Goal: Task Accomplishment & Management: Manage account settings

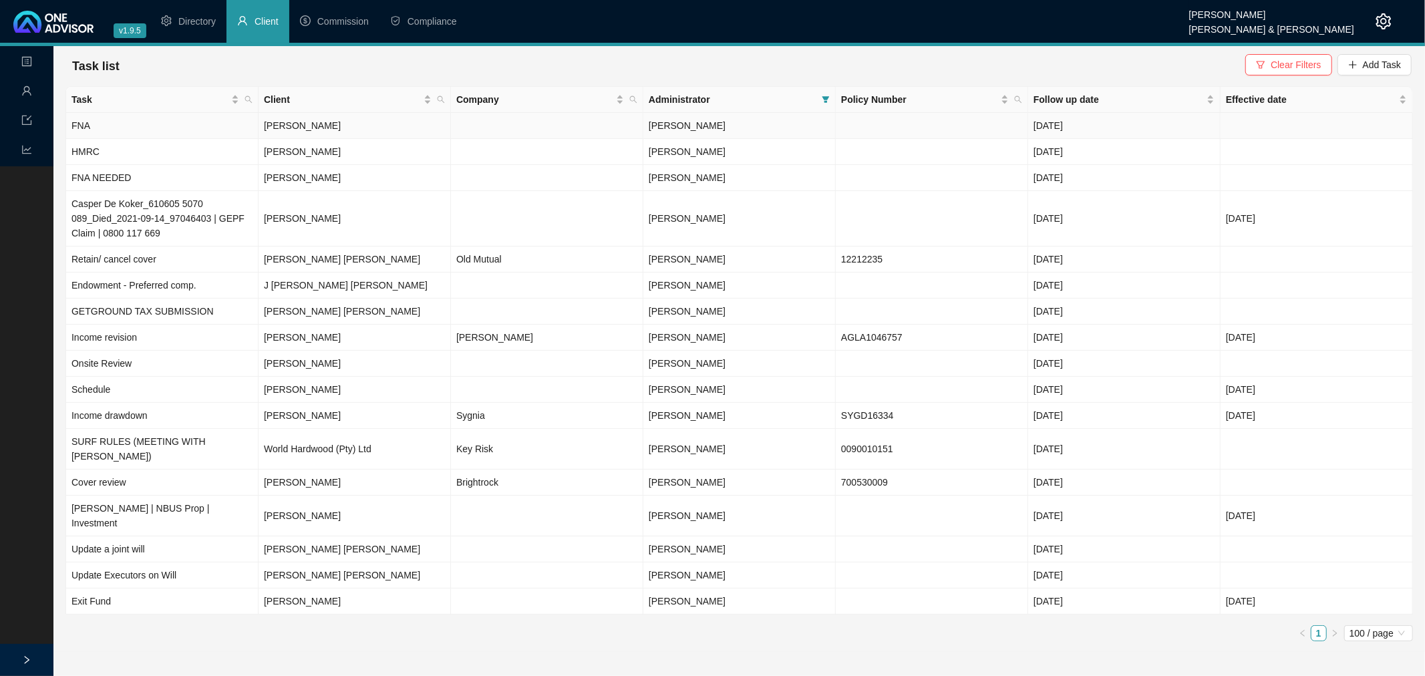
click at [952, 132] on td at bounding box center [932, 126] width 192 height 26
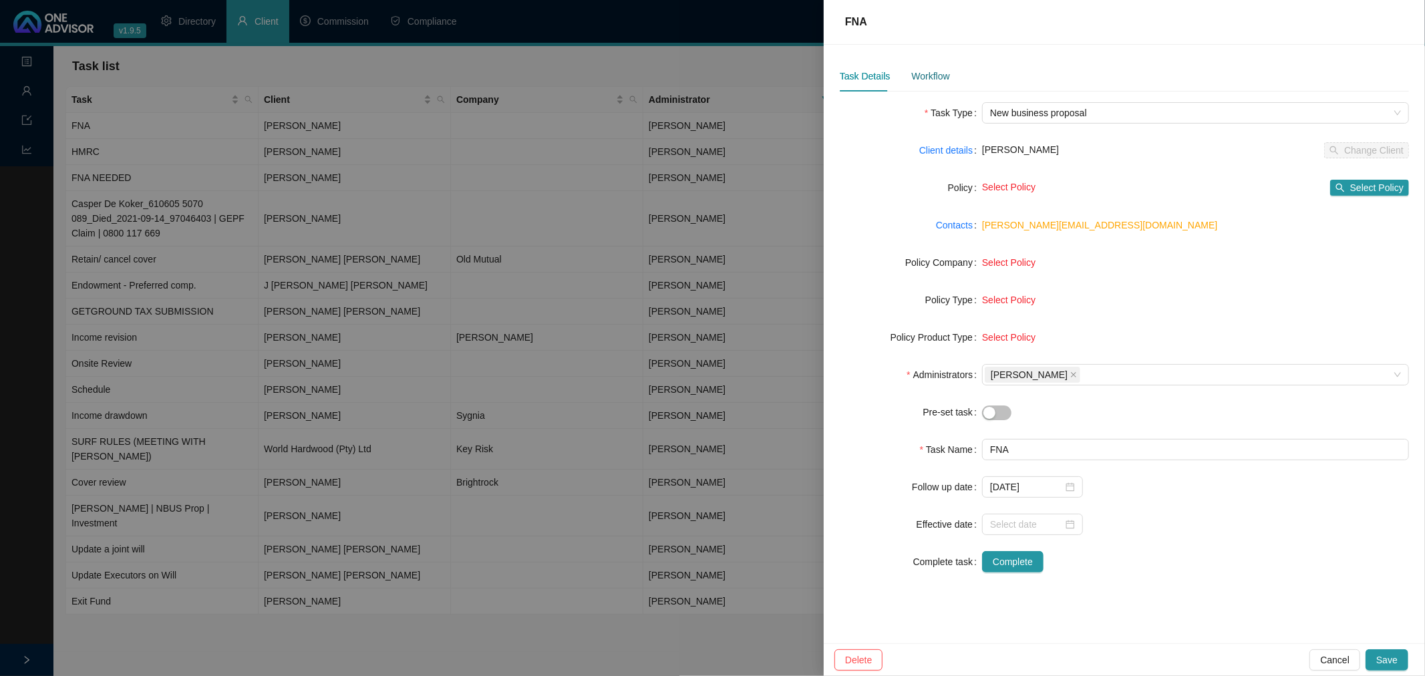
click at [932, 76] on div "Workflow" at bounding box center [930, 76] width 38 height 15
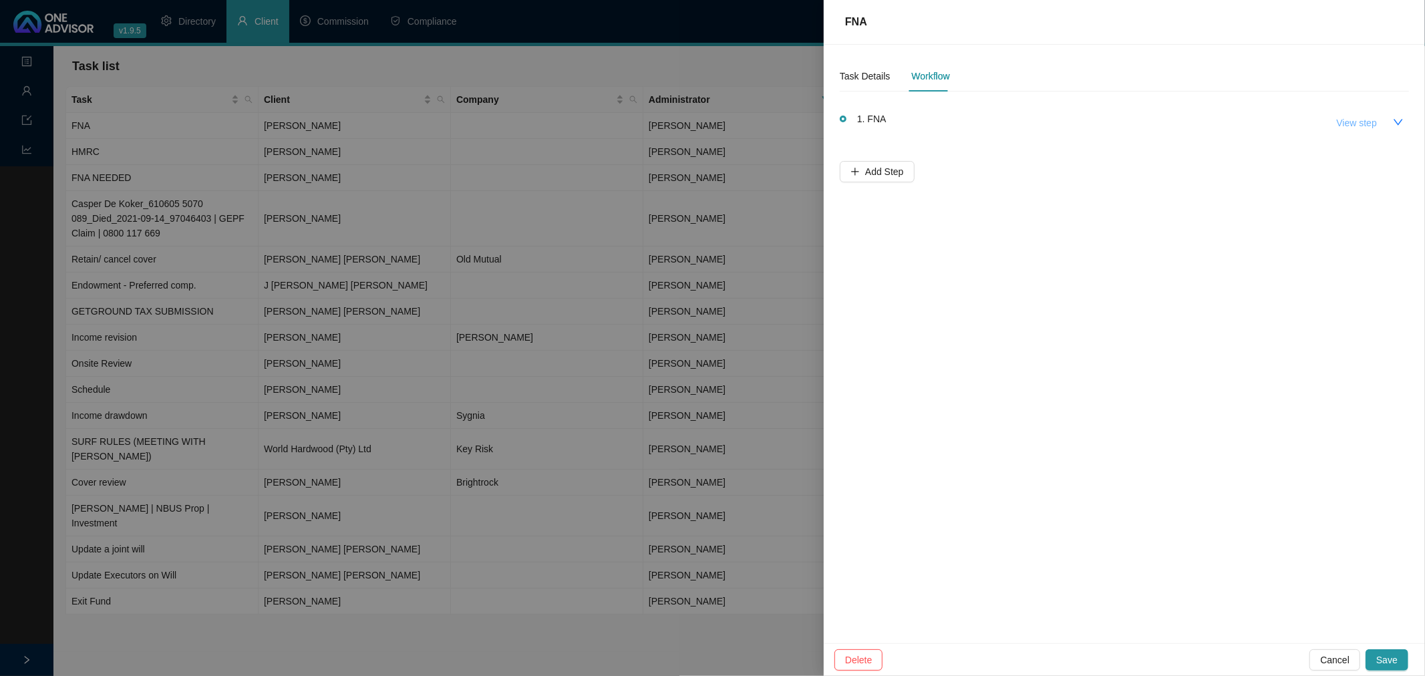
click at [1353, 122] on span "View step" at bounding box center [1357, 123] width 40 height 15
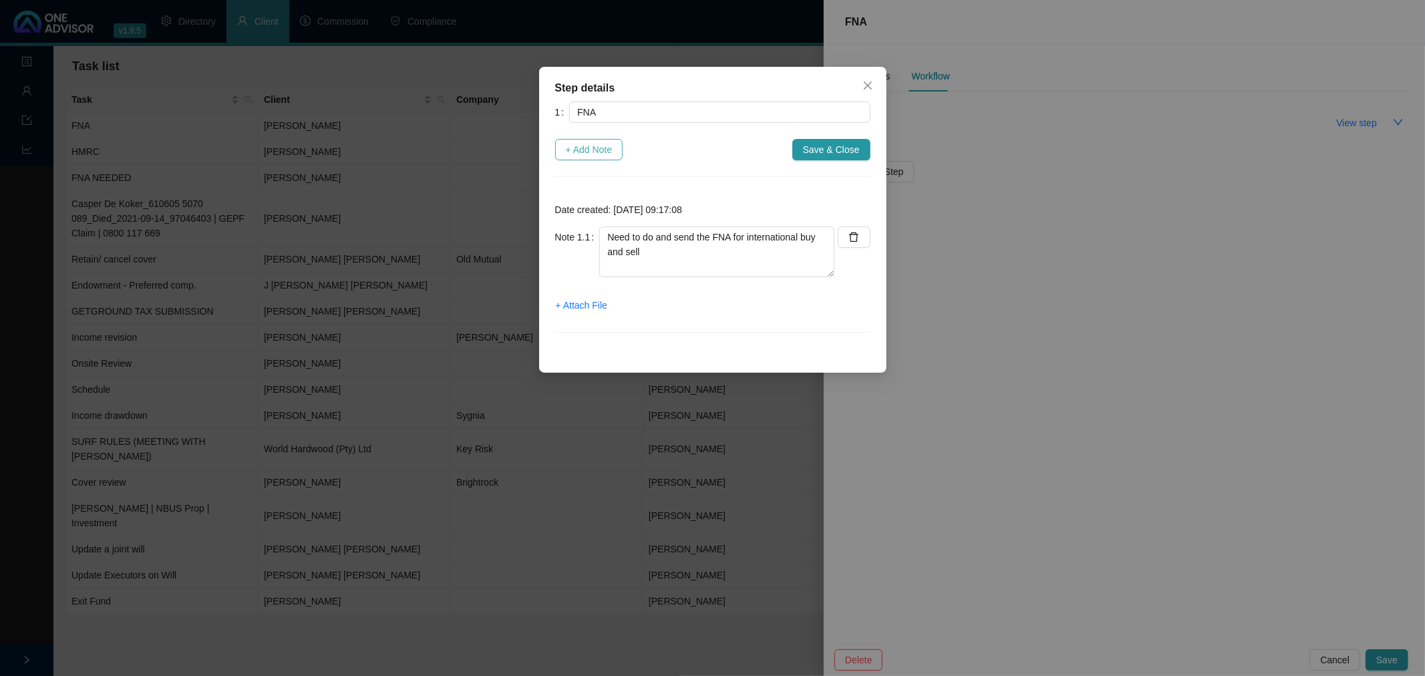
click at [583, 147] on span "+ Add Note" at bounding box center [589, 149] width 47 height 15
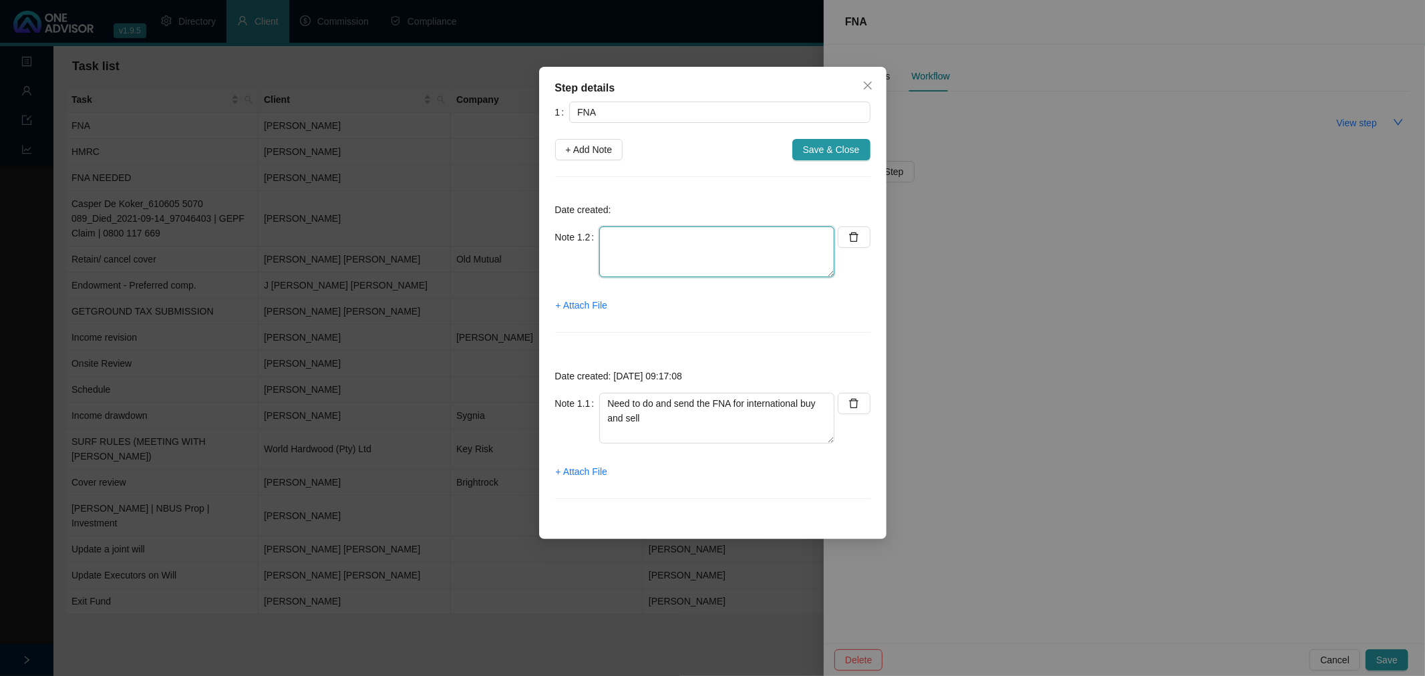
click at [675, 241] on textarea at bounding box center [716, 251] width 235 height 51
type textarea "FNA emailed to [PERSON_NAME] [DATE], [PERSON_NAME] to make an appointment"
click at [572, 304] on span "+ Attach File" at bounding box center [581, 305] width 51 height 15
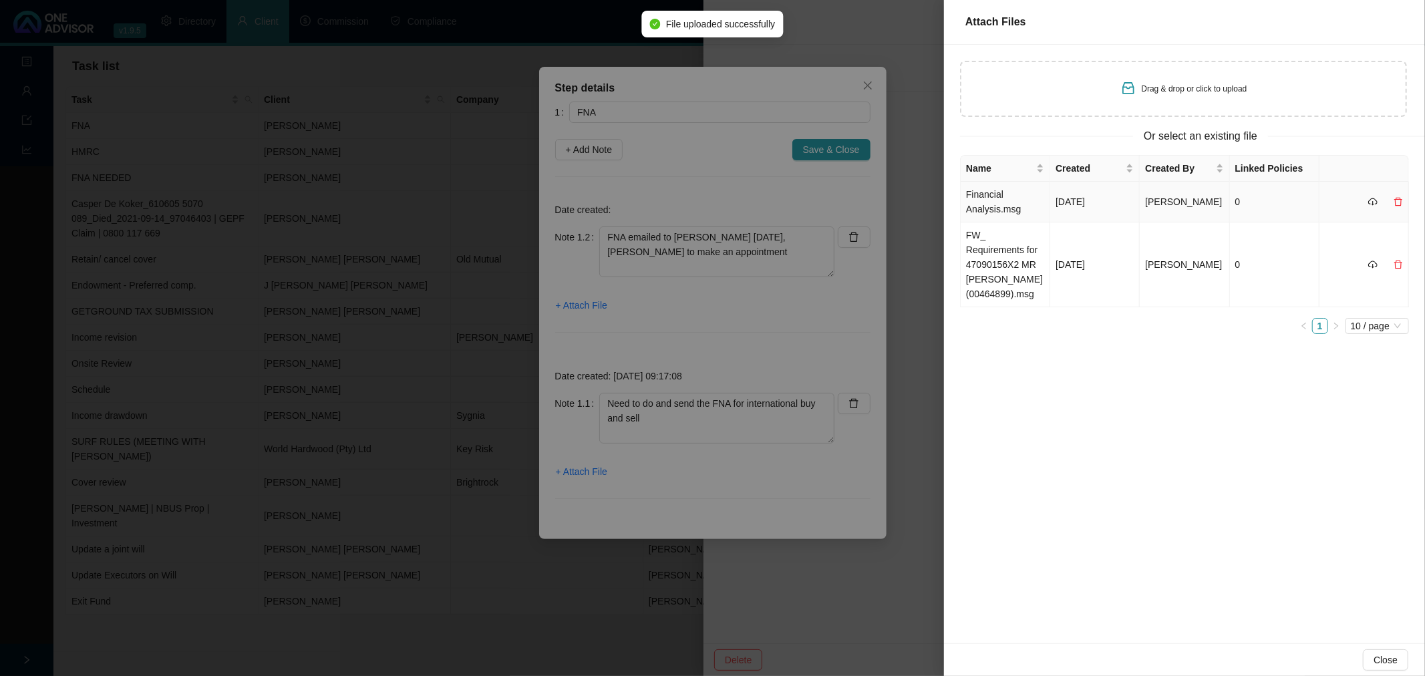
click at [1046, 200] on td "Financial Analysis.msg" at bounding box center [1006, 202] width 90 height 41
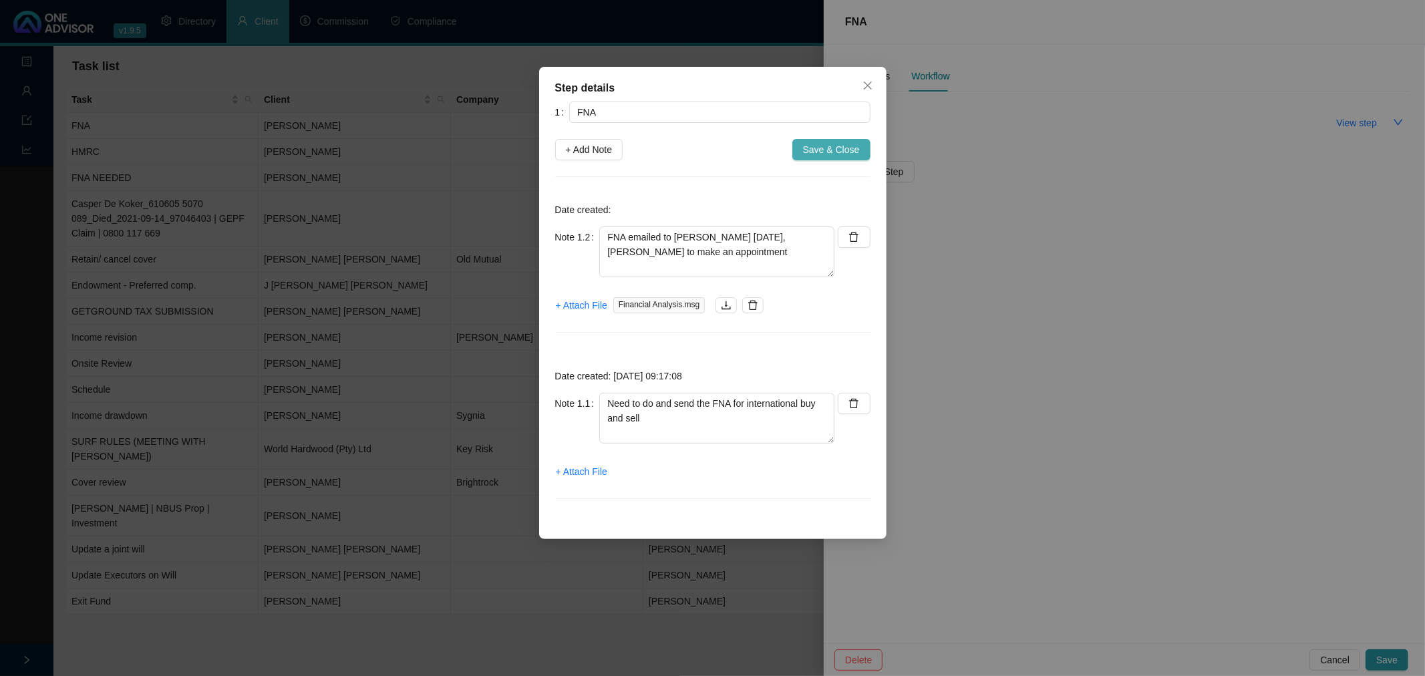
click at [833, 150] on span "Save & Close" at bounding box center [831, 149] width 57 height 15
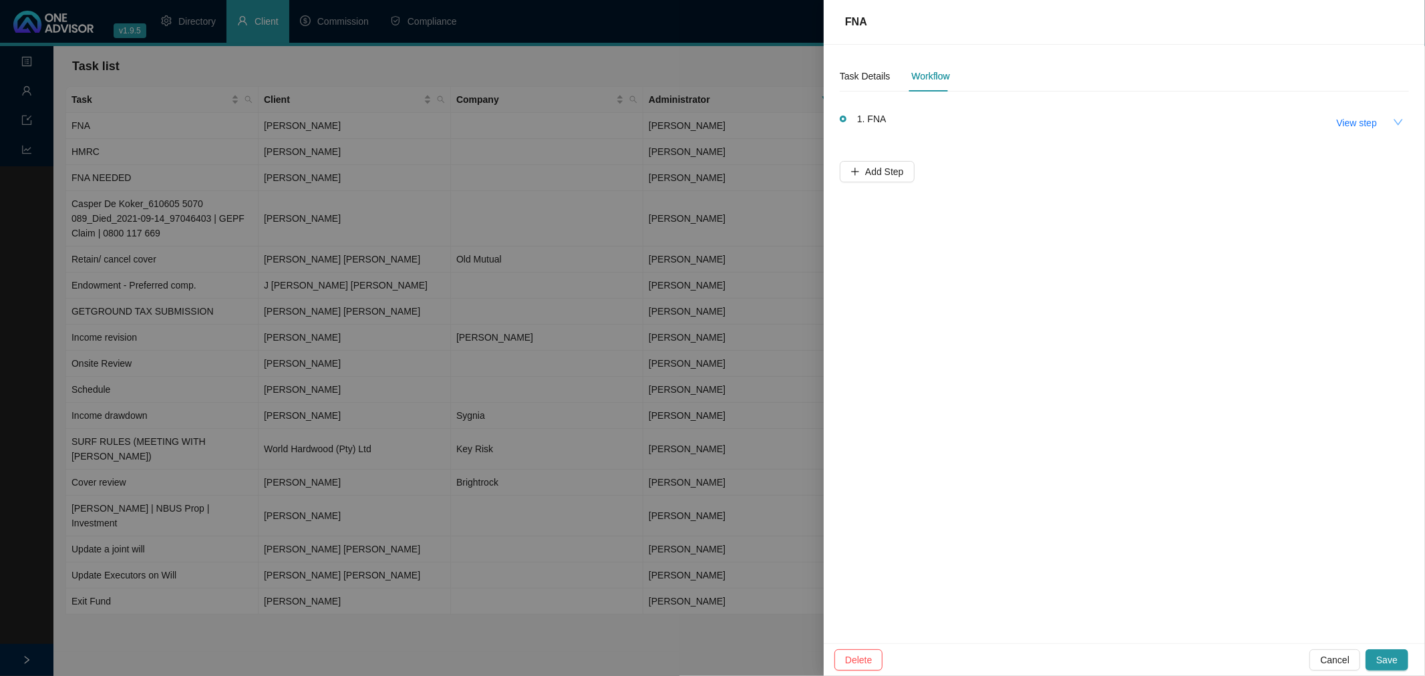
click at [1397, 117] on icon "down" at bounding box center [1398, 122] width 11 height 11
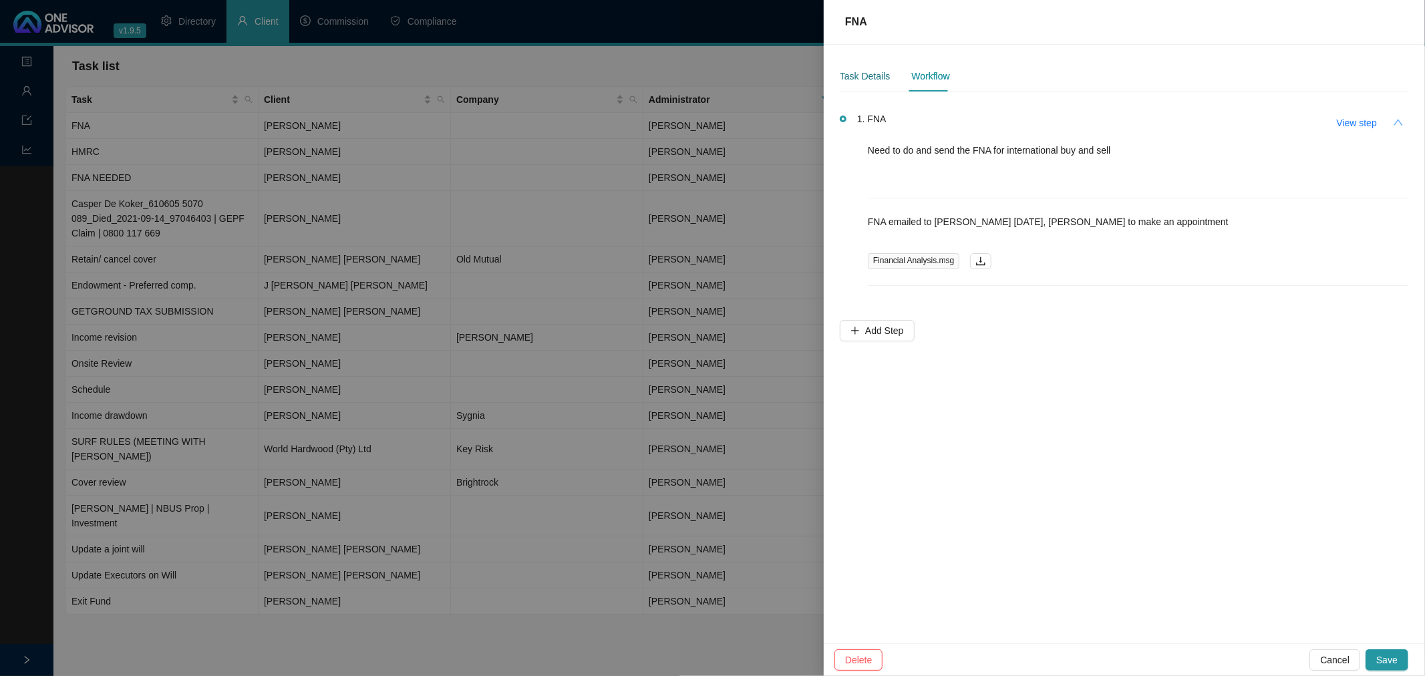
click at [868, 73] on div "Task Details" at bounding box center [865, 76] width 50 height 15
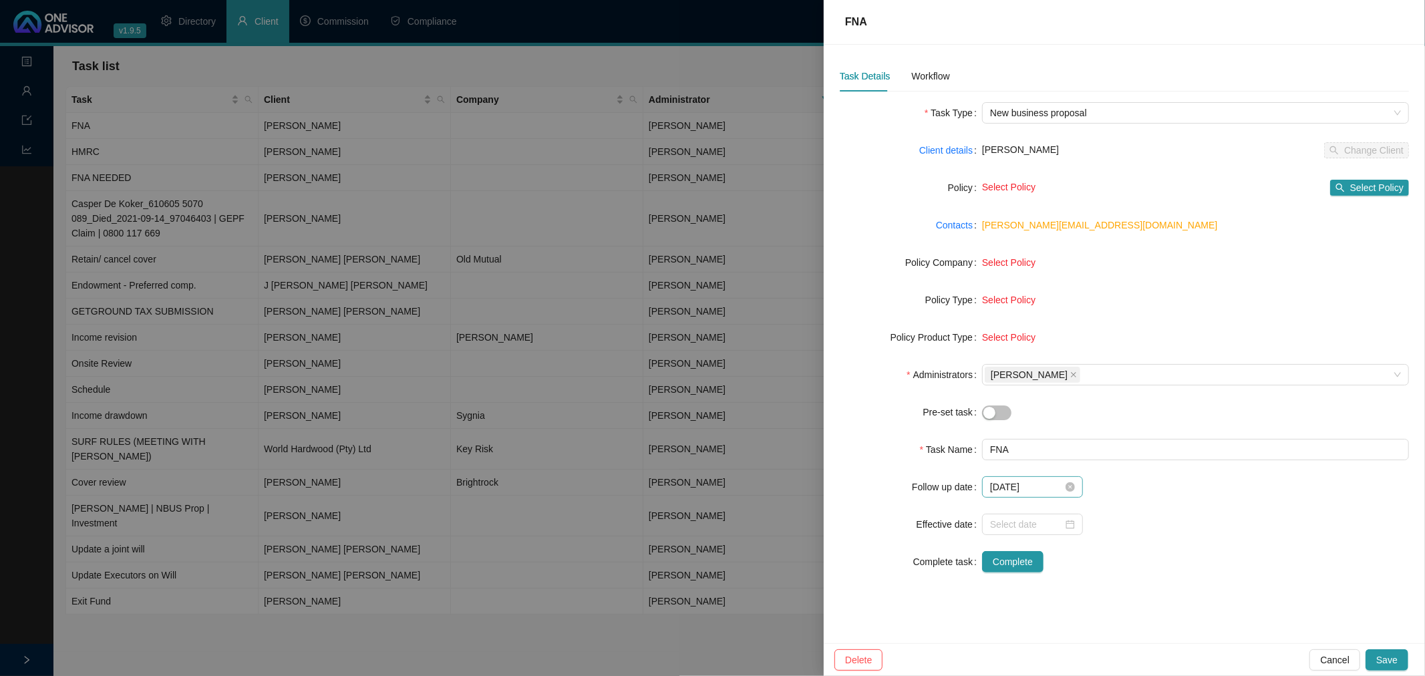
click at [1064, 483] on div "[DATE]" at bounding box center [1032, 487] width 85 height 15
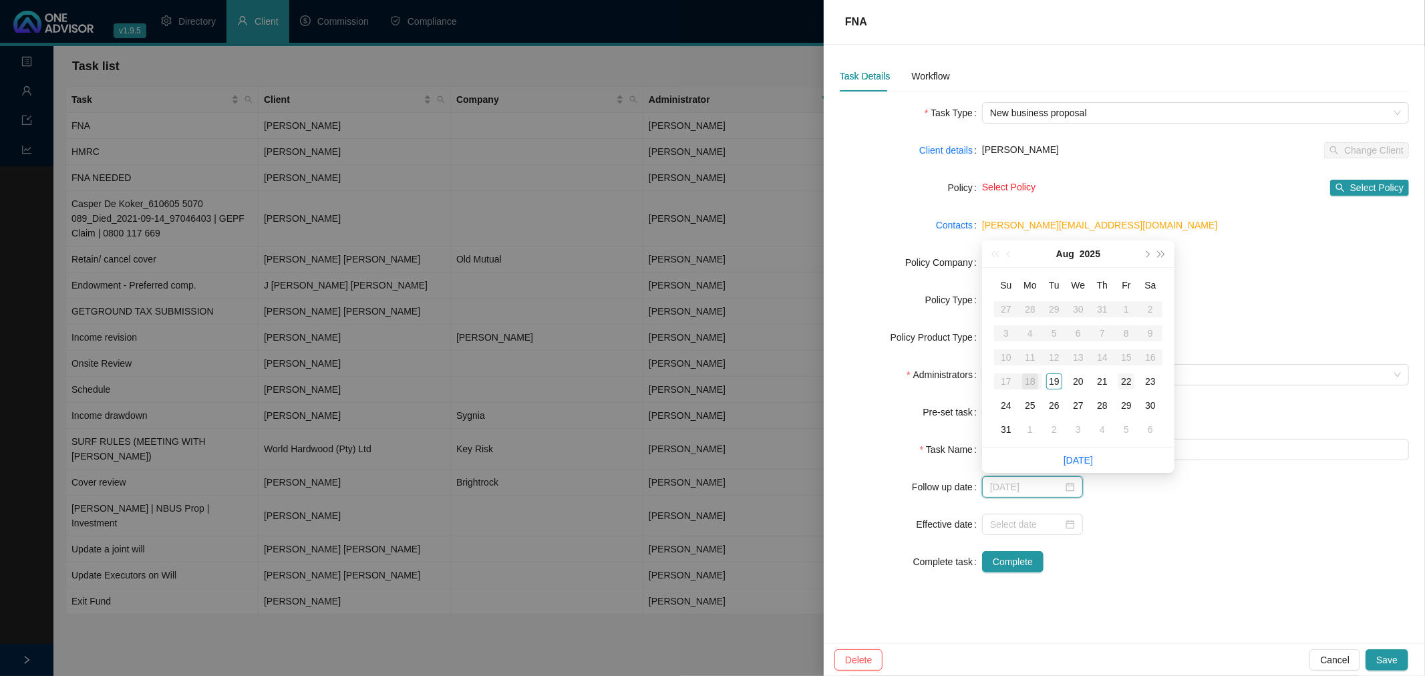
type input "[DATE]"
click at [1126, 379] on div "22" at bounding box center [1126, 381] width 16 height 16
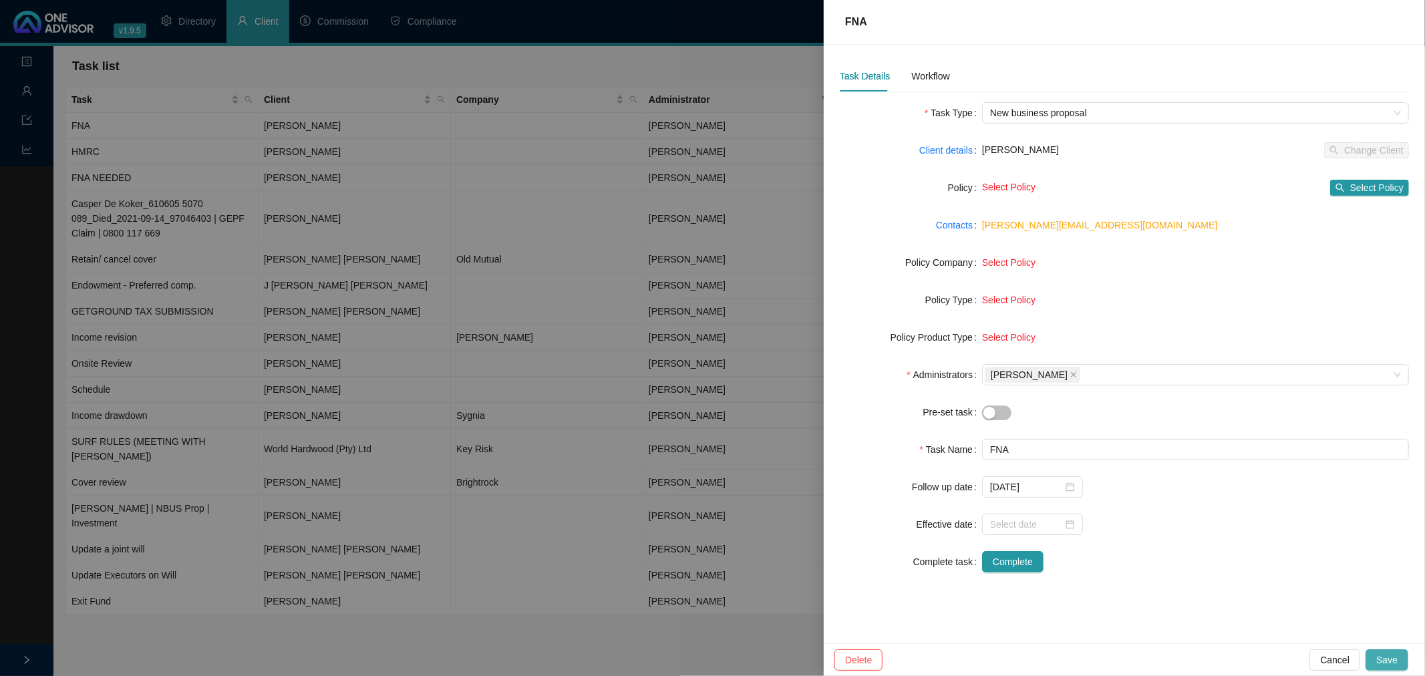
click at [1390, 657] on span "Save" at bounding box center [1386, 660] width 21 height 15
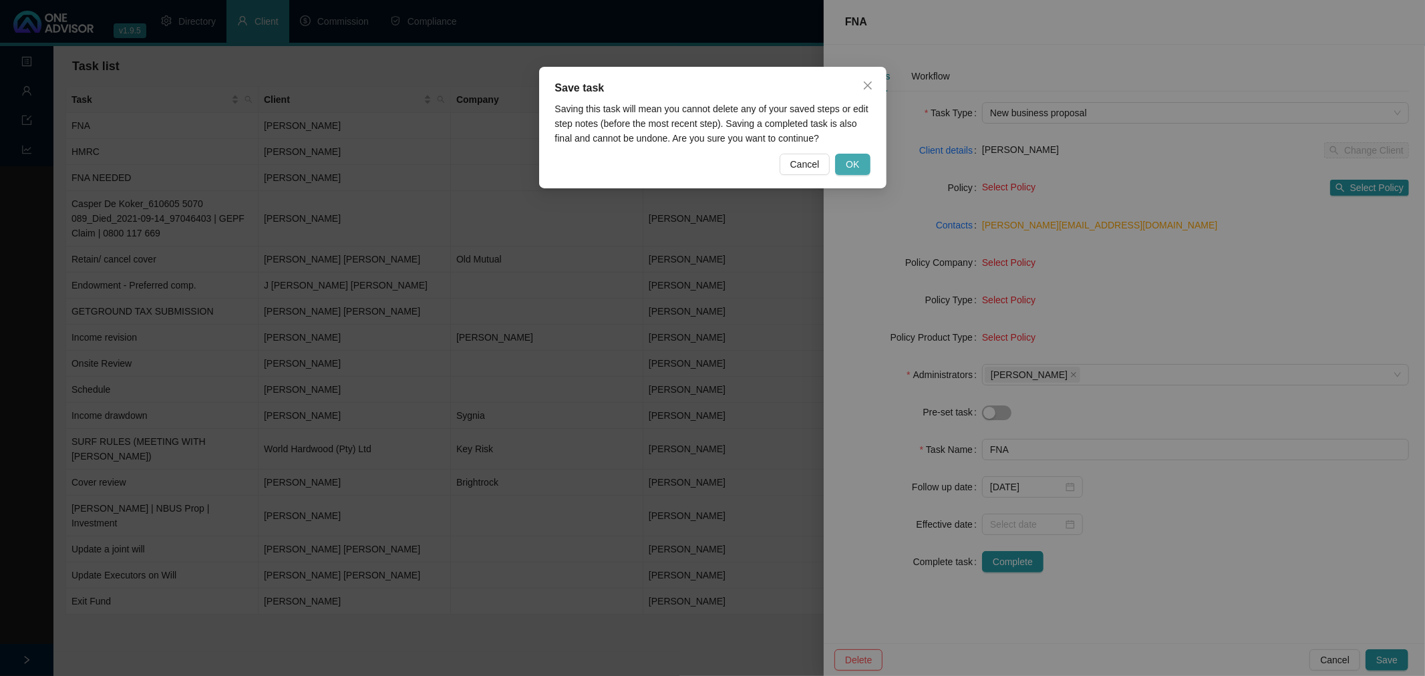
click at [850, 159] on span "OK" at bounding box center [852, 164] width 13 height 15
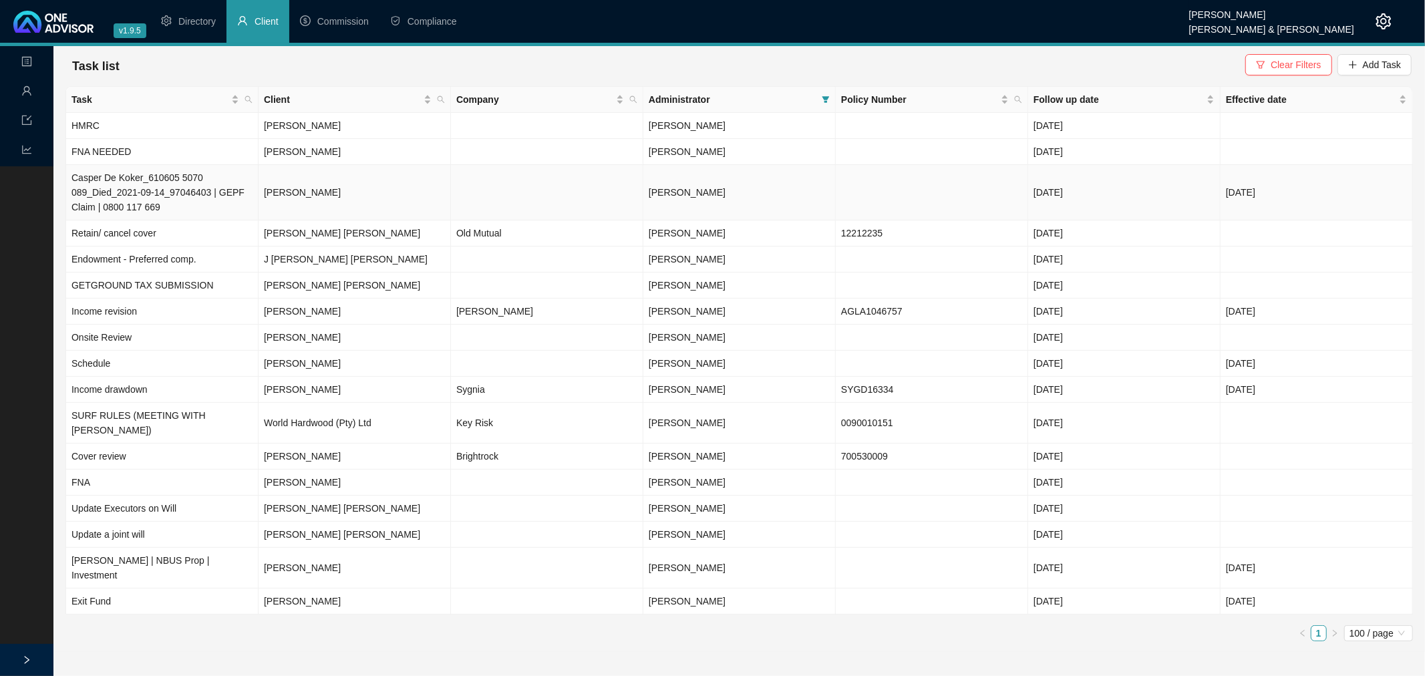
click at [905, 184] on td at bounding box center [932, 192] width 192 height 55
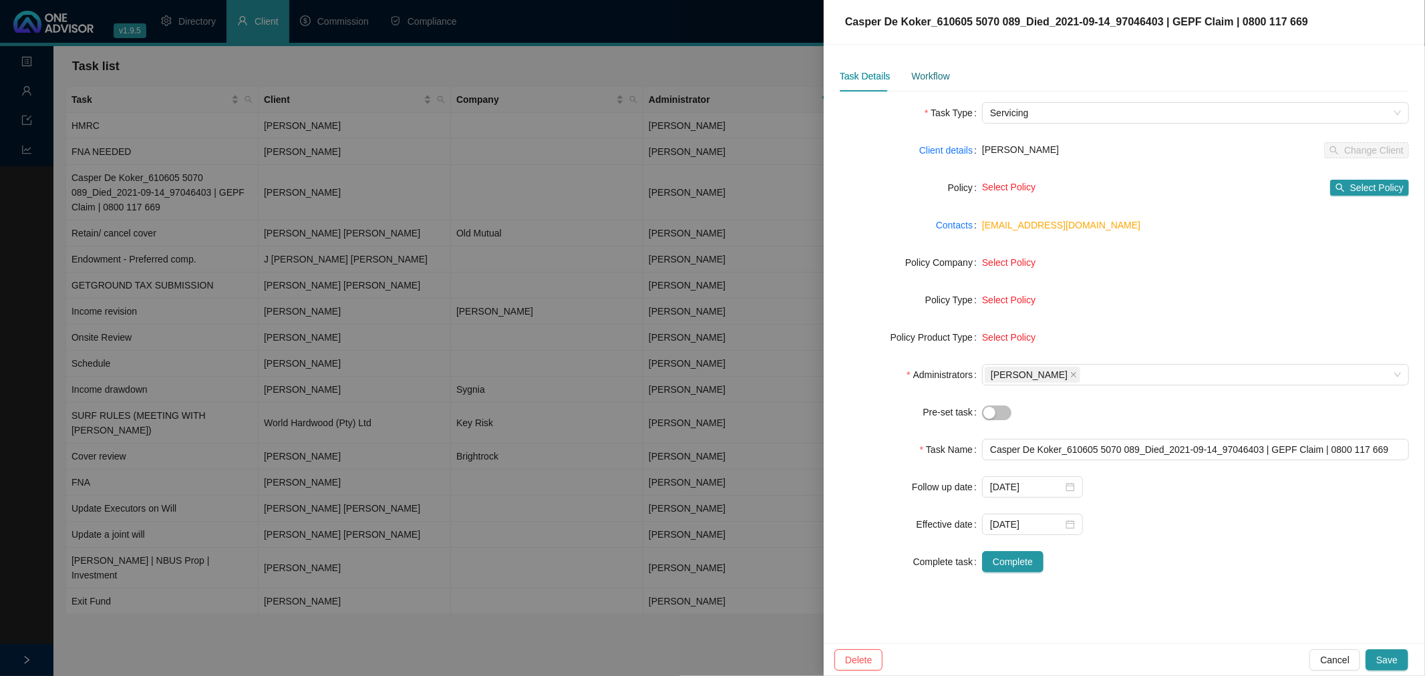
click at [932, 75] on div "Workflow" at bounding box center [930, 76] width 38 height 15
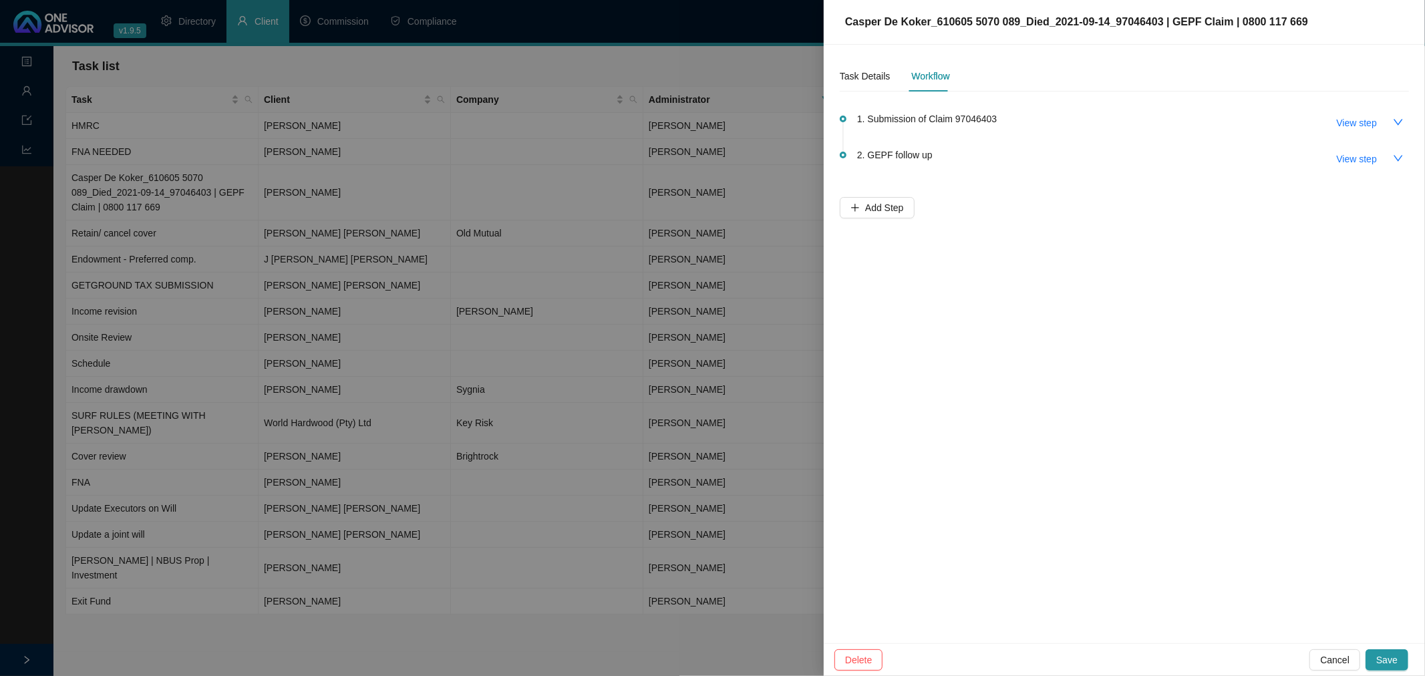
click at [1099, 426] on div "Task Details Workflow 1. Submission of Claim 97046403 View step 2. GEPF follow …" at bounding box center [1124, 344] width 601 height 599
click at [1361, 157] on span "View step" at bounding box center [1357, 159] width 40 height 15
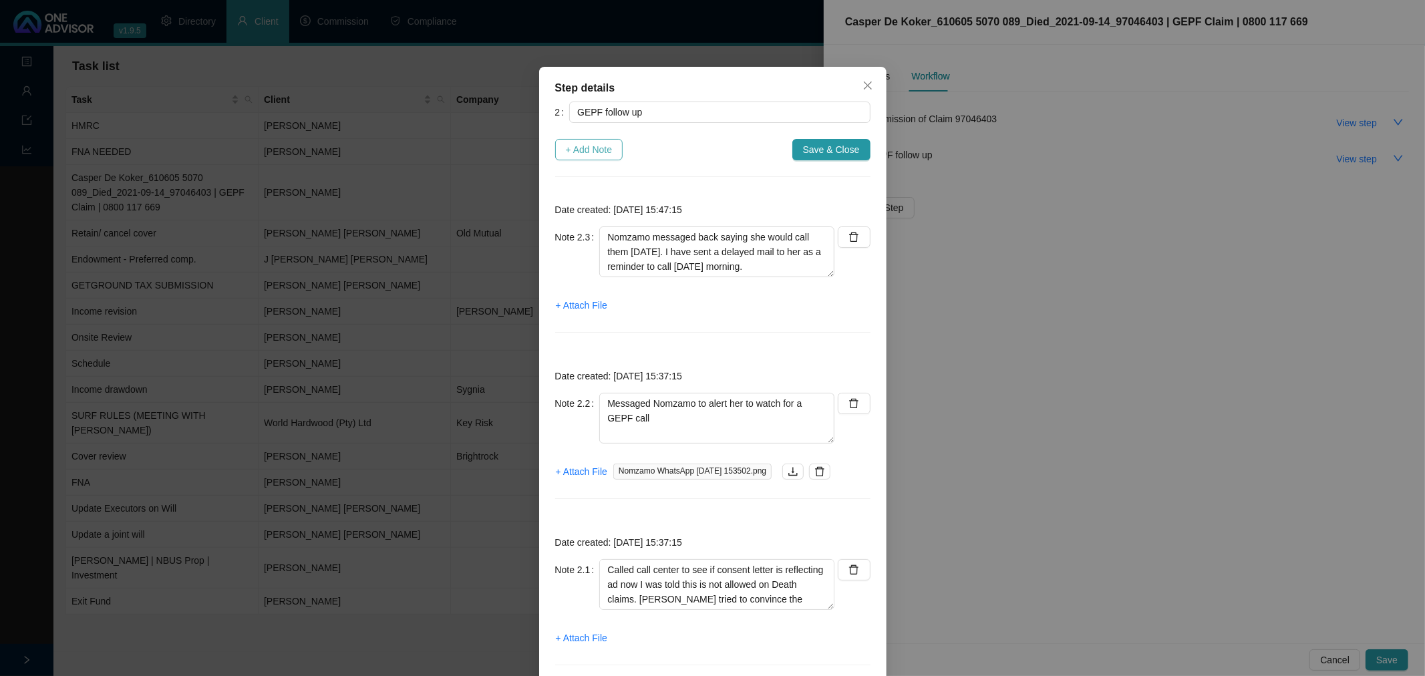
click at [570, 148] on span "+ Add Note" at bounding box center [589, 149] width 47 height 15
type textarea "Nomzamo messaged back saying she would call them [DATE]. I have sent a delayed …"
type textarea "Messaged Nomzamo to alert her to watch for a GEPF call"
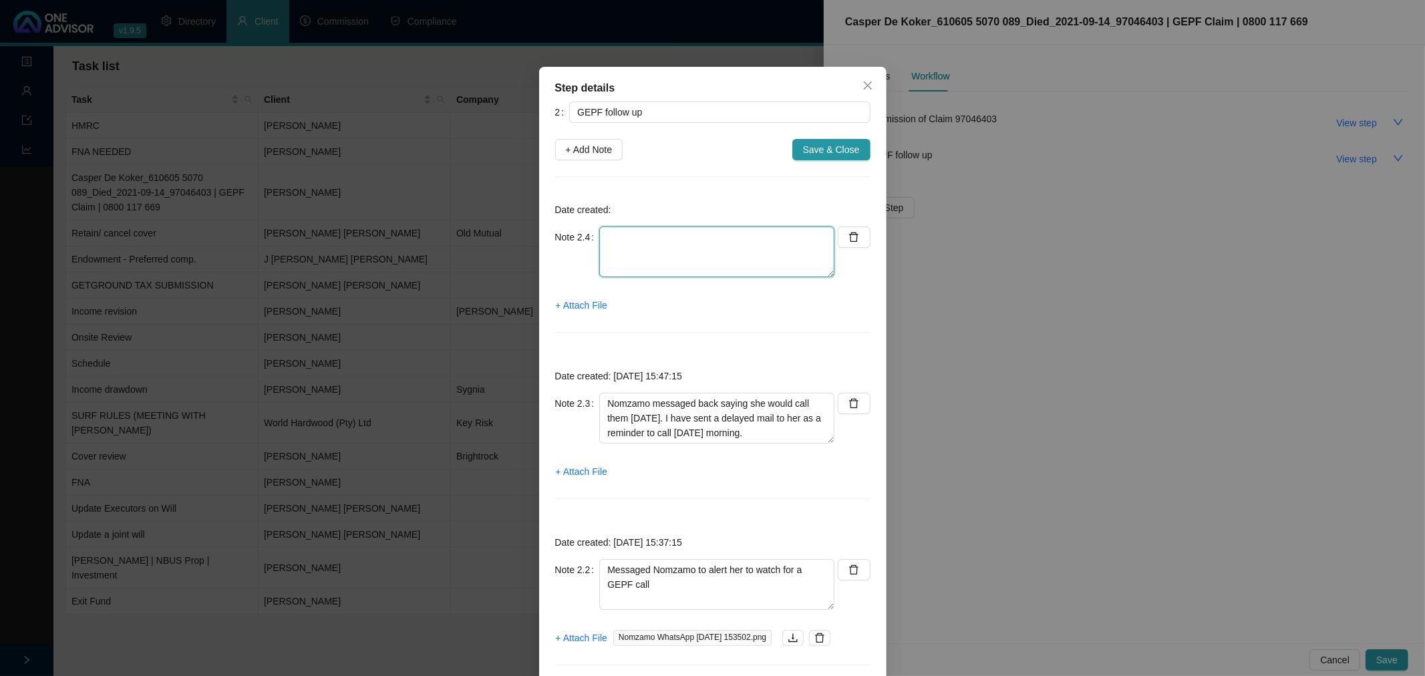
click at [605, 244] on textarea at bounding box center [716, 251] width 235 height 51
click at [795, 236] on textarea "Received a mail from Nomzamo [DATE]" at bounding box center [716, 251] width 235 height 51
type textarea "Received a mail from Nomzamo [DATE]"
click at [863, 83] on icon "close" at bounding box center [867, 85] width 11 height 11
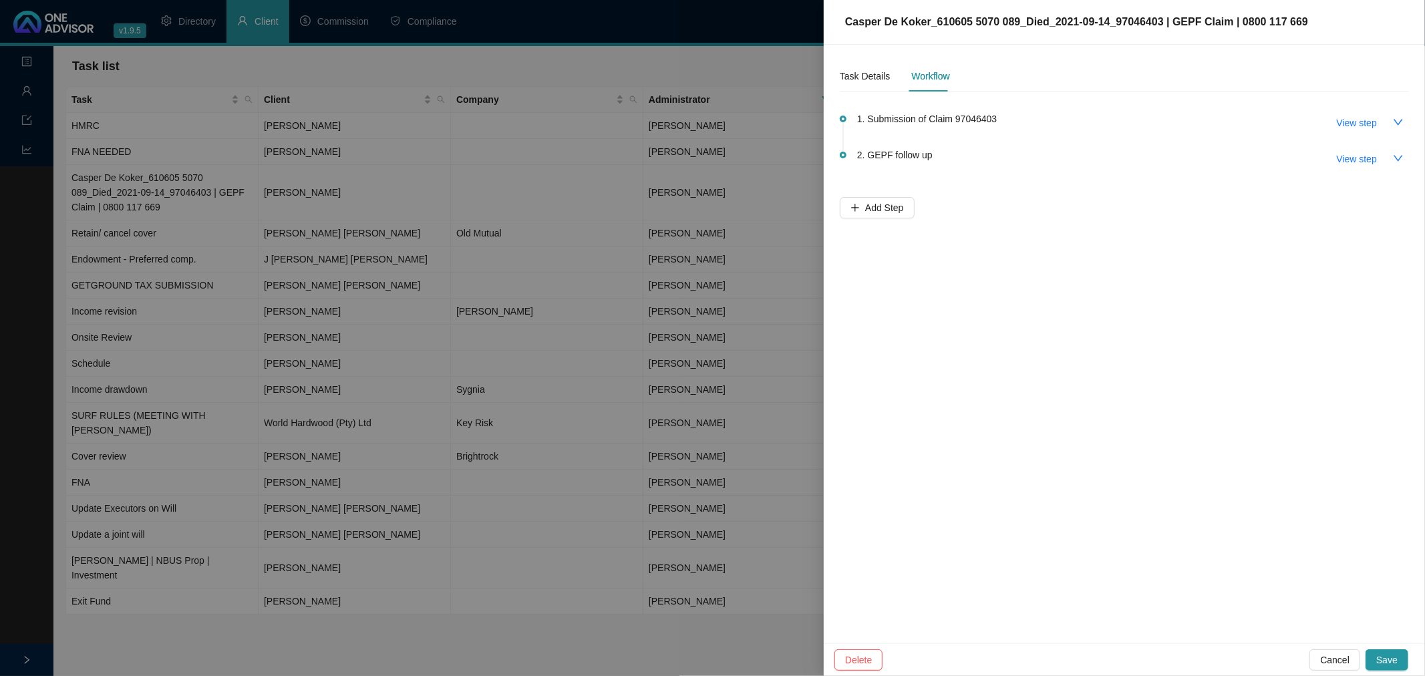
click at [608, 637] on div at bounding box center [712, 338] width 1425 height 676
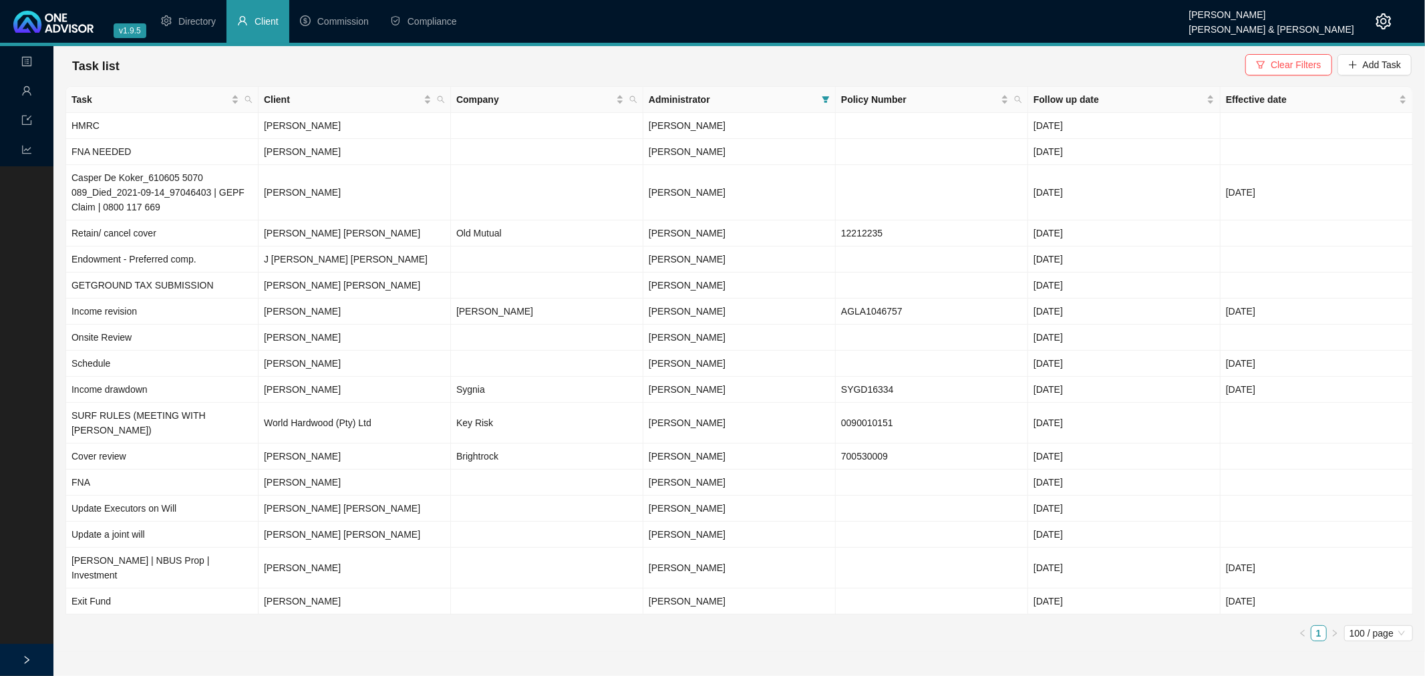
click at [28, 658] on icon "right" at bounding box center [26, 659] width 9 height 9
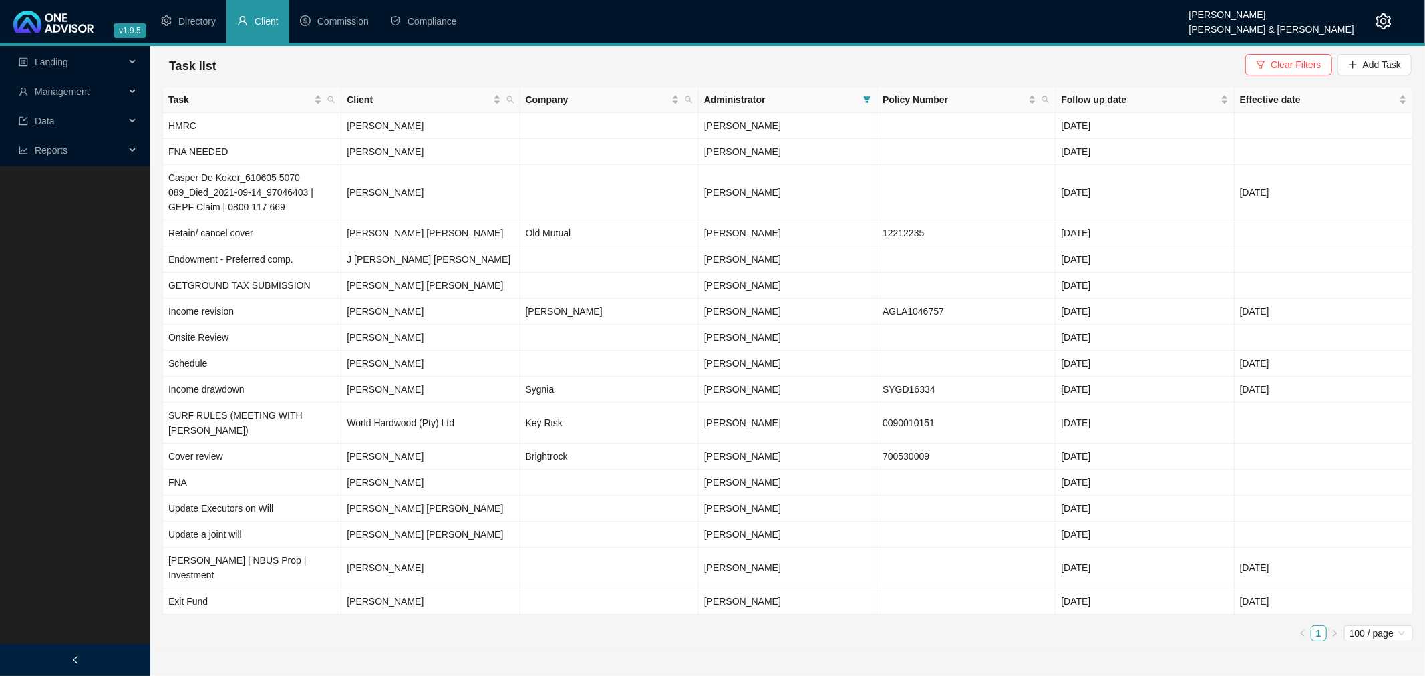
click at [74, 656] on icon "left" at bounding box center [75, 659] width 9 height 9
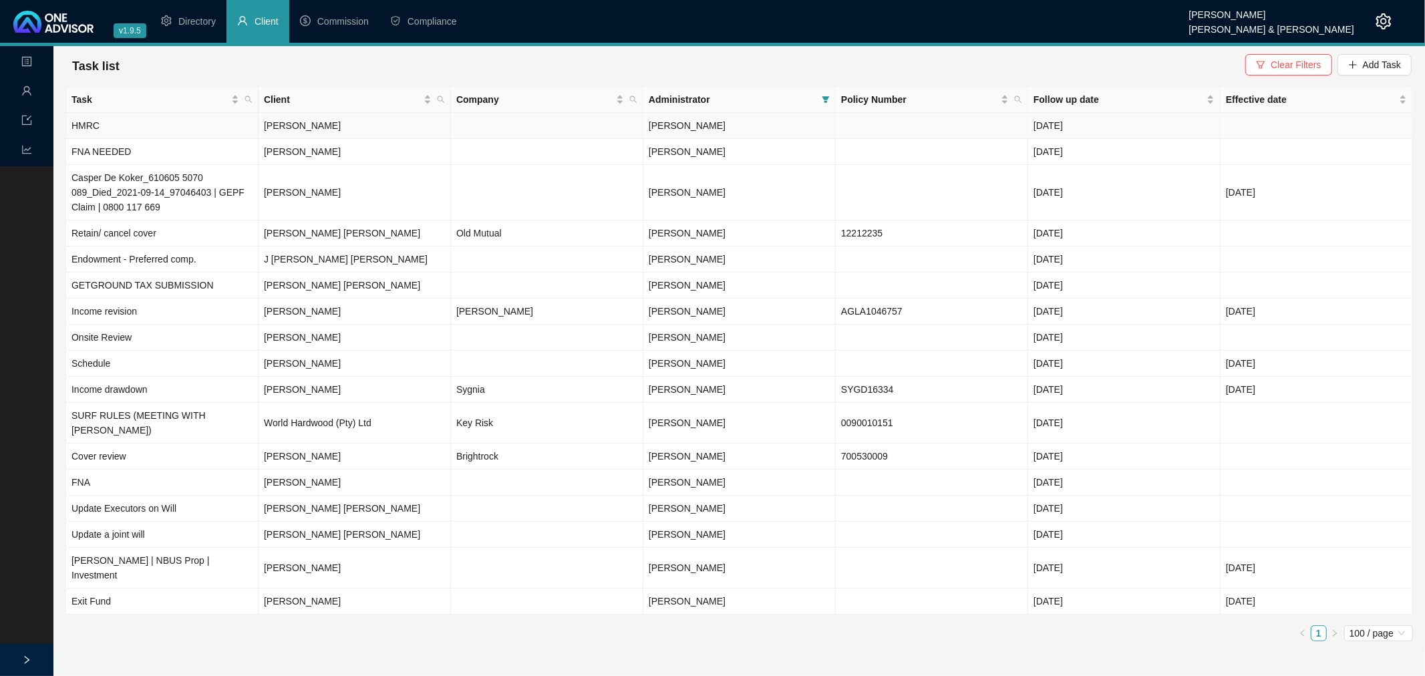
click at [202, 124] on td "HMRC" at bounding box center [162, 126] width 192 height 26
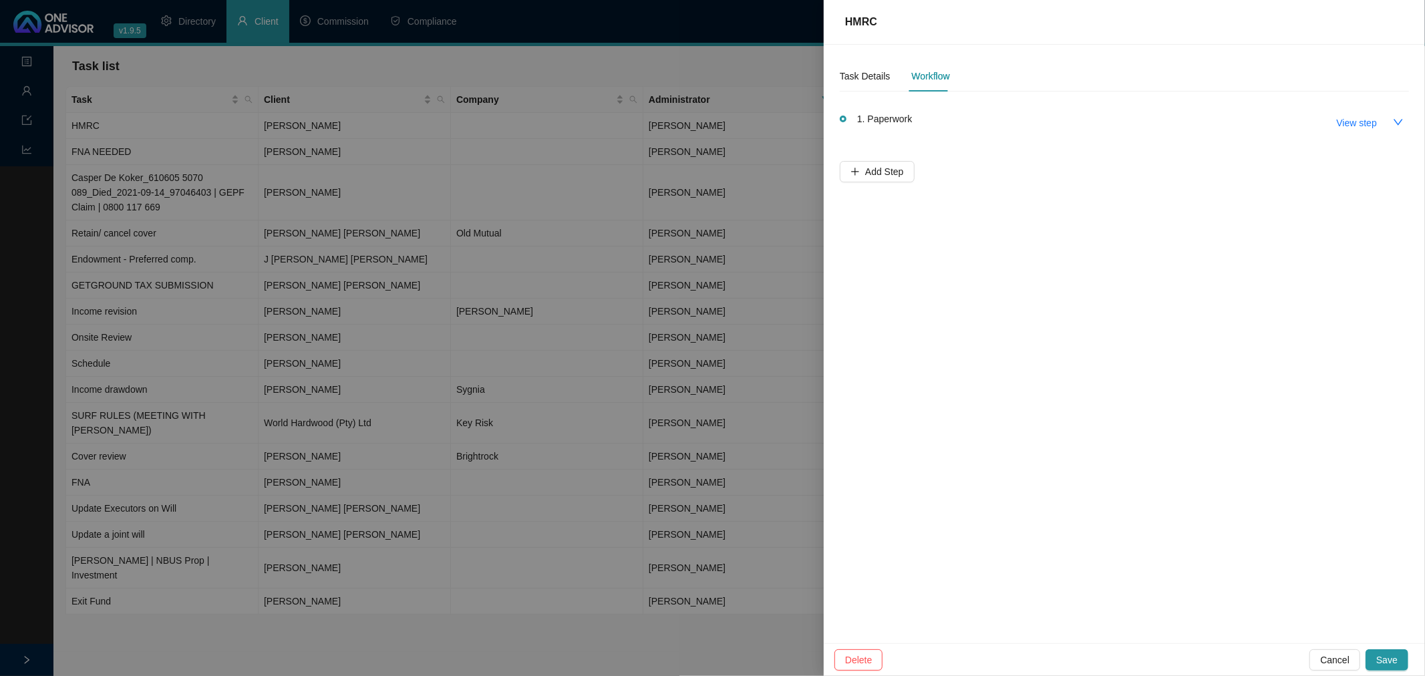
click at [536, 597] on div at bounding box center [712, 338] width 1425 height 676
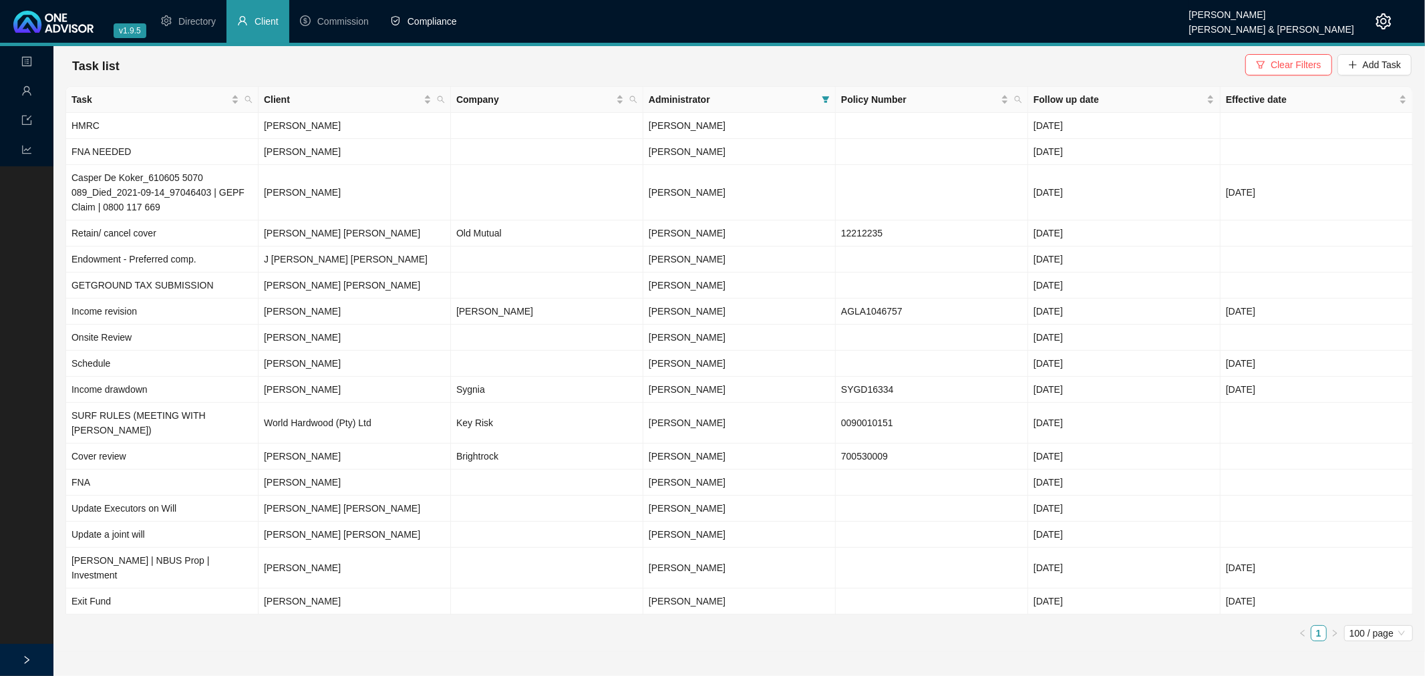
click at [433, 22] on span "Compliance" at bounding box center [431, 21] width 49 height 11
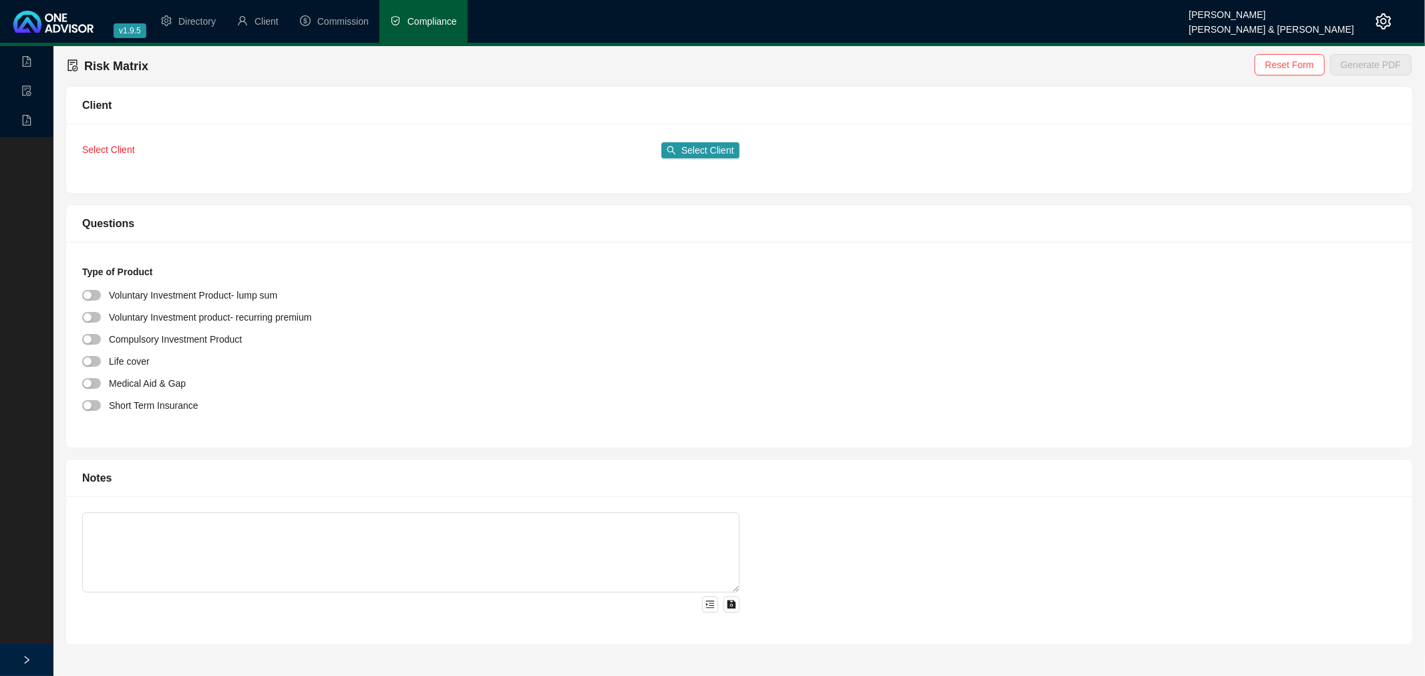
click at [21, 660] on div at bounding box center [26, 660] width 53 height 32
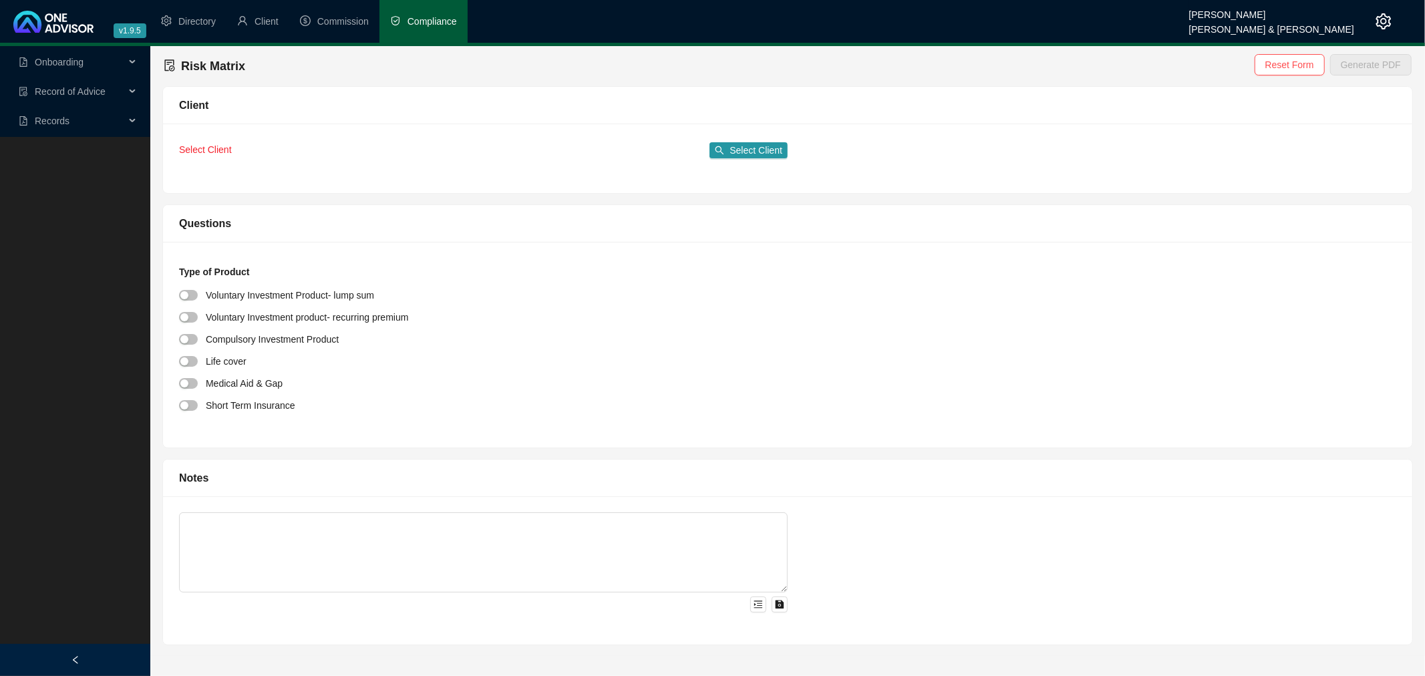
click at [102, 118] on span "Records" at bounding box center [72, 121] width 106 height 27
click at [48, 148] on link "Records" at bounding box center [52, 153] width 35 height 11
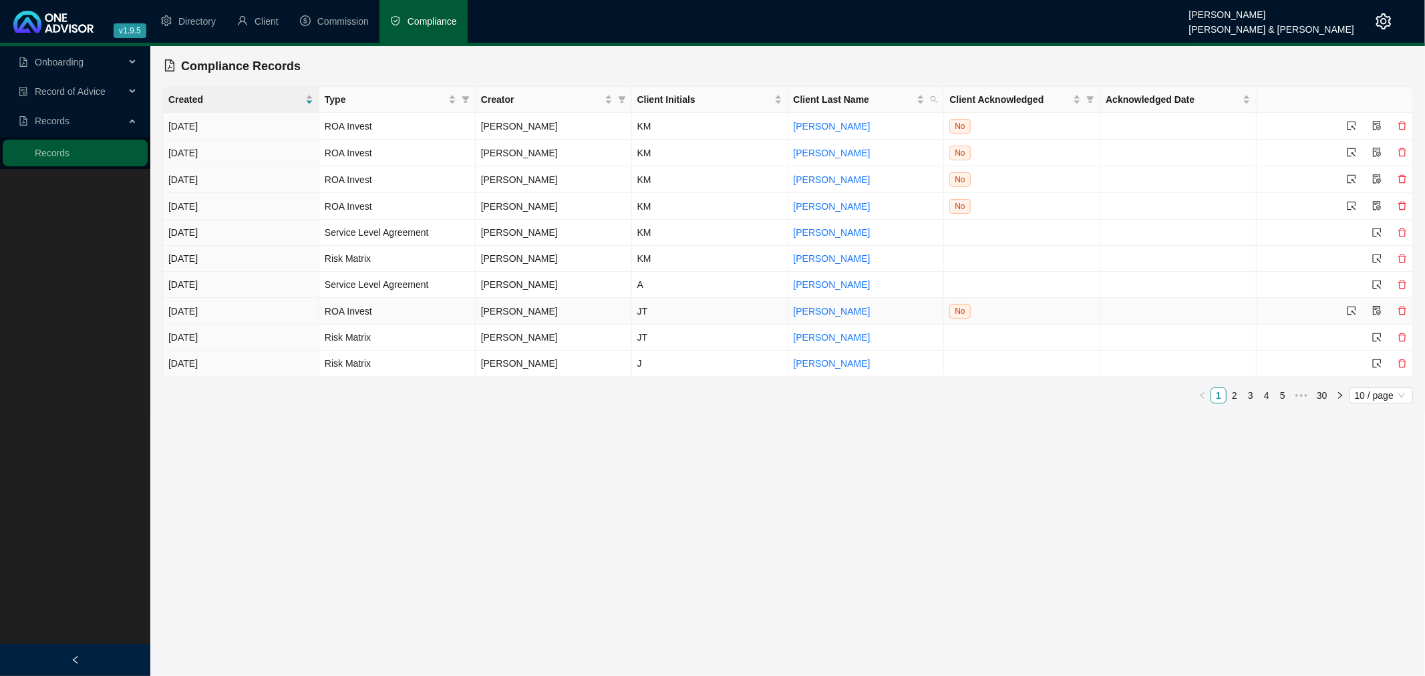
click at [685, 311] on td "JT" at bounding box center [710, 311] width 156 height 27
click at [1350, 311] on icon "select" at bounding box center [1351, 310] width 9 height 9
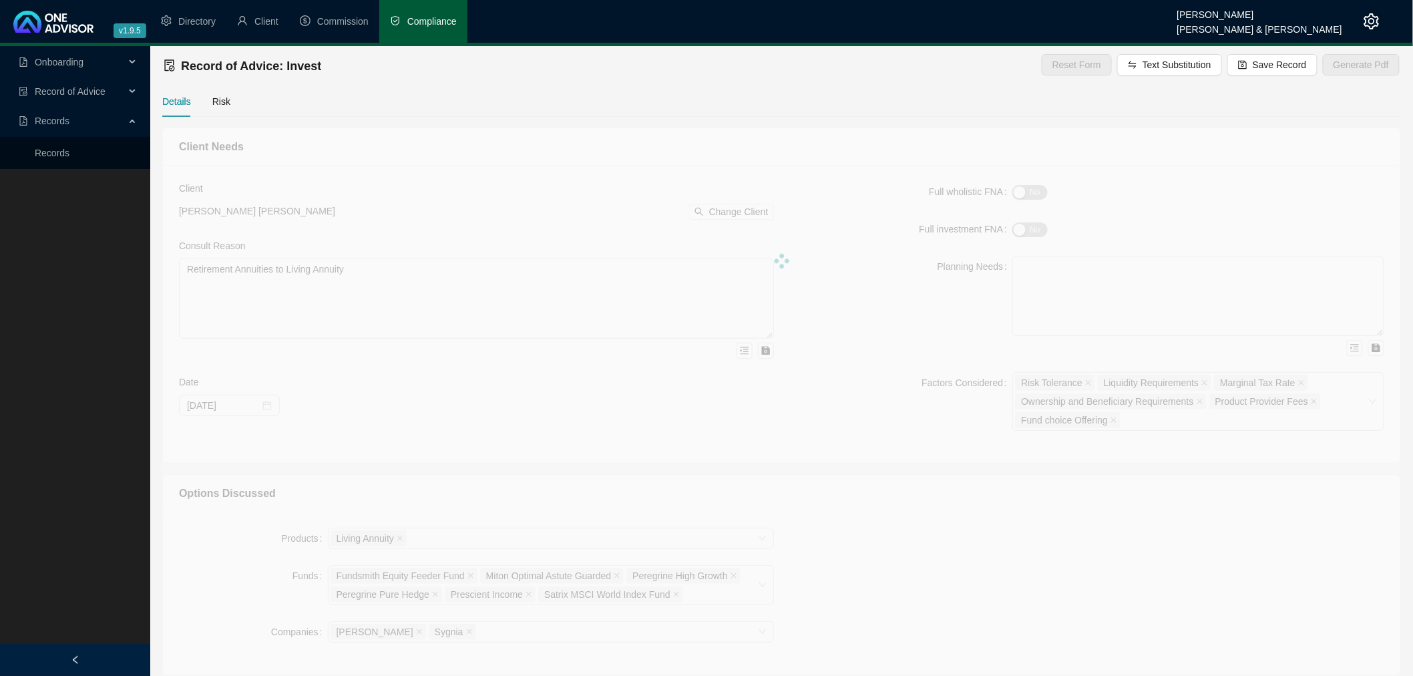
type textarea "You wanted to asses your savings and investment plans. You had a Retirement Ann…"
type textarea "Although the focus was on your retirement savings we discussed having a Unit Tr…"
type textarea "+ LOREMIPSUM DOLORSIT - AMETC ADIP E sedd eiusmodtemp Incid Utla et dol magnaal…"
type textarea "You are happy with all my recommendations and will endeavor to increase your mo…"
type textarea "The advice was very focused and I did not discuss any products that were not re…"
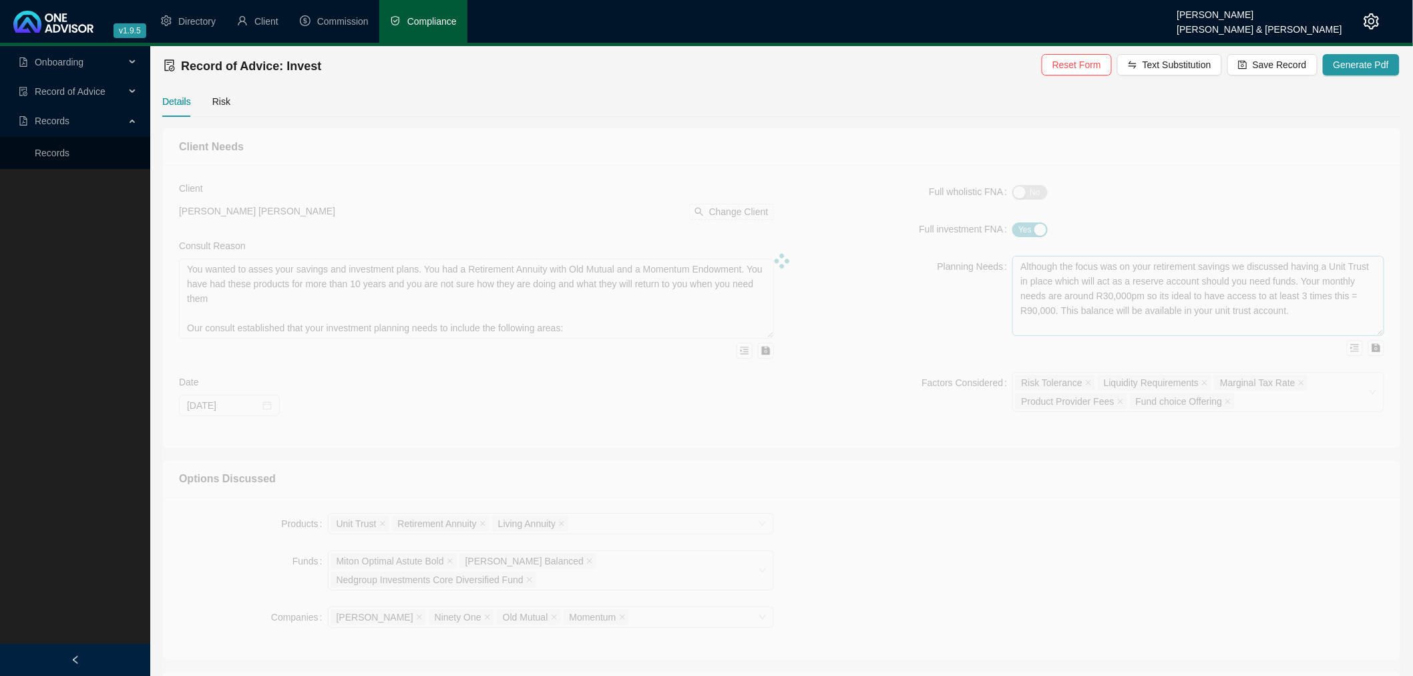
type input "[DATE]"
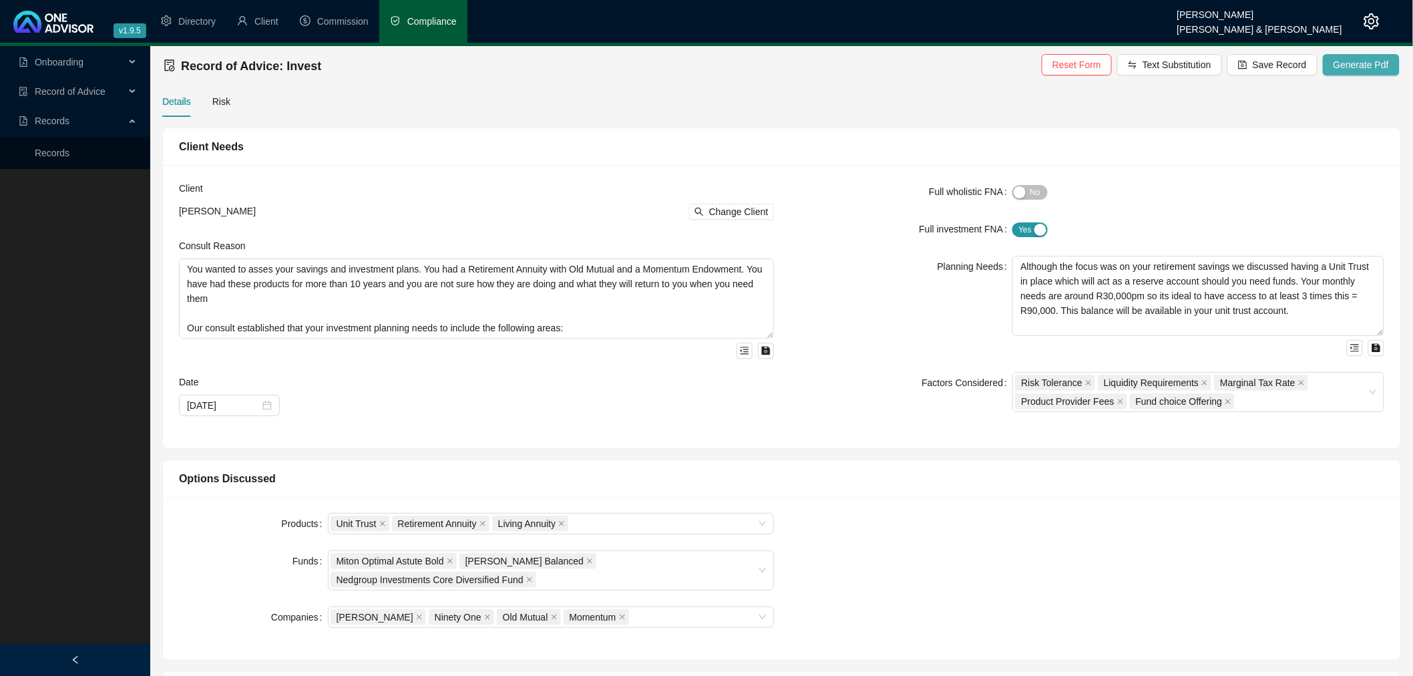
click at [1361, 61] on span "Generate Pdf" at bounding box center [1361, 64] width 55 height 15
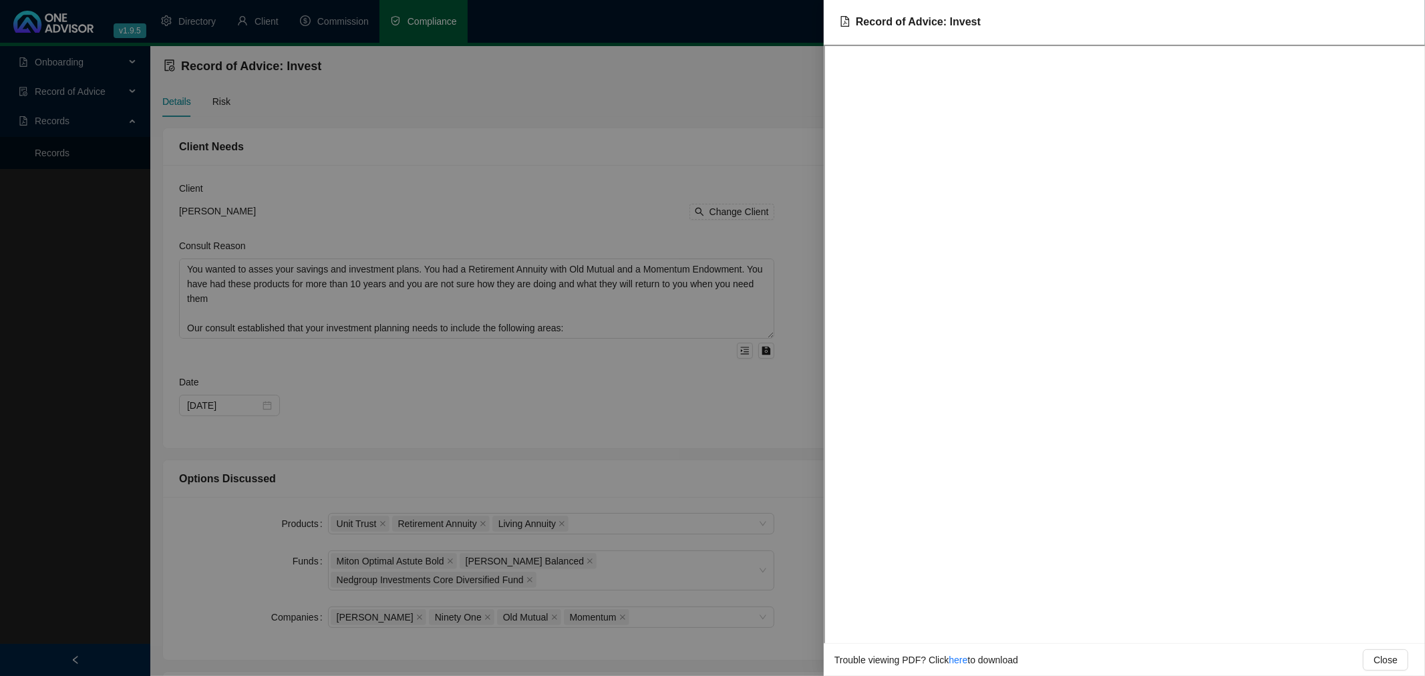
click at [376, 100] on div at bounding box center [712, 338] width 1425 height 676
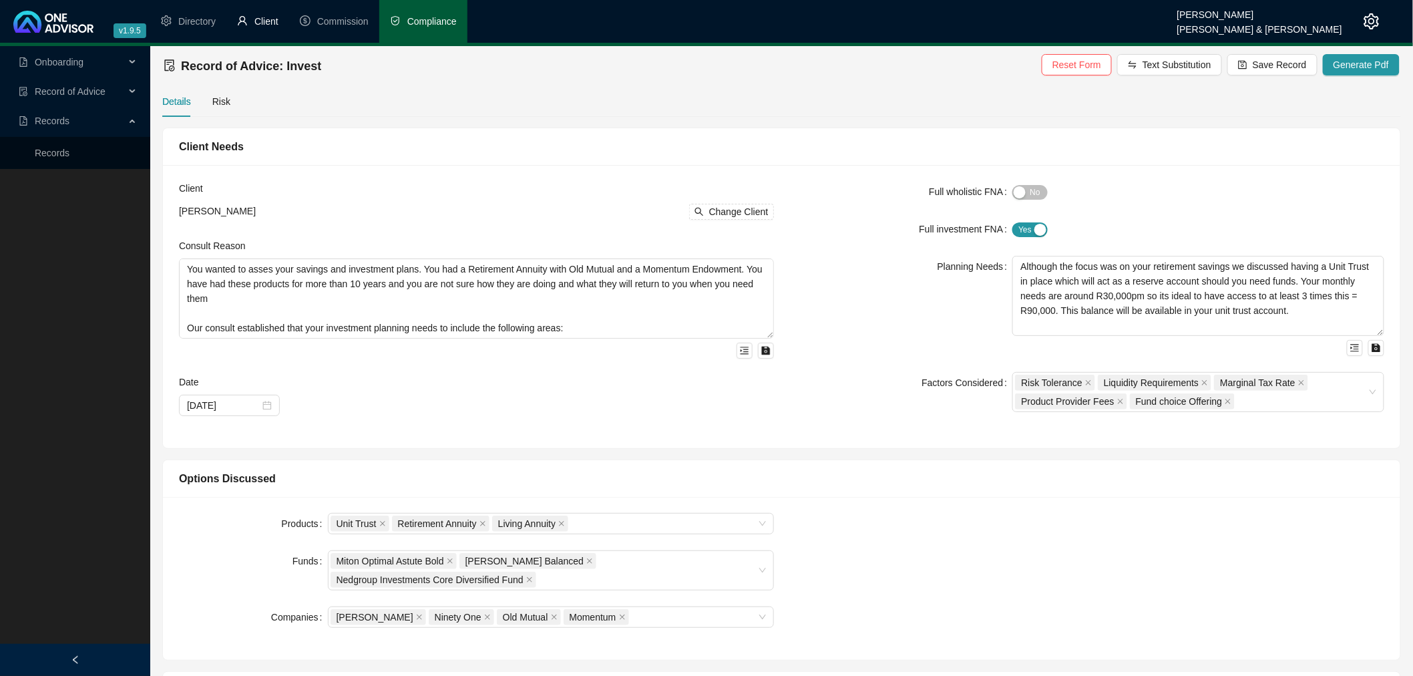
click at [276, 18] on span "Client" at bounding box center [267, 21] width 24 height 11
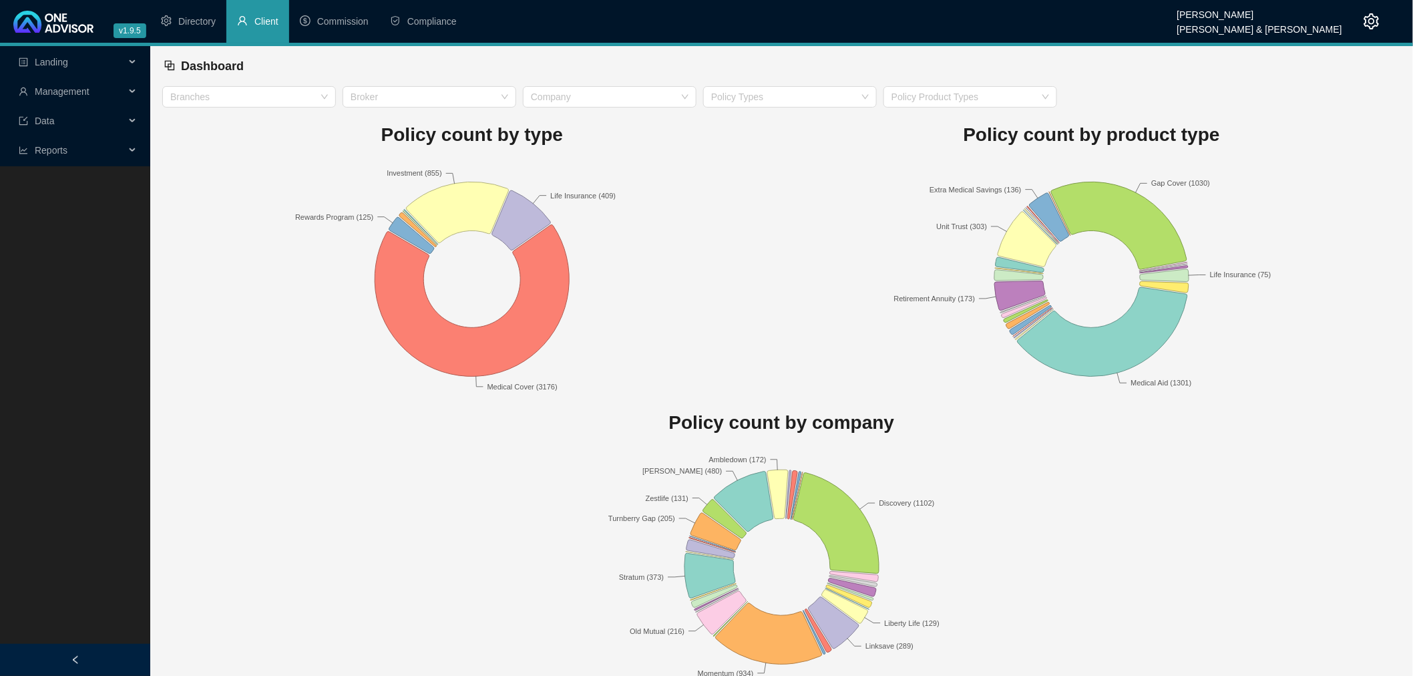
click at [118, 88] on span "Management" at bounding box center [72, 91] width 106 height 27
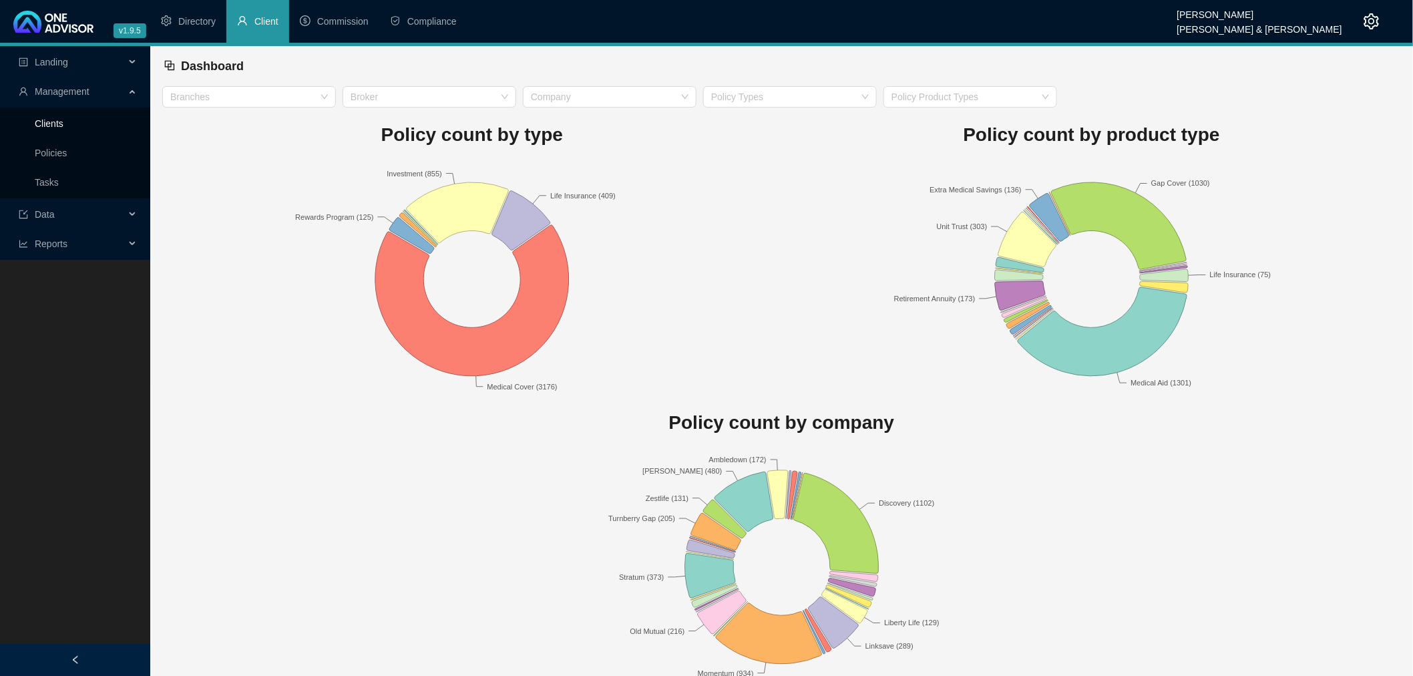
click at [45, 121] on link "Clients" at bounding box center [49, 123] width 29 height 11
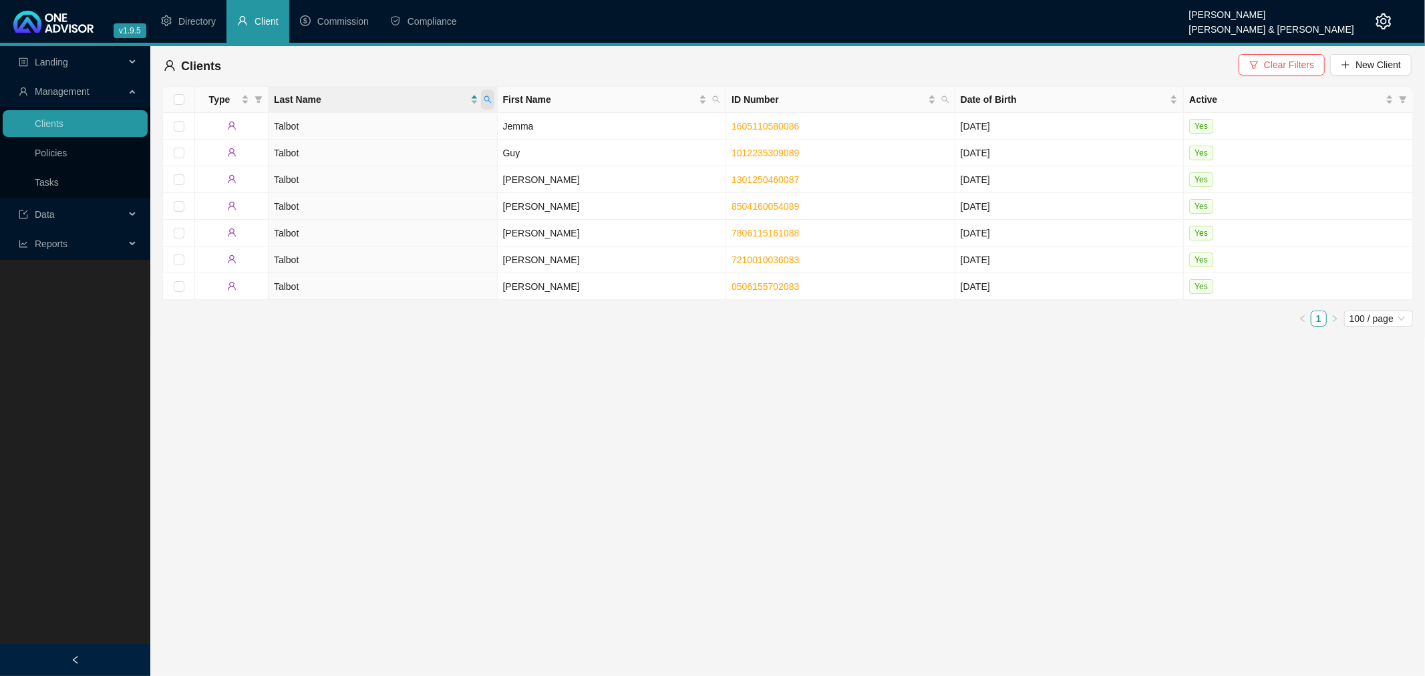
click at [488, 98] on icon "search" at bounding box center [487, 99] width 7 height 7
type input "borain"
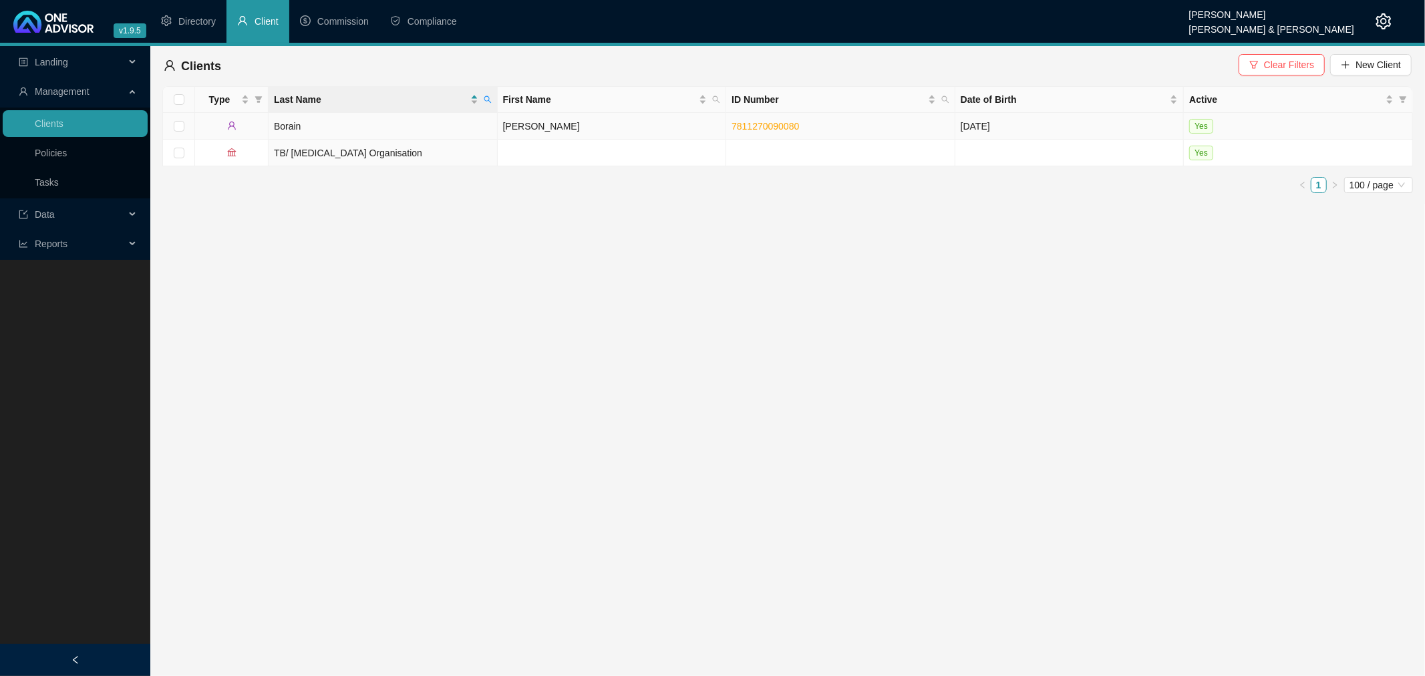
click at [880, 128] on td "7811270090080" at bounding box center [840, 126] width 229 height 27
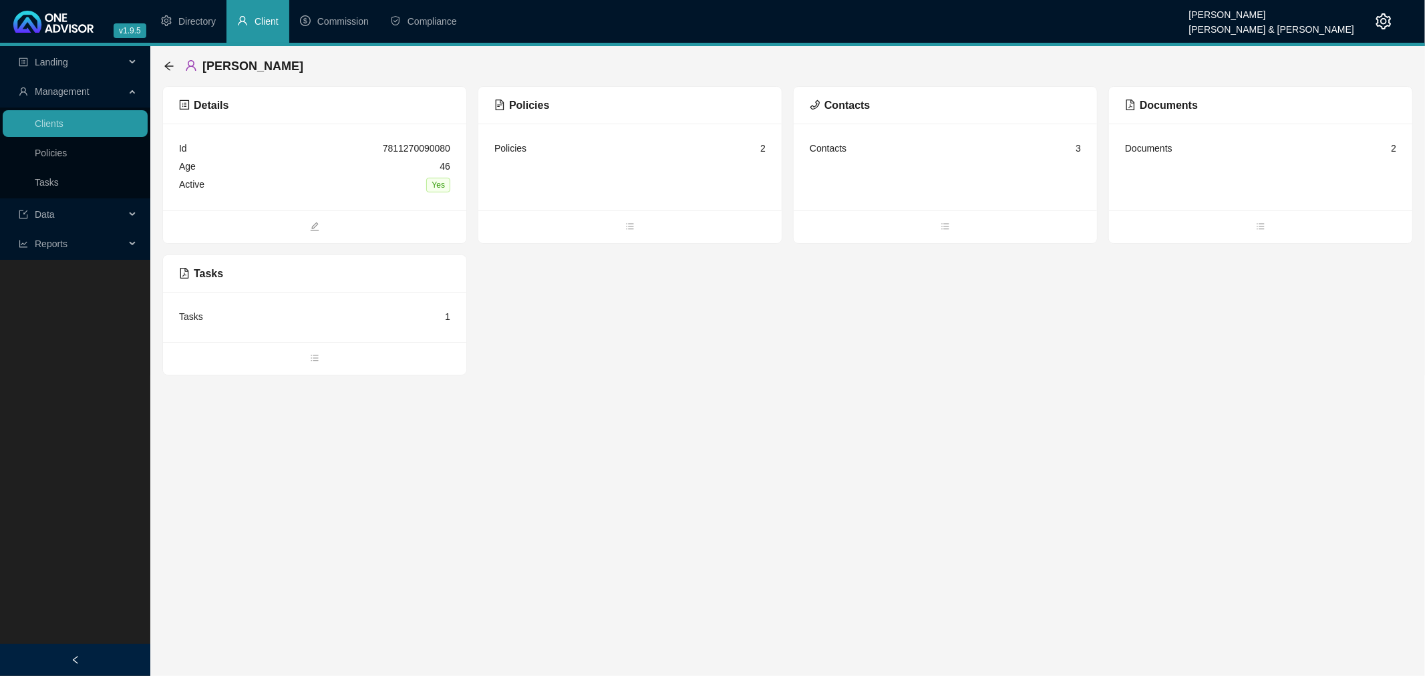
click at [912, 159] on div "Contacts 3" at bounding box center [945, 167] width 303 height 87
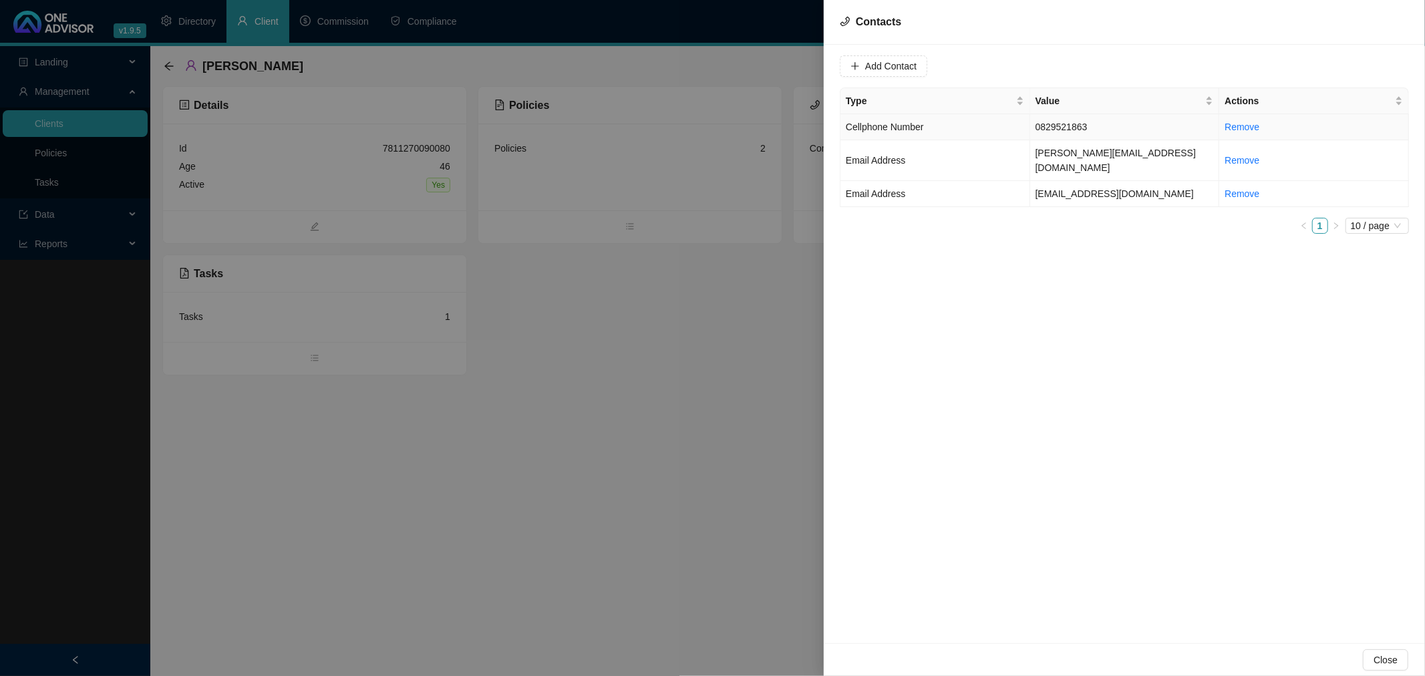
click at [939, 124] on td "Cellphone Number" at bounding box center [935, 127] width 190 height 26
click at [1087, 64] on span "Cellphone Number" at bounding box center [1095, 66] width 84 height 20
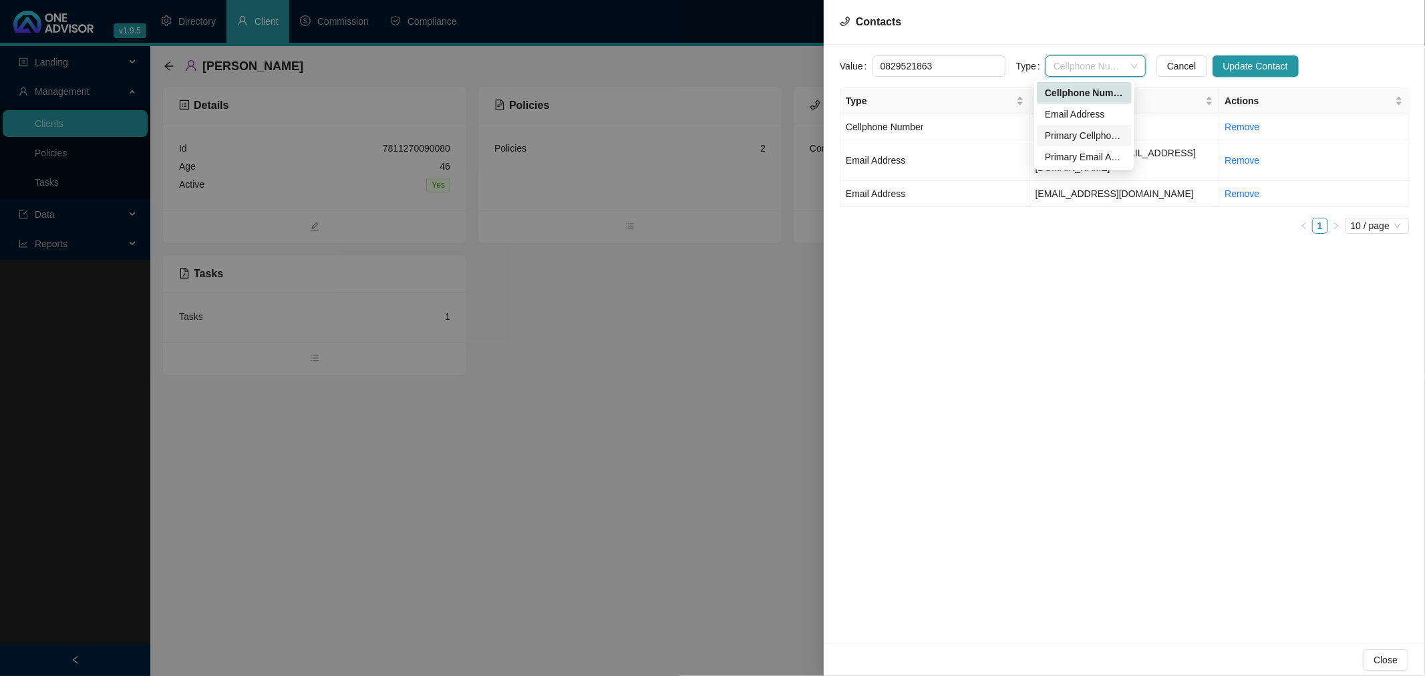
click at [1084, 134] on div "Primary Cellphone Number" at bounding box center [1084, 135] width 79 height 15
click at [1251, 65] on span "Update Contact" at bounding box center [1255, 66] width 65 height 15
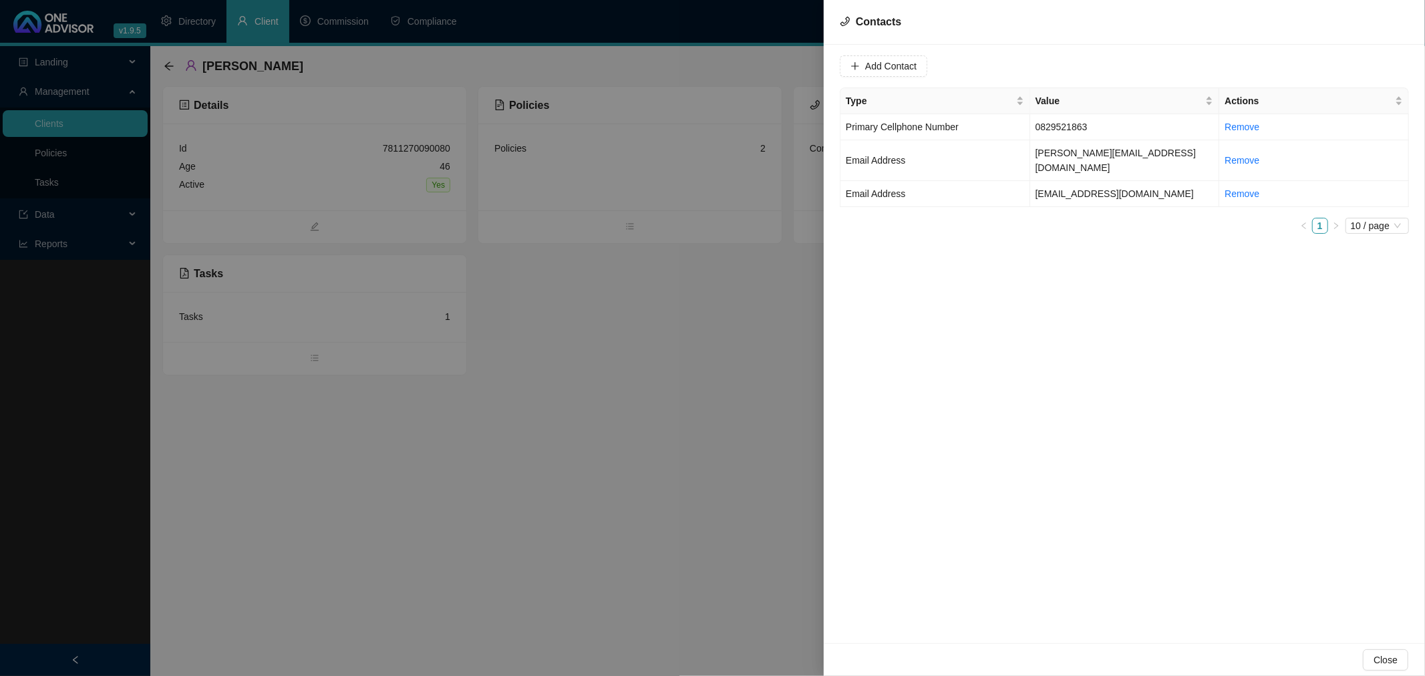
click at [41, 182] on div at bounding box center [712, 338] width 1425 height 676
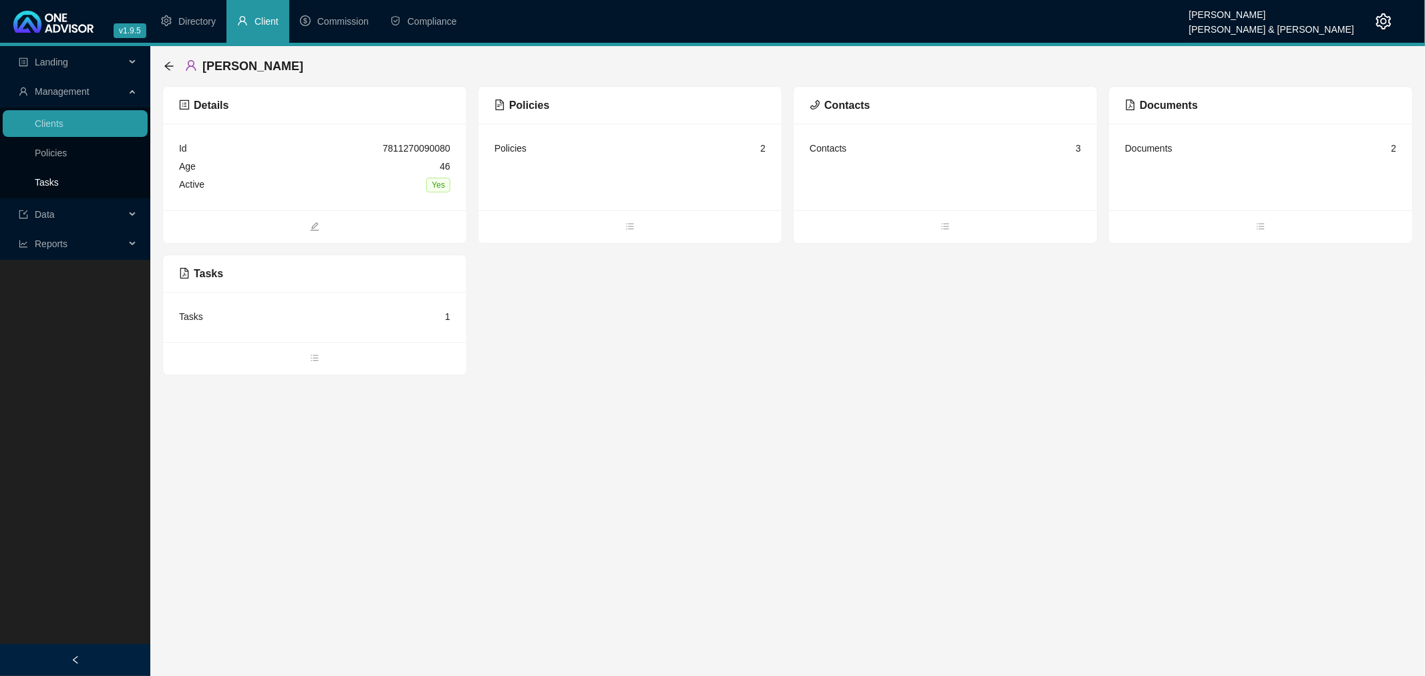
click at [43, 182] on link "Tasks" at bounding box center [47, 182] width 24 height 11
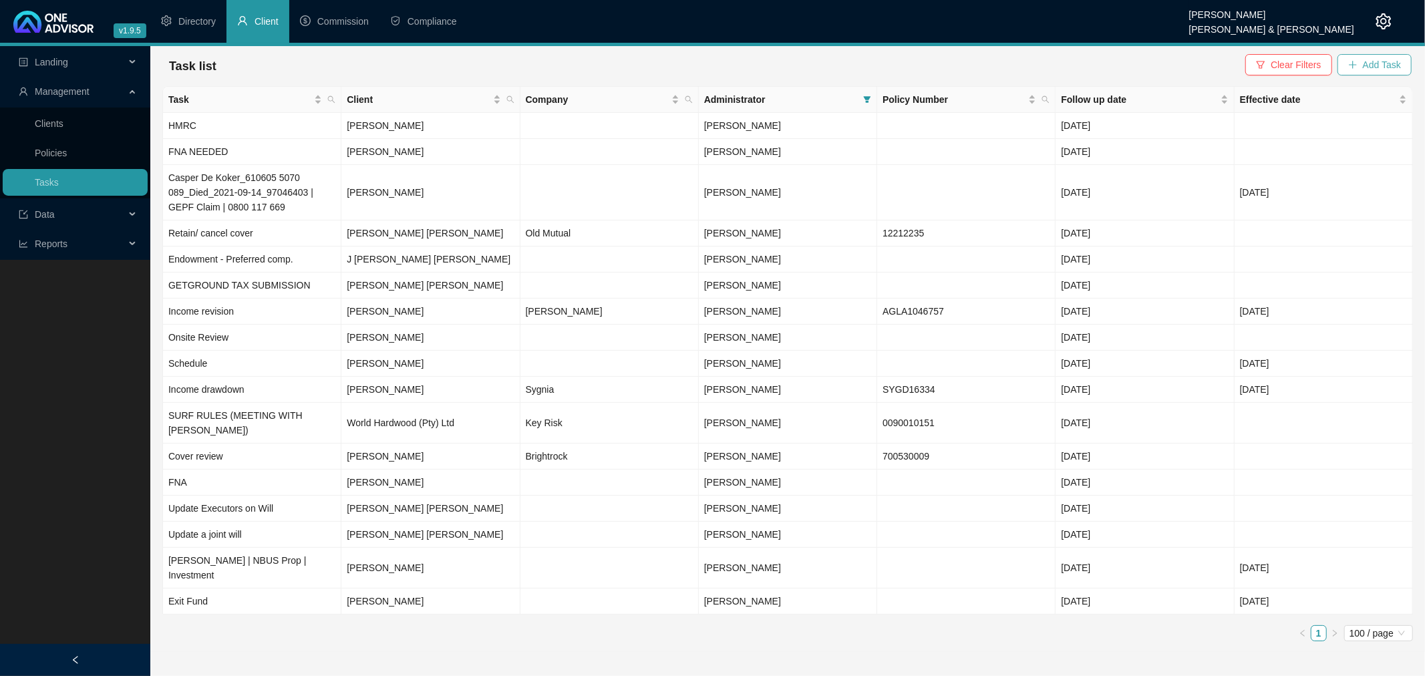
click at [1398, 60] on span "Add Task" at bounding box center [1382, 64] width 38 height 15
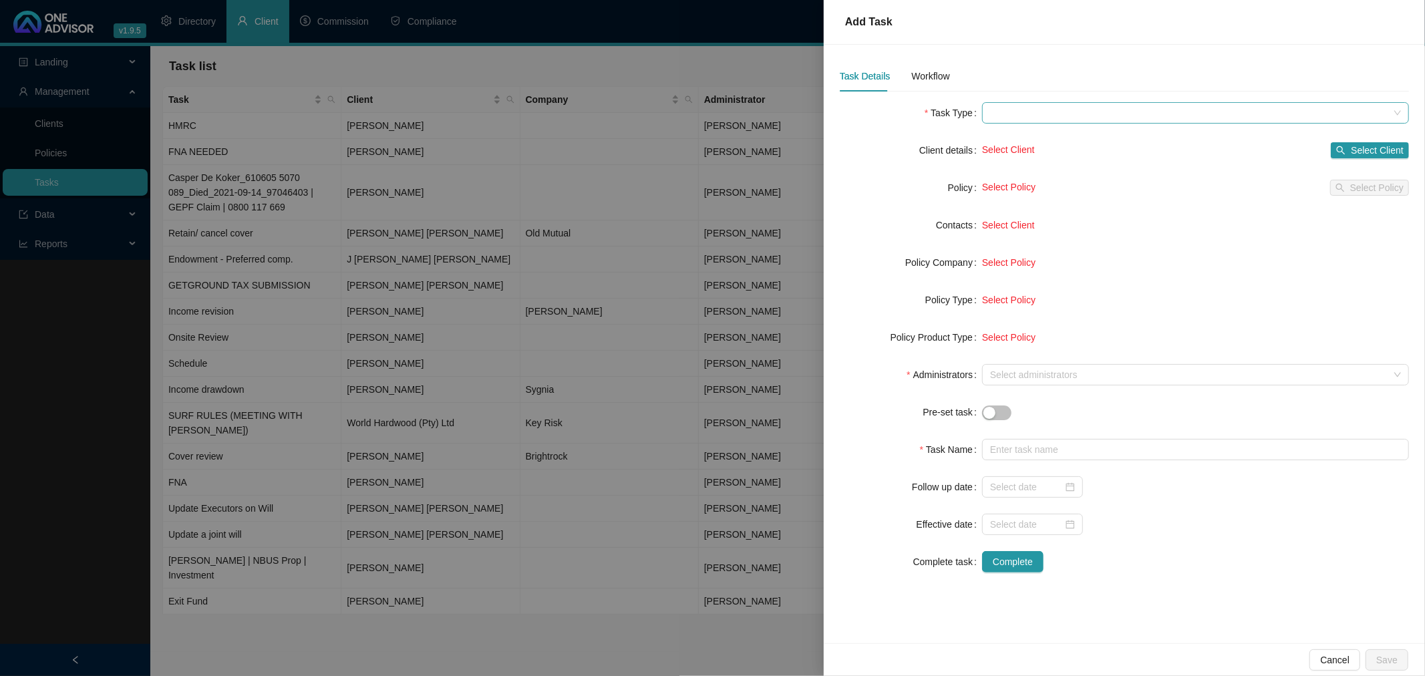
click at [996, 111] on span at bounding box center [1195, 113] width 411 height 20
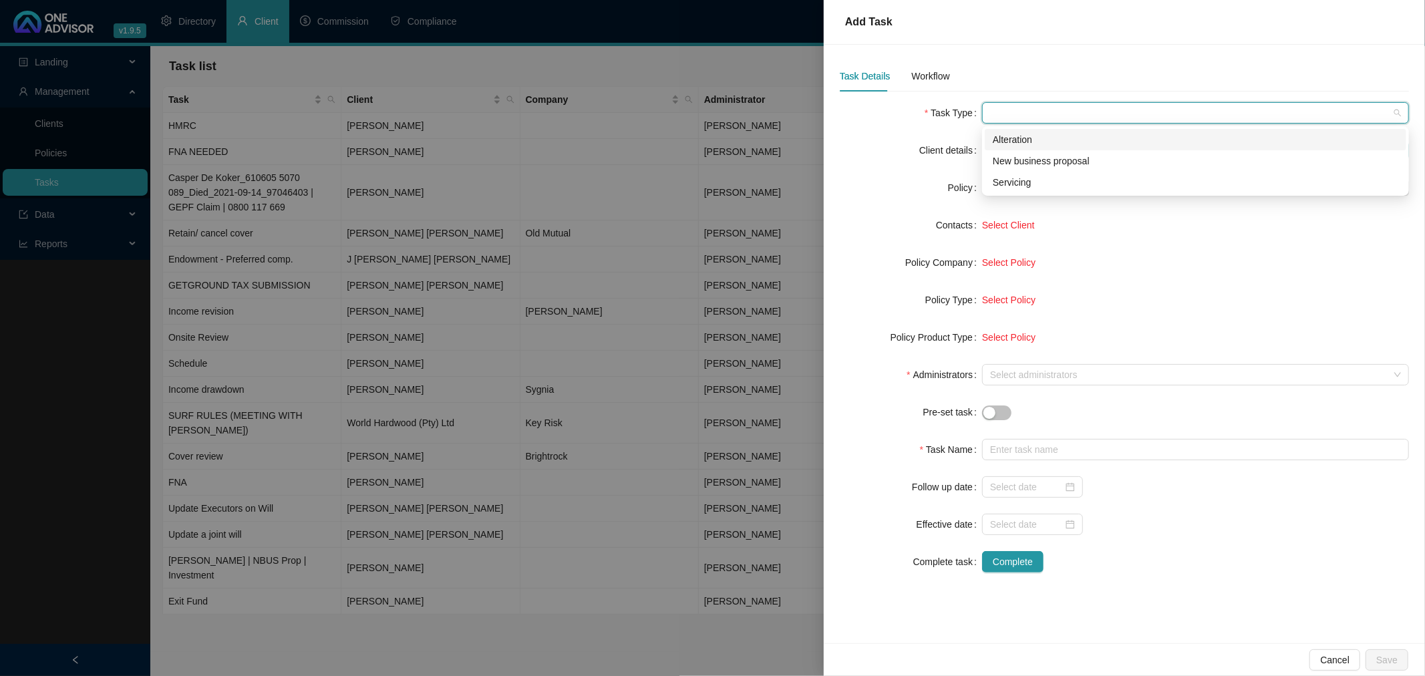
click at [1012, 139] on div "Alteration" at bounding box center [1195, 139] width 405 height 15
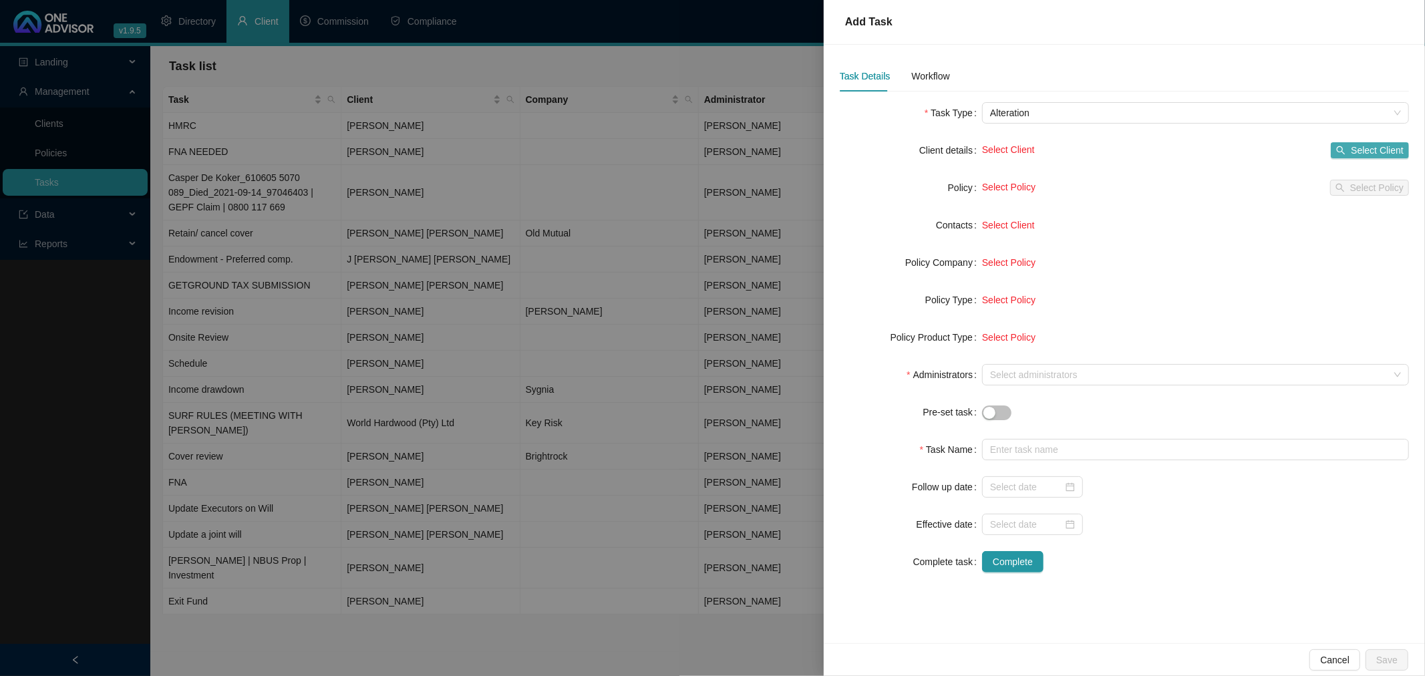
click at [1353, 151] on span "Select Client" at bounding box center [1377, 150] width 53 height 15
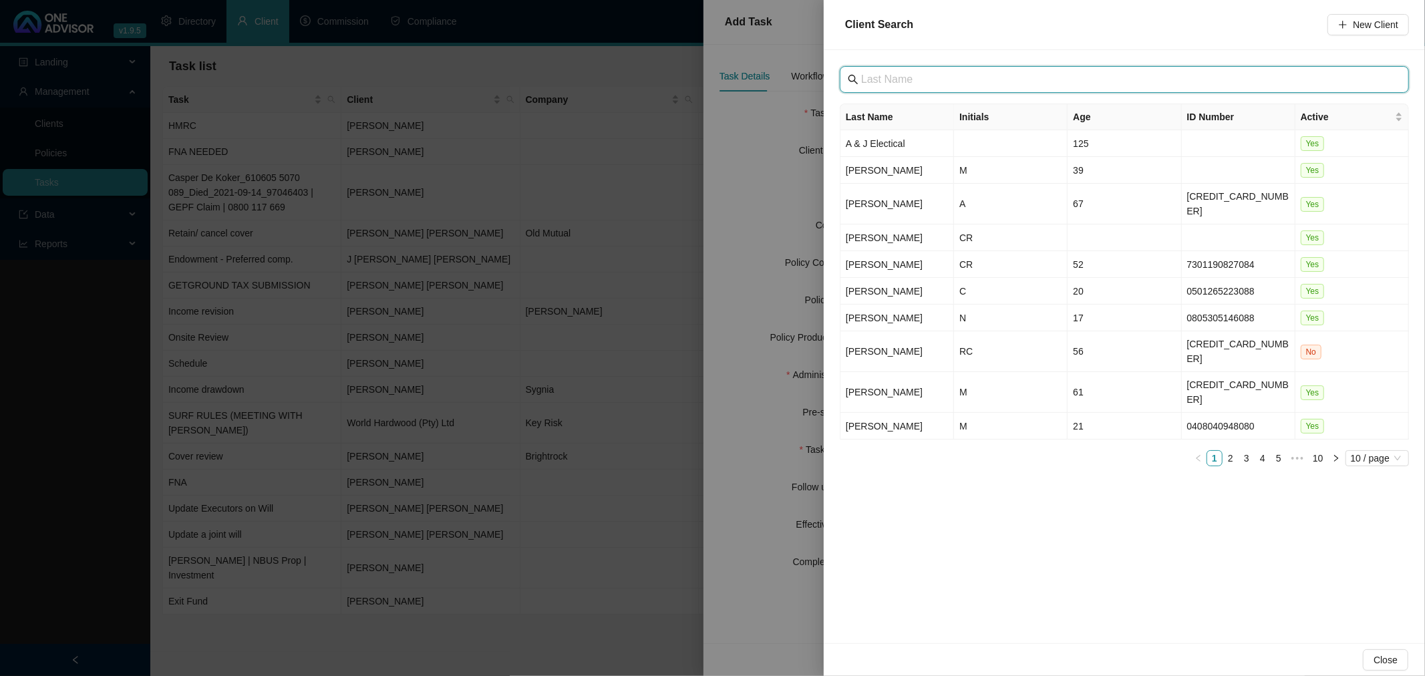
click at [951, 85] on input "text" at bounding box center [1125, 79] width 529 height 16
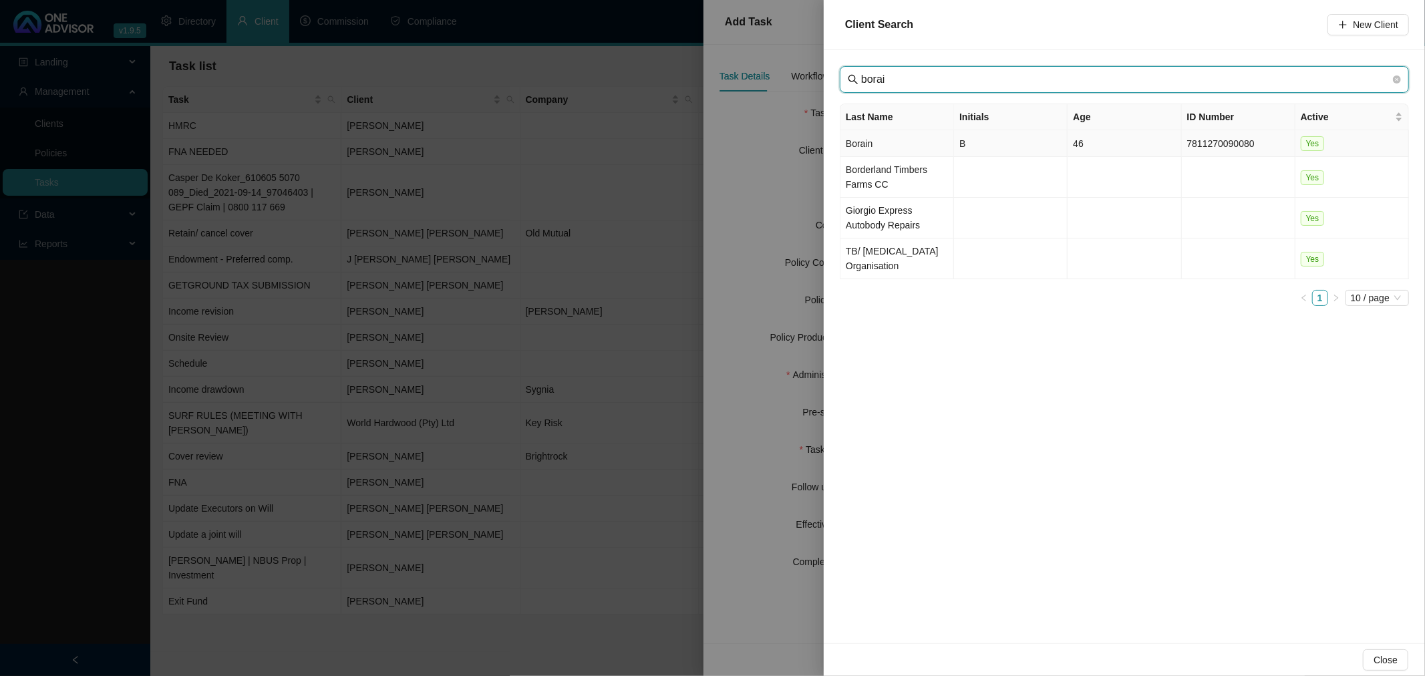
type input "borai"
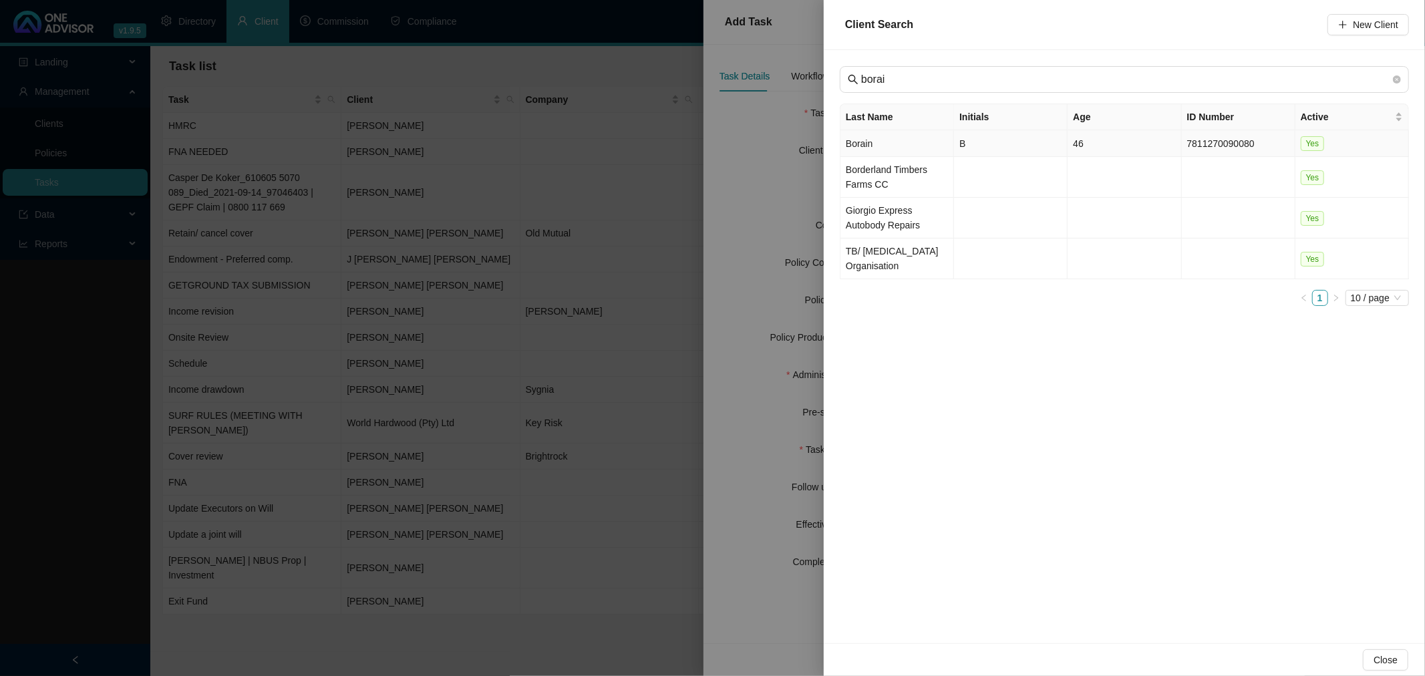
click at [1003, 152] on td "B" at bounding box center [1011, 143] width 114 height 27
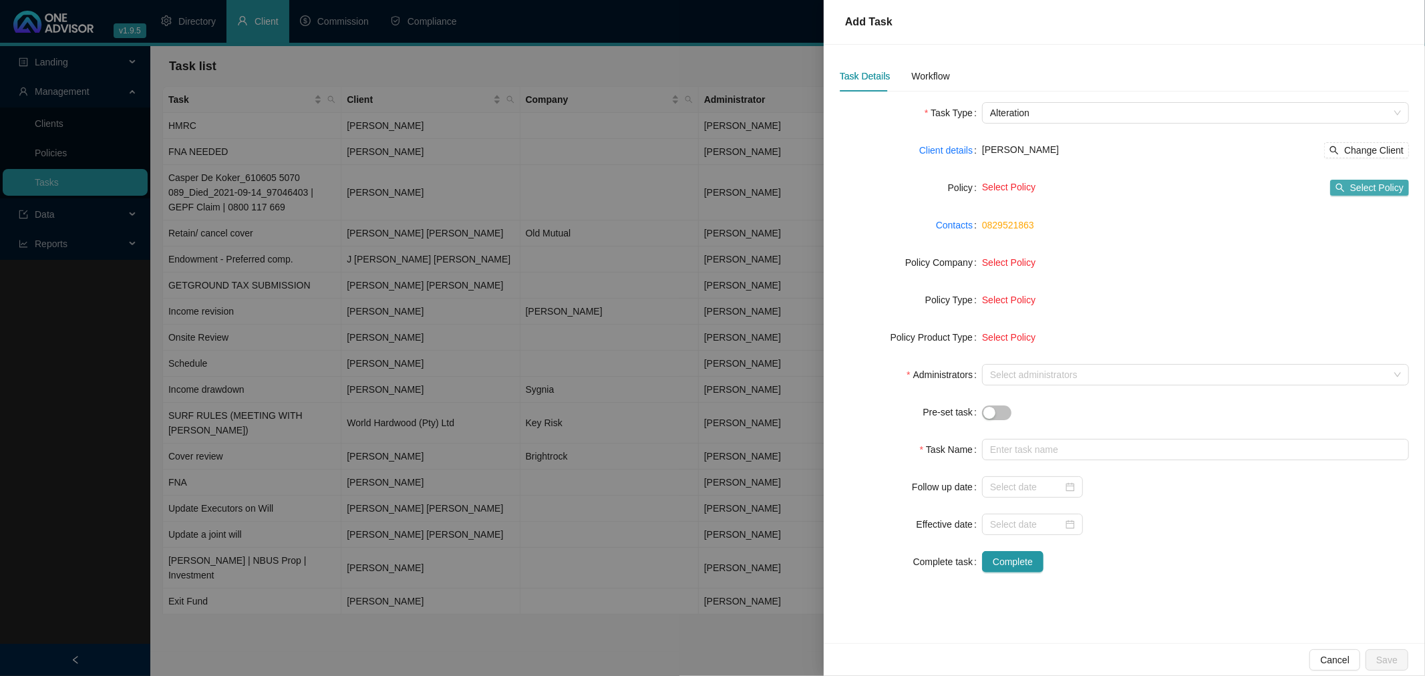
click at [1357, 181] on span "Select Policy" at bounding box center [1376, 187] width 53 height 15
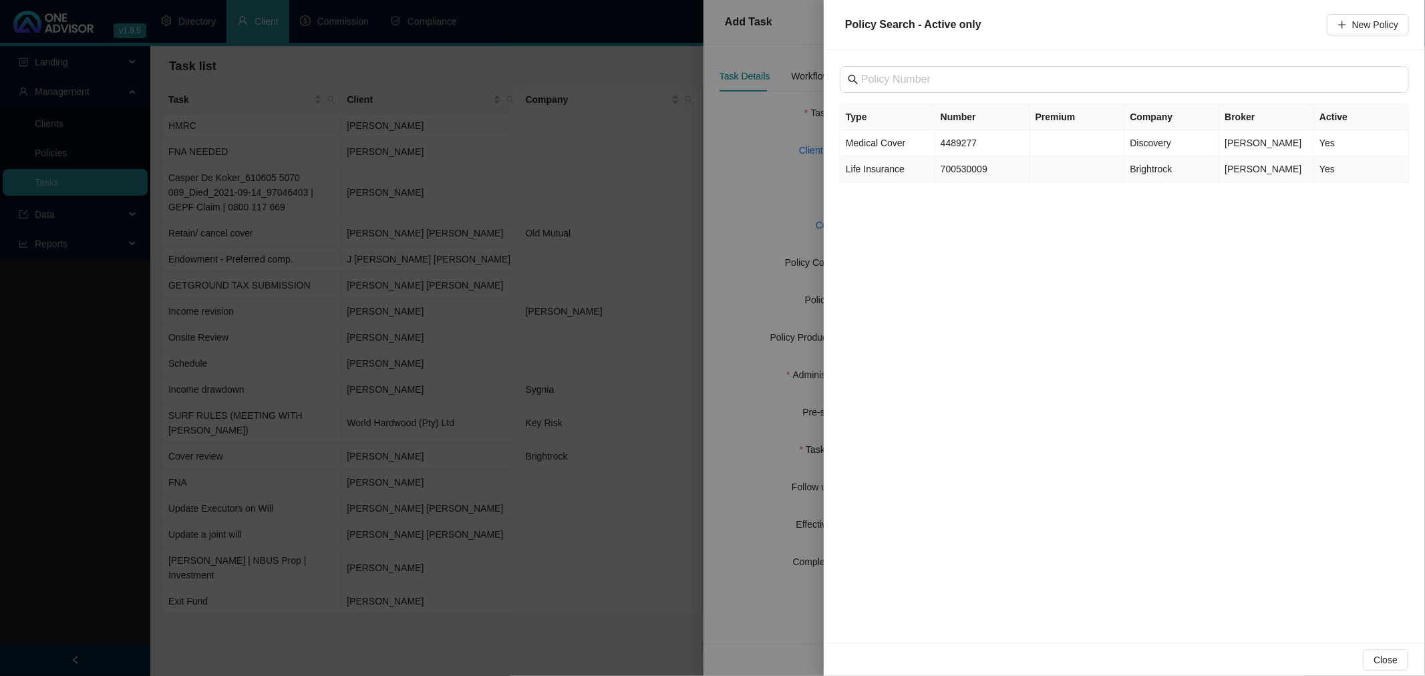
click at [1017, 166] on td "700530009" at bounding box center [982, 169] width 95 height 26
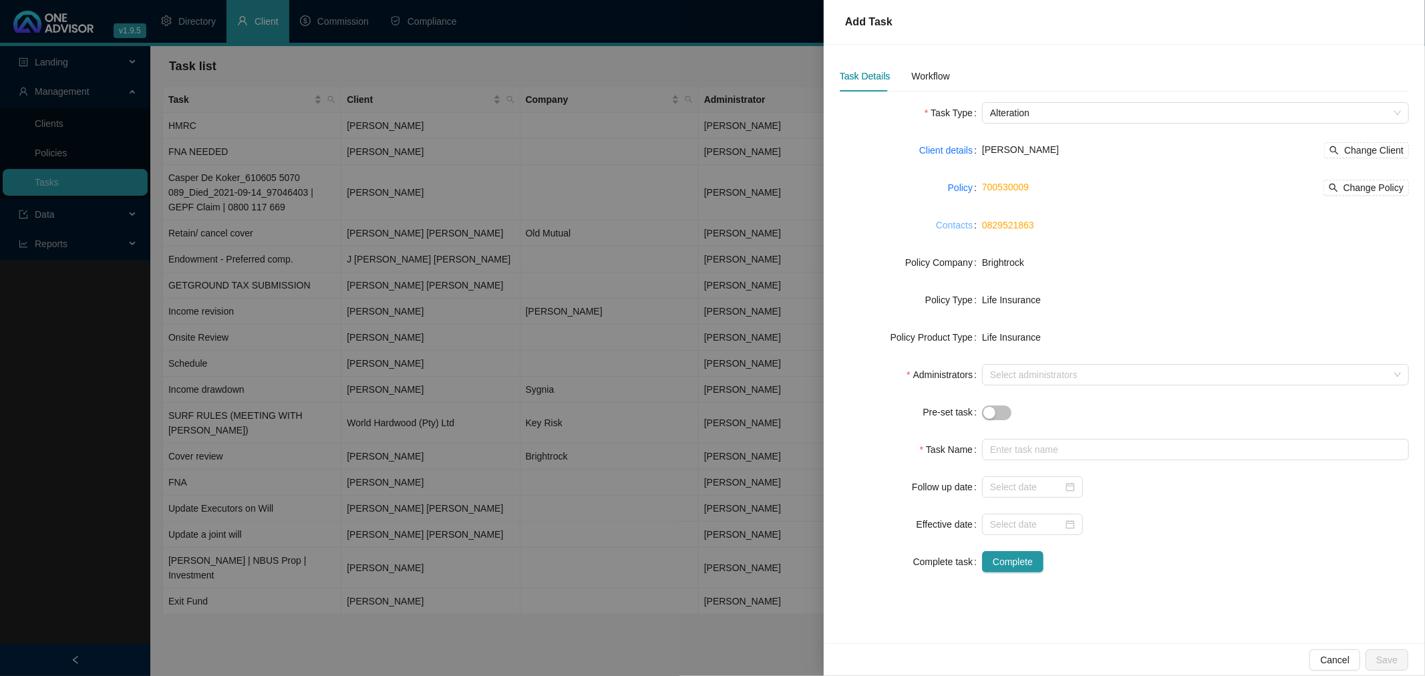
click at [954, 224] on link "Contacts" at bounding box center [954, 225] width 37 height 15
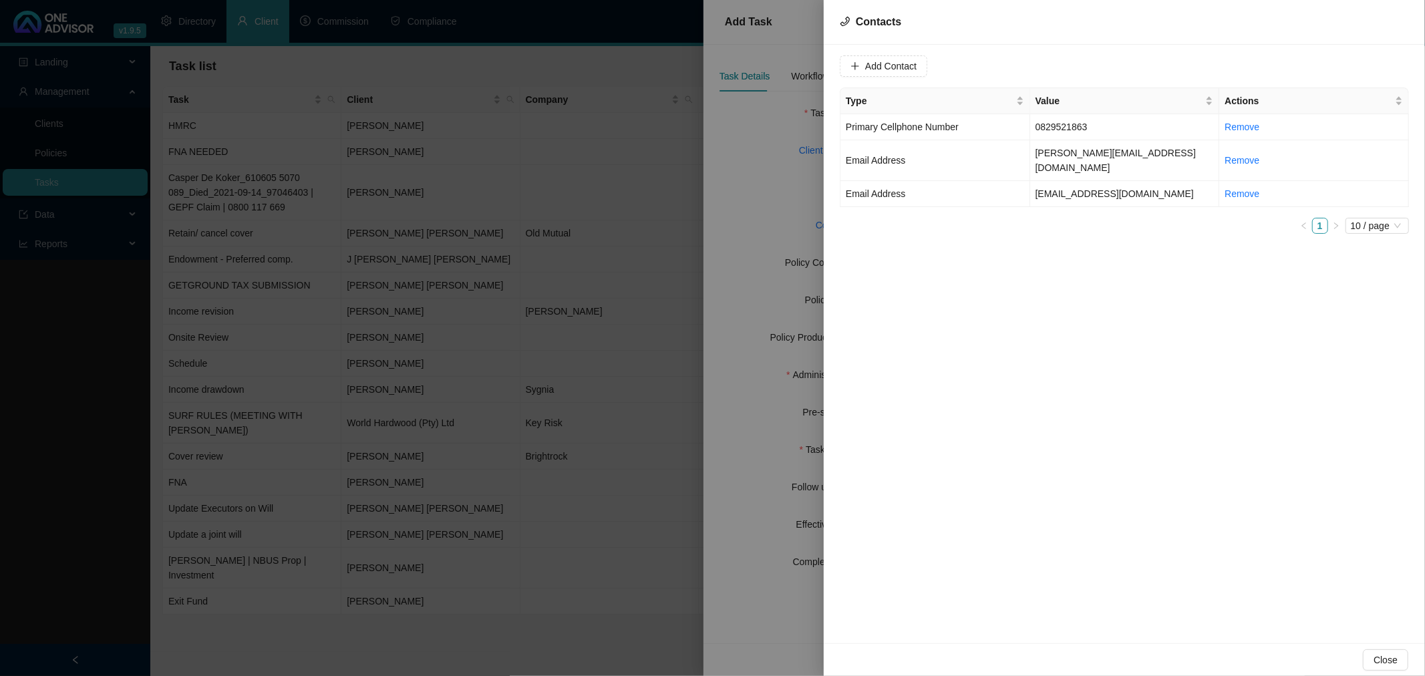
click at [774, 186] on div at bounding box center [712, 338] width 1425 height 676
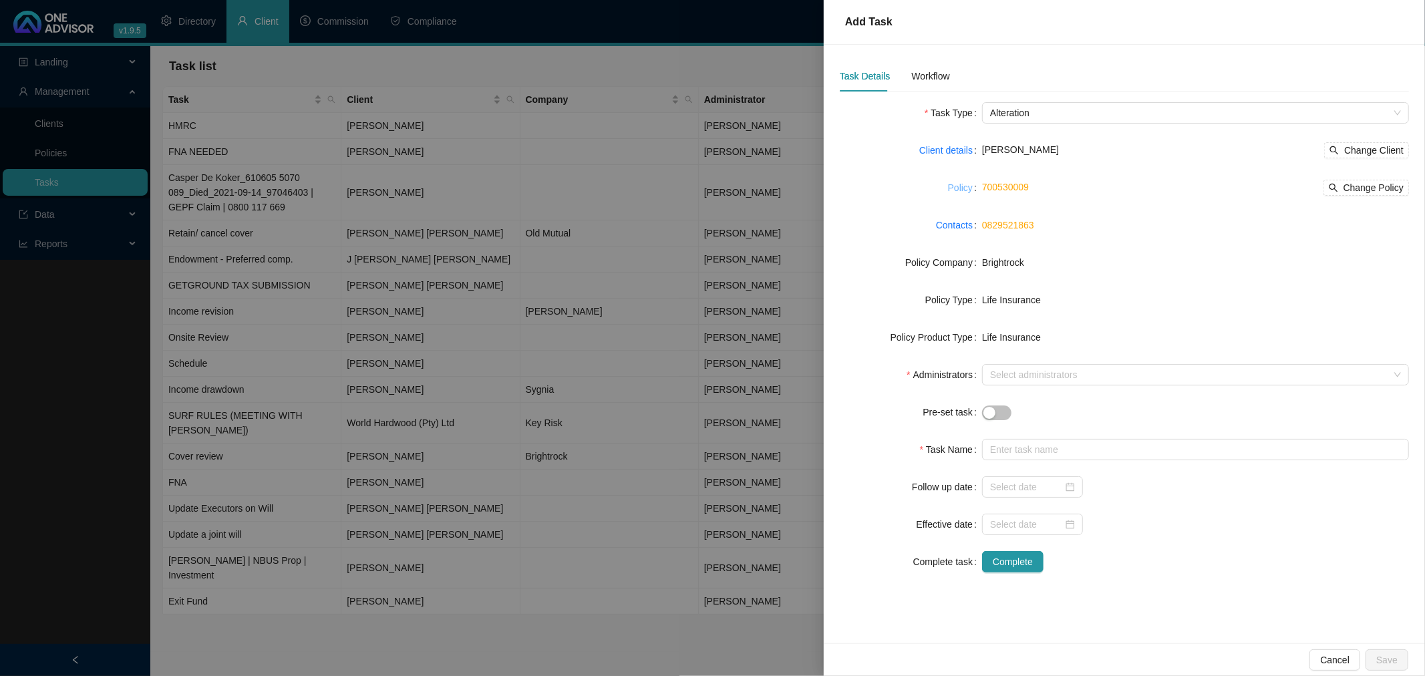
click at [962, 188] on link "Policy" at bounding box center [960, 187] width 25 height 15
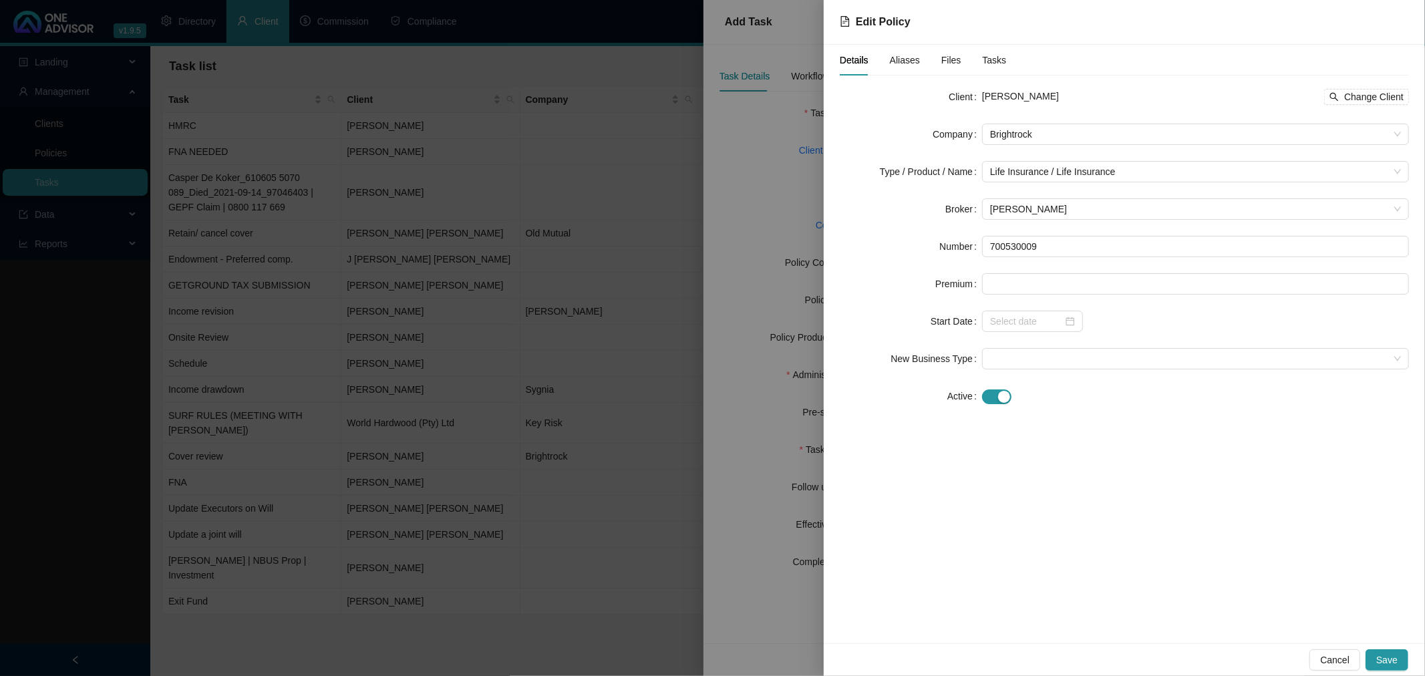
click at [772, 174] on div at bounding box center [712, 338] width 1425 height 676
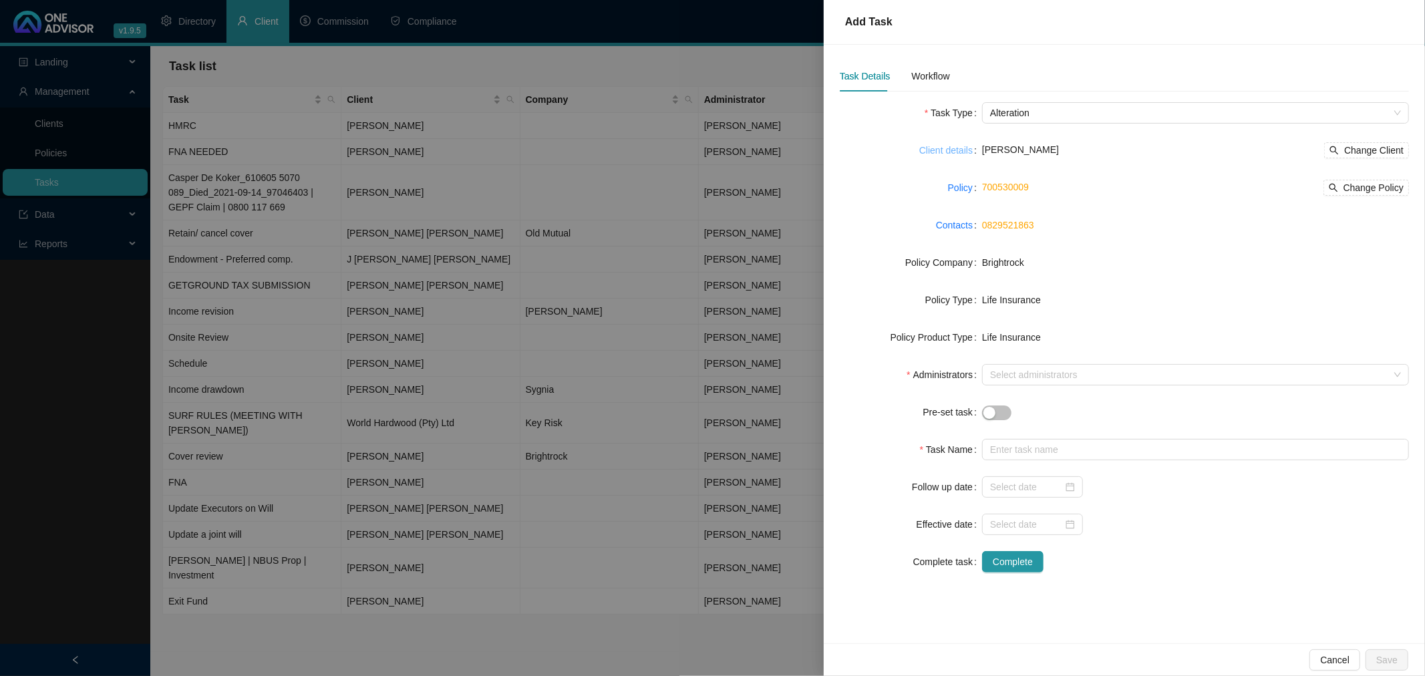
click at [953, 148] on link "Client details" at bounding box center [945, 150] width 53 height 15
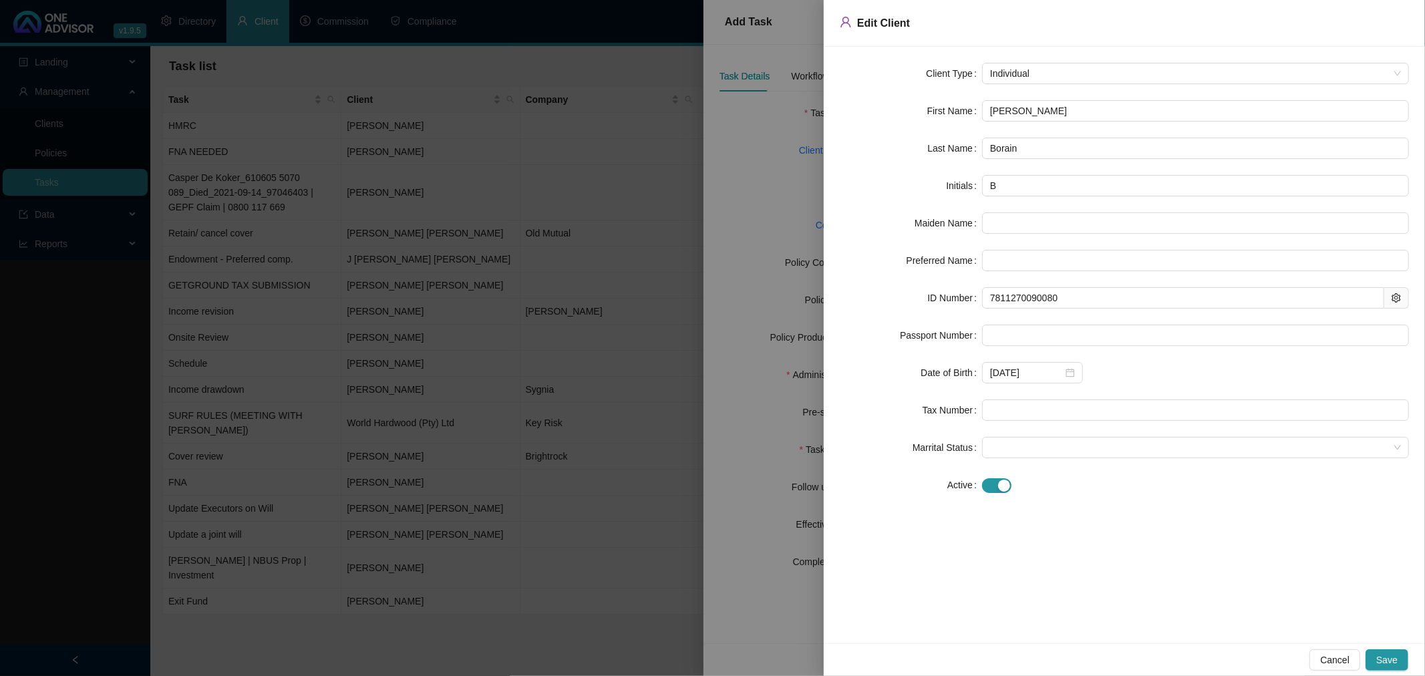
click at [788, 187] on div at bounding box center [712, 338] width 1425 height 676
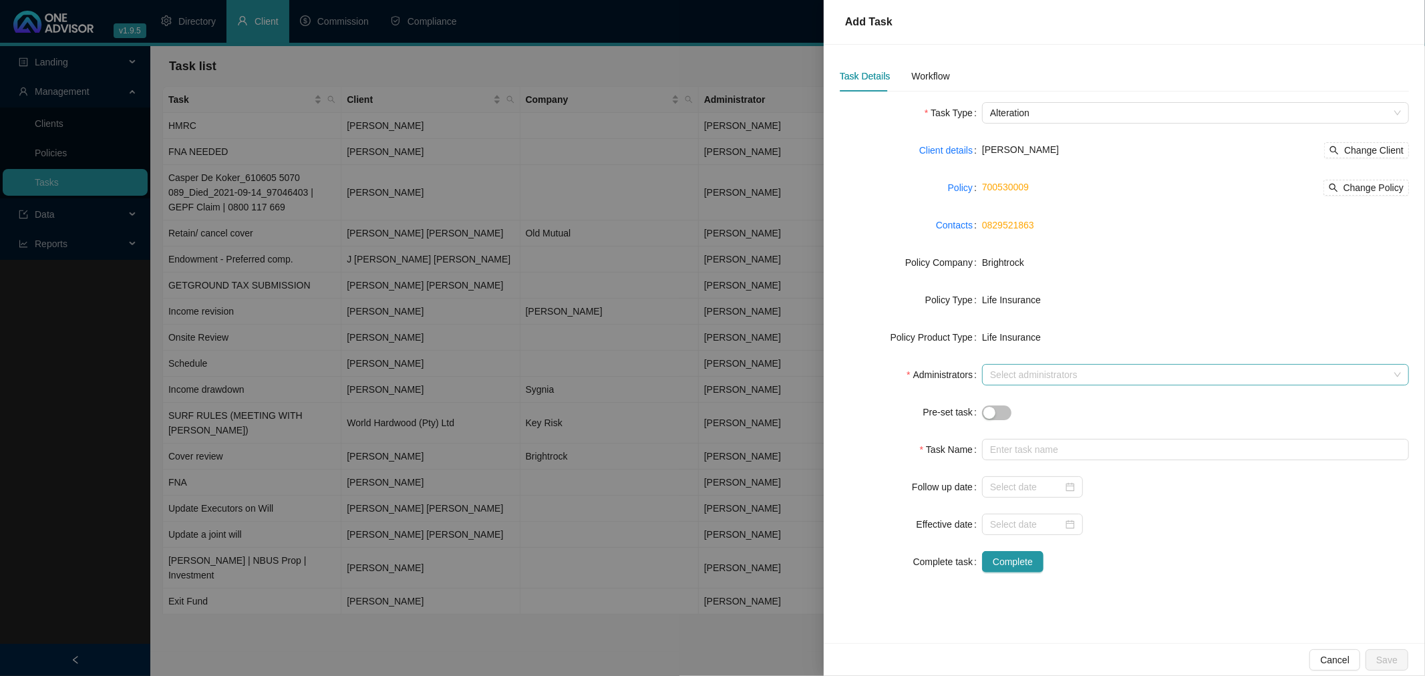
click at [1025, 372] on div at bounding box center [1188, 375] width 407 height 10
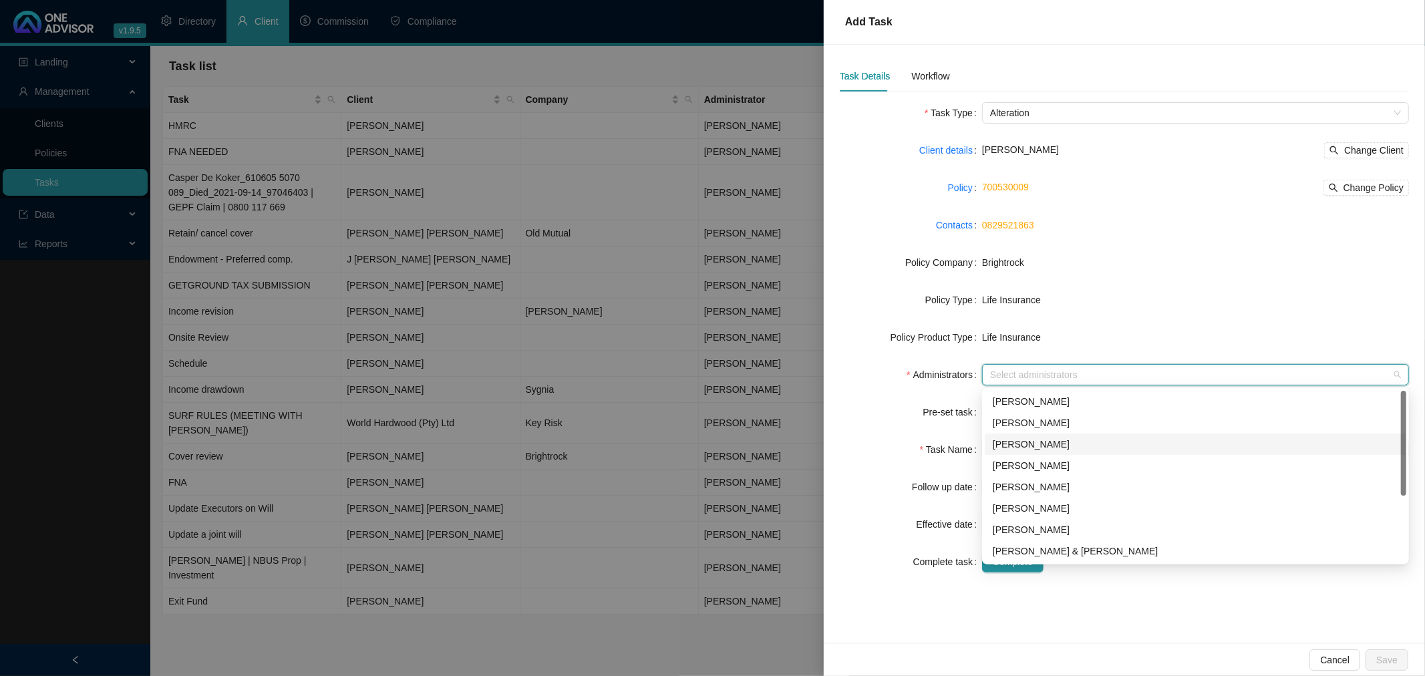
click at [1039, 442] on div "[PERSON_NAME]" at bounding box center [1195, 444] width 405 height 15
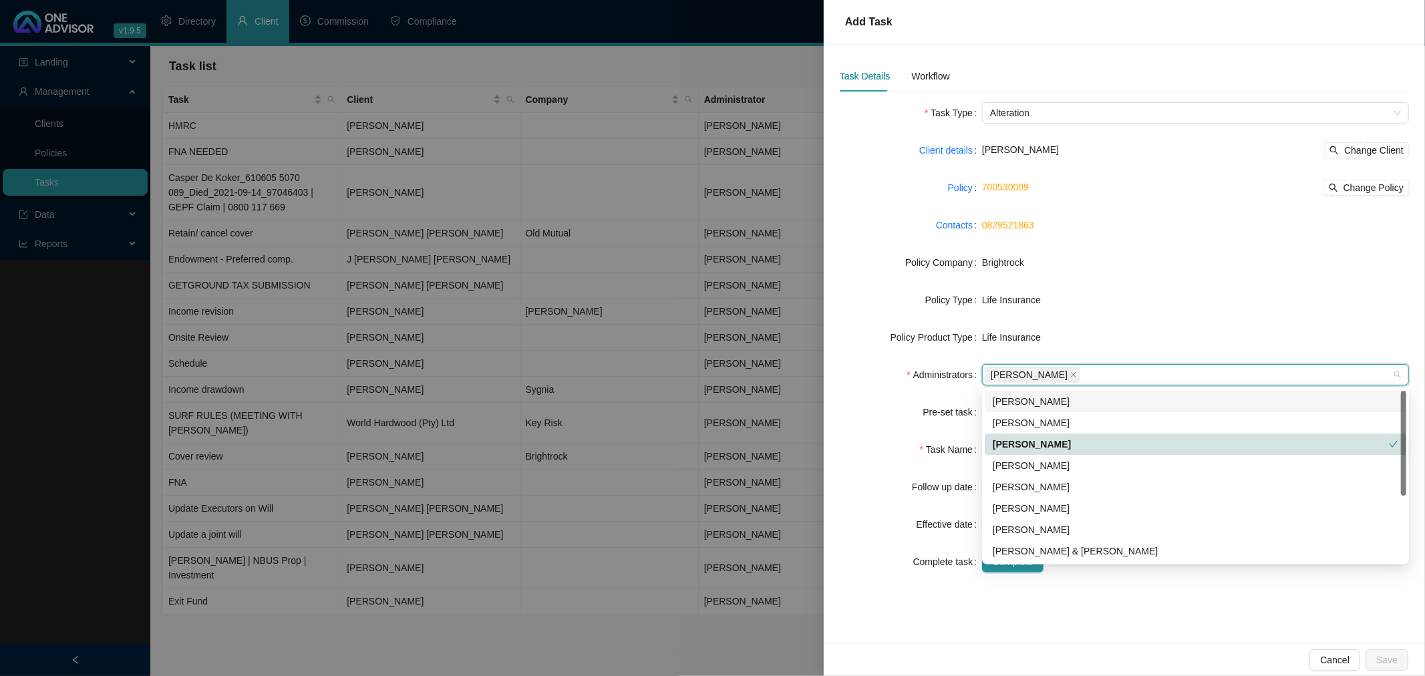
click at [1172, 210] on form "Task Type Alteration Client details [PERSON_NAME] Change Client Policy 70053000…" at bounding box center [1124, 337] width 569 height 470
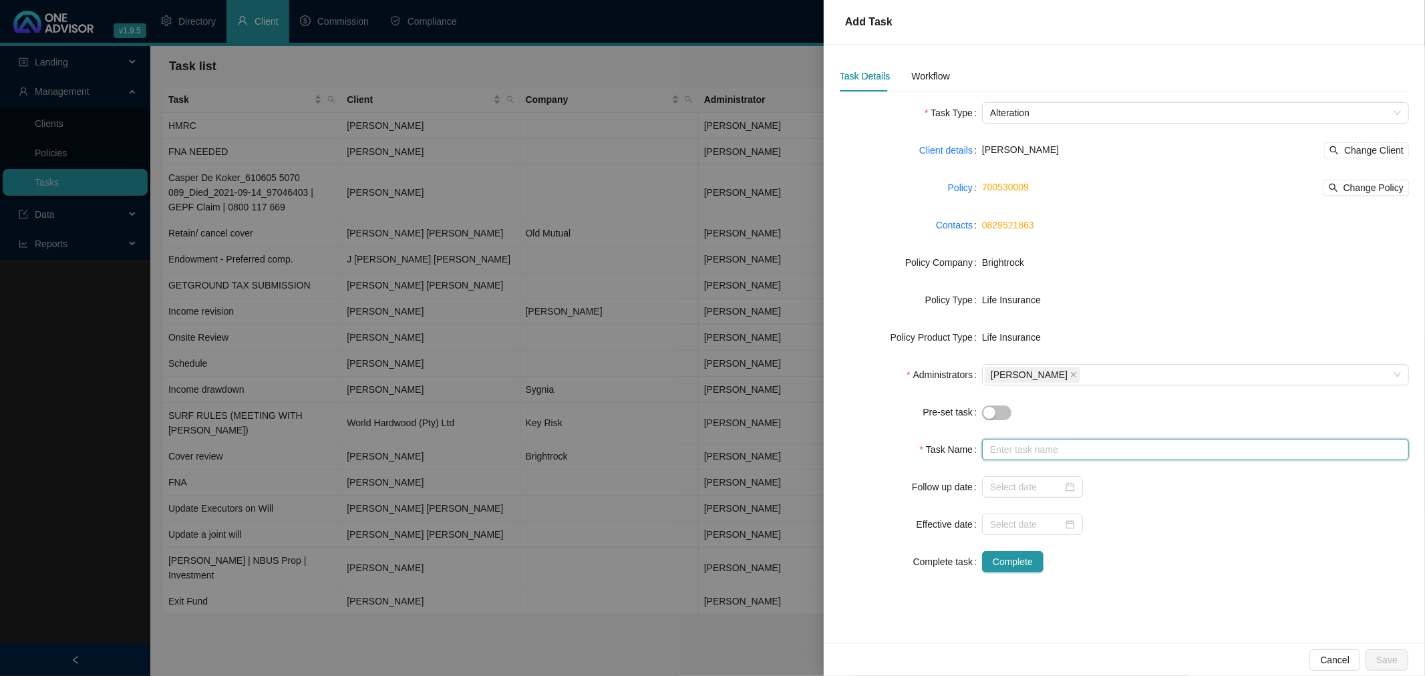
click at [1039, 444] on input "text" at bounding box center [1195, 449] width 427 height 21
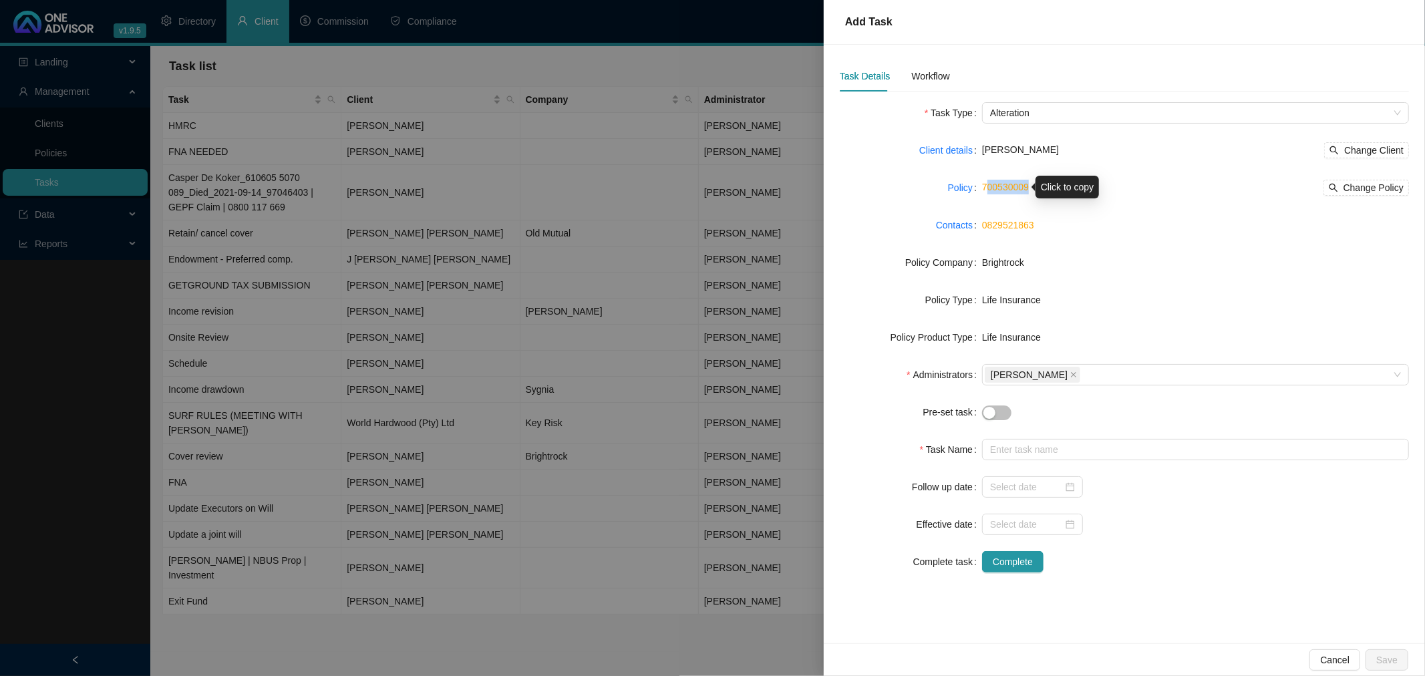
drag, startPoint x: 1032, startPoint y: 184, endPoint x: 987, endPoint y: 181, distance: 44.8
click at [987, 181] on div "700530009 Change Policy" at bounding box center [1195, 188] width 427 height 16
click at [1170, 252] on div "Brightrock" at bounding box center [1195, 262] width 427 height 21
click at [1000, 185] on link "700530009" at bounding box center [1005, 187] width 47 height 11
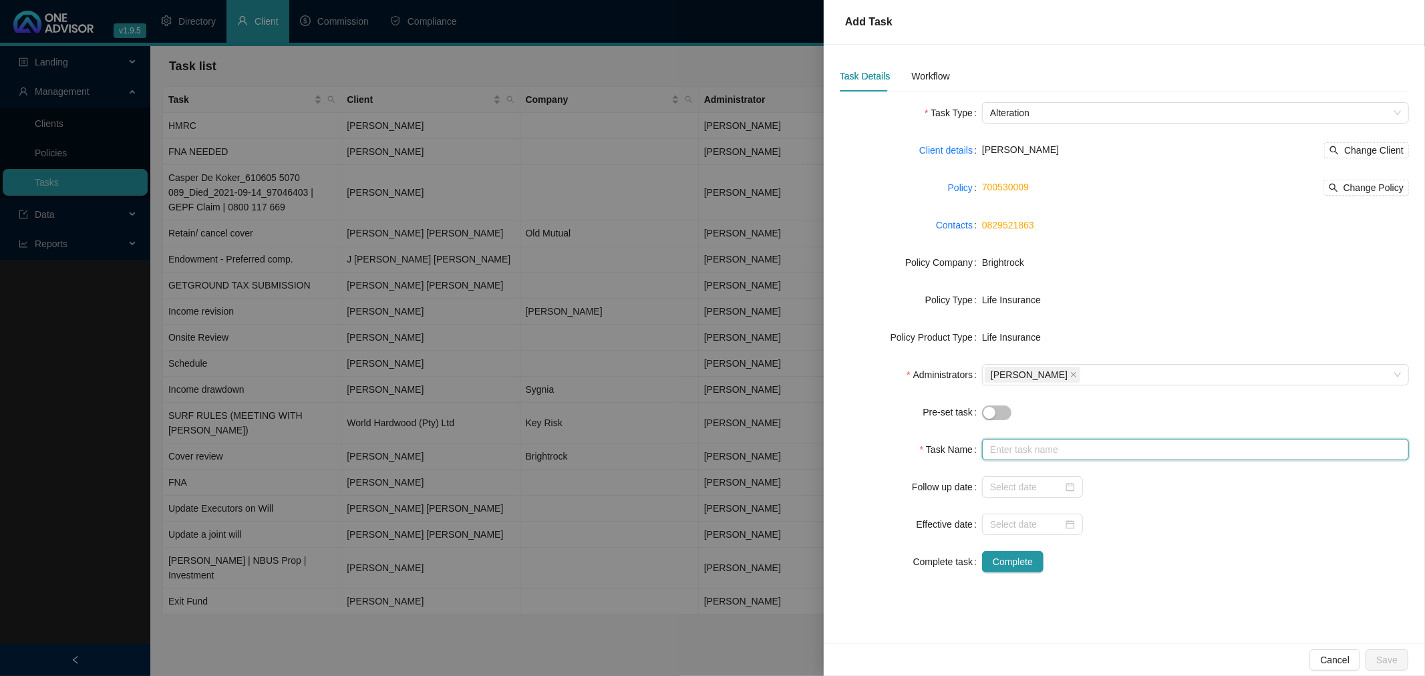
click at [1016, 452] on input "text" at bounding box center [1195, 449] width 427 height 21
click at [1003, 261] on span "Brightrock" at bounding box center [1003, 262] width 42 height 11
copy span "Brightrock"
click at [1011, 449] on input "text" at bounding box center [1195, 449] width 427 height 21
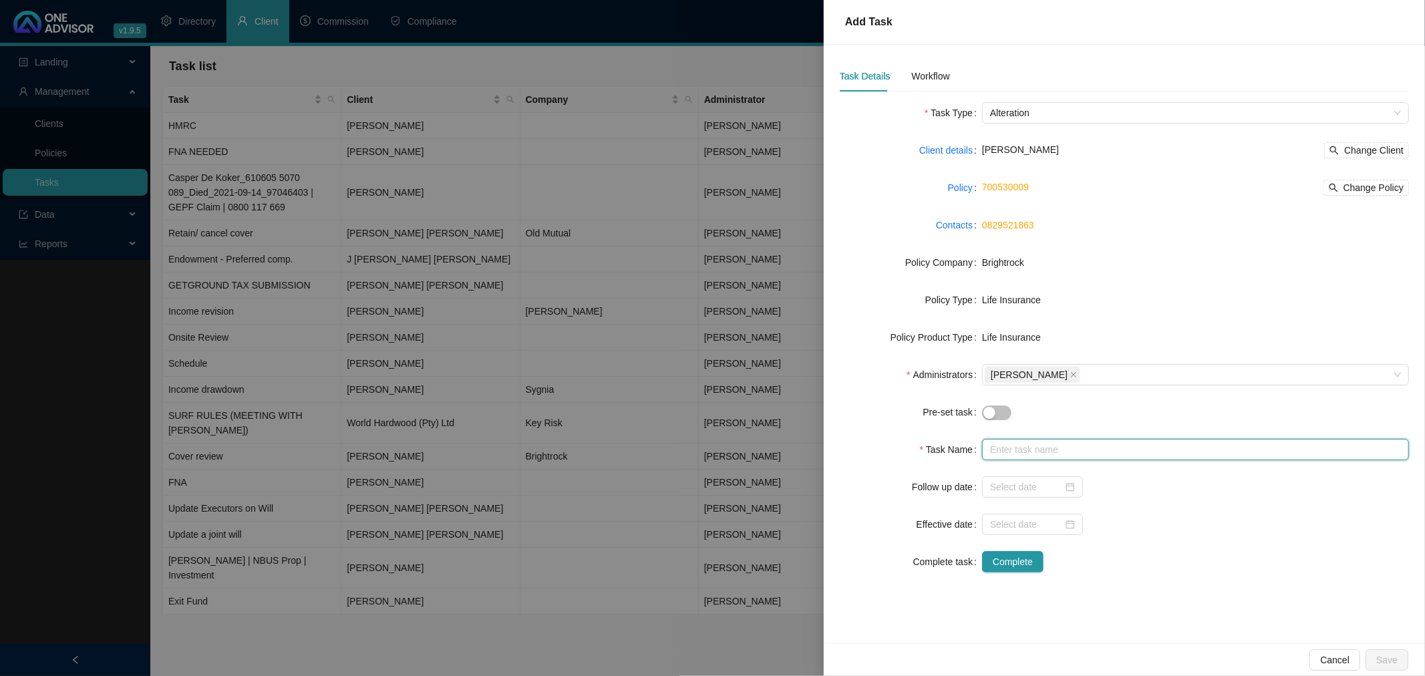
paste input "Brightrock"
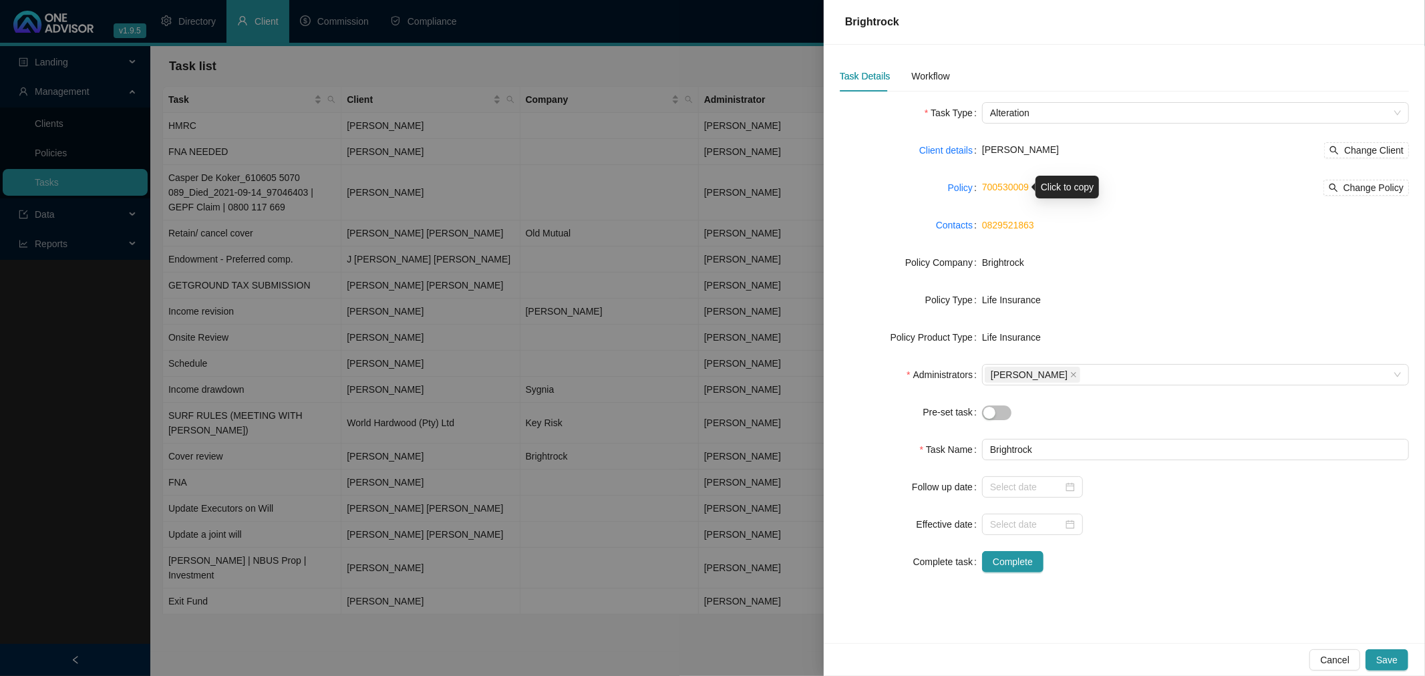
click at [1004, 187] on link "700530009" at bounding box center [1005, 187] width 47 height 11
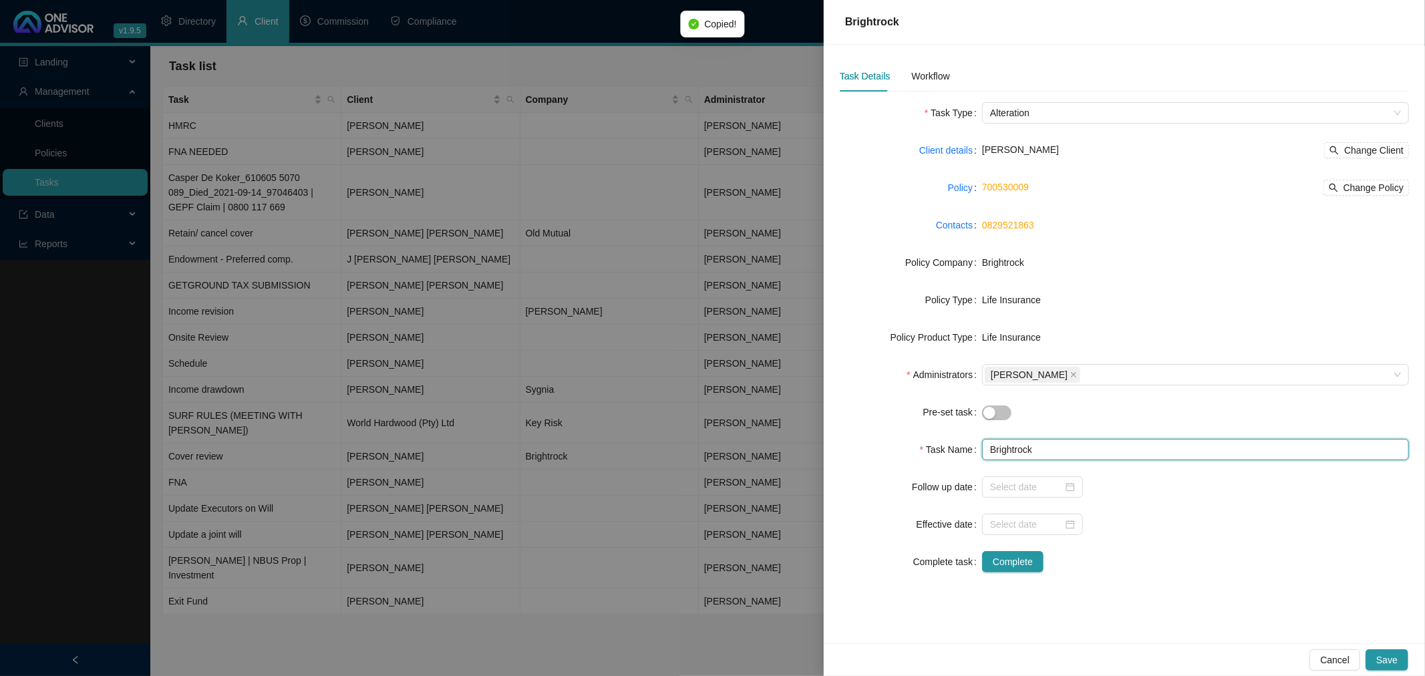
click at [1077, 445] on input "Brightrock" at bounding box center [1195, 449] width 427 height 21
paste input "700530009"
type input "Brightrock / 700530009 /"
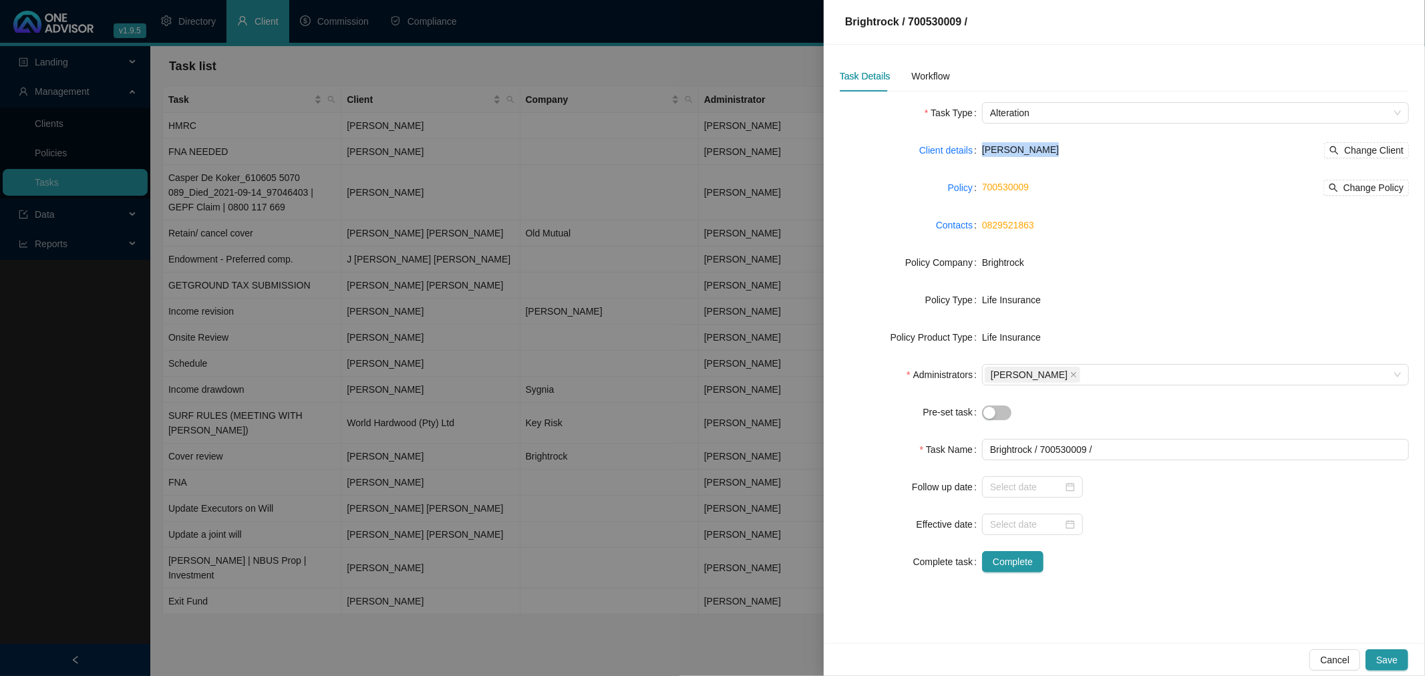
drag, startPoint x: 1039, startPoint y: 150, endPoint x: 983, endPoint y: 147, distance: 56.2
click at [983, 147] on div "[PERSON_NAME] Change Client" at bounding box center [1195, 150] width 427 height 16
click at [1144, 223] on div "0829521863" at bounding box center [1195, 225] width 427 height 15
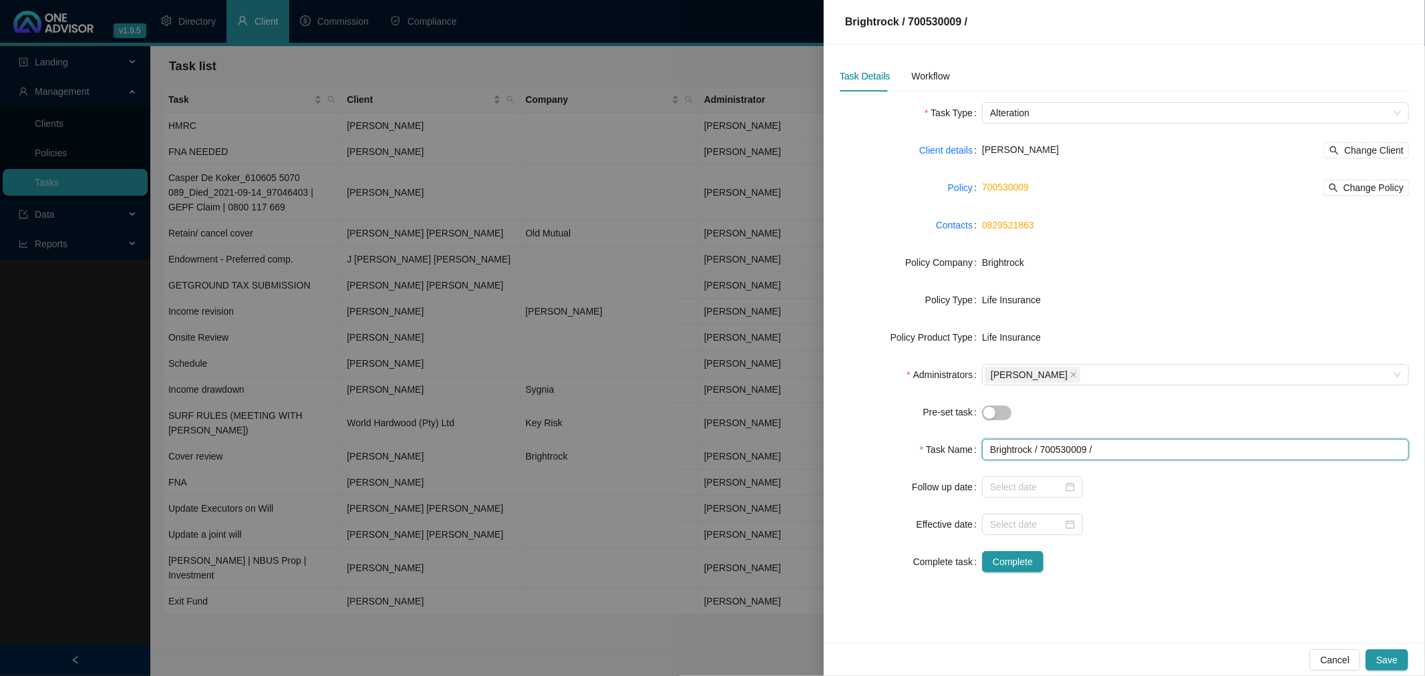
click at [1116, 455] on input "Brightrock / 700530009 /" at bounding box center [1195, 449] width 427 height 21
click at [1069, 486] on div at bounding box center [1032, 487] width 85 height 15
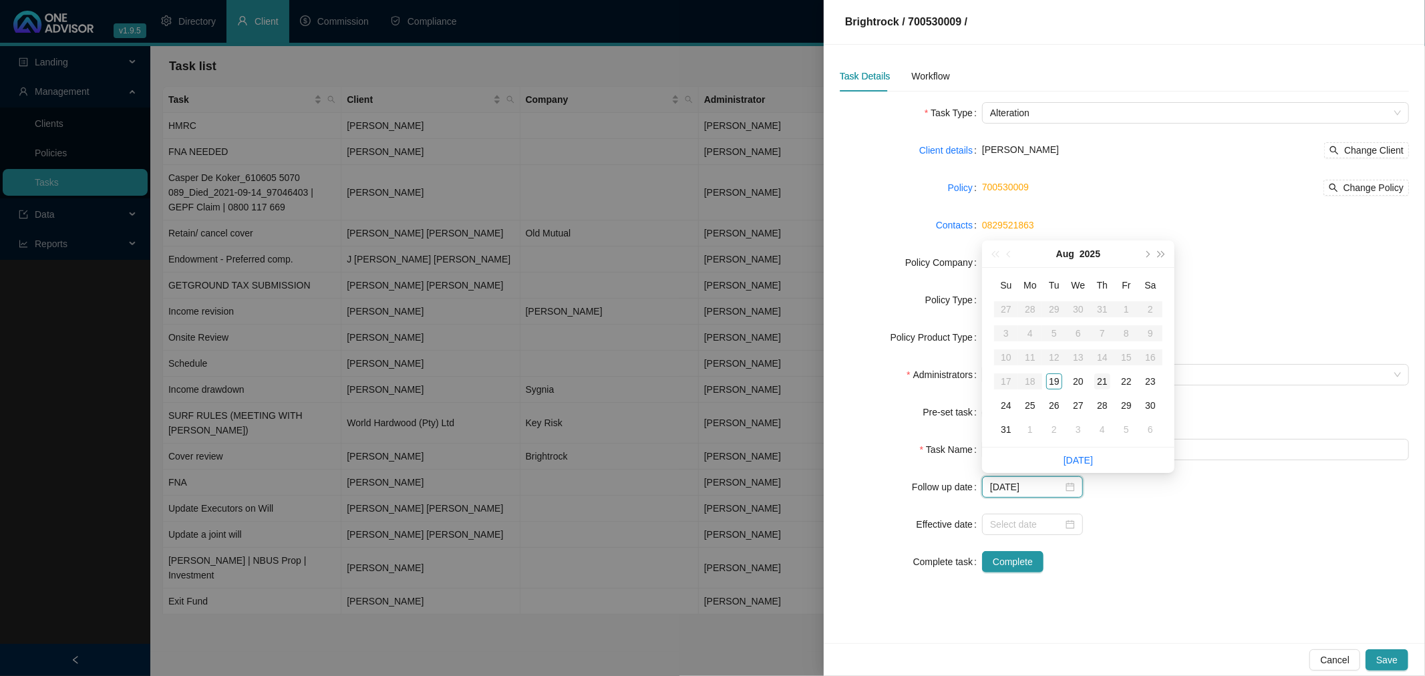
type input "[DATE]"
click at [1053, 377] on div "19" at bounding box center [1054, 381] width 16 height 16
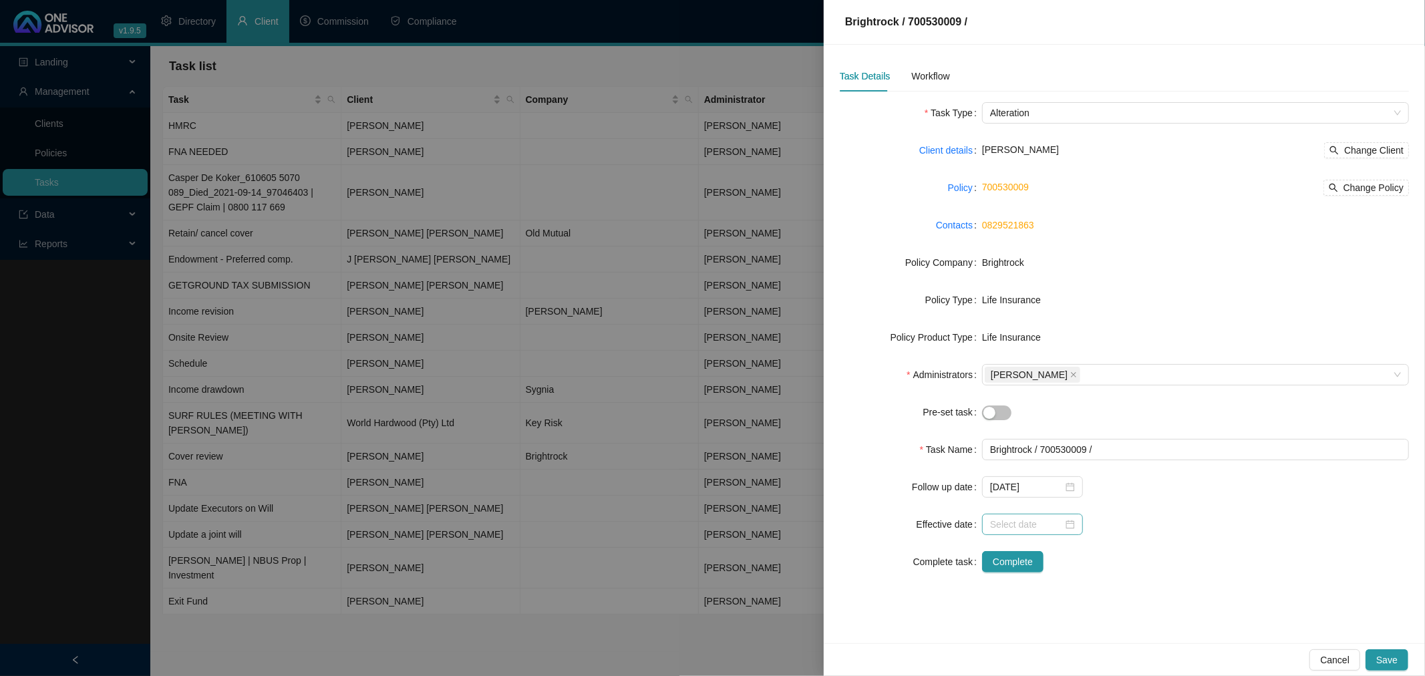
click at [1070, 523] on div at bounding box center [1032, 524] width 85 height 15
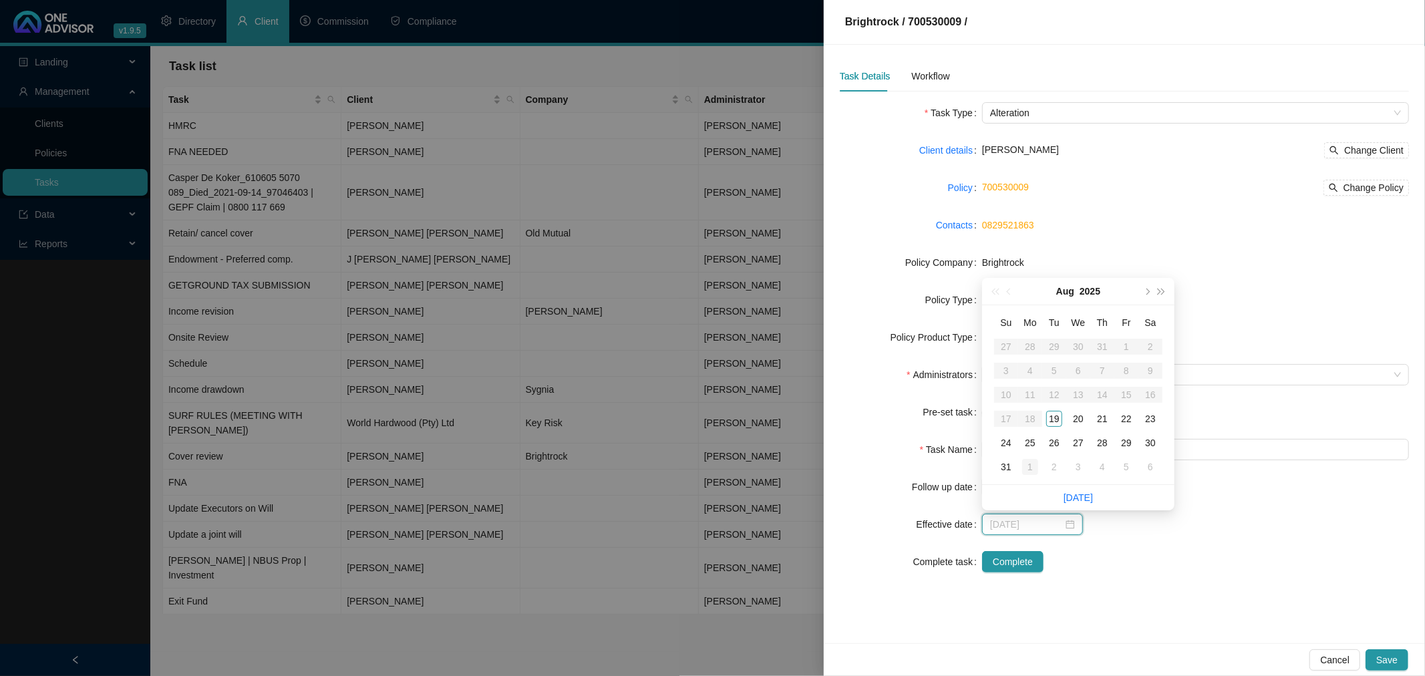
type input "[DATE]"
click at [1030, 464] on div "1" at bounding box center [1030, 467] width 16 height 16
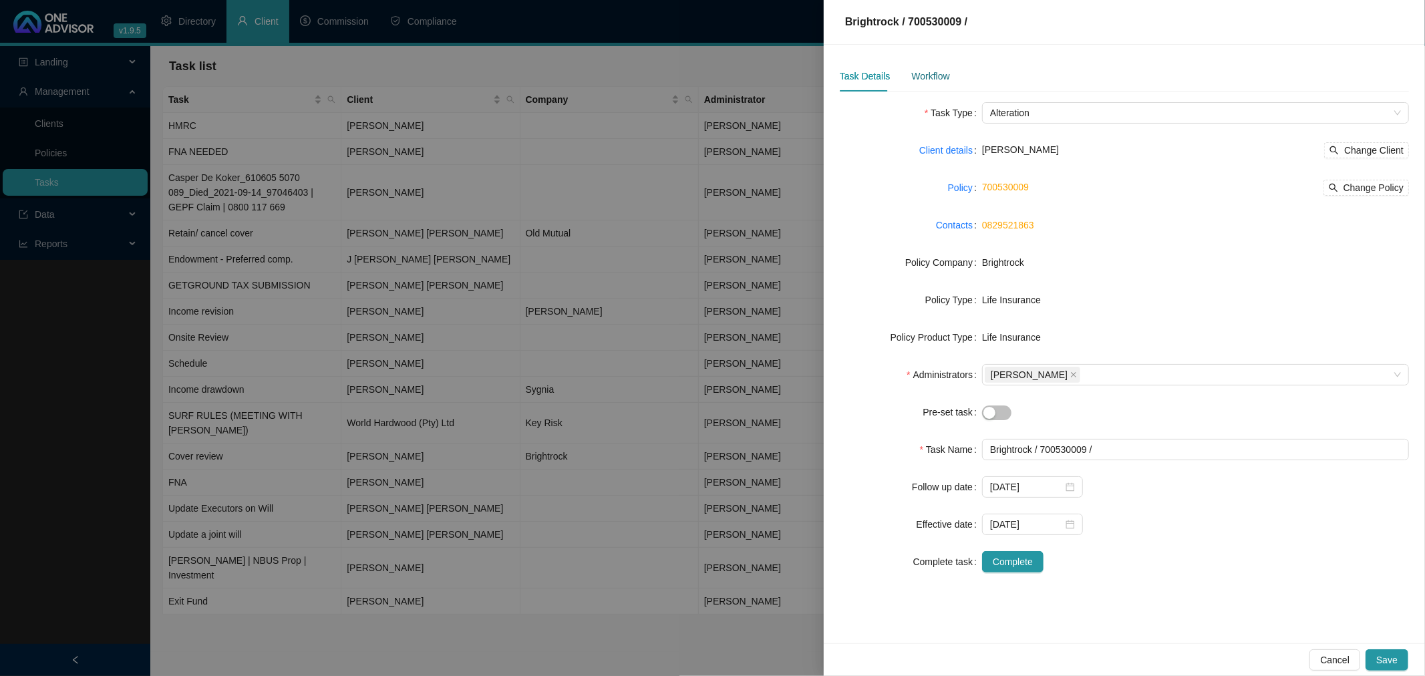
click at [930, 73] on div "Workflow" at bounding box center [930, 76] width 38 height 15
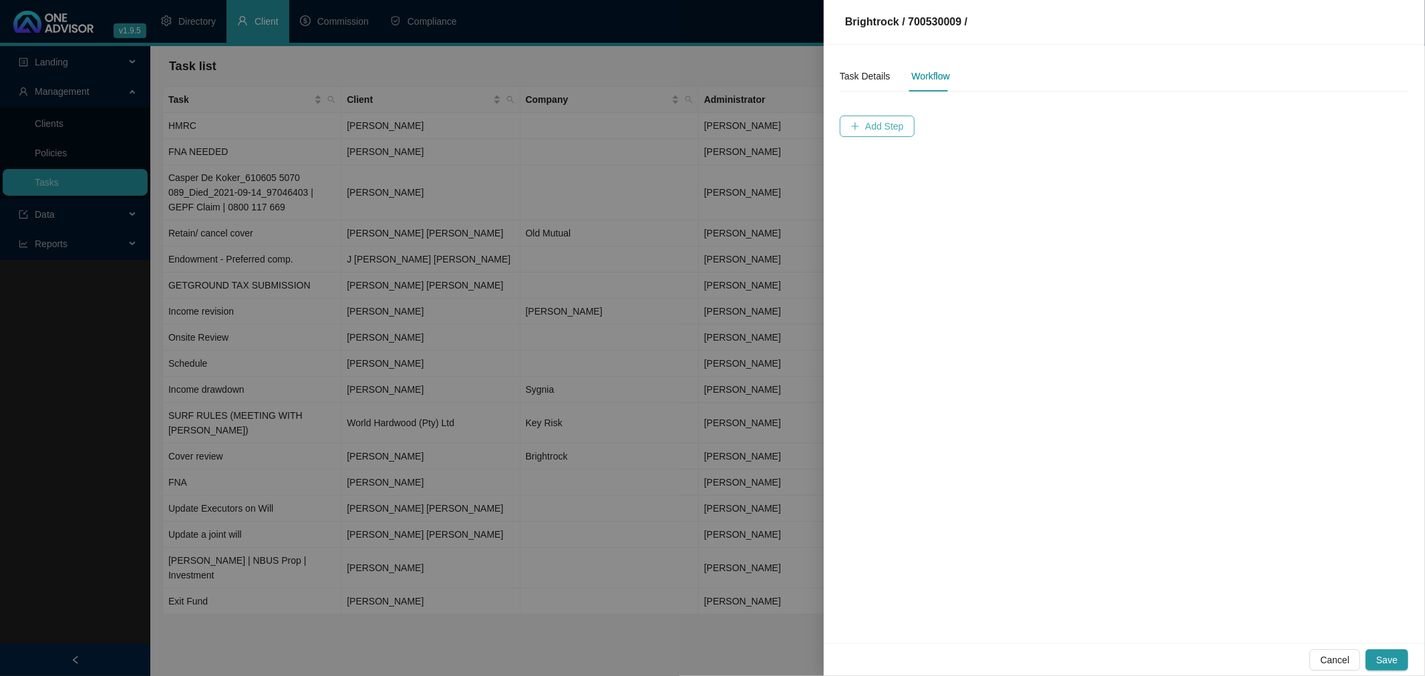
click at [876, 123] on span "Add Step" at bounding box center [884, 126] width 39 height 15
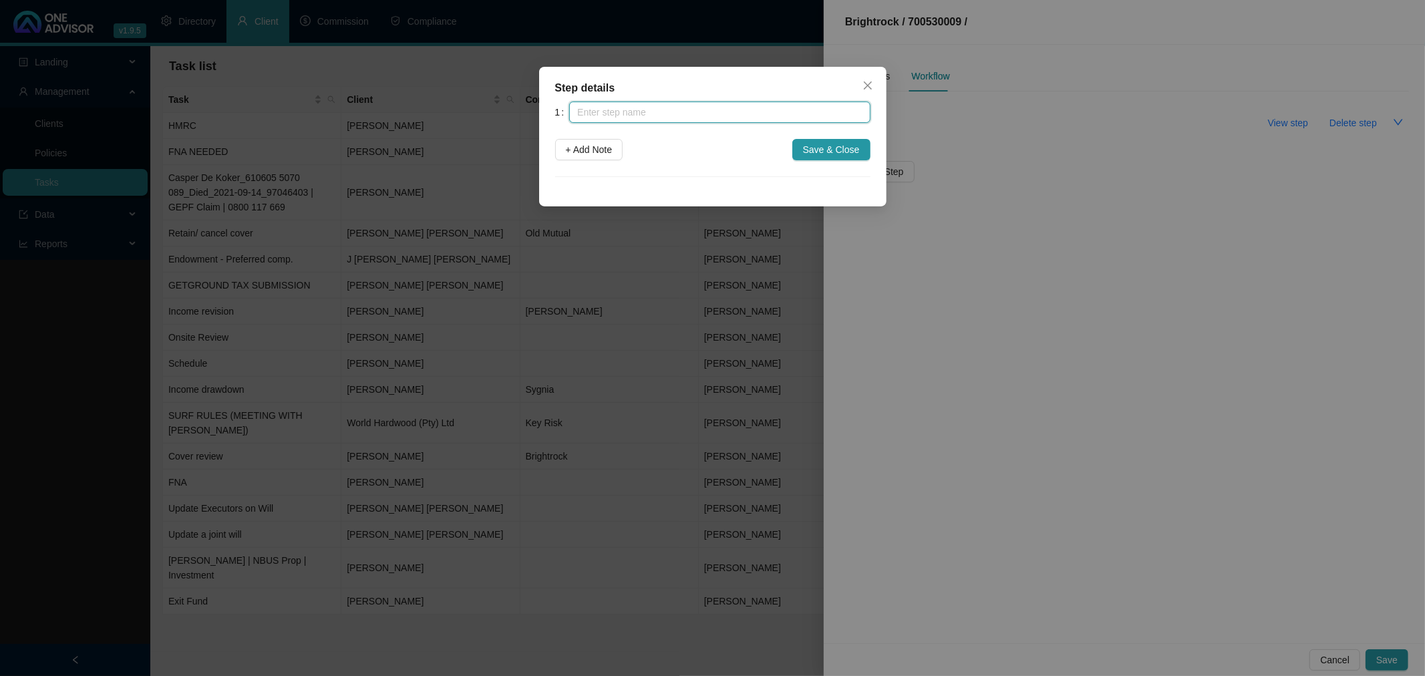
click at [689, 112] on input "text" at bounding box center [719, 112] width 301 height 21
type input "Notification of benefit end"
click at [568, 139] on button "+ Add Note" at bounding box center [589, 149] width 68 height 21
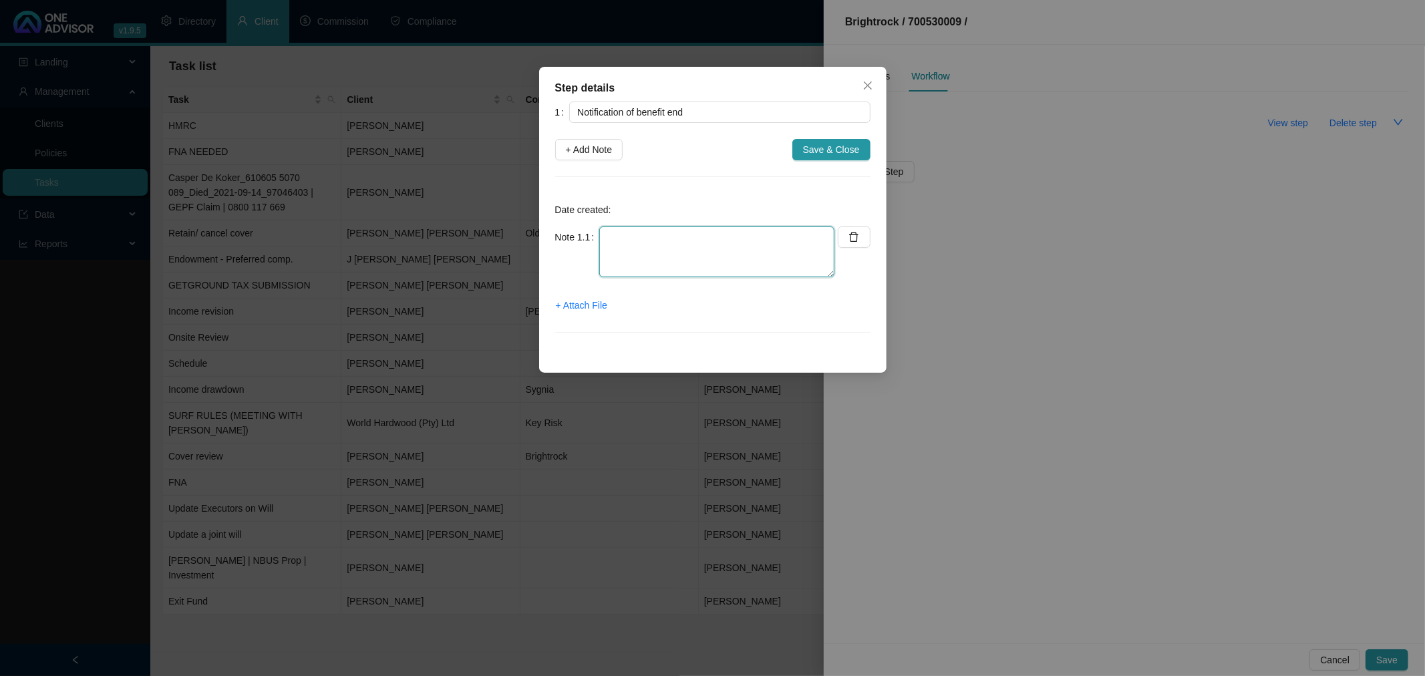
click at [624, 236] on textarea at bounding box center [716, 251] width 235 height 51
type textarea "[PERSON_NAME] alerted me"
click at [578, 152] on span "+ Add Note" at bounding box center [589, 149] width 47 height 15
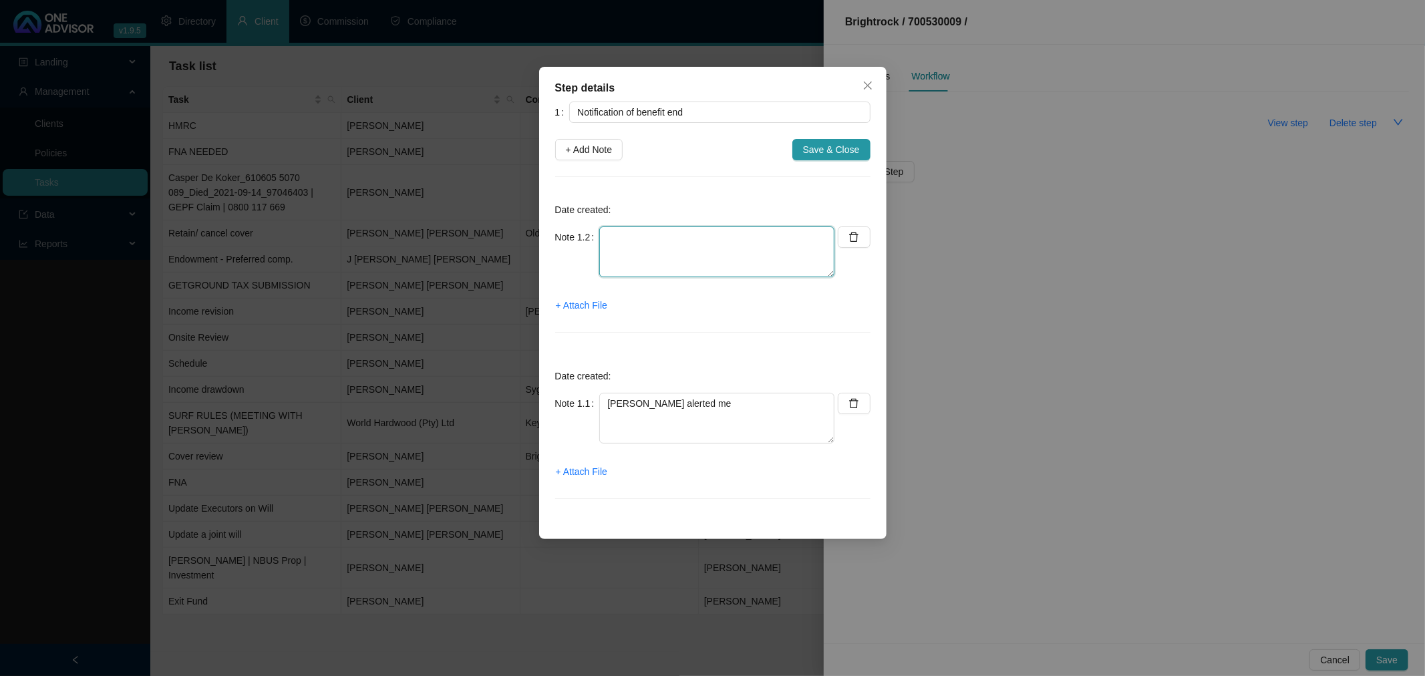
click at [628, 244] on textarea at bounding box center [716, 251] width 235 height 51
type textarea "Requested Quotes to convert cover to Whole Life. CI cover conversion was not an…"
click at [598, 150] on span "+ Add Note" at bounding box center [589, 149] width 47 height 15
type textarea "Requested Quotes to convert cover to Whole Life. CI cover conversion was not an…"
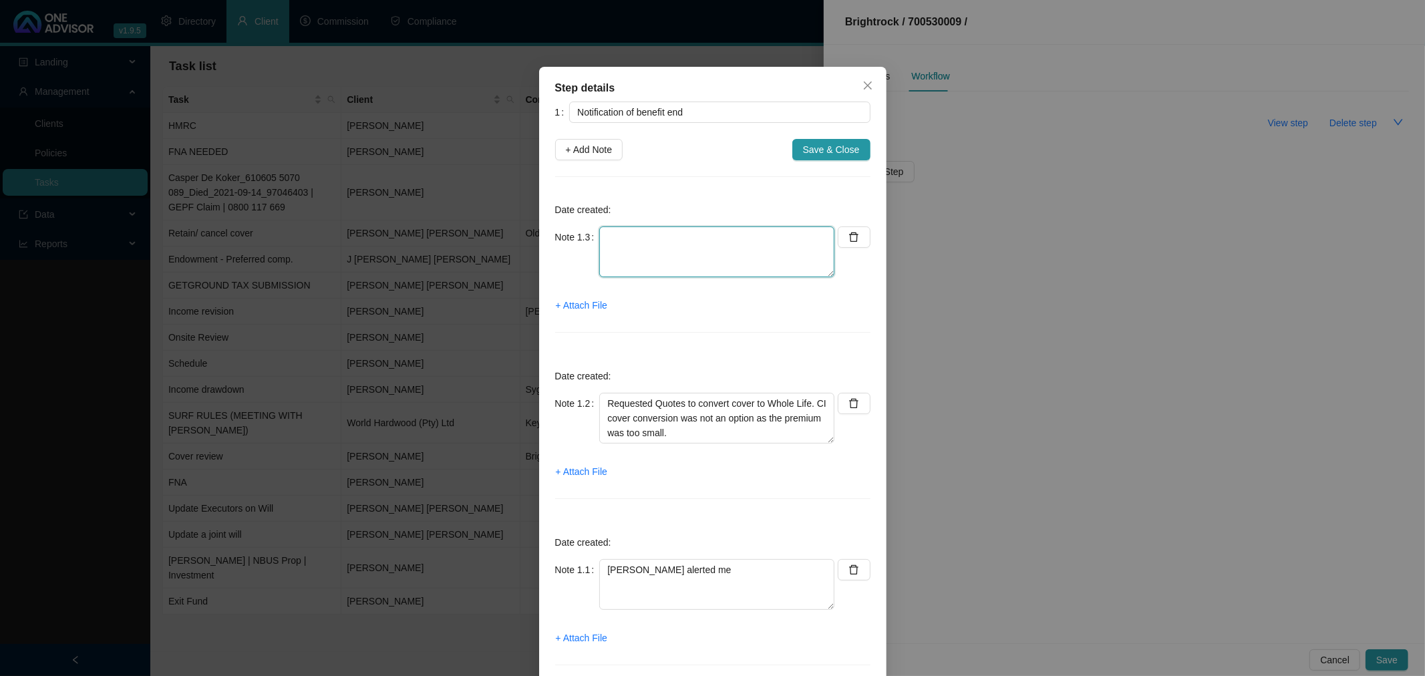
click at [621, 236] on textarea at bounding box center [716, 251] width 235 height 51
type textarea "[PERSON_NAME] called client to request is she wanted to pursue this option - an…"
click at [832, 149] on span "Save & Close" at bounding box center [831, 149] width 57 height 15
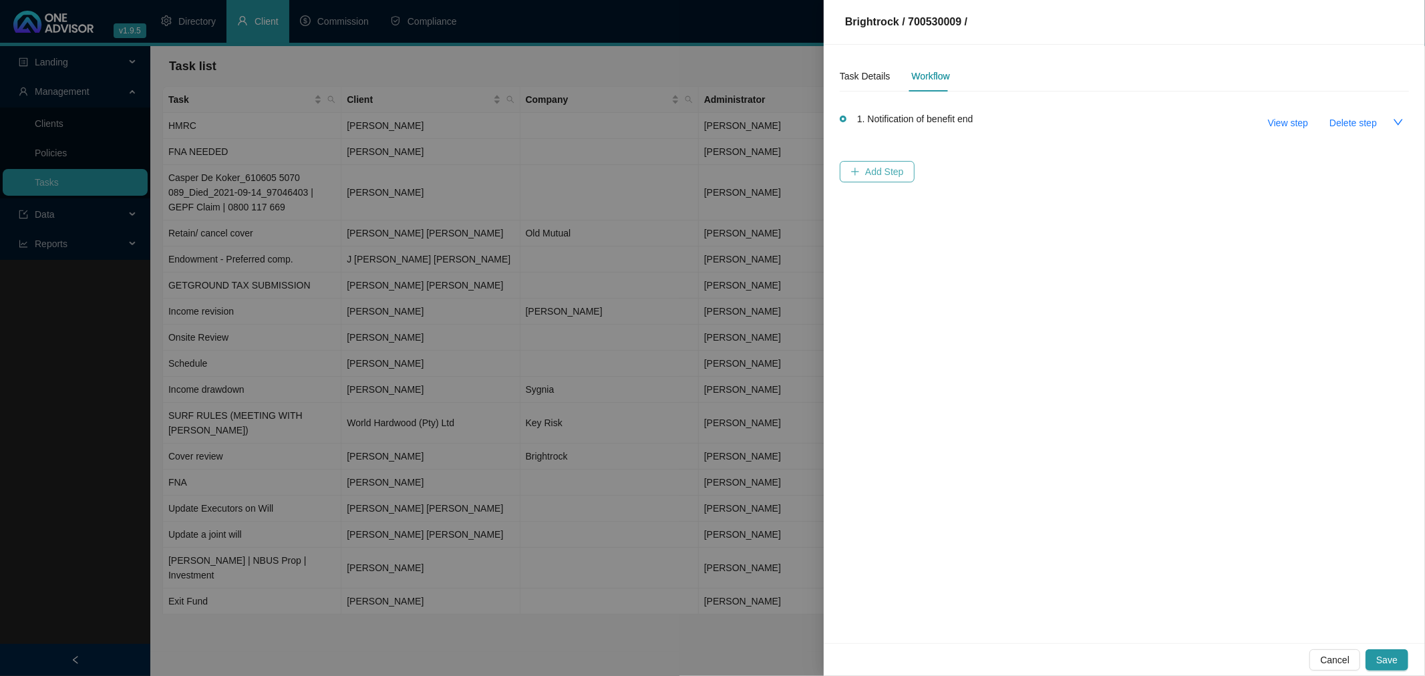
click at [884, 174] on span "Add Step" at bounding box center [884, 171] width 39 height 15
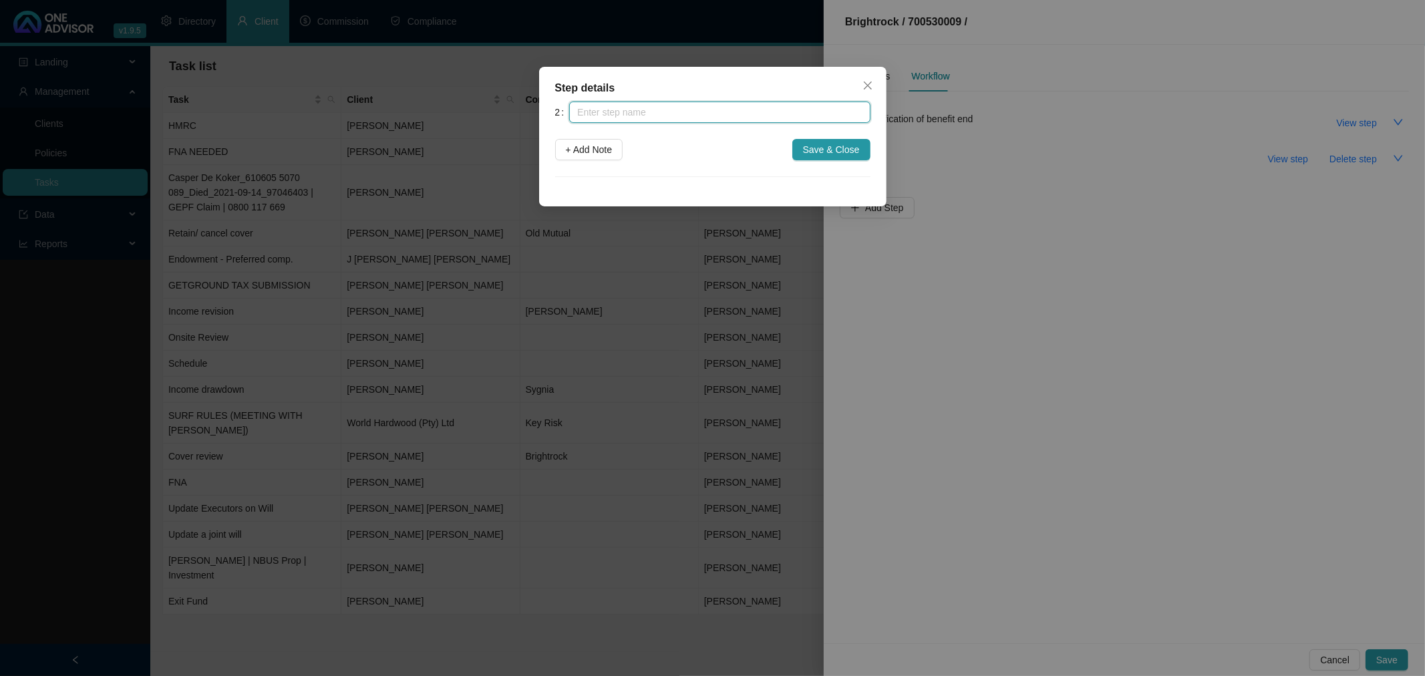
click at [577, 110] on input "text" at bounding box center [719, 112] width 301 height 21
type input "C"
type input "Call to discuss conversion"
click at [839, 152] on span "Save & Close" at bounding box center [831, 149] width 57 height 15
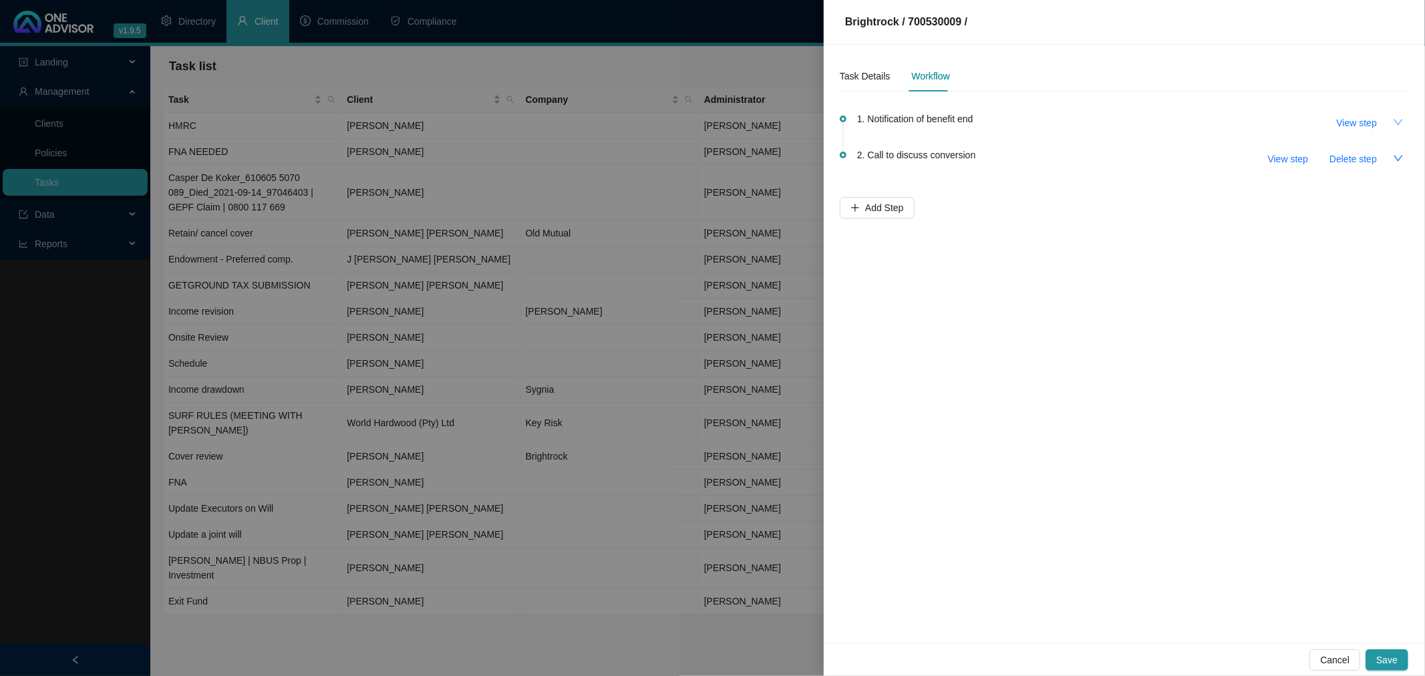
click at [1399, 121] on icon "down" at bounding box center [1398, 122] width 11 height 11
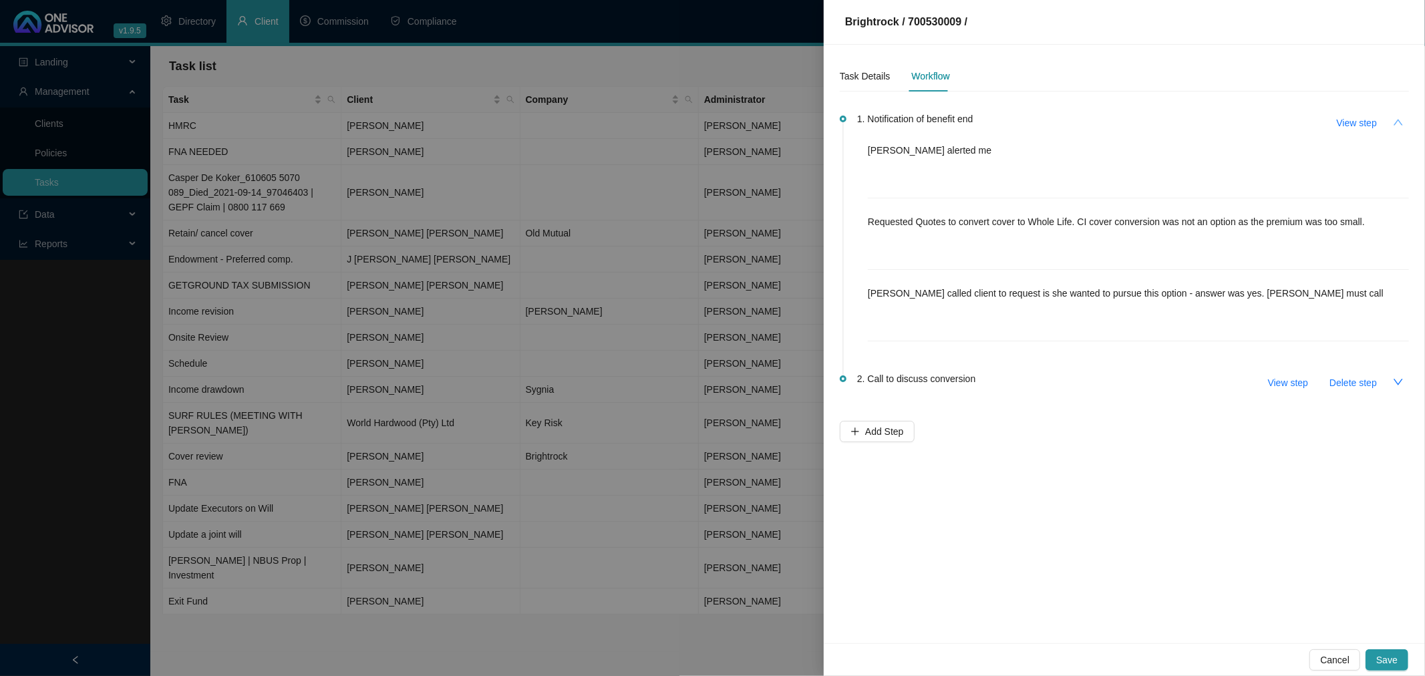
click at [1390, 122] on button "button" at bounding box center [1397, 122] width 21 height 21
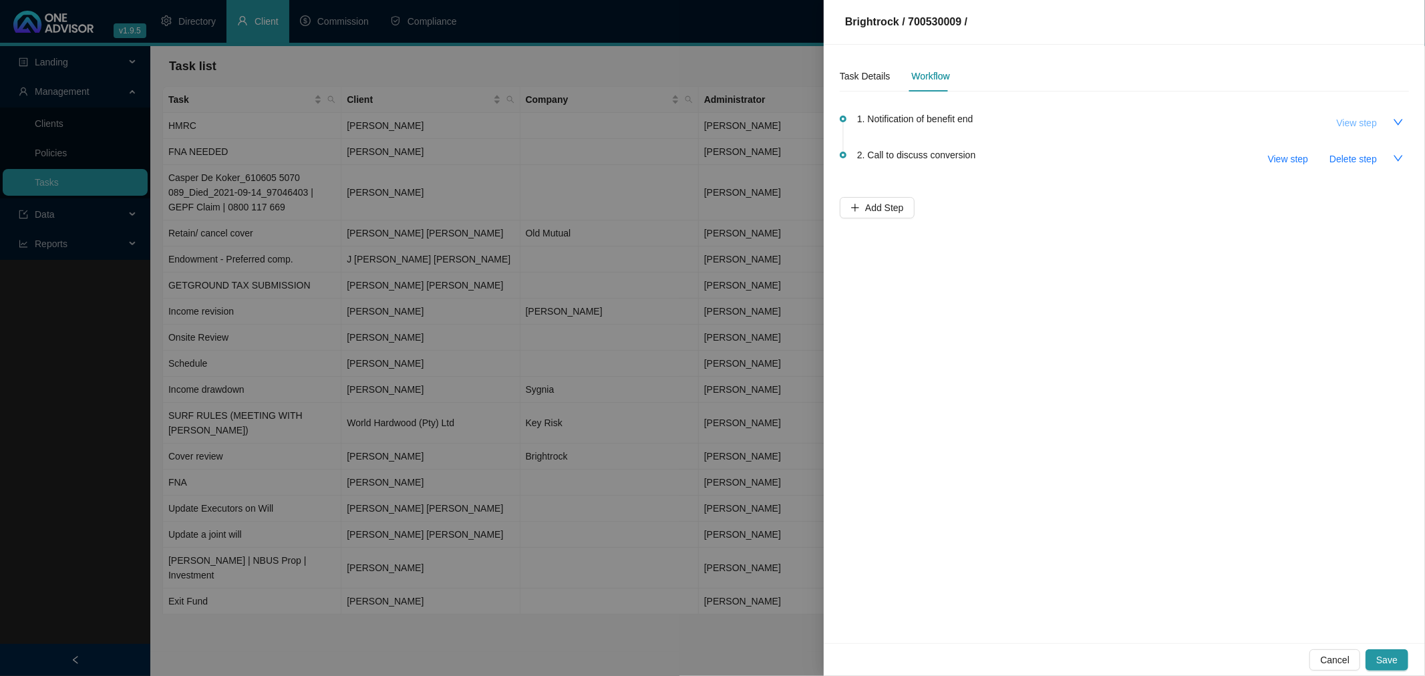
click at [1363, 124] on span "View step" at bounding box center [1357, 123] width 40 height 15
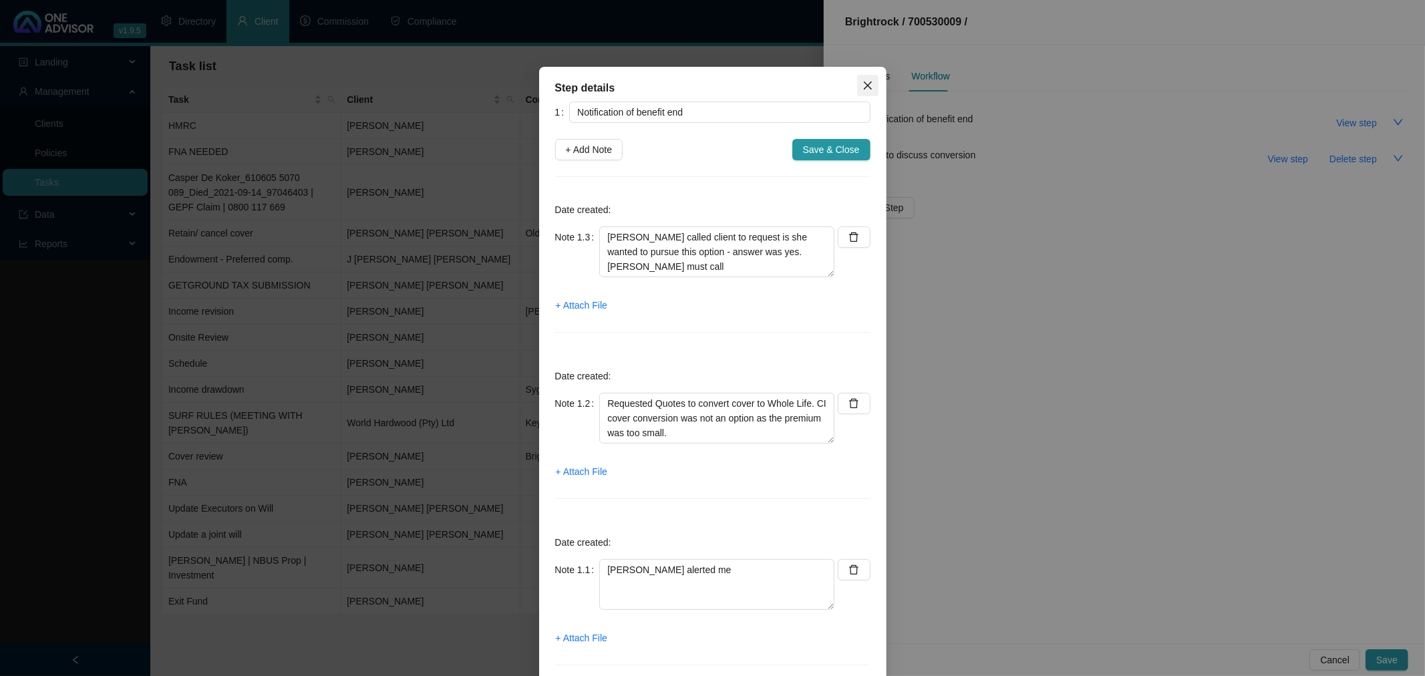
click at [862, 84] on icon "close" at bounding box center [867, 85] width 11 height 11
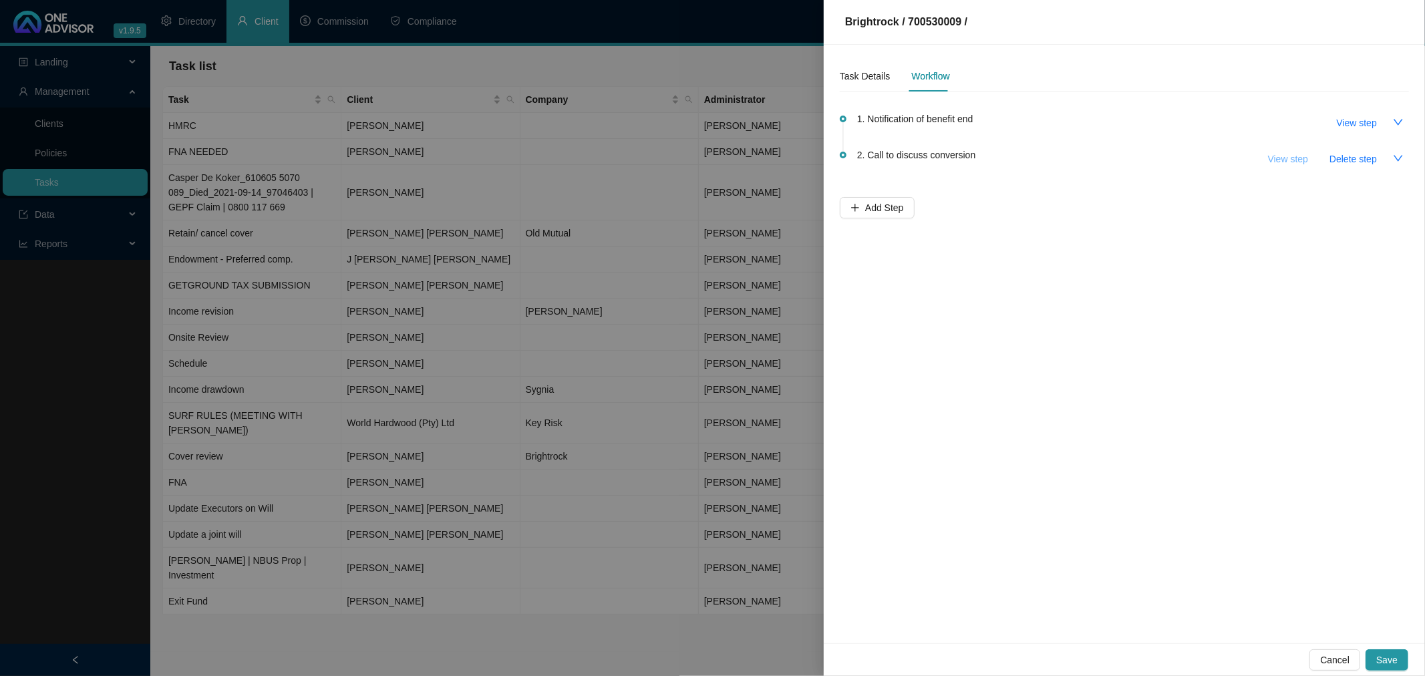
click at [1289, 158] on span "View step" at bounding box center [1288, 159] width 40 height 15
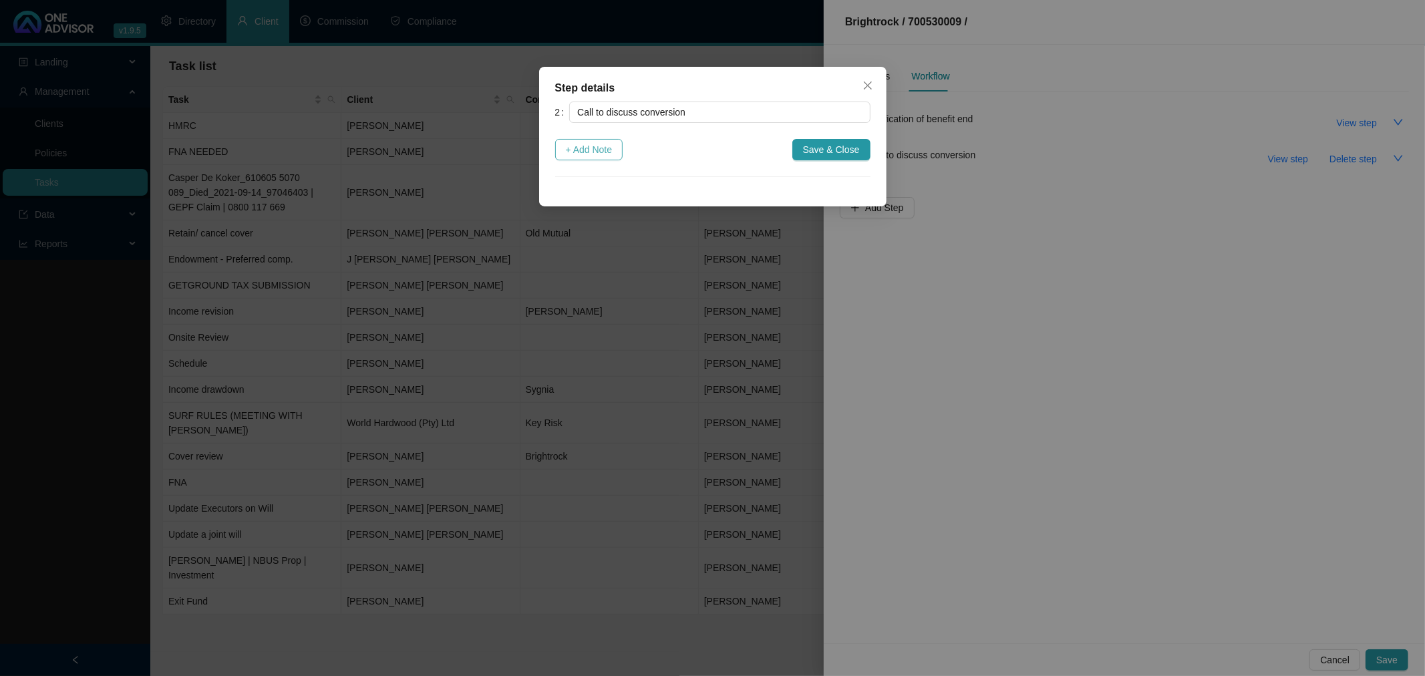
click at [581, 150] on span "+ Add Note" at bounding box center [589, 149] width 47 height 15
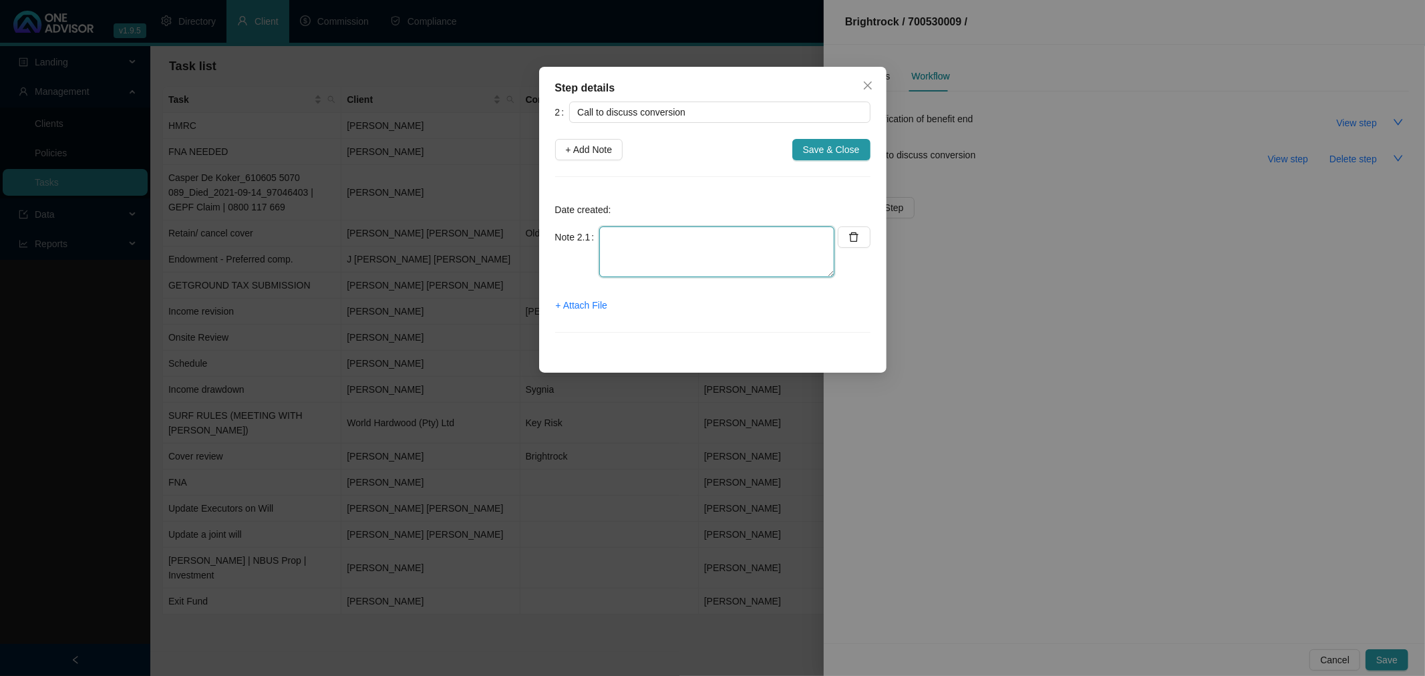
click at [617, 234] on textarea at bounding box center [716, 251] width 235 height 51
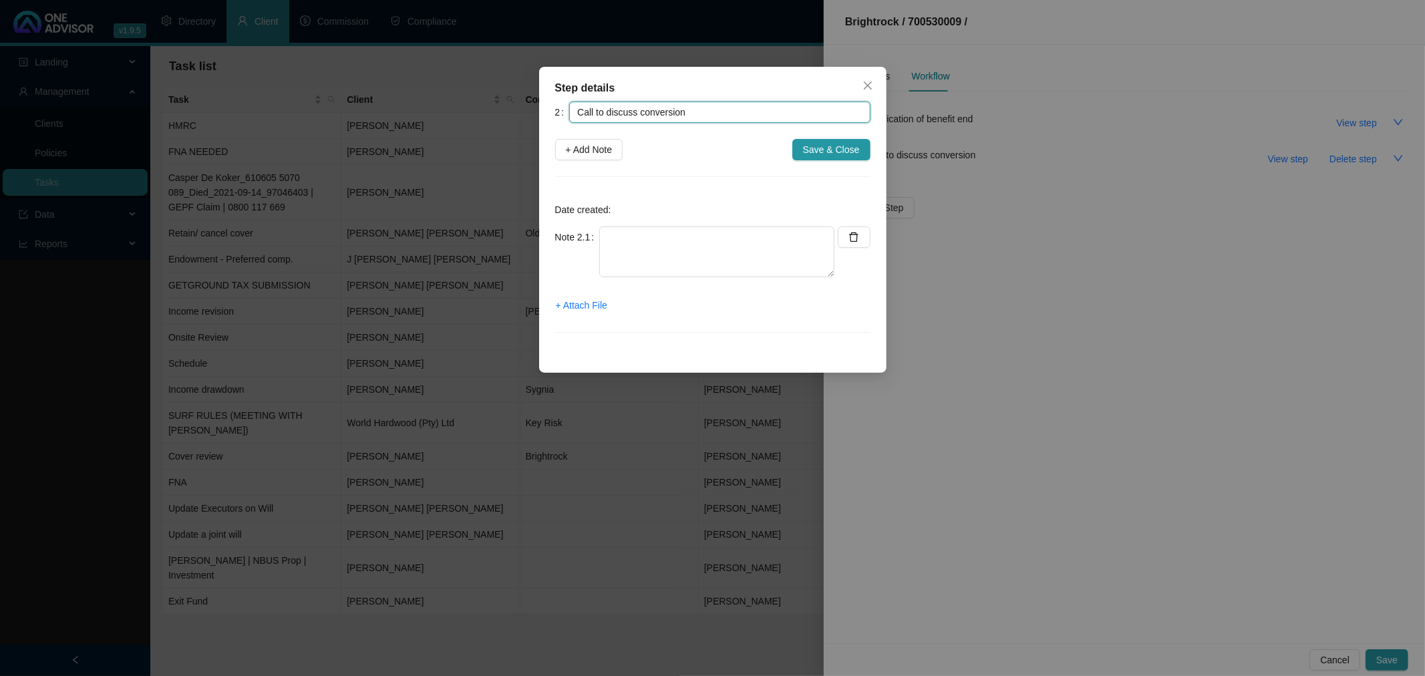
click at [702, 112] on input "Call to discuss conversion" at bounding box center [719, 112] width 301 height 21
type input "Call to discuss conversion"
click at [867, 85] on icon "close" at bounding box center [867, 85] width 8 height 8
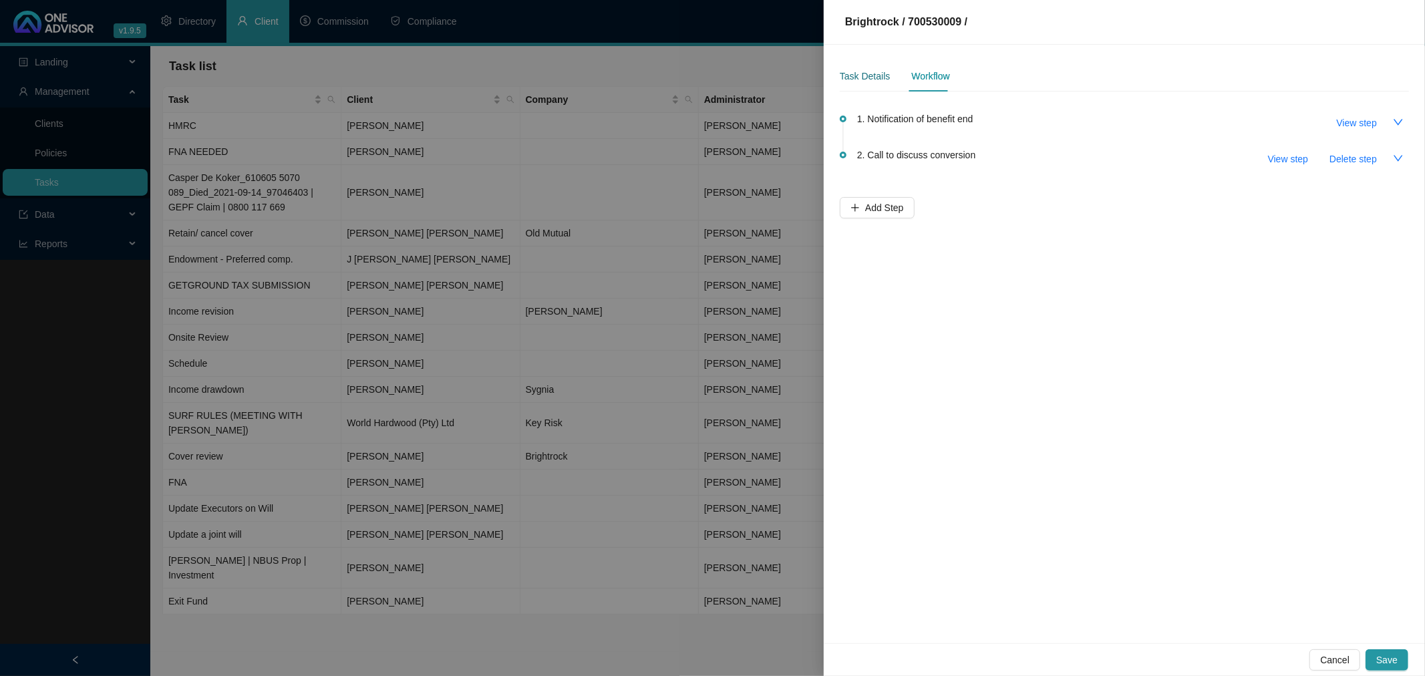
click at [864, 71] on div "Task Details" at bounding box center [865, 76] width 50 height 15
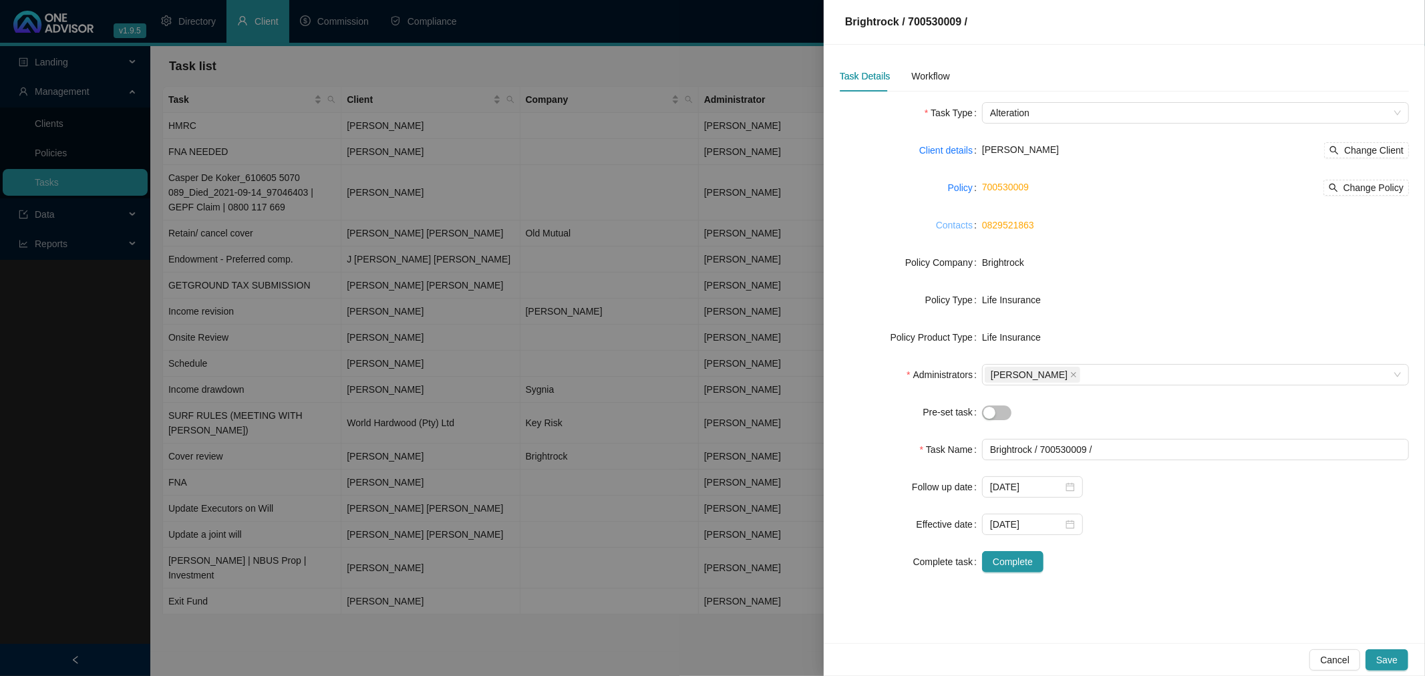
click at [955, 224] on link "Contacts" at bounding box center [954, 225] width 37 height 15
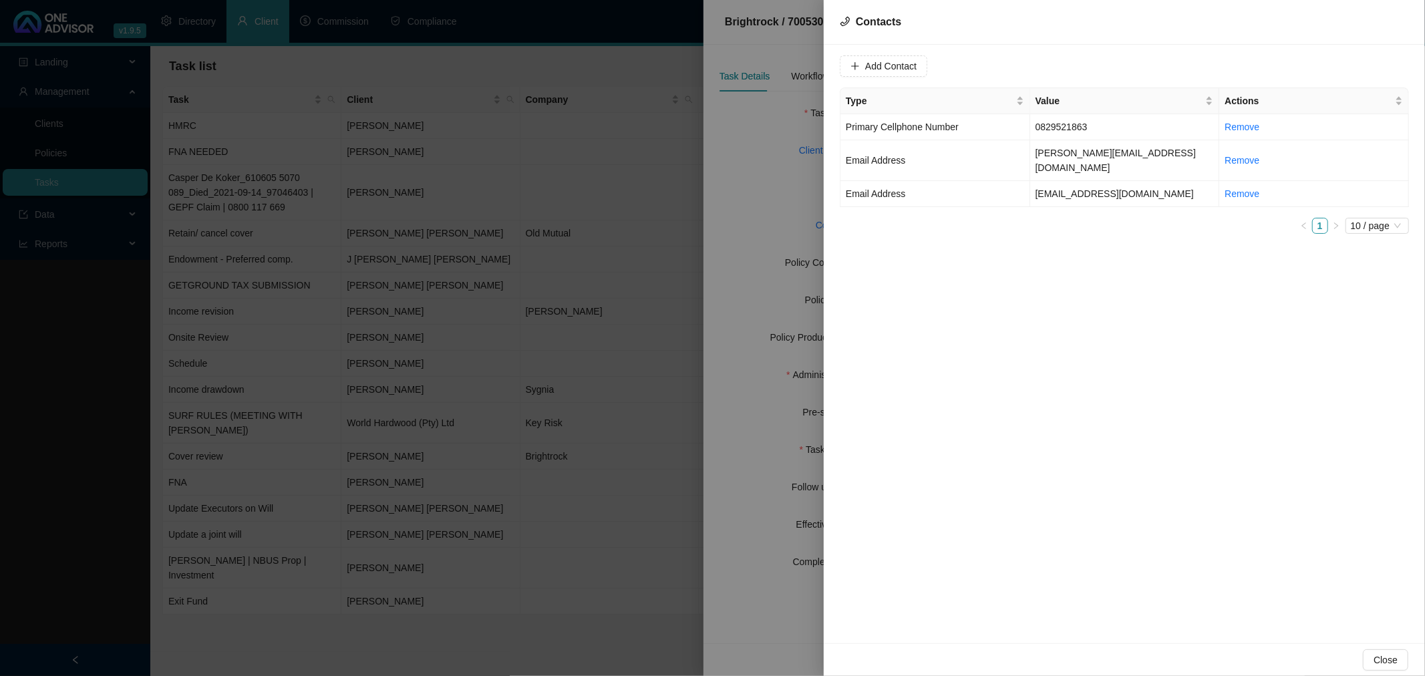
click at [753, 186] on div at bounding box center [712, 338] width 1425 height 676
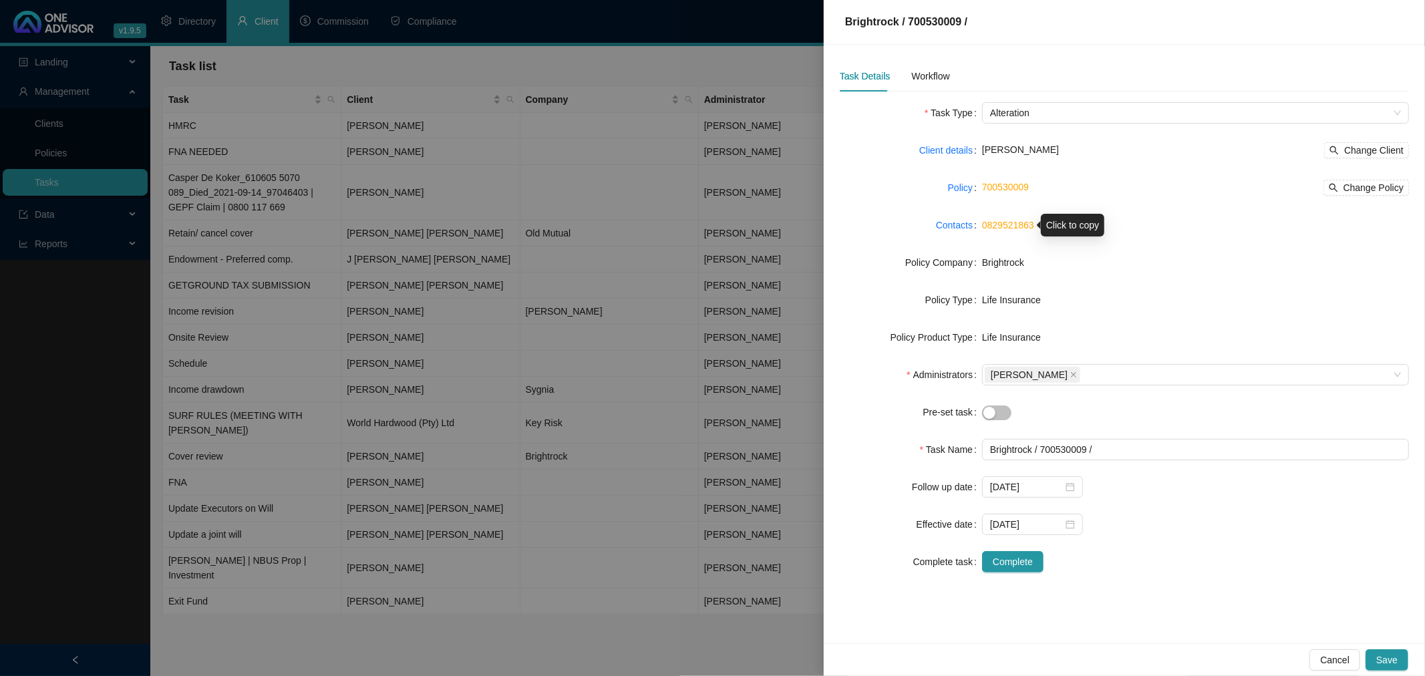
click at [1013, 226] on link "0829521863" at bounding box center [1008, 225] width 52 height 11
click at [926, 75] on div "Workflow" at bounding box center [930, 76] width 38 height 15
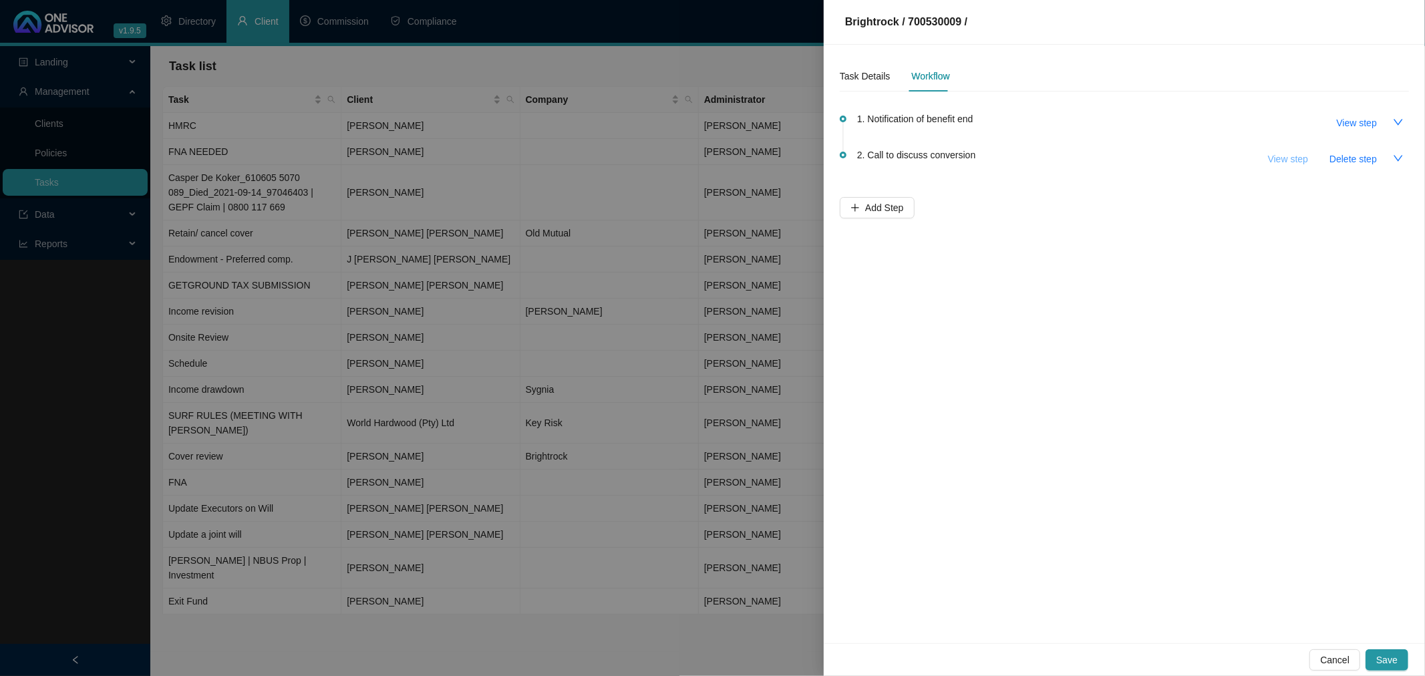
click at [1284, 156] on span "View step" at bounding box center [1288, 159] width 40 height 15
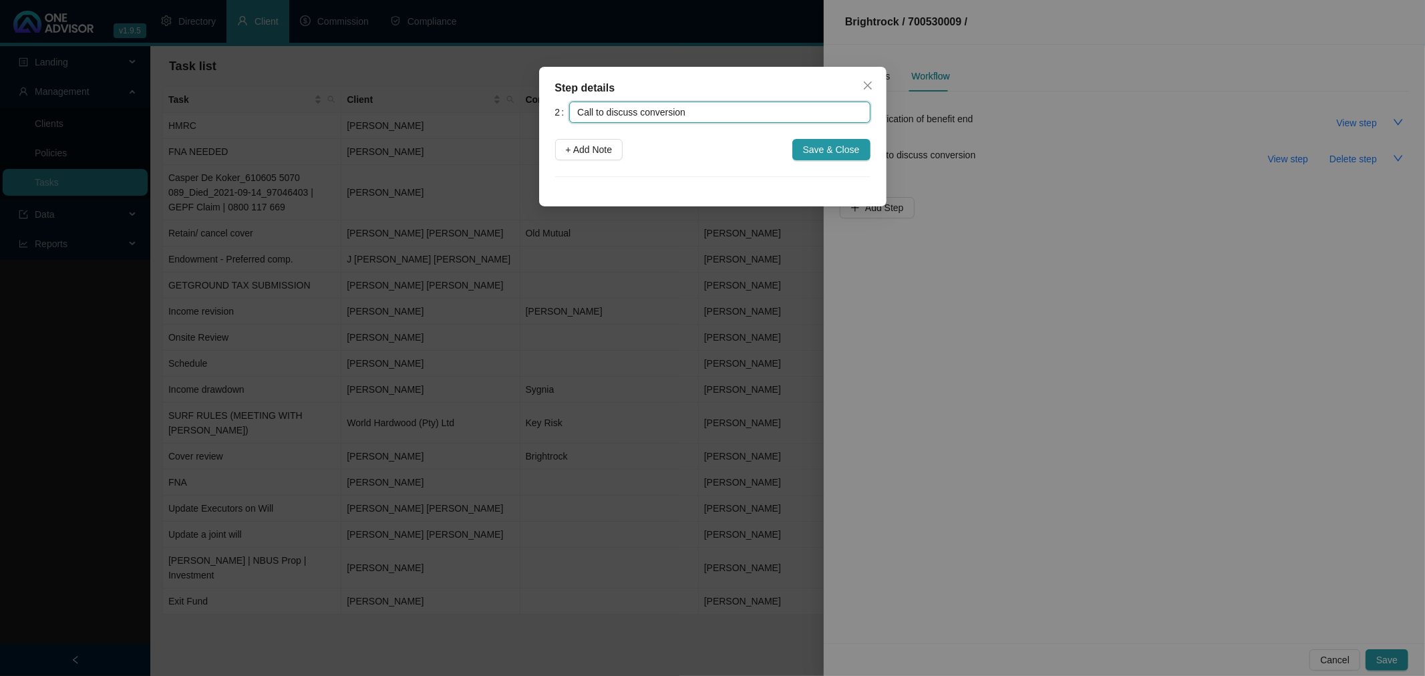
click at [735, 116] on input "Call to discuss conversion" at bounding box center [719, 112] width 301 height 21
paste input "0829521863"
click at [705, 108] on input "Call to discuss conversion - 0829521863" at bounding box center [719, 112] width 301 height 21
click at [723, 110] on input "Call to discuss conversion - 082 9521863" at bounding box center [719, 112] width 301 height 21
type input "Call to discuss conversion - 082 952 1863"
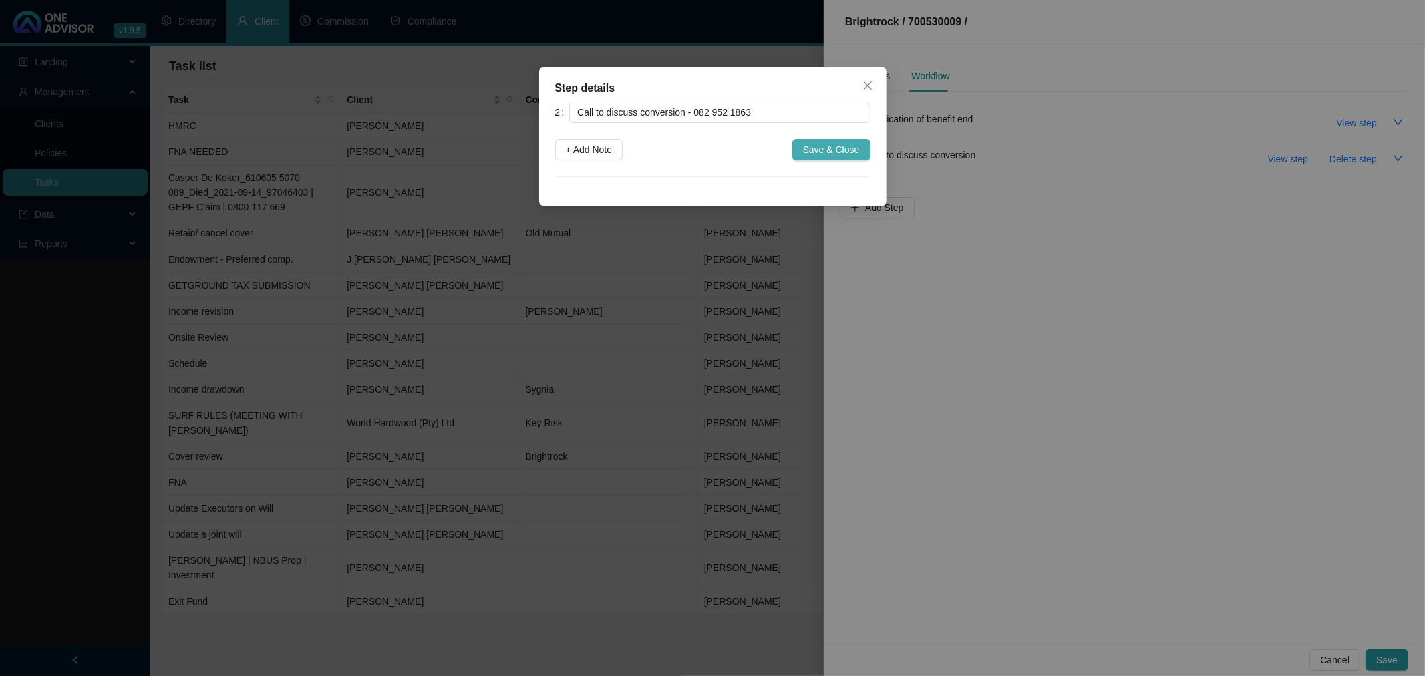
click at [840, 152] on span "Save & Close" at bounding box center [831, 149] width 57 height 15
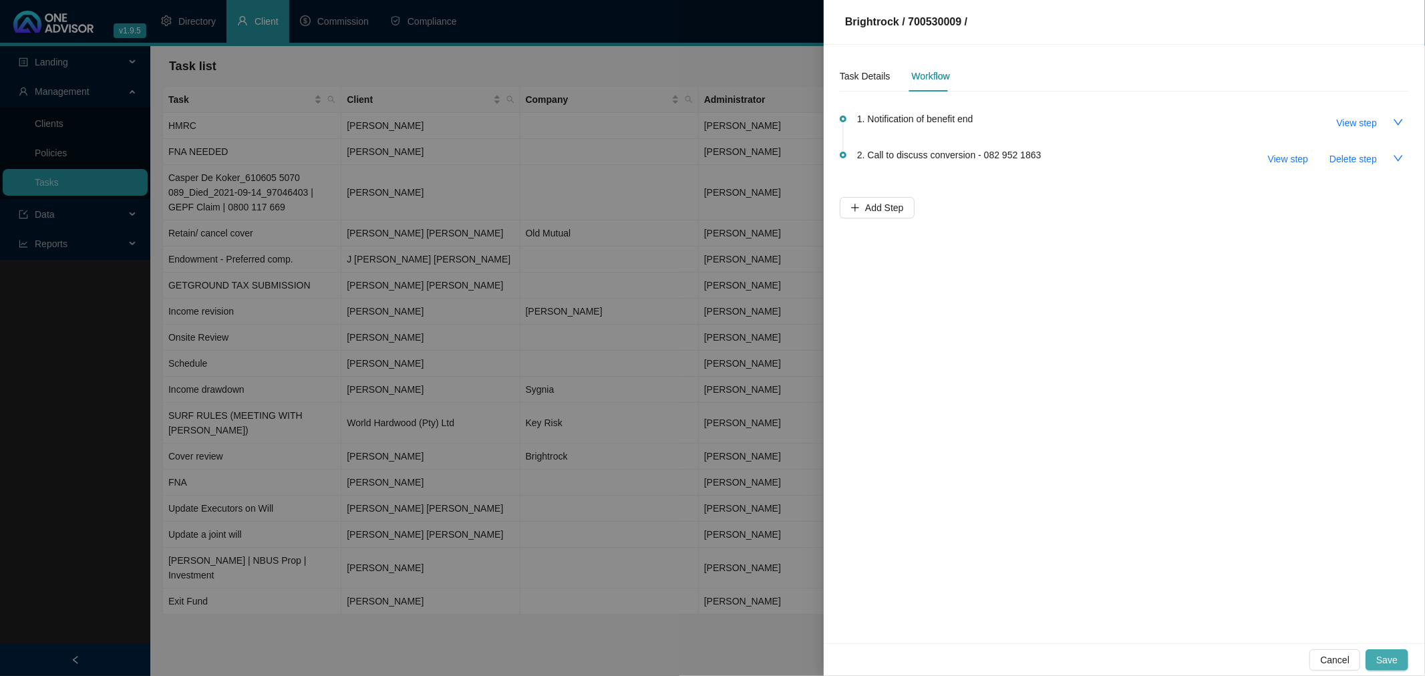
click at [1389, 661] on span "Save" at bounding box center [1386, 660] width 21 height 15
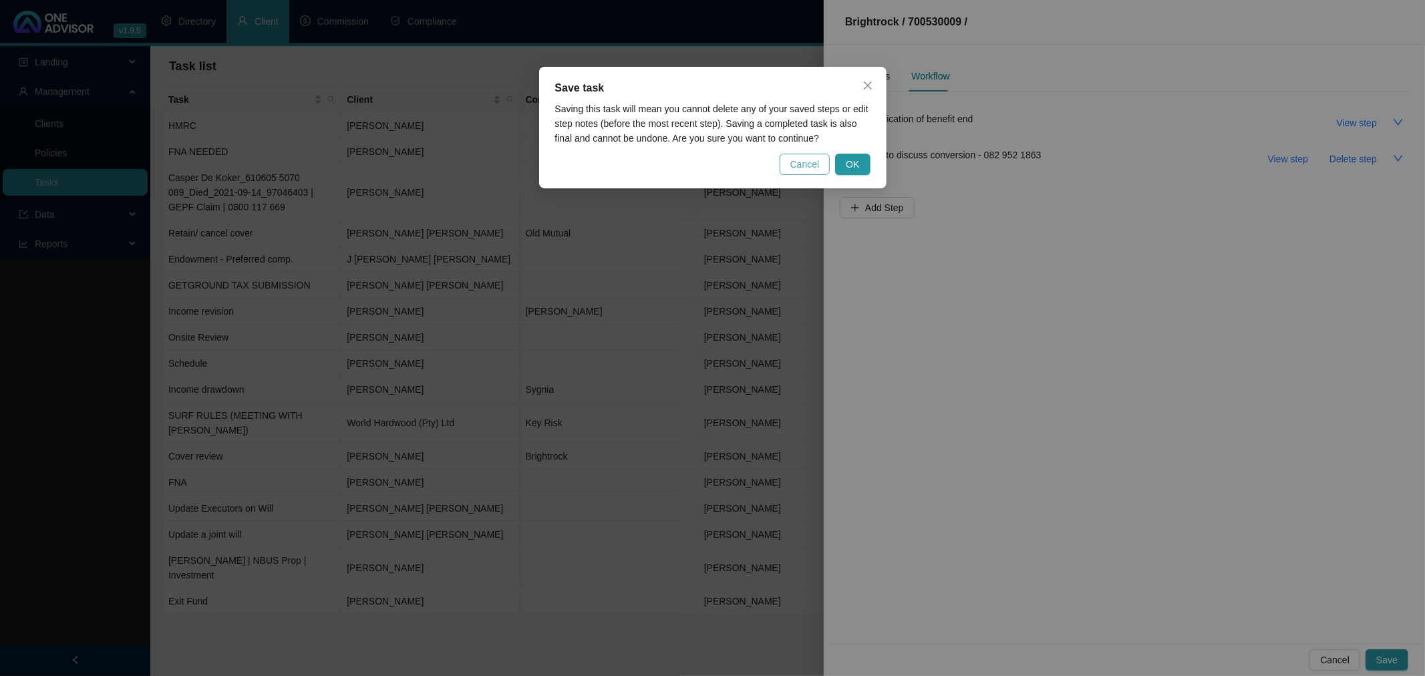
click at [808, 162] on span "Cancel" at bounding box center [804, 164] width 29 height 15
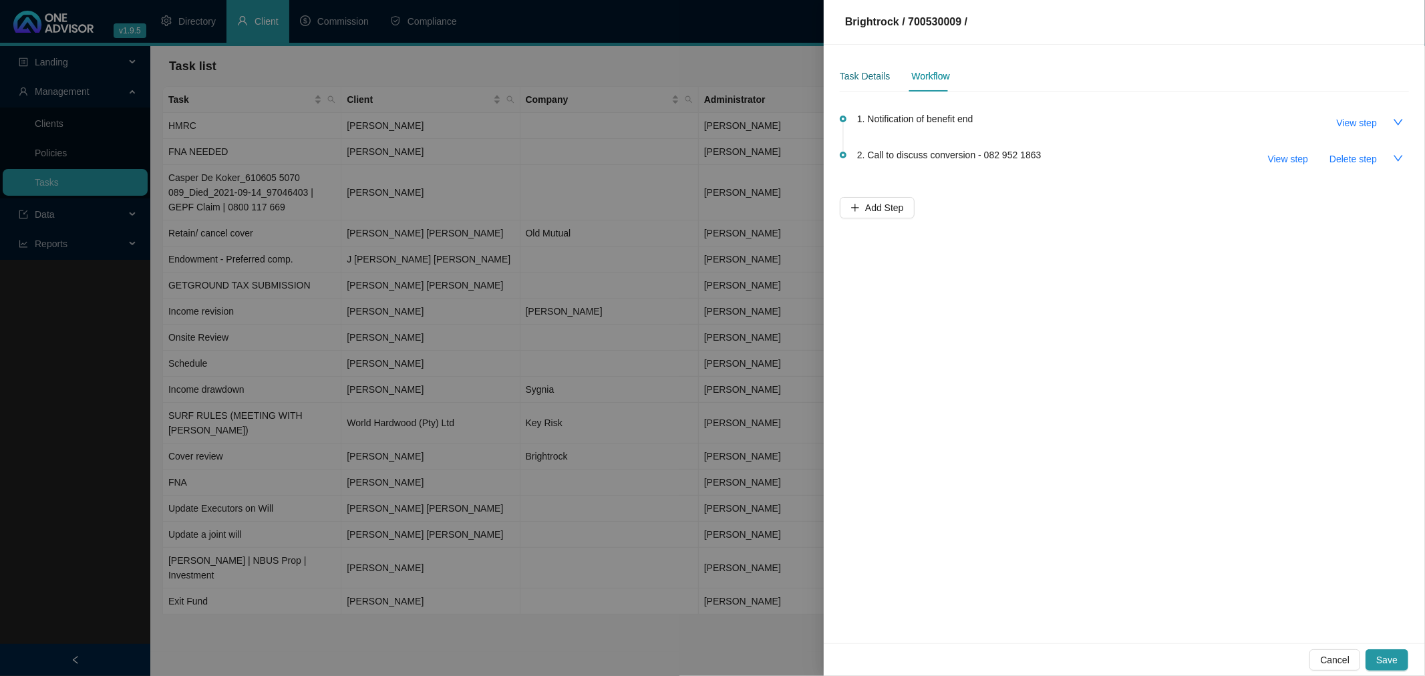
click at [858, 72] on div "Task Details" at bounding box center [865, 76] width 50 height 15
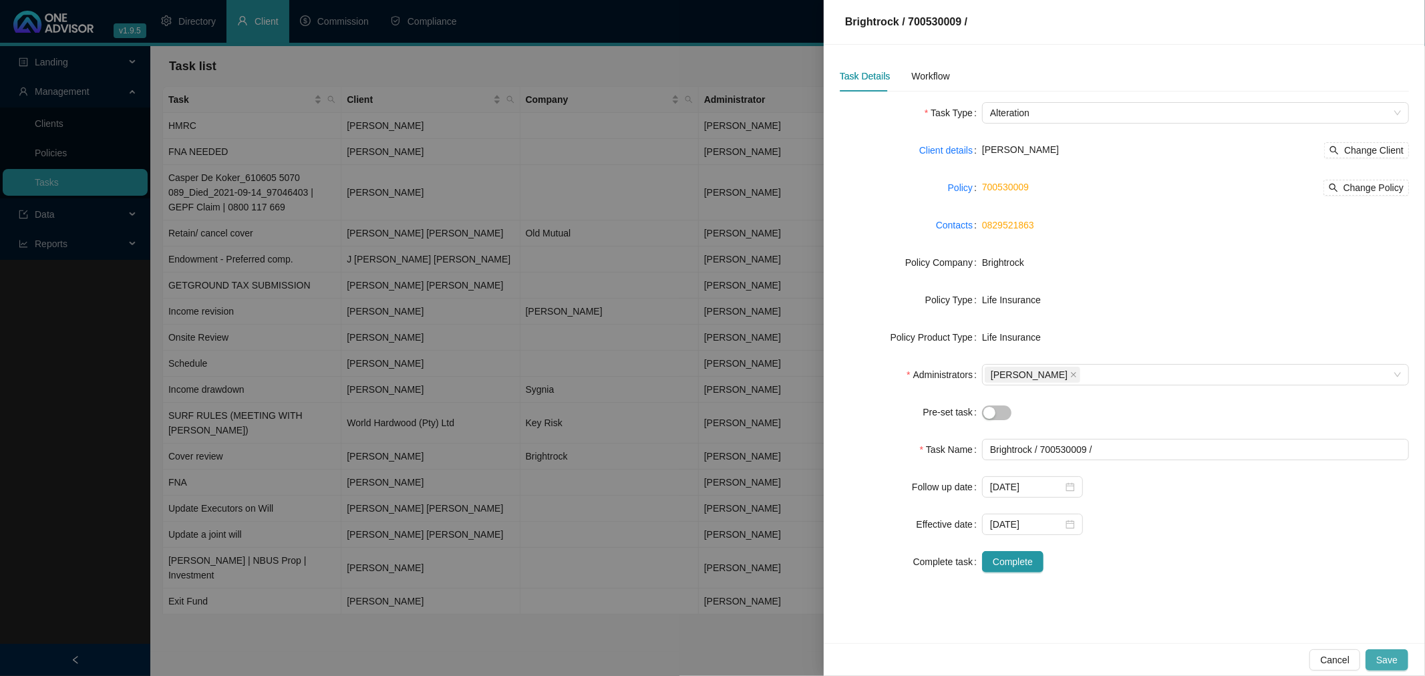
click at [1388, 657] on span "Save" at bounding box center [1386, 660] width 21 height 15
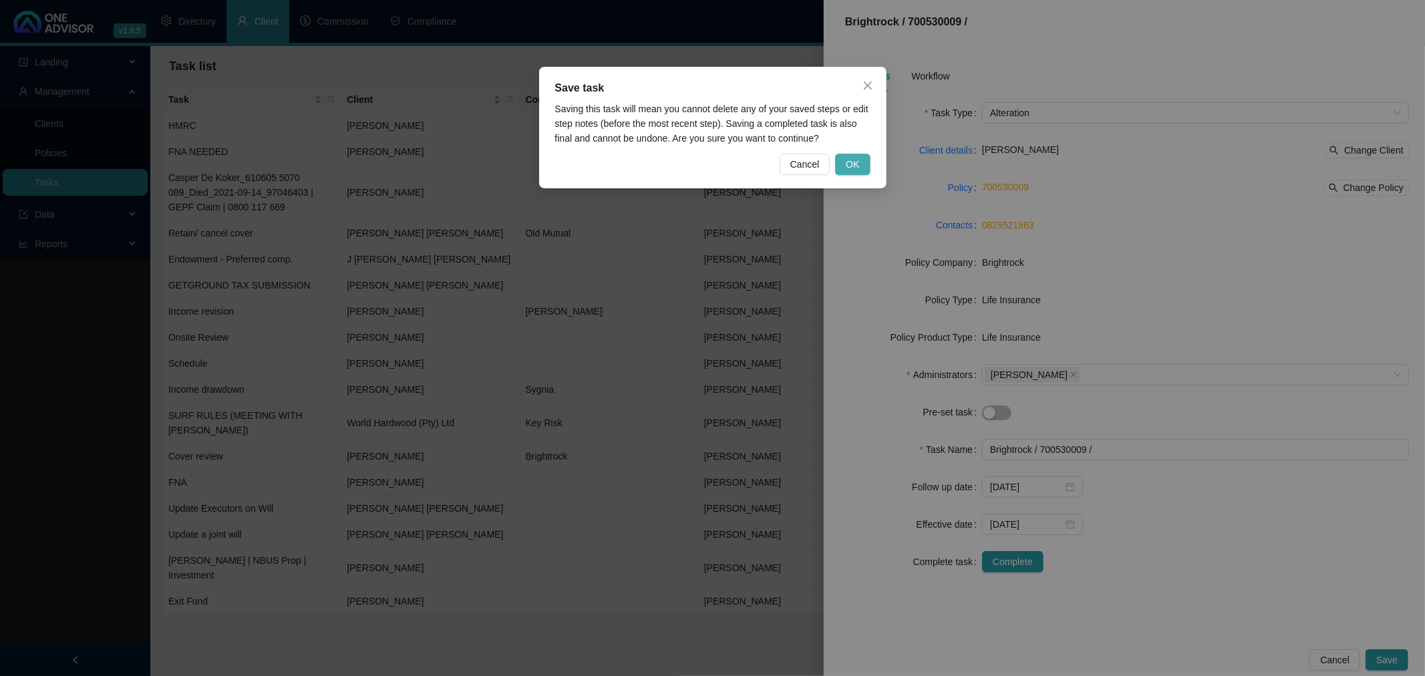
click at [856, 162] on span "OK" at bounding box center [852, 164] width 13 height 15
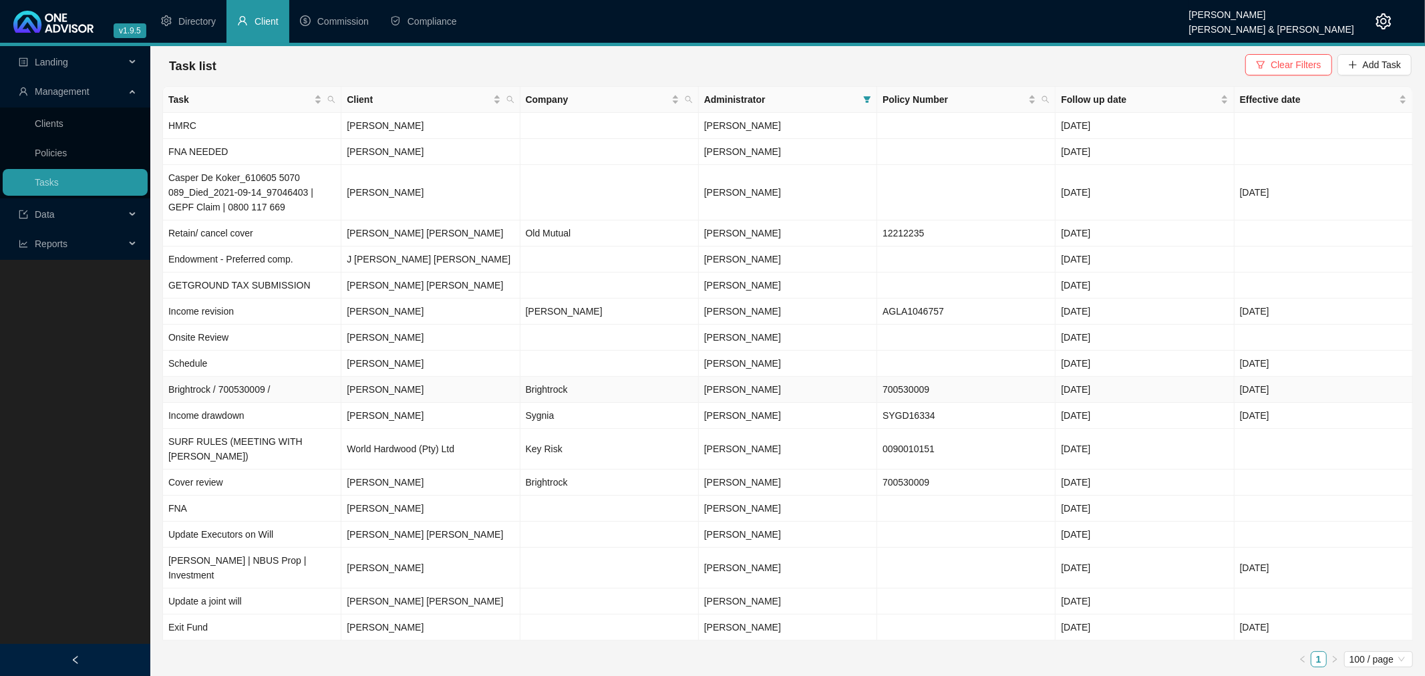
click at [1137, 390] on td "[DATE]" at bounding box center [1144, 390] width 178 height 26
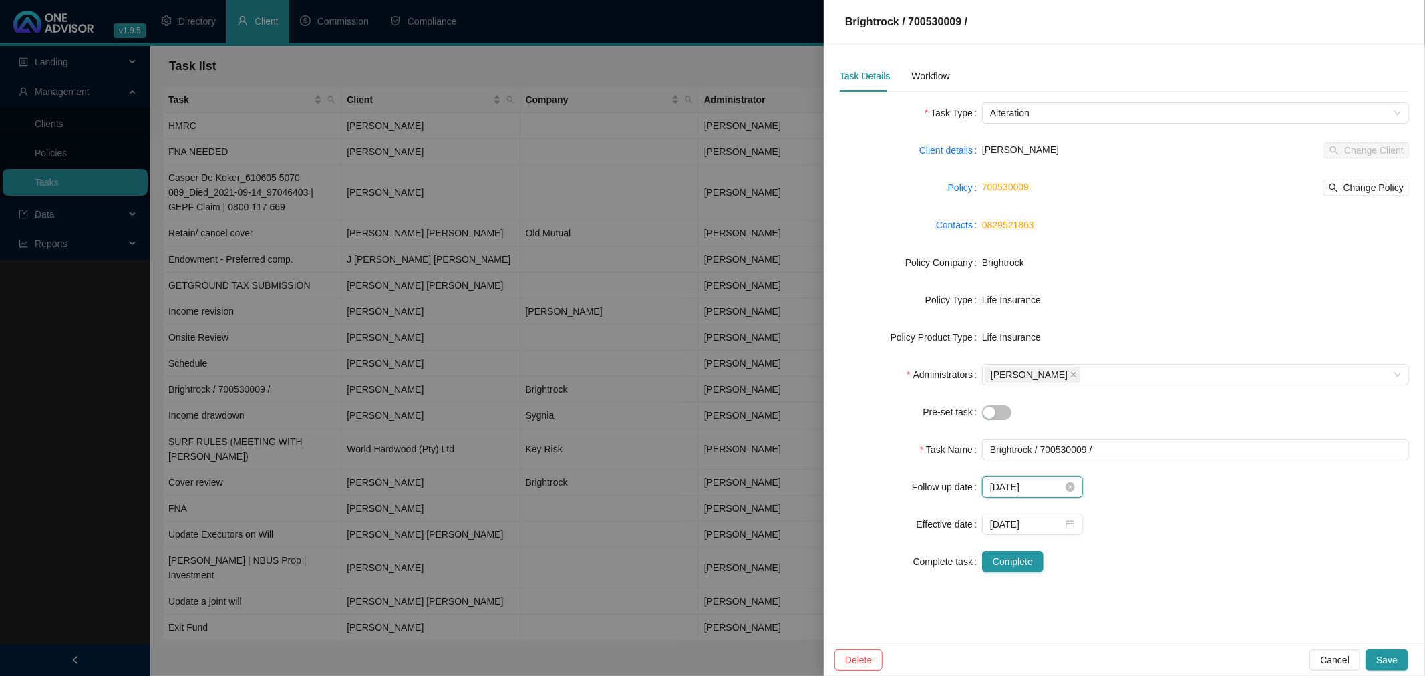
click at [1060, 486] on input "[DATE]" at bounding box center [1026, 487] width 73 height 15
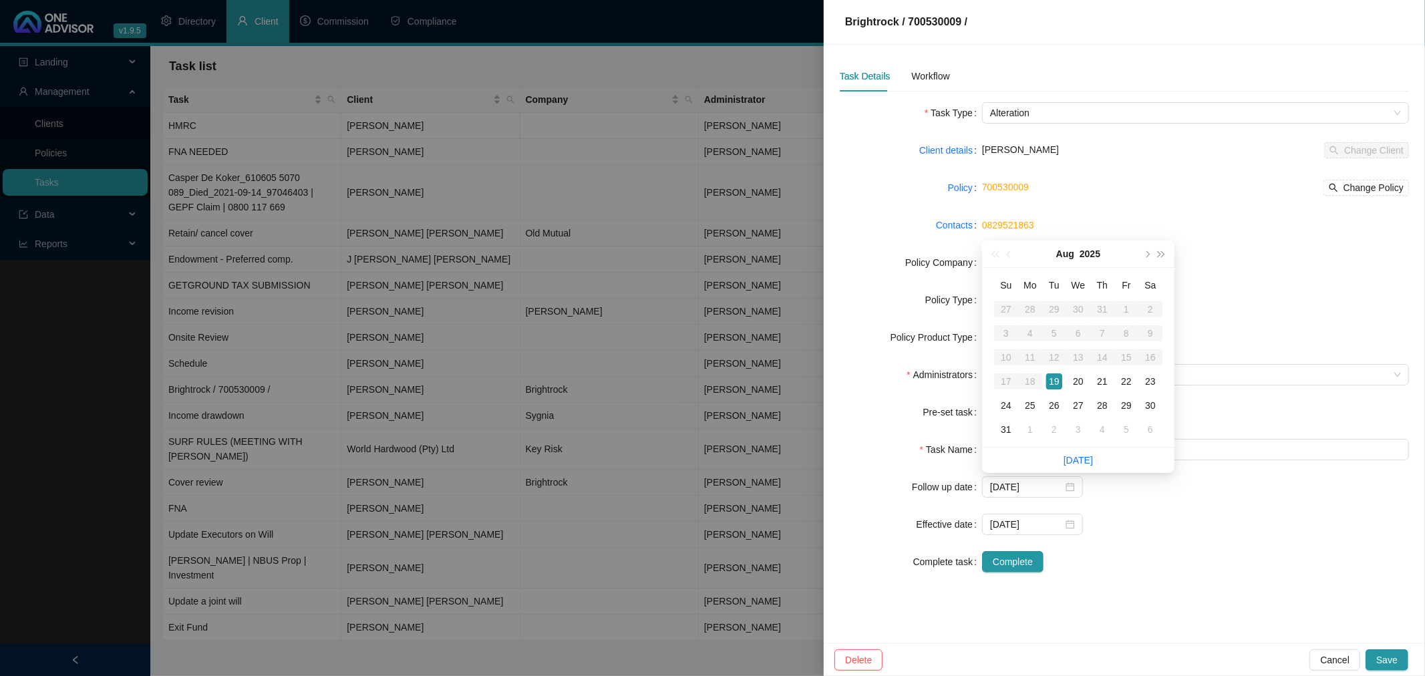
click at [1029, 381] on div "18" at bounding box center [1030, 381] width 16 height 16
type input "[DATE]"
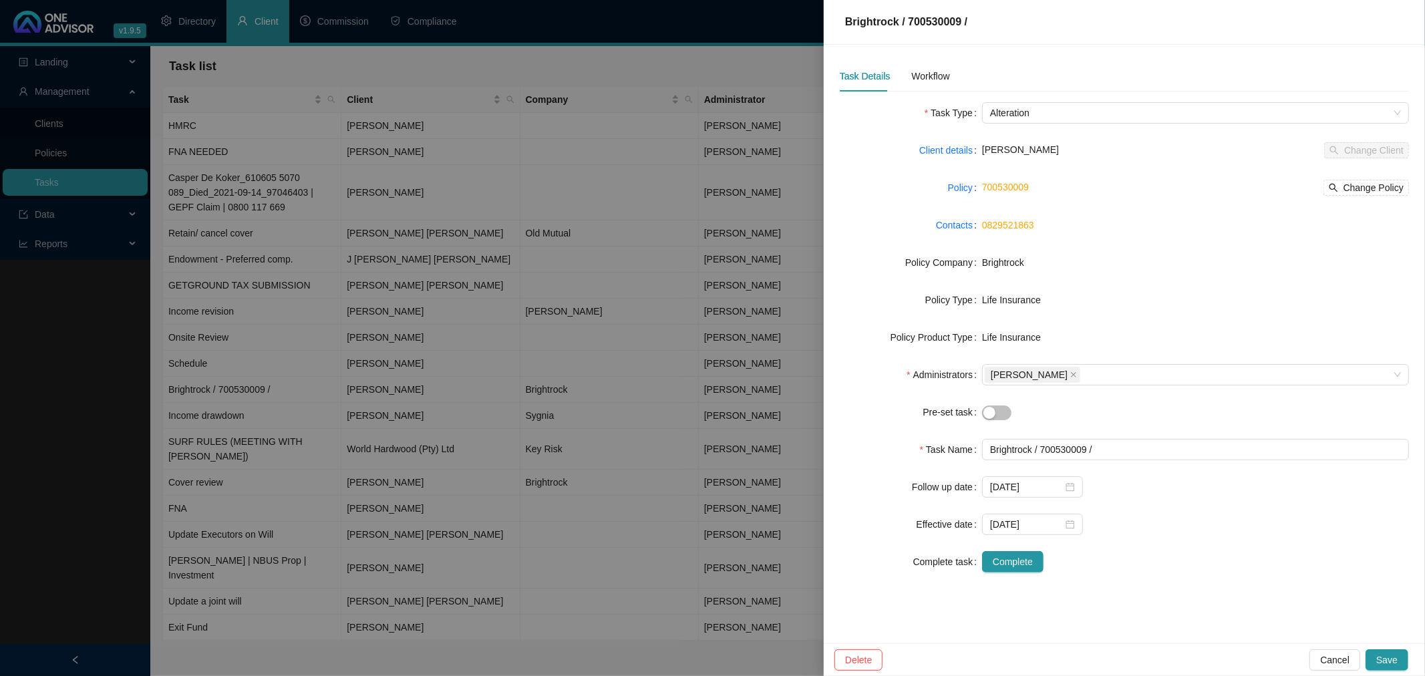
click at [1230, 536] on form "Task Type Alteration Client details [PERSON_NAME] Change Client Policy 70053000…" at bounding box center [1124, 337] width 569 height 470
click at [1384, 653] on span "Save" at bounding box center [1386, 660] width 21 height 15
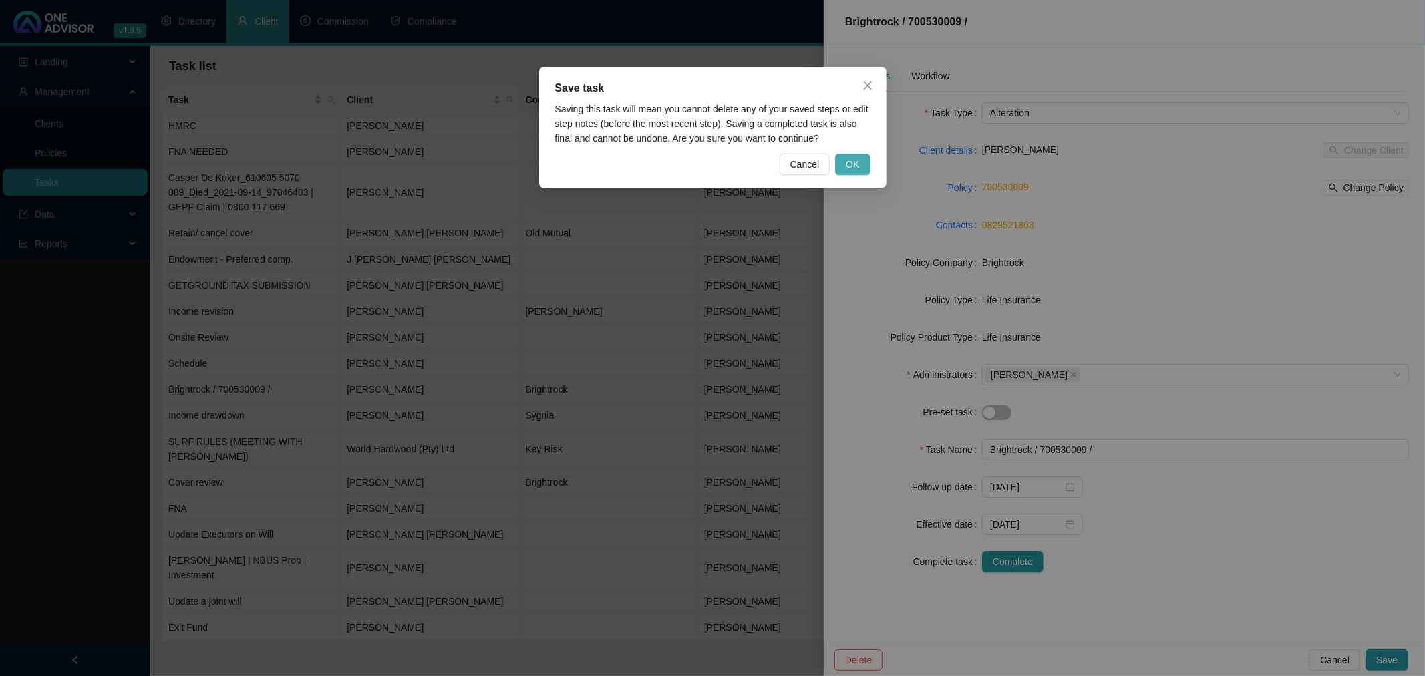
click at [850, 165] on span "OK" at bounding box center [852, 164] width 13 height 15
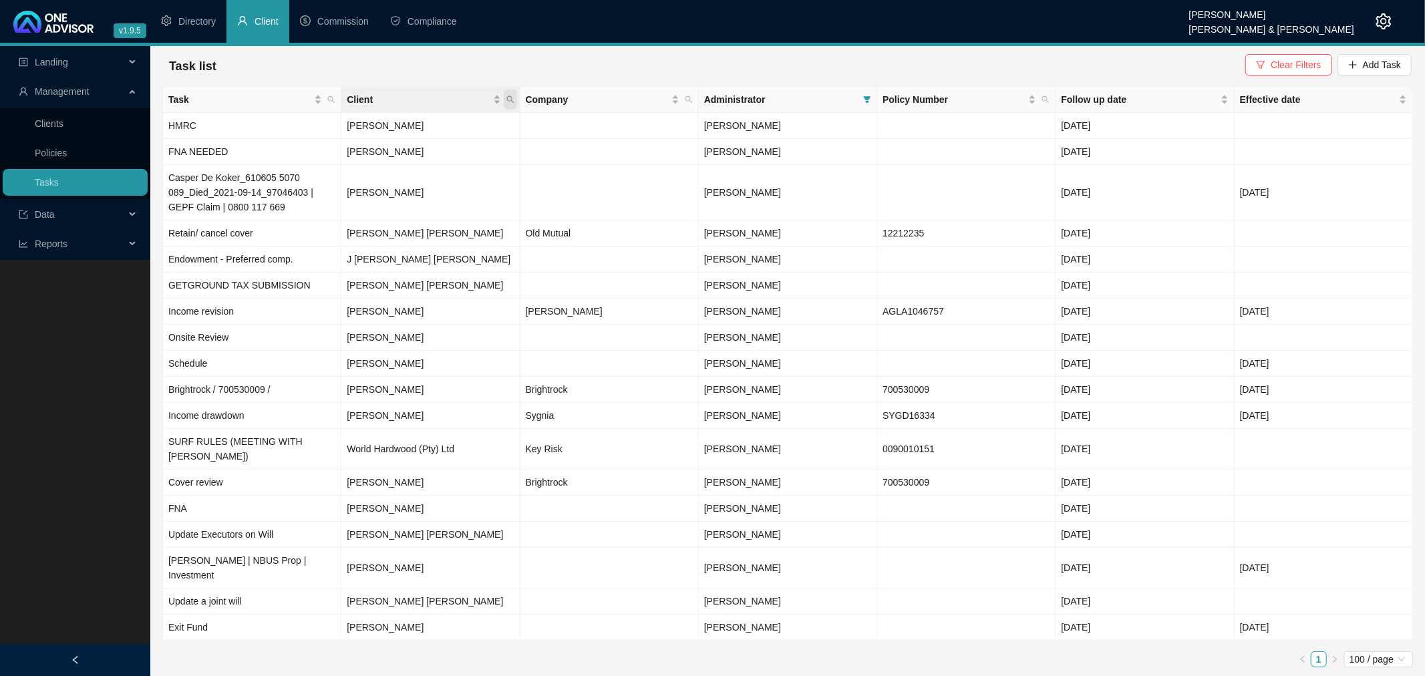
click at [510, 98] on icon "search" at bounding box center [510, 100] width 8 height 8
type input "mort"
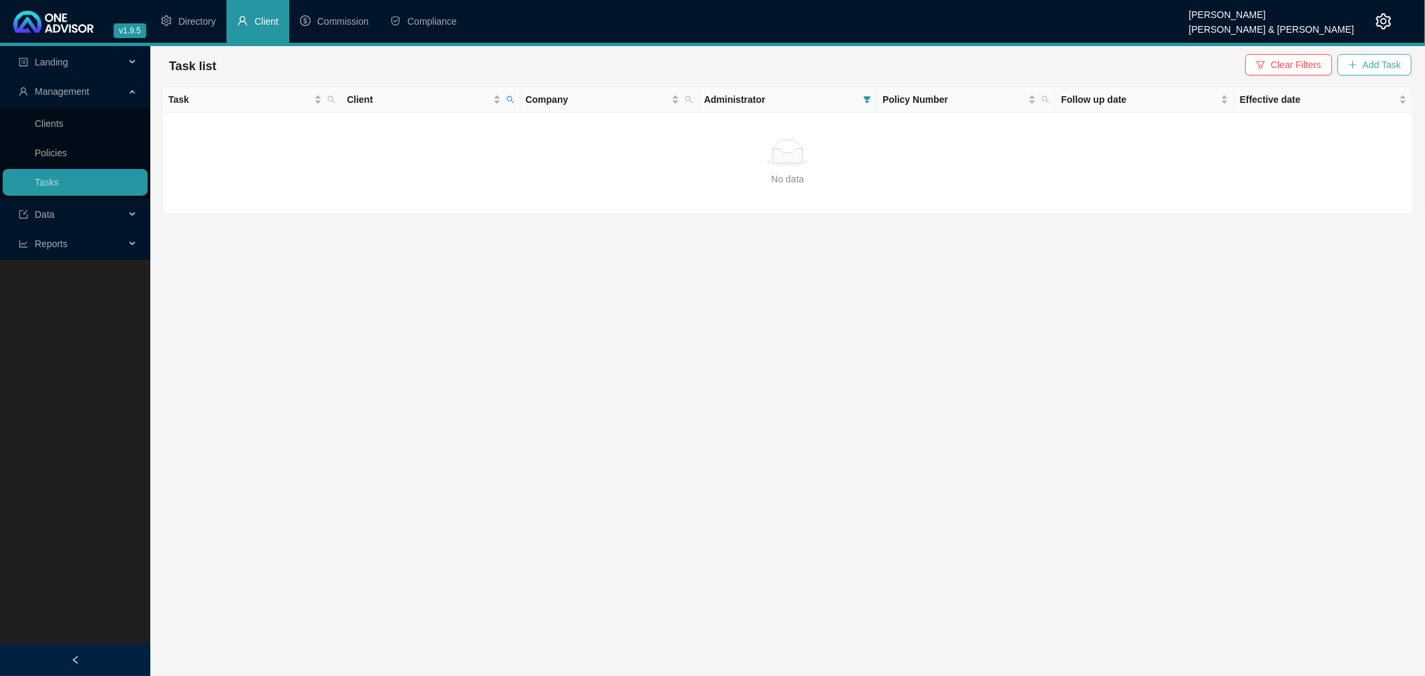
click at [1391, 61] on span "Add Task" at bounding box center [1382, 64] width 38 height 15
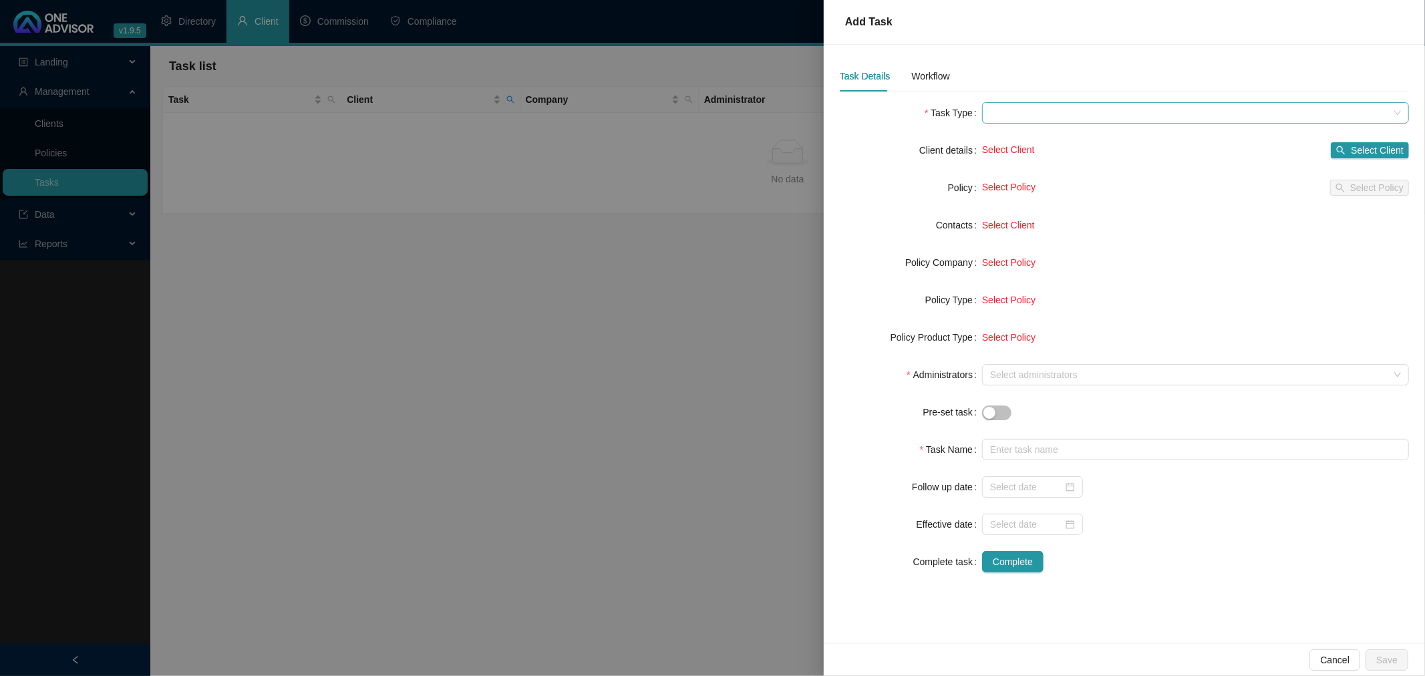
click at [1037, 116] on span at bounding box center [1195, 113] width 411 height 20
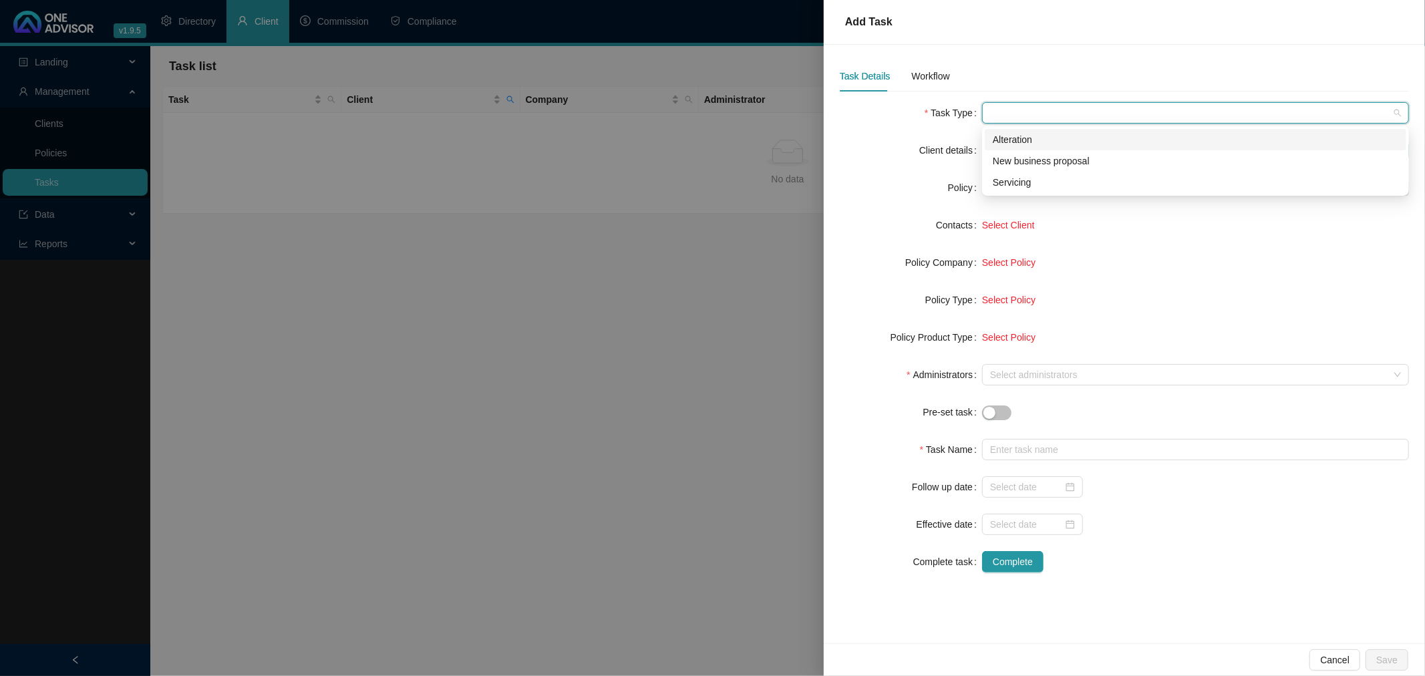
click at [1031, 137] on div "Alteration" at bounding box center [1195, 139] width 405 height 15
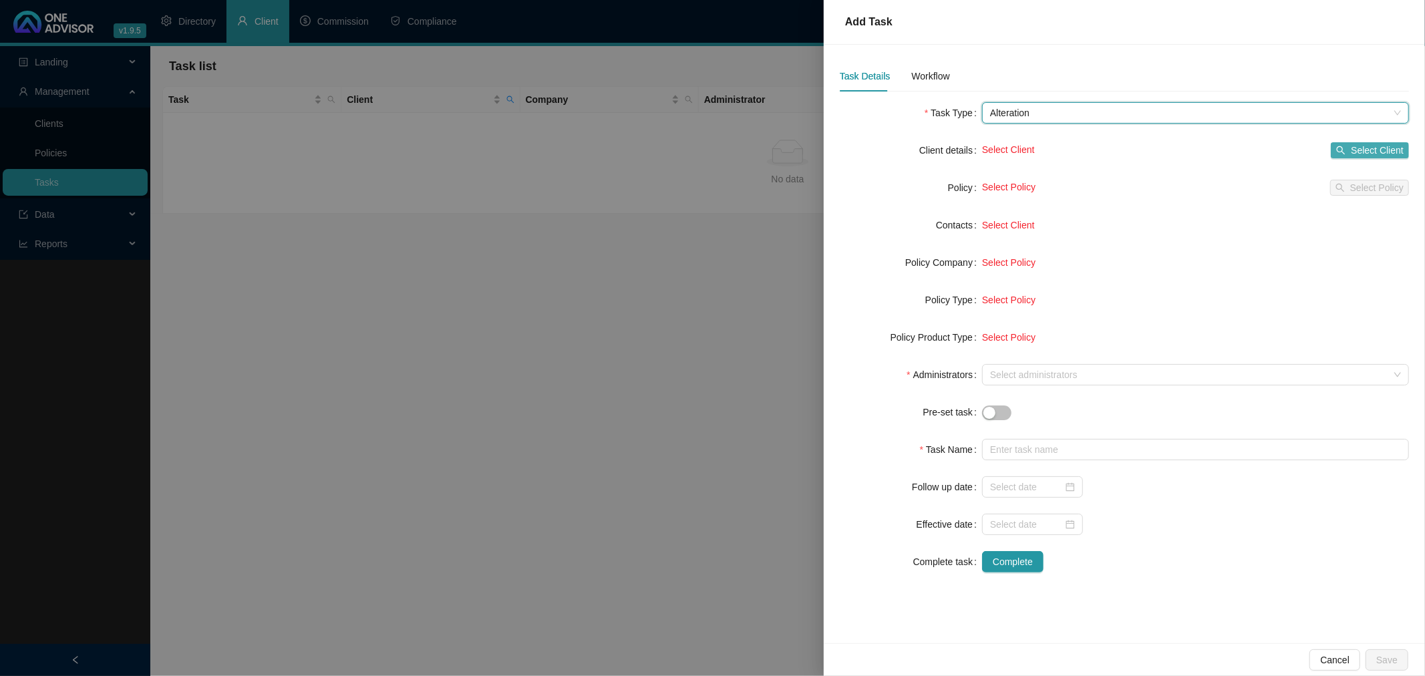
click at [1378, 146] on span "Select Client" at bounding box center [1377, 150] width 53 height 15
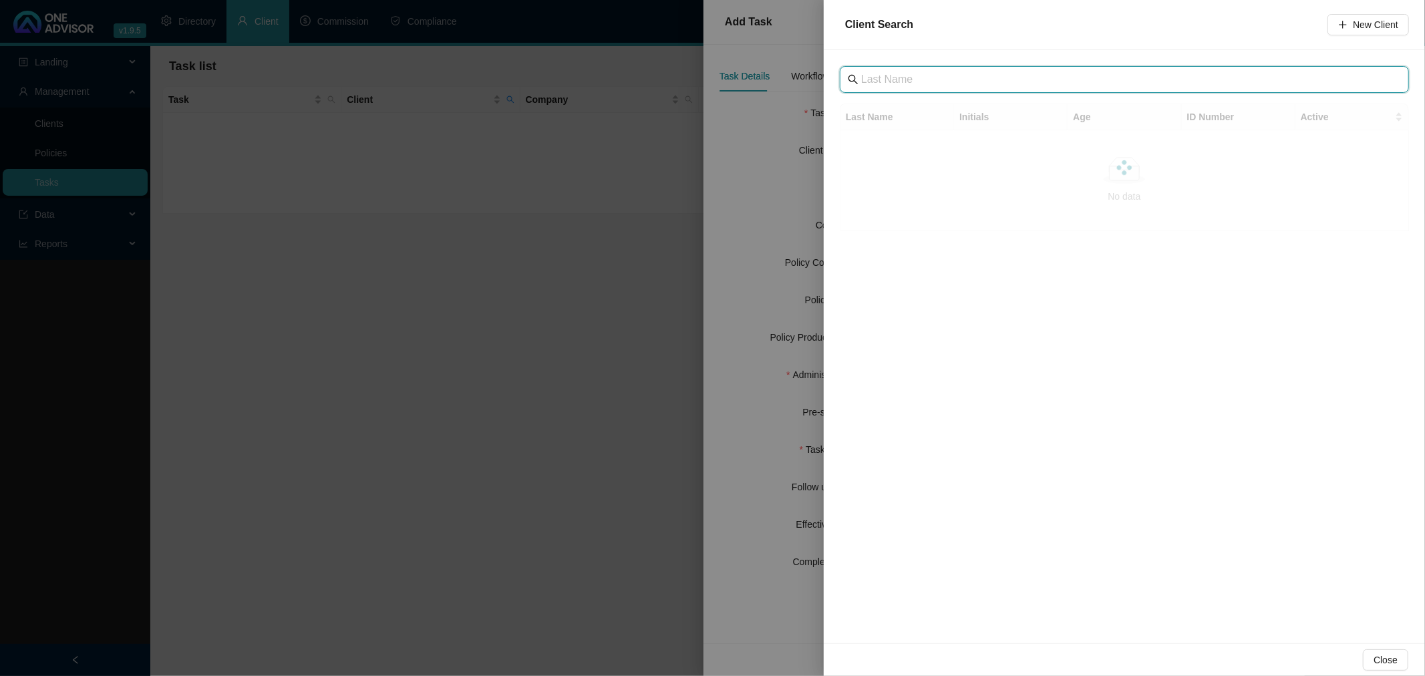
click at [911, 75] on input "text" at bounding box center [1125, 79] width 529 height 16
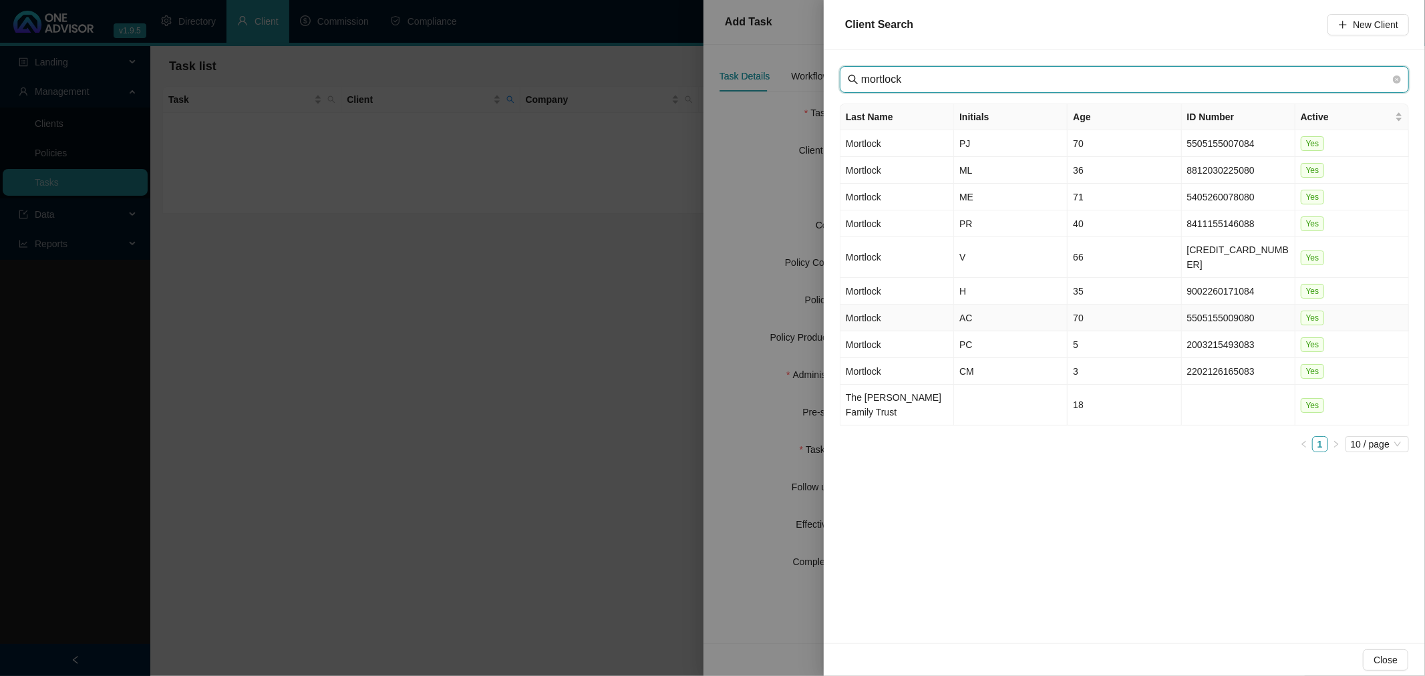
type input "mortlock"
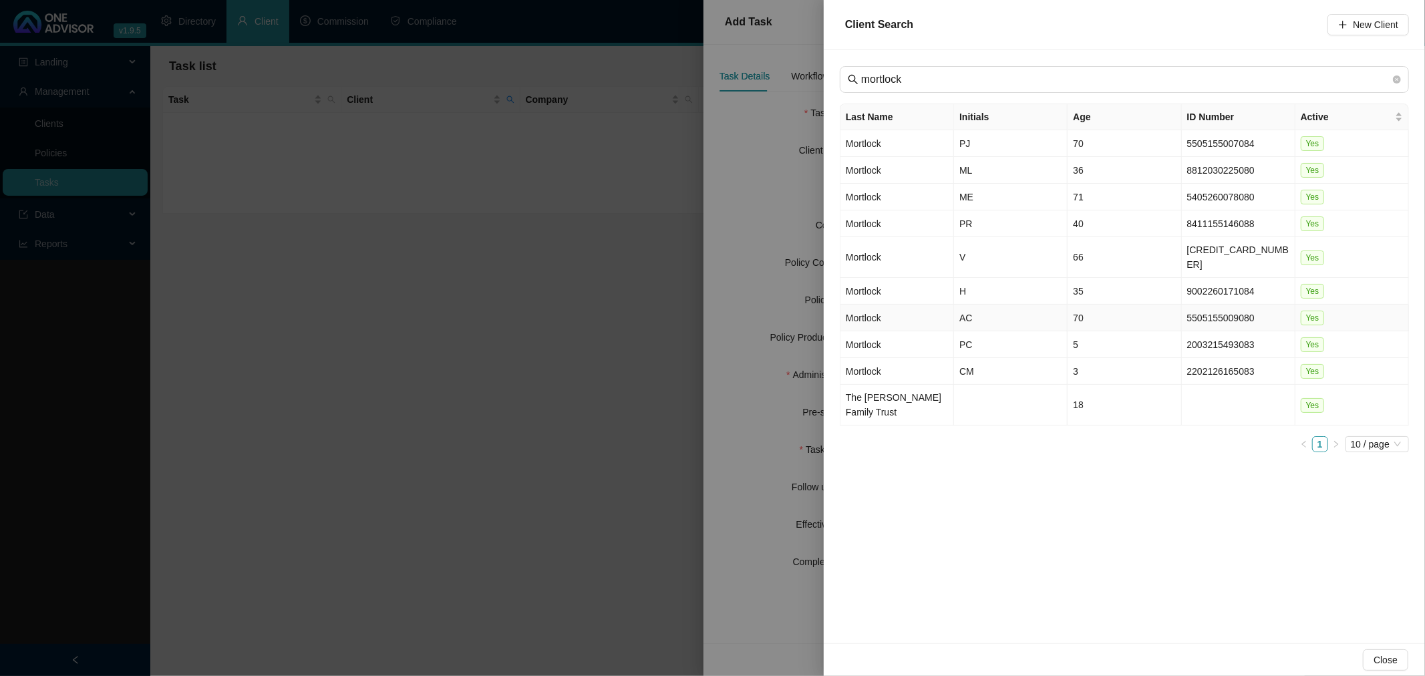
click at [985, 305] on td "AC" at bounding box center [1011, 318] width 114 height 27
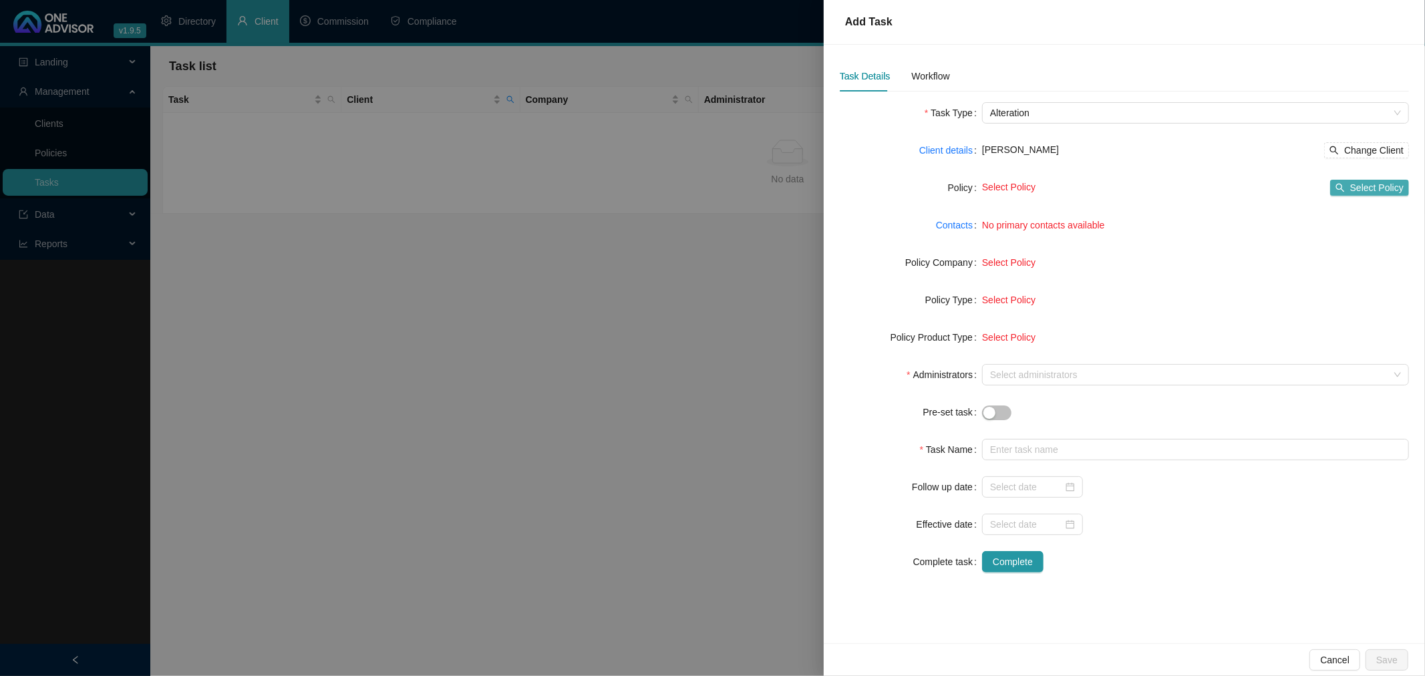
click at [1367, 185] on span "Select Policy" at bounding box center [1376, 187] width 53 height 15
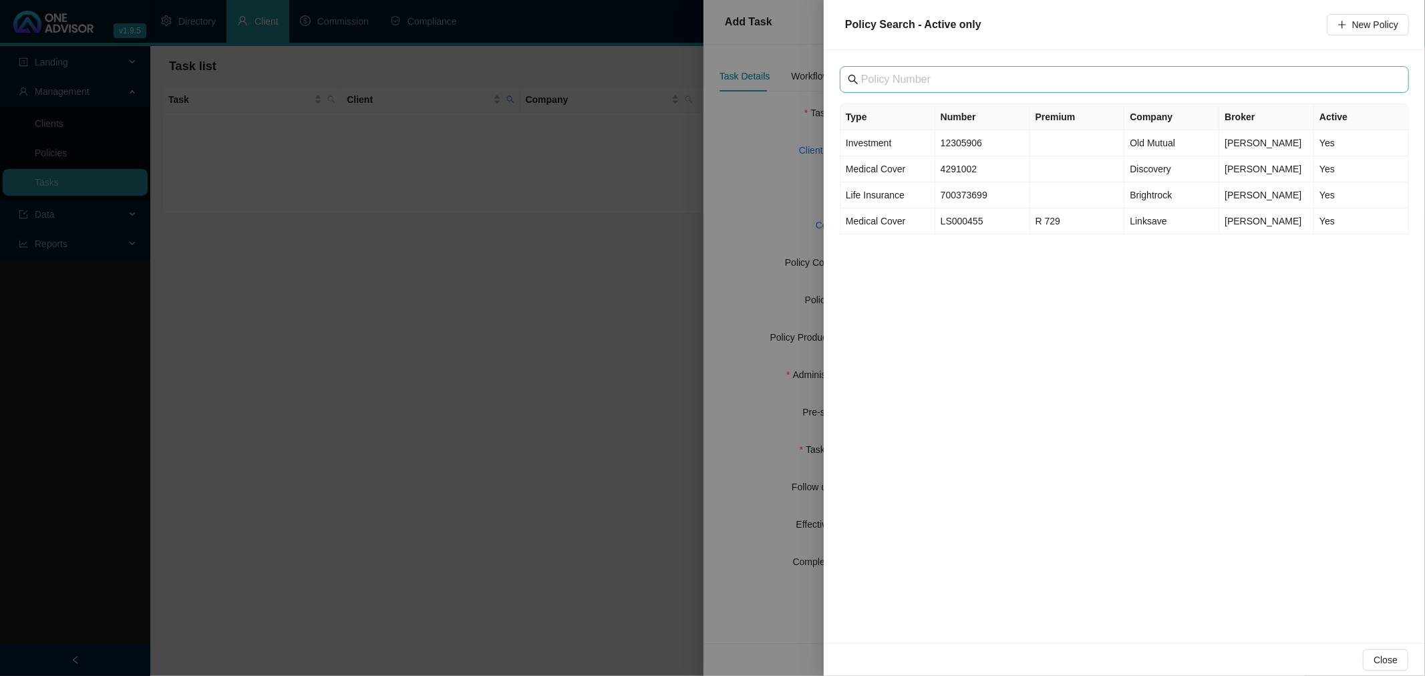
click at [922, 68] on span at bounding box center [1124, 79] width 569 height 27
click at [908, 188] on td "Life Insurance" at bounding box center [887, 195] width 95 height 26
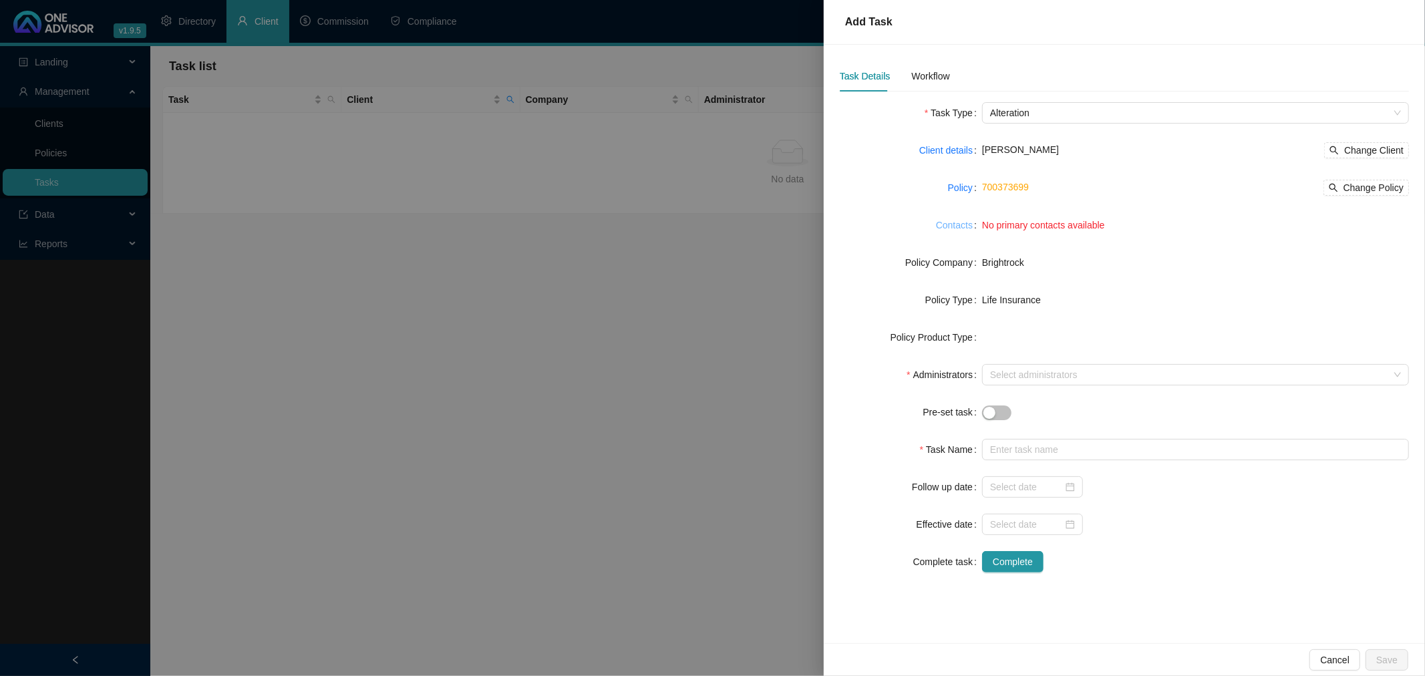
click at [949, 222] on link "Contacts" at bounding box center [954, 225] width 37 height 15
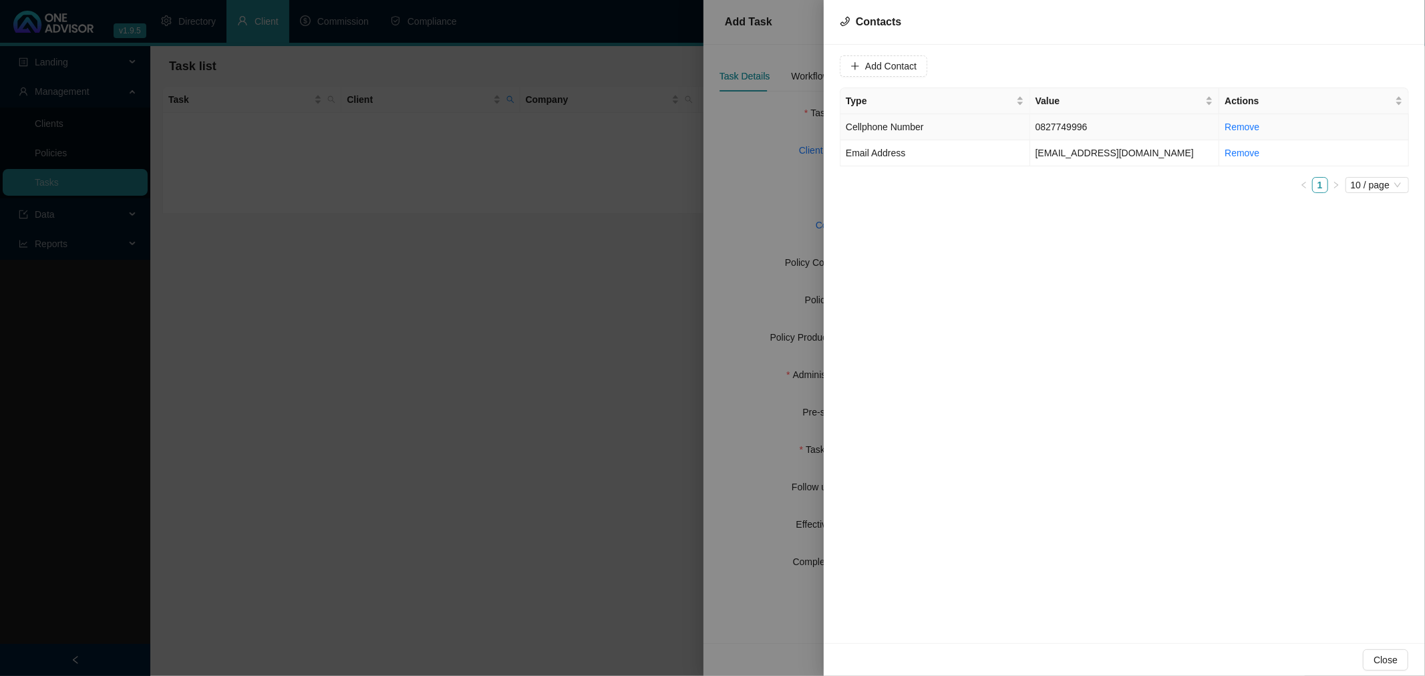
click at [944, 128] on td "Cellphone Number" at bounding box center [935, 127] width 190 height 26
click at [1120, 61] on span "Cellphone Number" at bounding box center [1095, 66] width 84 height 20
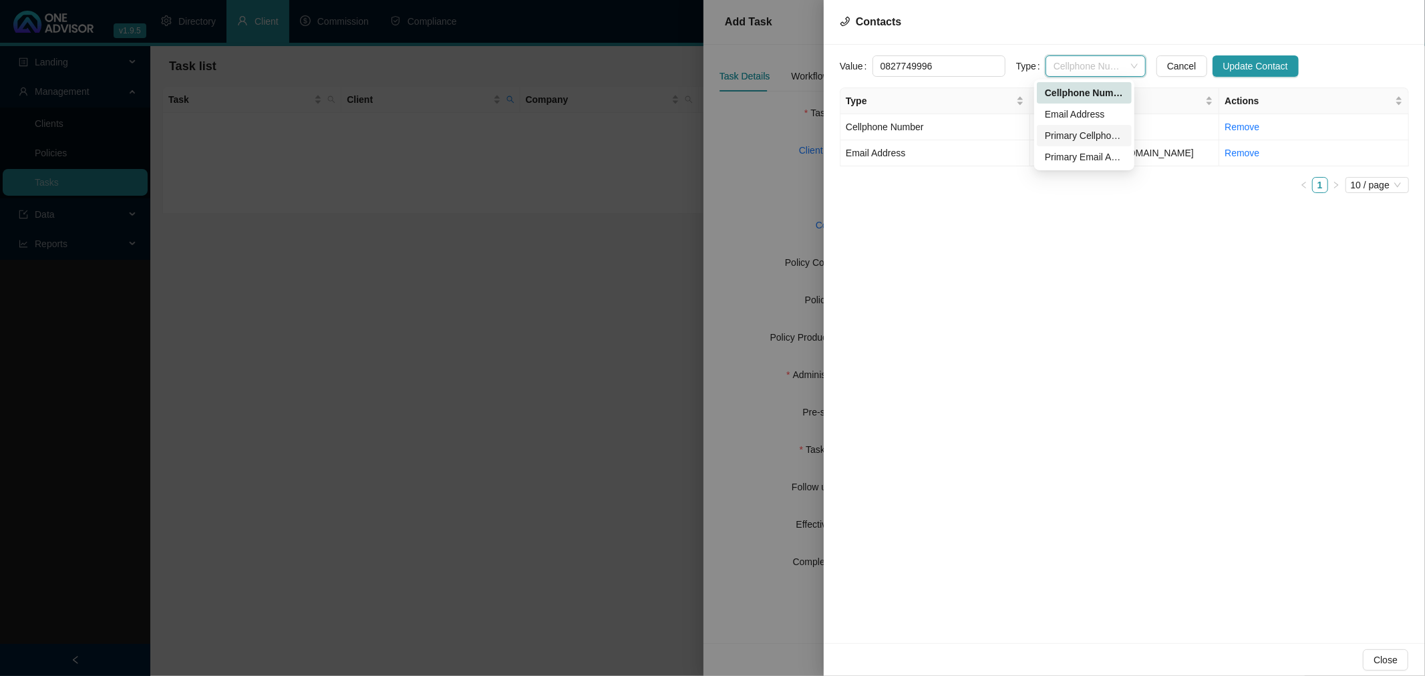
click at [1097, 135] on div "Primary Cellphone Number" at bounding box center [1084, 135] width 79 height 15
click at [1226, 59] on span "Update Contact" at bounding box center [1255, 66] width 65 height 15
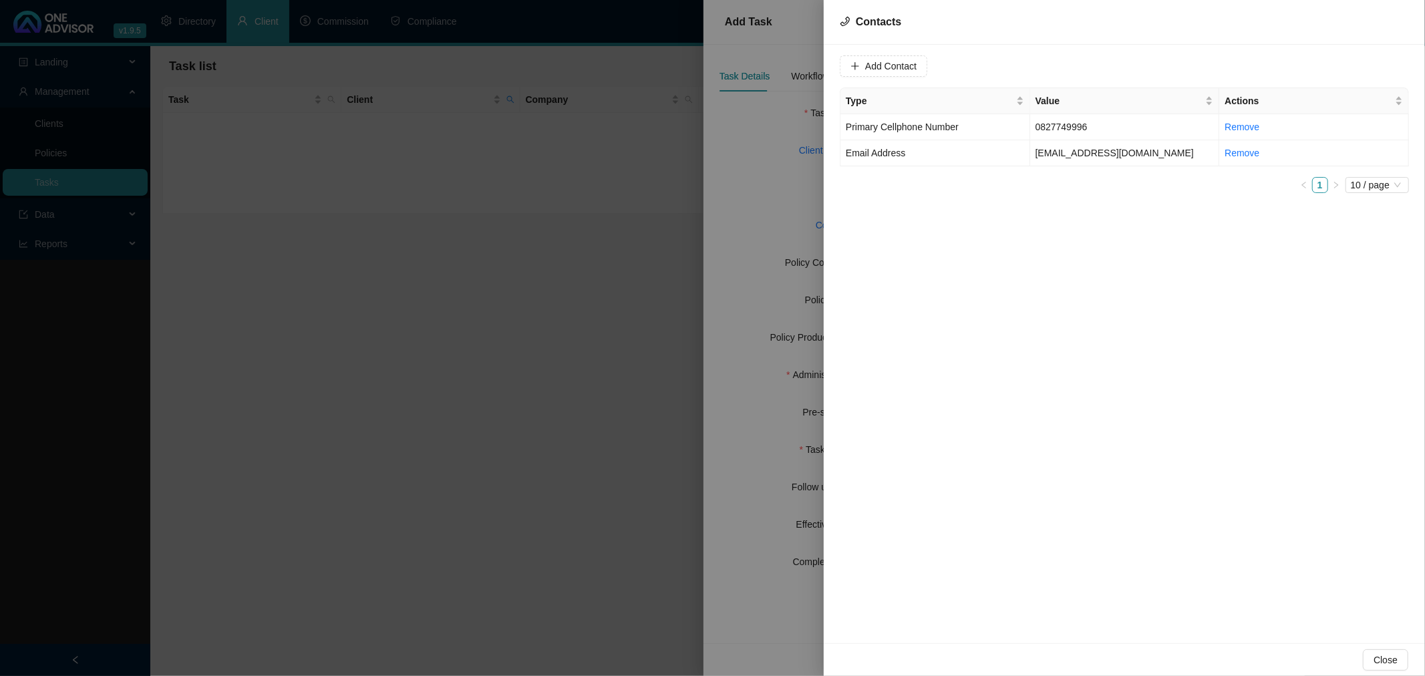
click at [764, 165] on div at bounding box center [712, 338] width 1425 height 676
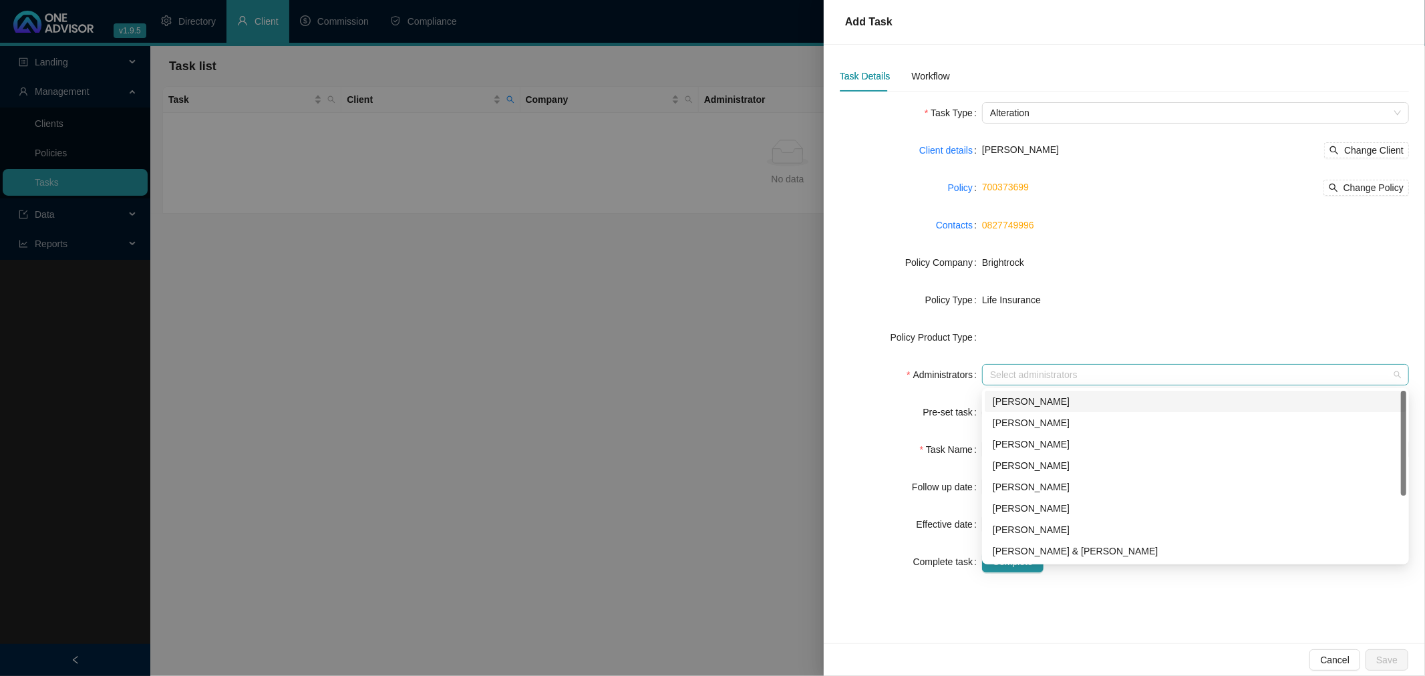
click at [1041, 373] on div at bounding box center [1188, 375] width 407 height 10
click at [1057, 440] on div "[PERSON_NAME]" at bounding box center [1195, 444] width 405 height 15
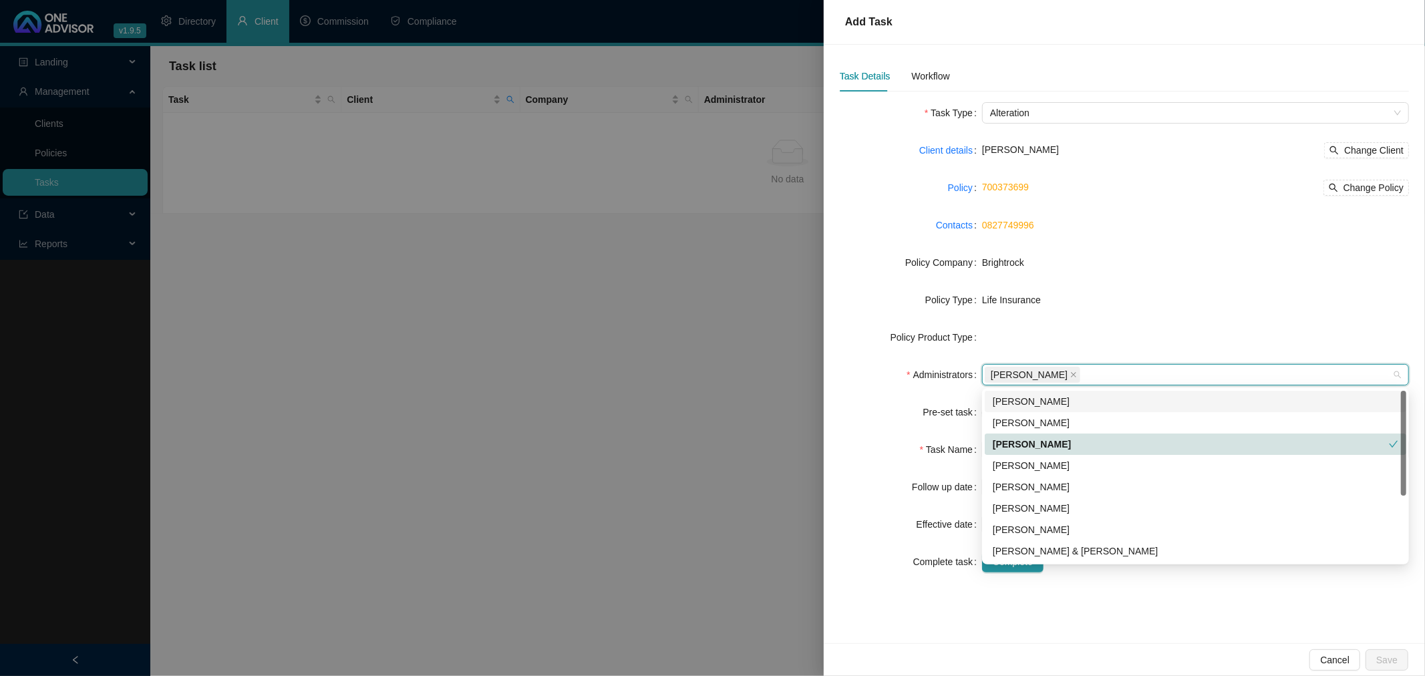
click at [904, 396] on form "Task Type Alteration Client details [PERSON_NAME] Change Client Policy 70037369…" at bounding box center [1124, 337] width 569 height 470
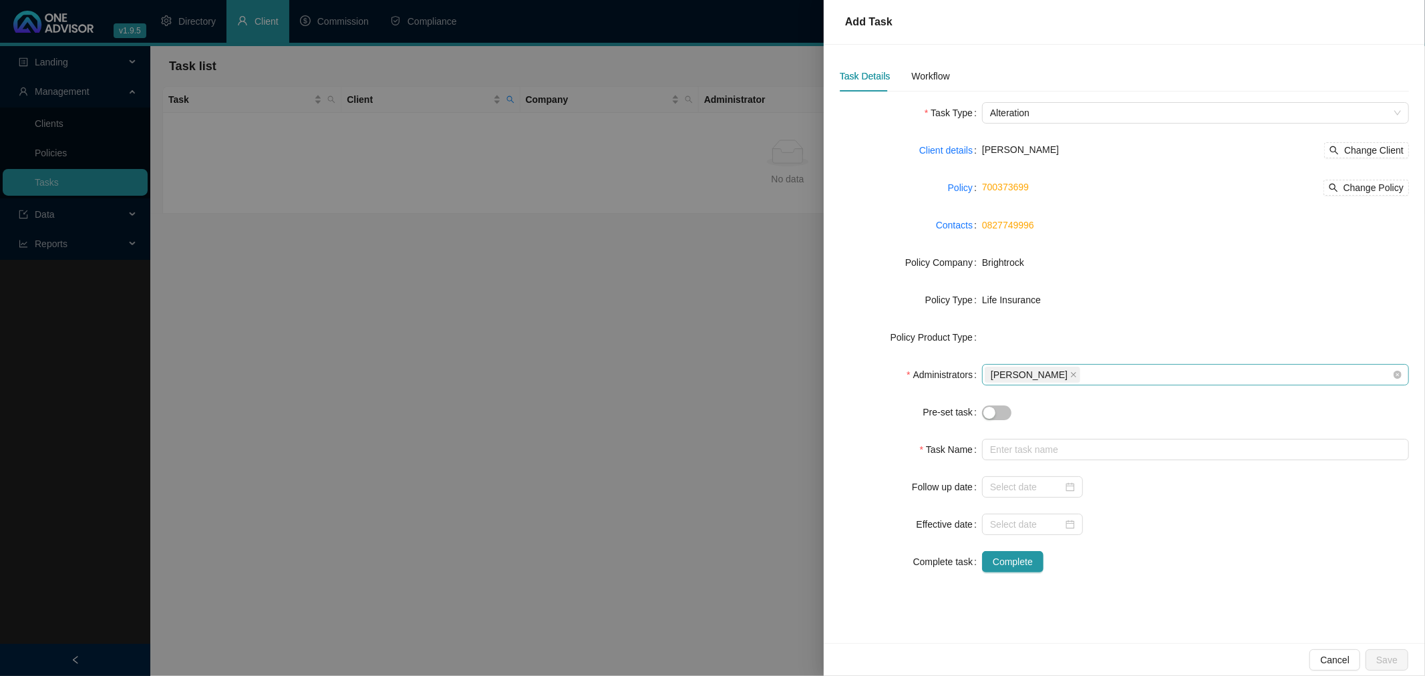
click at [1126, 374] on div "[PERSON_NAME]" at bounding box center [1188, 374] width 407 height 19
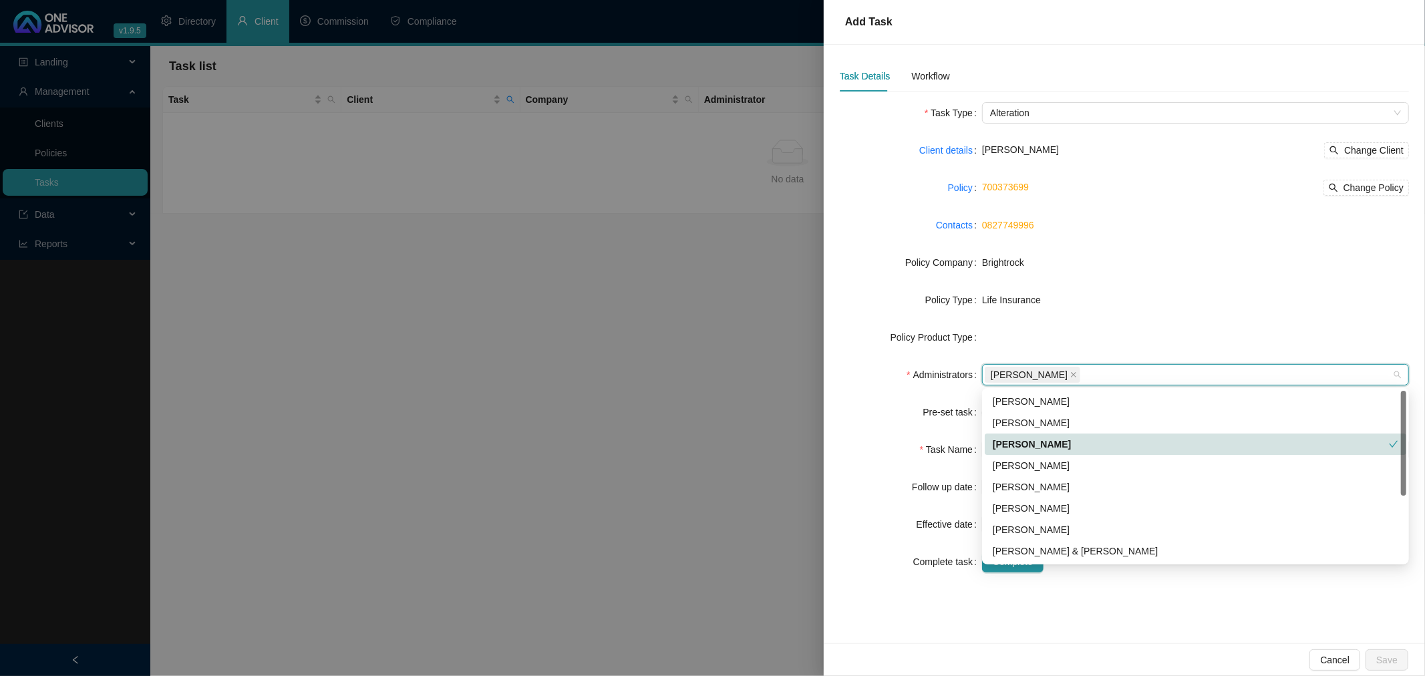
click at [911, 401] on form "Task Type Alteration Client details [PERSON_NAME] Change Client Policy 70037369…" at bounding box center [1124, 337] width 569 height 470
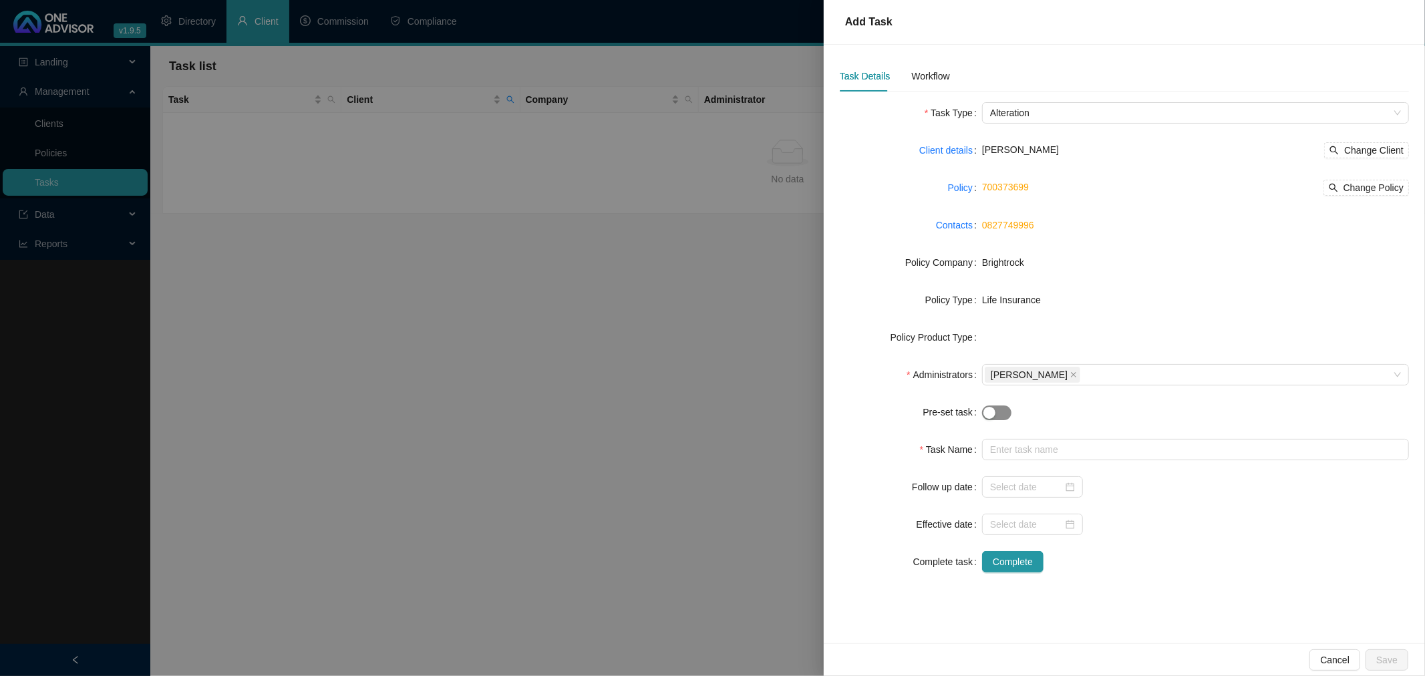
click at [993, 412] on div "button" at bounding box center [989, 413] width 12 height 12
click at [1003, 413] on div "button" at bounding box center [1004, 413] width 12 height 12
click at [991, 405] on span "button" at bounding box center [996, 412] width 29 height 15
click at [930, 69] on div "Workflow" at bounding box center [930, 76] width 38 height 15
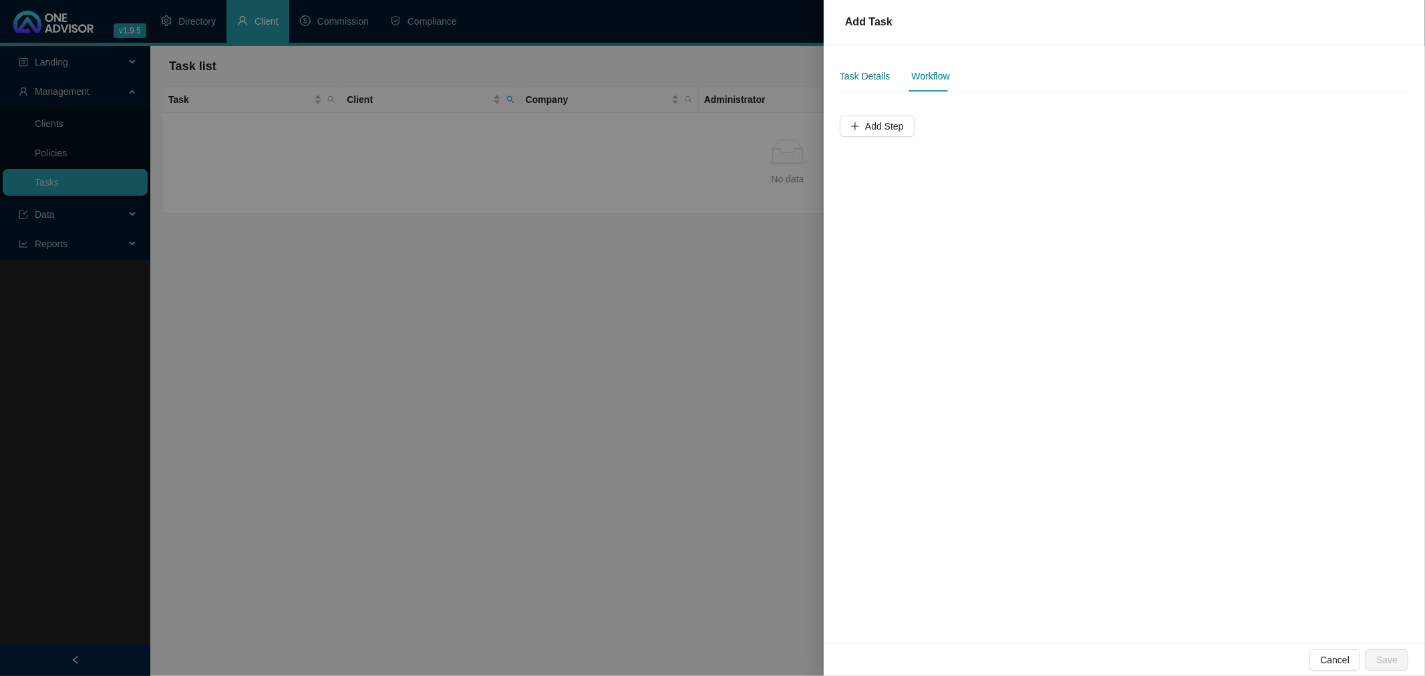
click at [862, 71] on div "Task Details" at bounding box center [865, 76] width 50 height 15
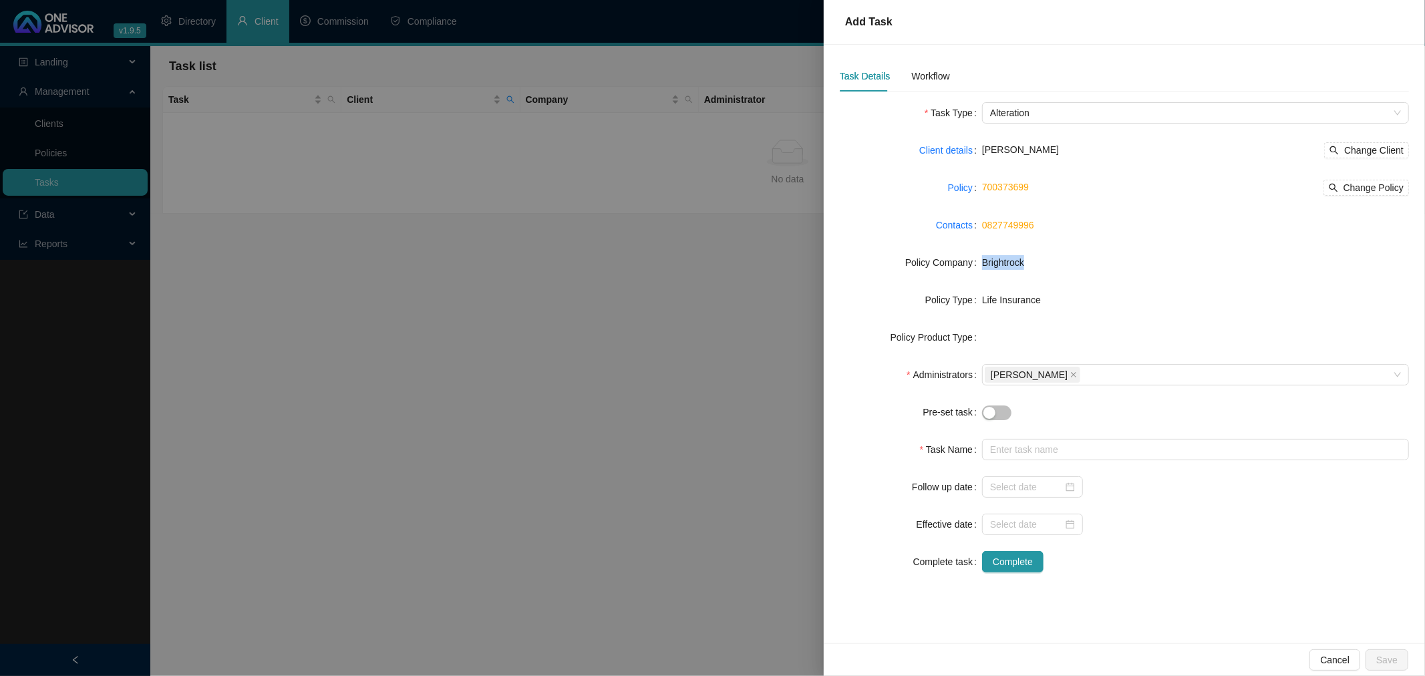
drag, startPoint x: 1025, startPoint y: 261, endPoint x: 979, endPoint y: 263, distance: 46.1
click at [979, 263] on div "Policy Company Brightrock" at bounding box center [1124, 262] width 569 height 21
copy div "Brightrock"
click at [1027, 458] on input "text" at bounding box center [1195, 449] width 427 height 21
paste input "Brightrock"
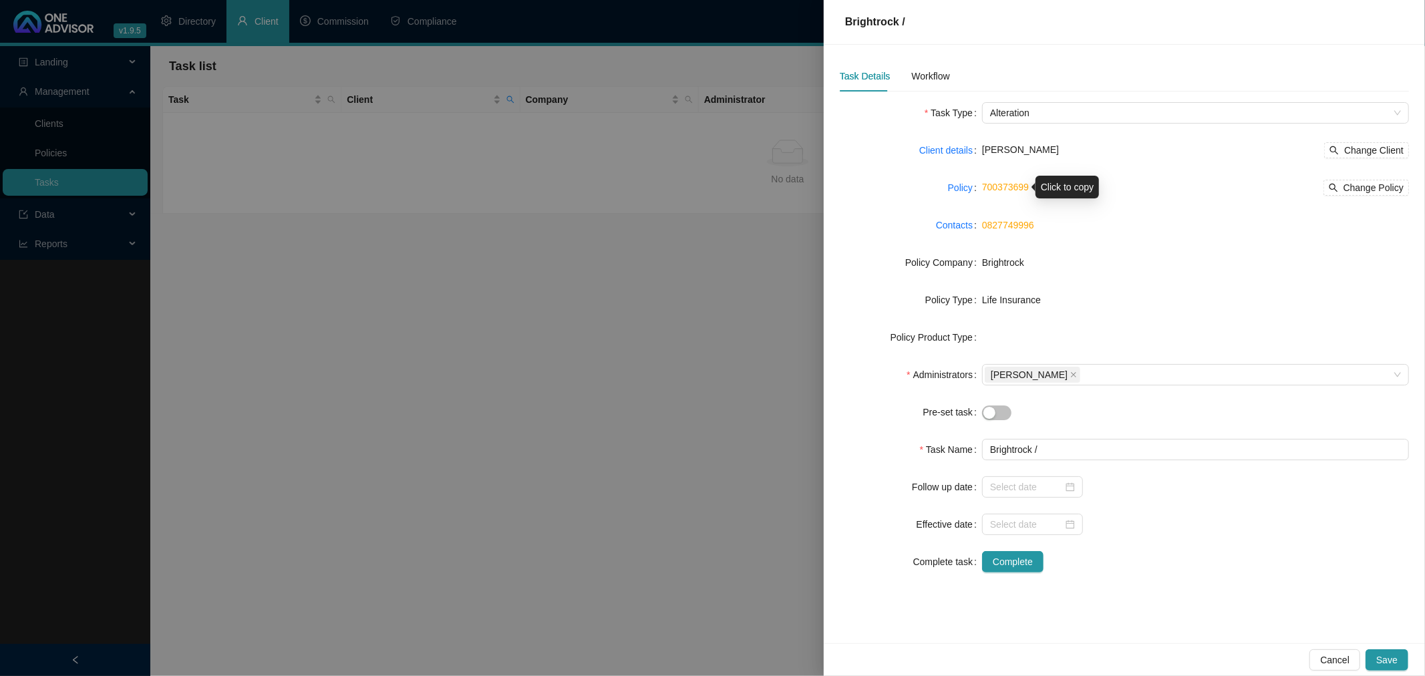
click at [1006, 186] on link "700373699" at bounding box center [1005, 187] width 47 height 11
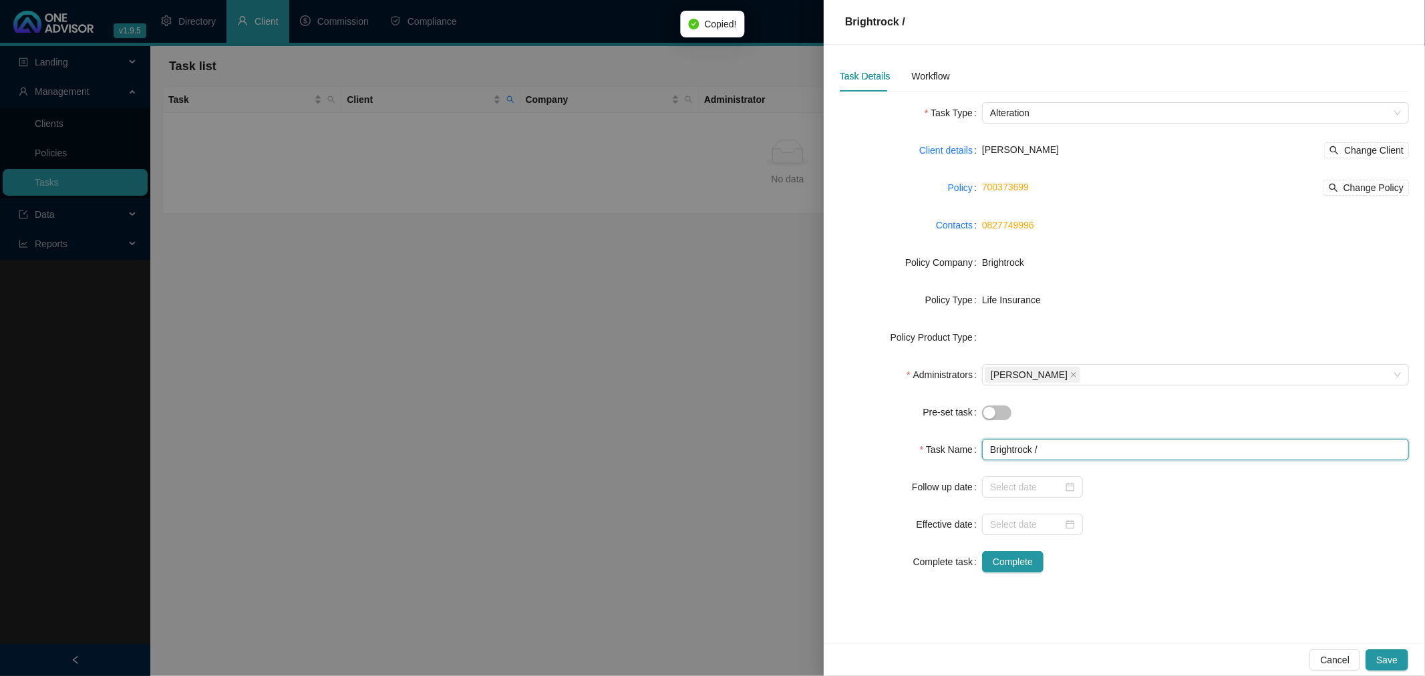
click at [1070, 449] on input "Brightrock /" at bounding box center [1195, 449] width 427 height 21
paste input "700373699"
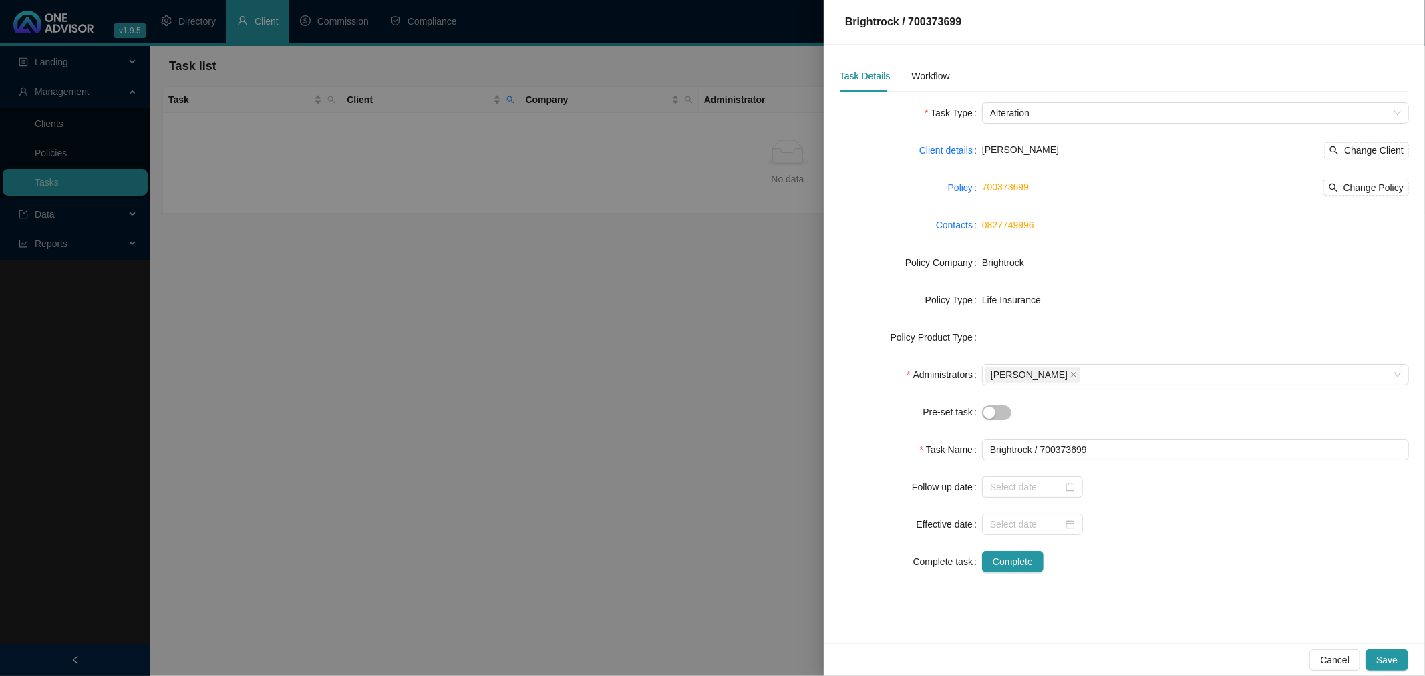
drag, startPoint x: 1090, startPoint y: 150, endPoint x: 1050, endPoint y: 149, distance: 40.1
click at [1050, 149] on div "[PERSON_NAME] Change Client" at bounding box center [1195, 150] width 427 height 16
copy span "Mortlock"
click at [991, 451] on input "Brightrock / 700373699" at bounding box center [1195, 449] width 427 height 21
paste input "Mortlock"
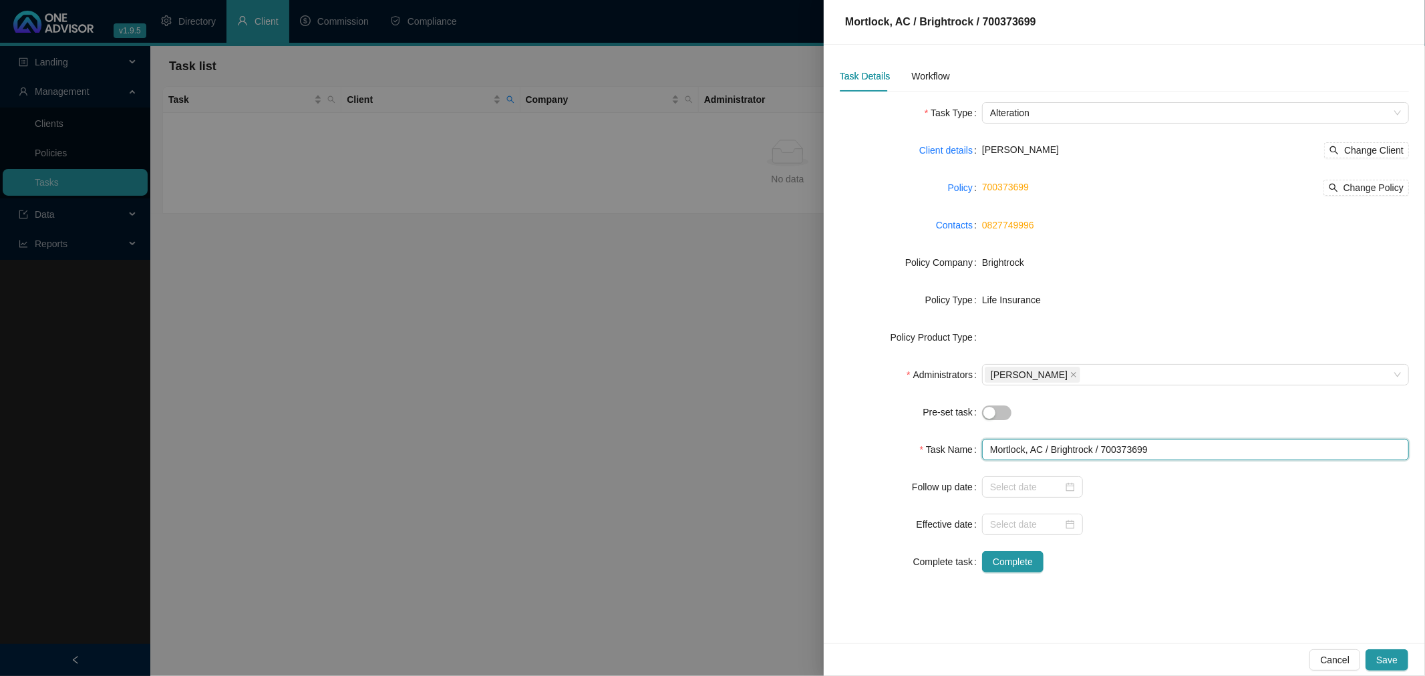
type input "Mortlock, AC / Brightrock / 700373699"
click at [1277, 237] on form "Task Type Alteration Client details [PERSON_NAME] Change Client Policy 70037369…" at bounding box center [1124, 337] width 569 height 470
click at [928, 75] on div "Workflow" at bounding box center [930, 76] width 38 height 15
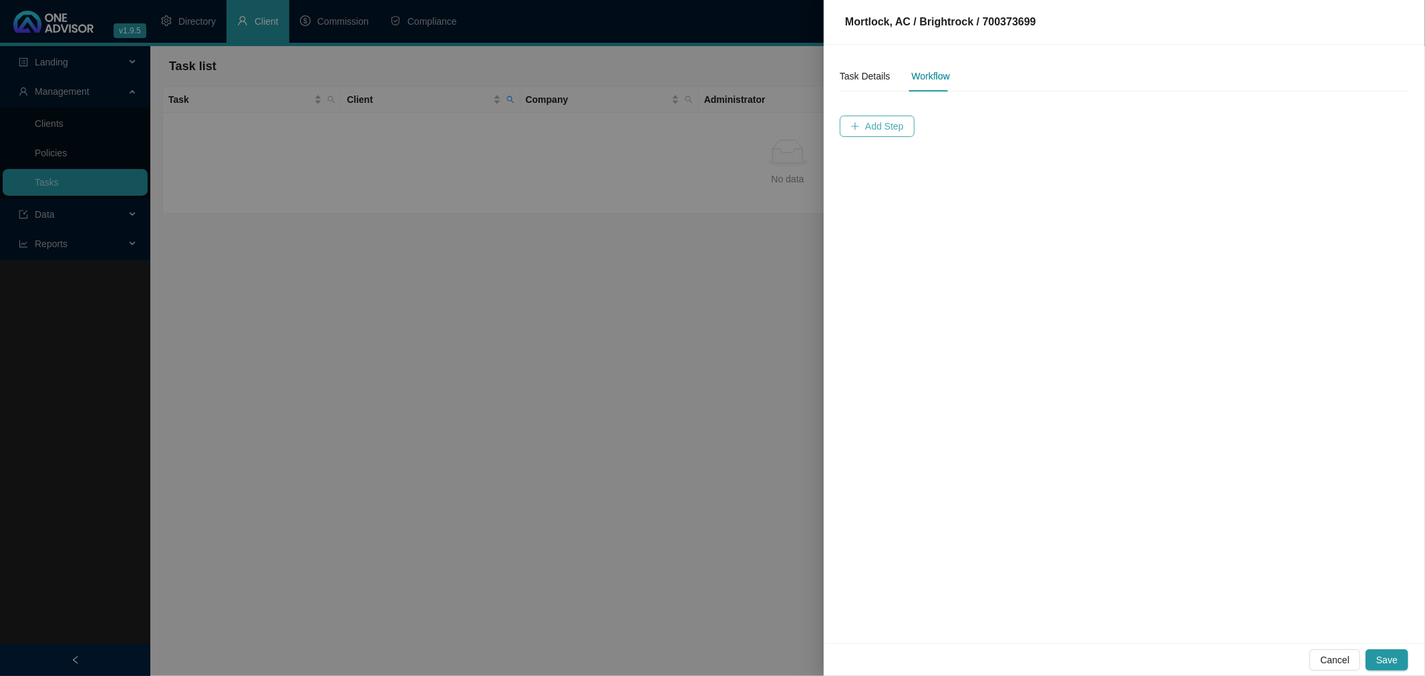
click at [883, 125] on span "Add Step" at bounding box center [884, 126] width 39 height 15
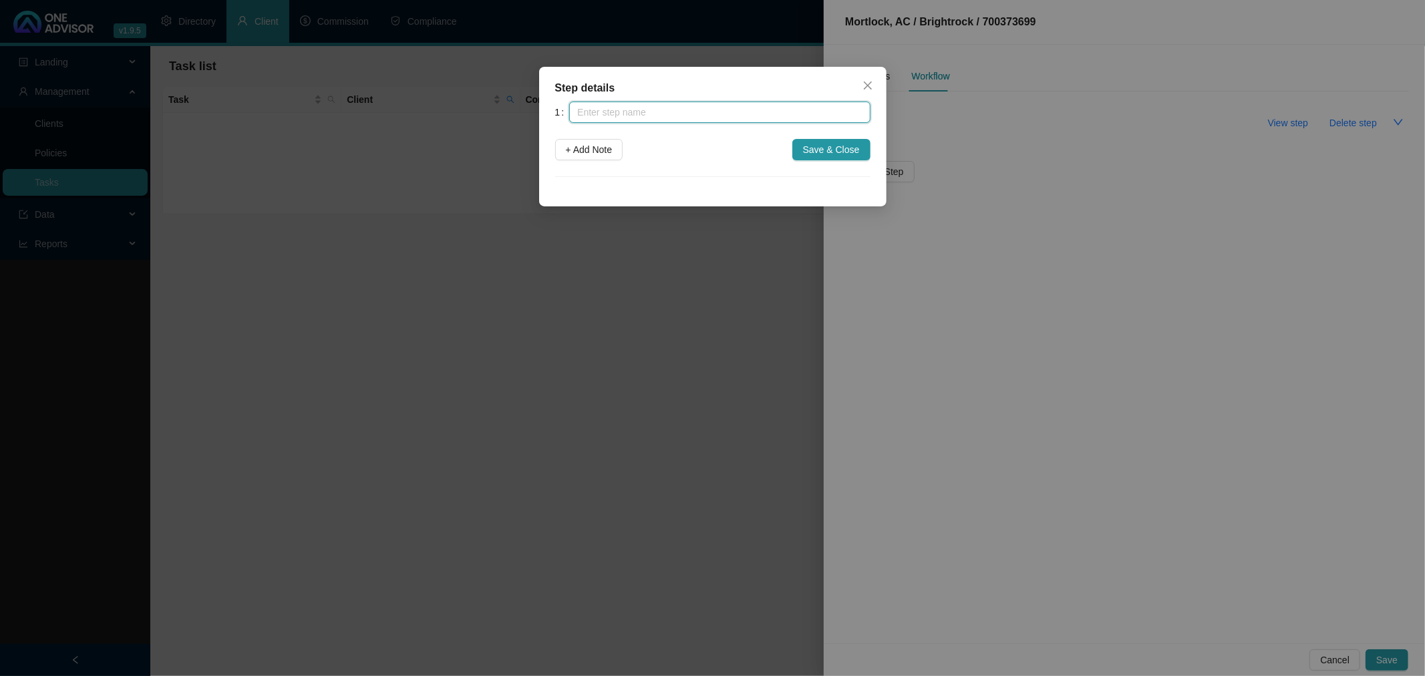
click at [699, 108] on input "text" at bounding box center [719, 112] width 301 height 21
type input "R"
type input "Notification of benefit expiry"
drag, startPoint x: 556, startPoint y: 148, endPoint x: 564, endPoint y: 148, distance: 8.0
click at [557, 148] on button "+ Add Note" at bounding box center [589, 149] width 68 height 21
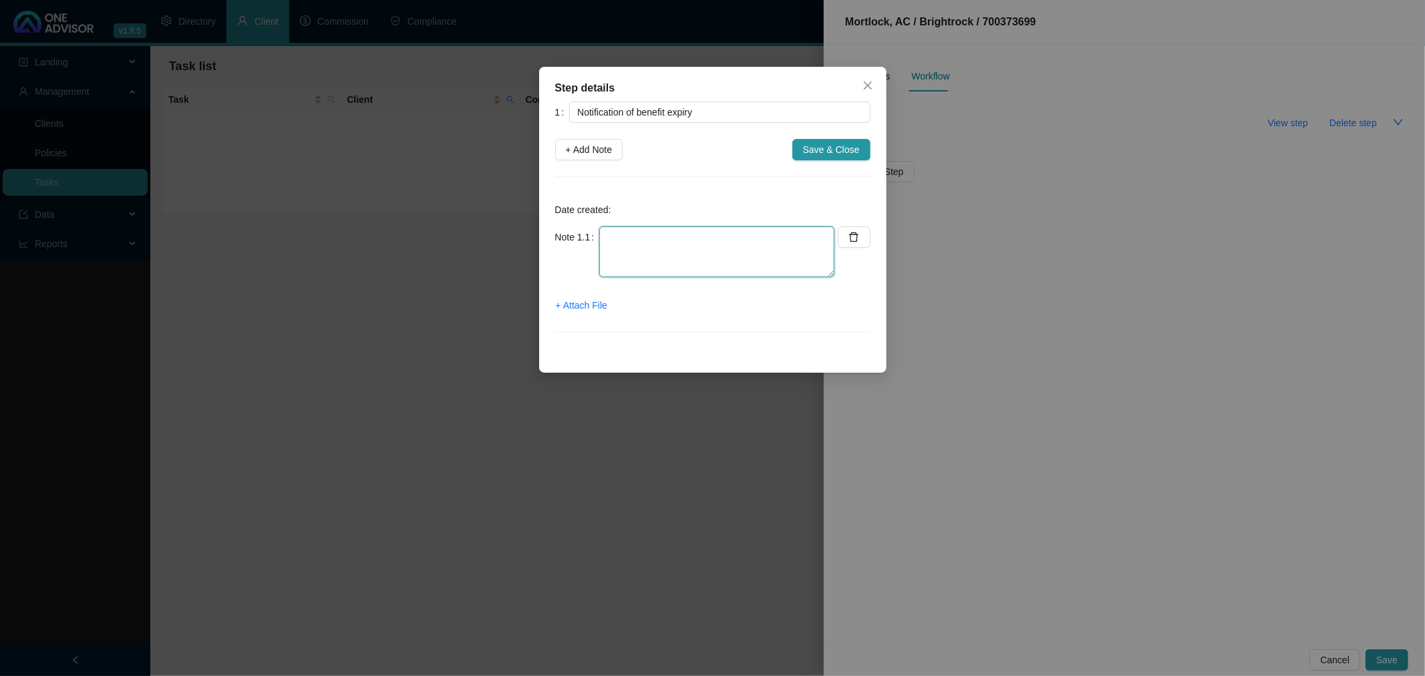
click at [627, 245] on textarea at bounding box center [716, 251] width 235 height 51
type textarea "[PERSON_NAME] notified me of this benefit expiring"
click at [593, 148] on span "+ Add Note" at bounding box center [589, 149] width 47 height 15
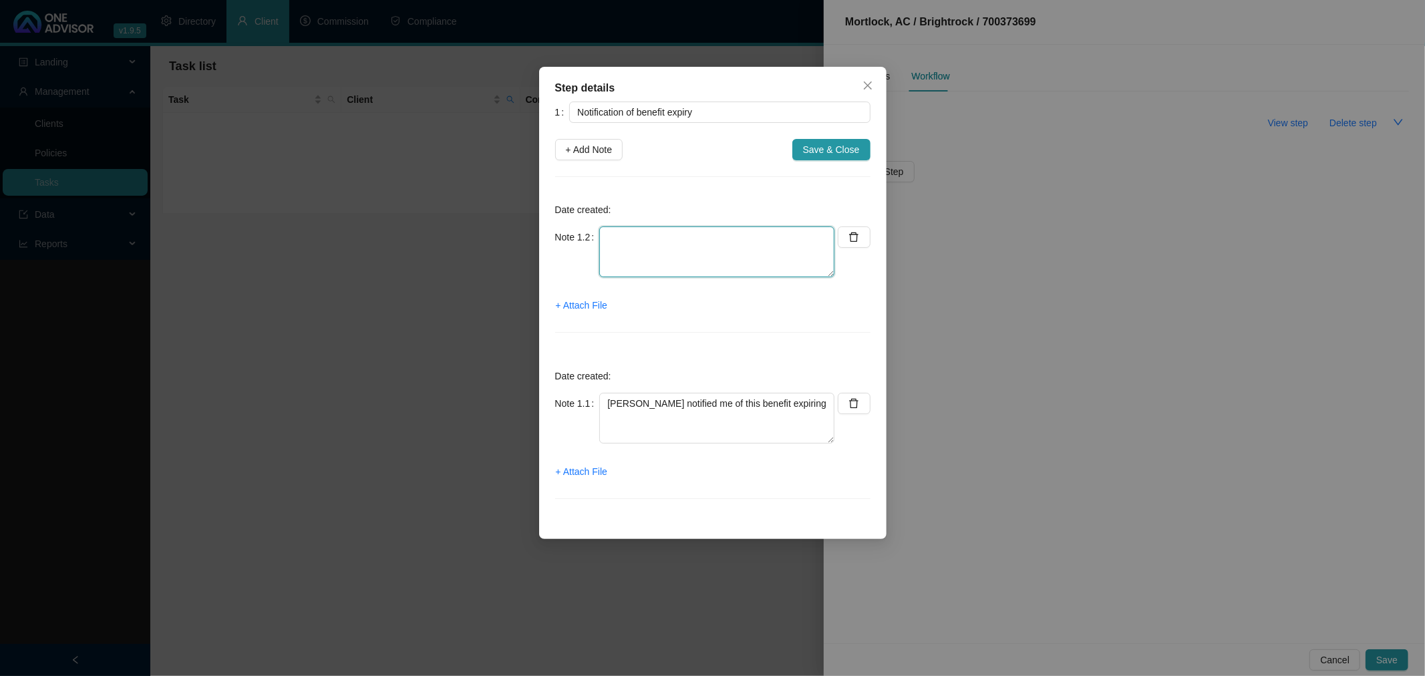
click at [662, 249] on textarea at bounding box center [716, 251] width 235 height 51
click at [640, 241] on textarea at bounding box center [716, 251] width 235 height 51
click at [644, 244] on textarea at bounding box center [716, 251] width 235 height 51
click at [827, 144] on span "Save & Close" at bounding box center [831, 149] width 57 height 15
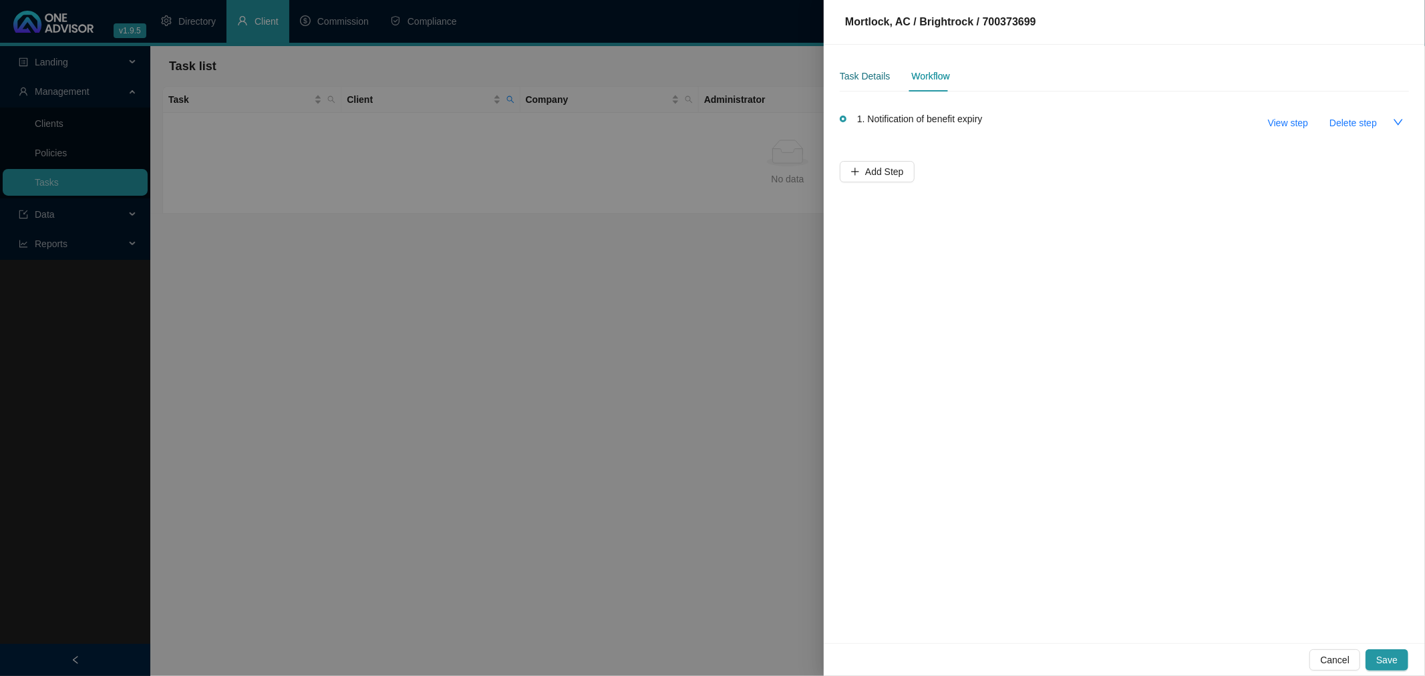
click at [877, 71] on div "Task Details" at bounding box center [865, 76] width 50 height 15
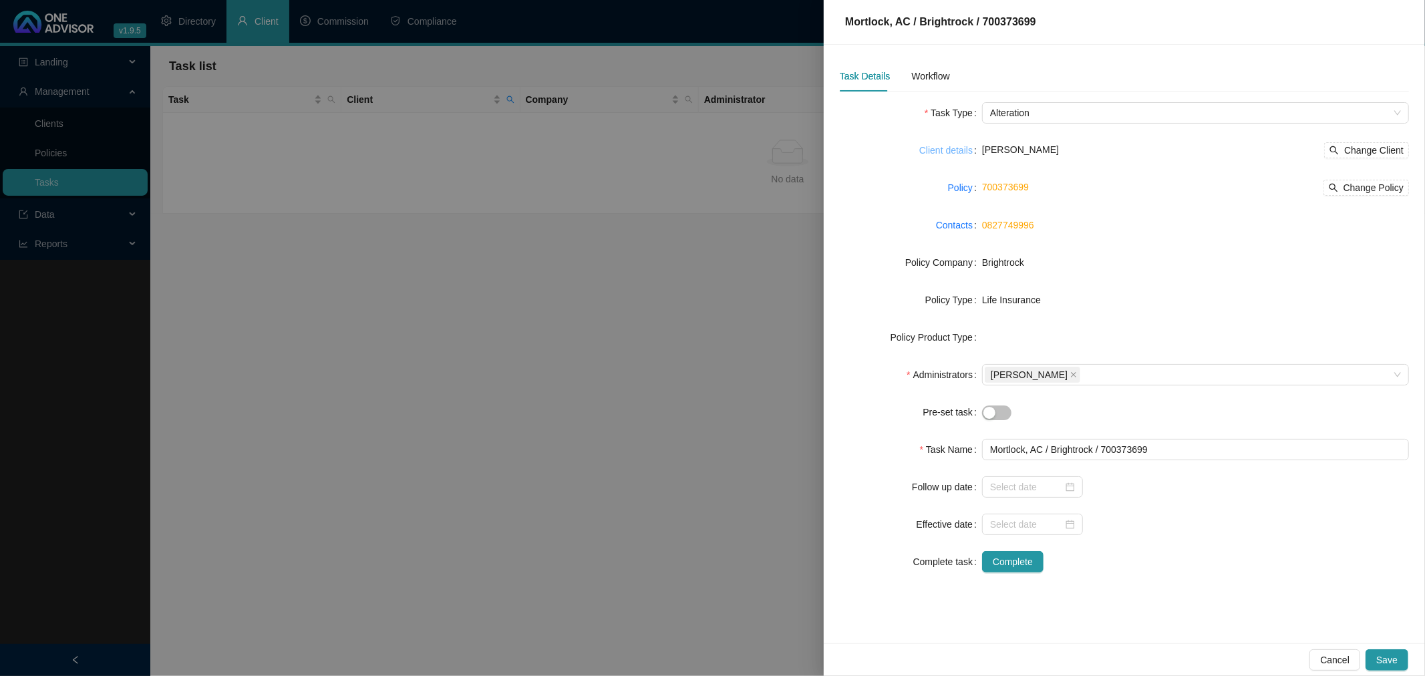
click at [940, 146] on link "Client details" at bounding box center [945, 150] width 53 height 15
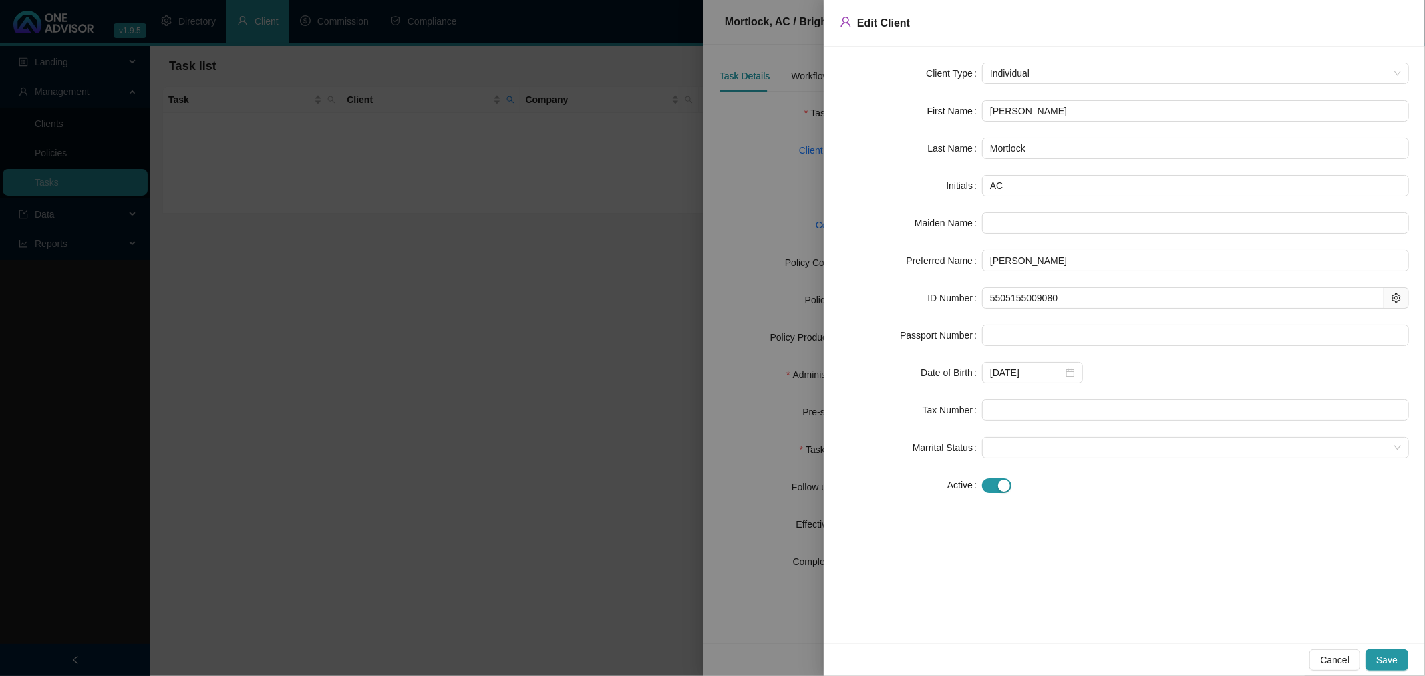
click at [791, 163] on div at bounding box center [712, 338] width 1425 height 676
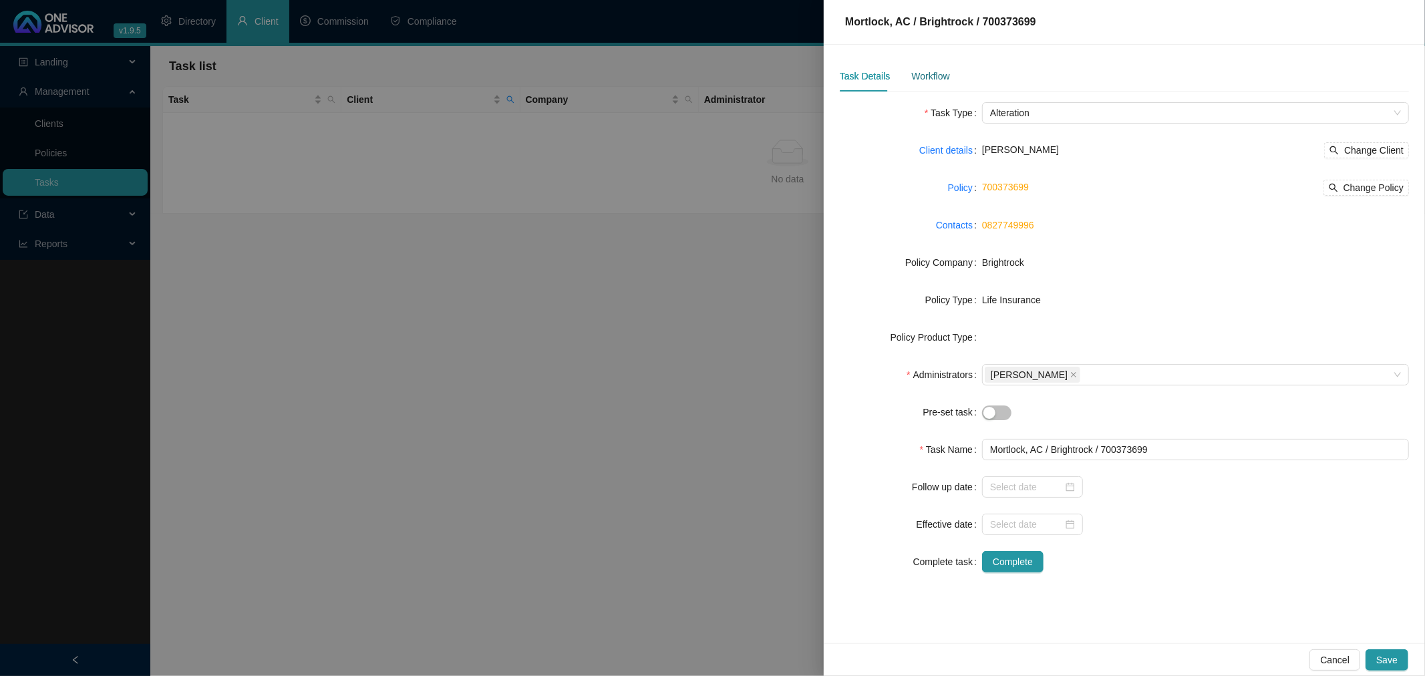
click at [916, 72] on div "Workflow" at bounding box center [930, 76] width 38 height 15
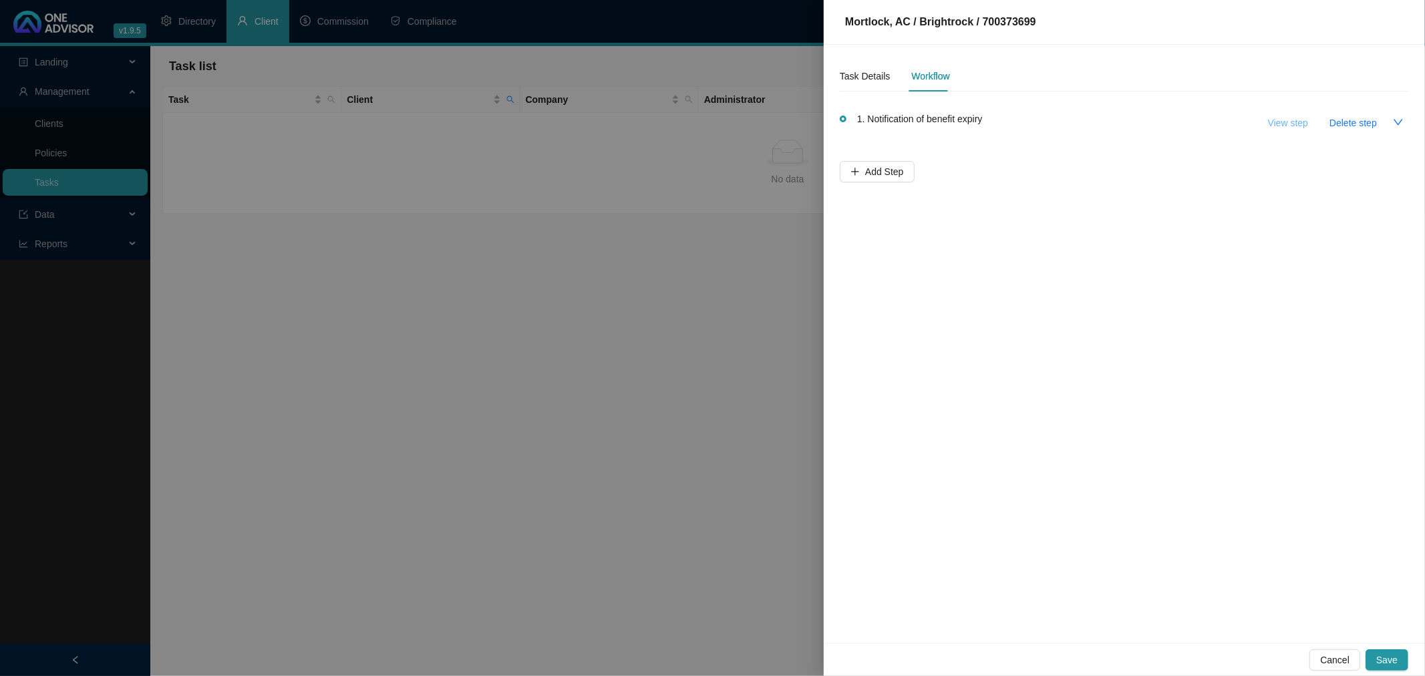
click at [1300, 120] on span "View step" at bounding box center [1288, 123] width 40 height 15
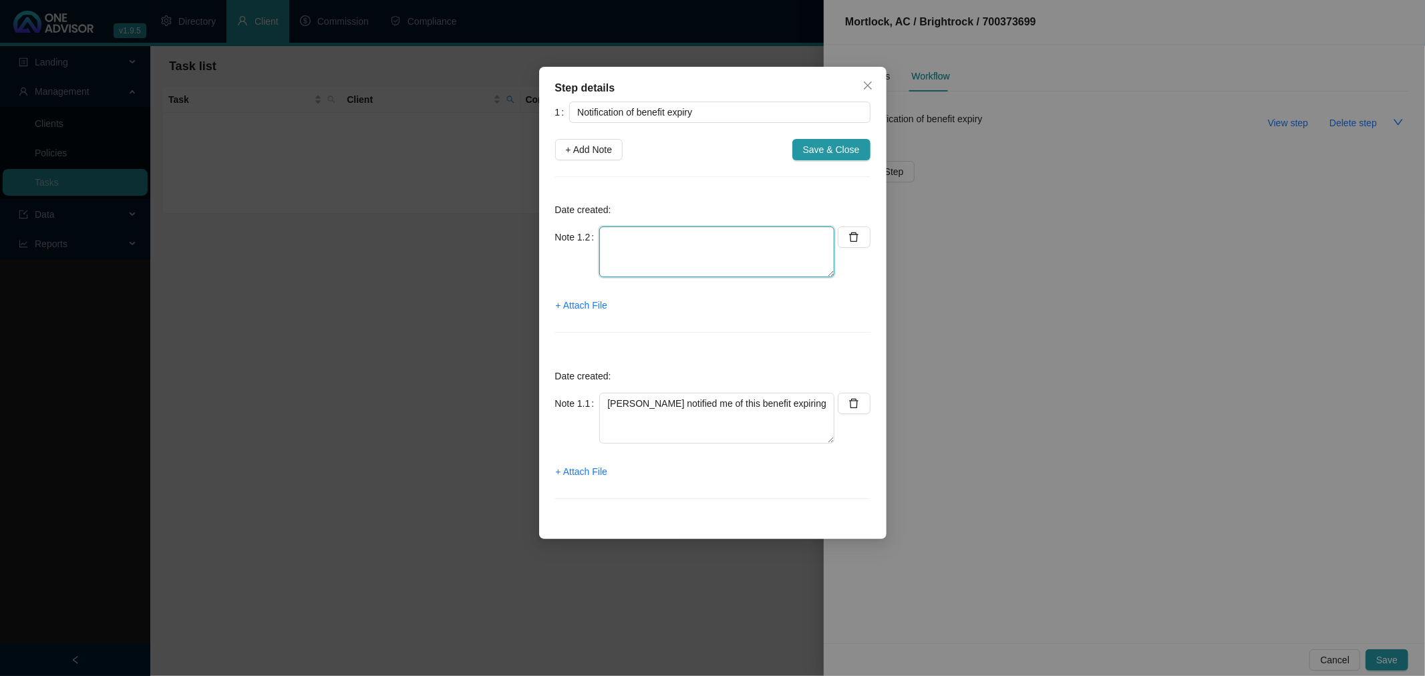
click at [657, 240] on textarea at bounding box center [716, 251] width 235 height 51
drag, startPoint x: 748, startPoint y: 240, endPoint x: 719, endPoint y: 241, distance: 29.4
click at [719, 241] on textarea "[PERSON_NAME] to email [PERSON_NAME]. Deadlline" at bounding box center [716, 251] width 235 height 51
type textarea "[PERSON_NAME] to email [PERSON_NAME]. Deadline for submission is one week. They…"
click at [838, 150] on span "Save & Close" at bounding box center [831, 149] width 57 height 15
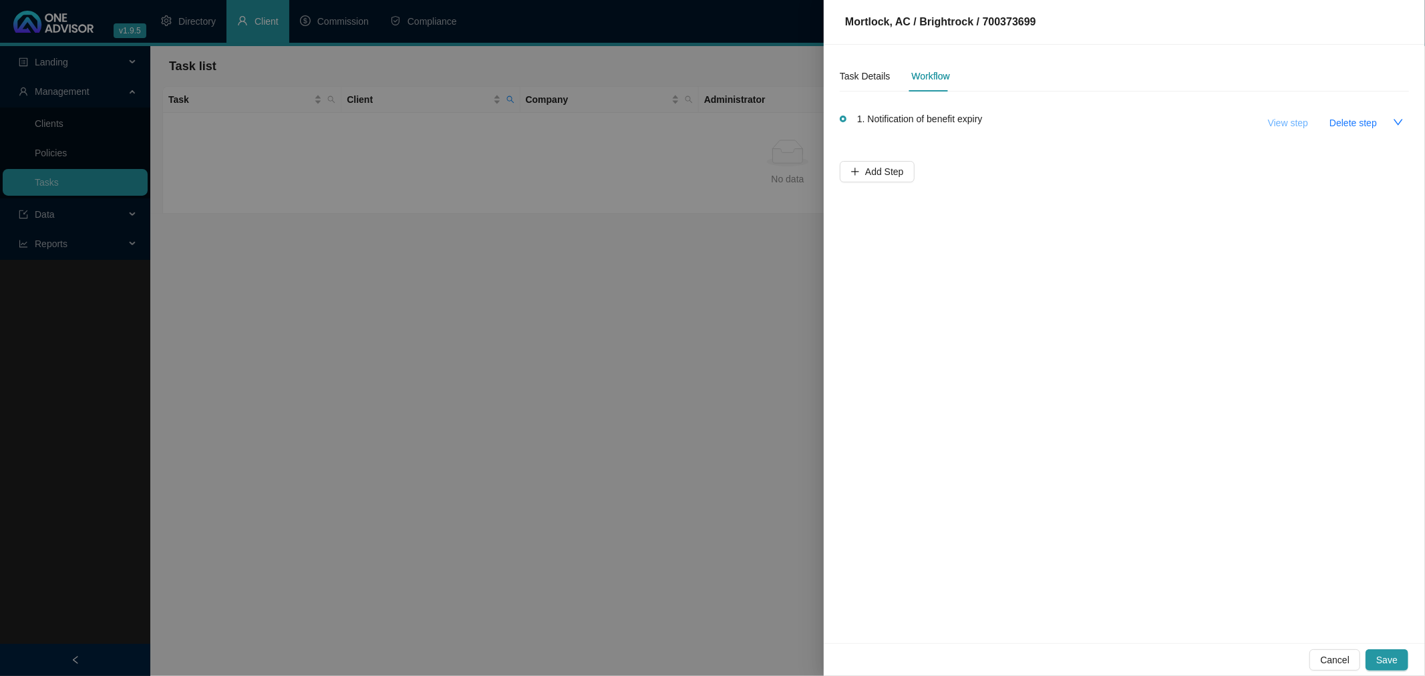
click at [1293, 120] on span "View step" at bounding box center [1288, 123] width 40 height 15
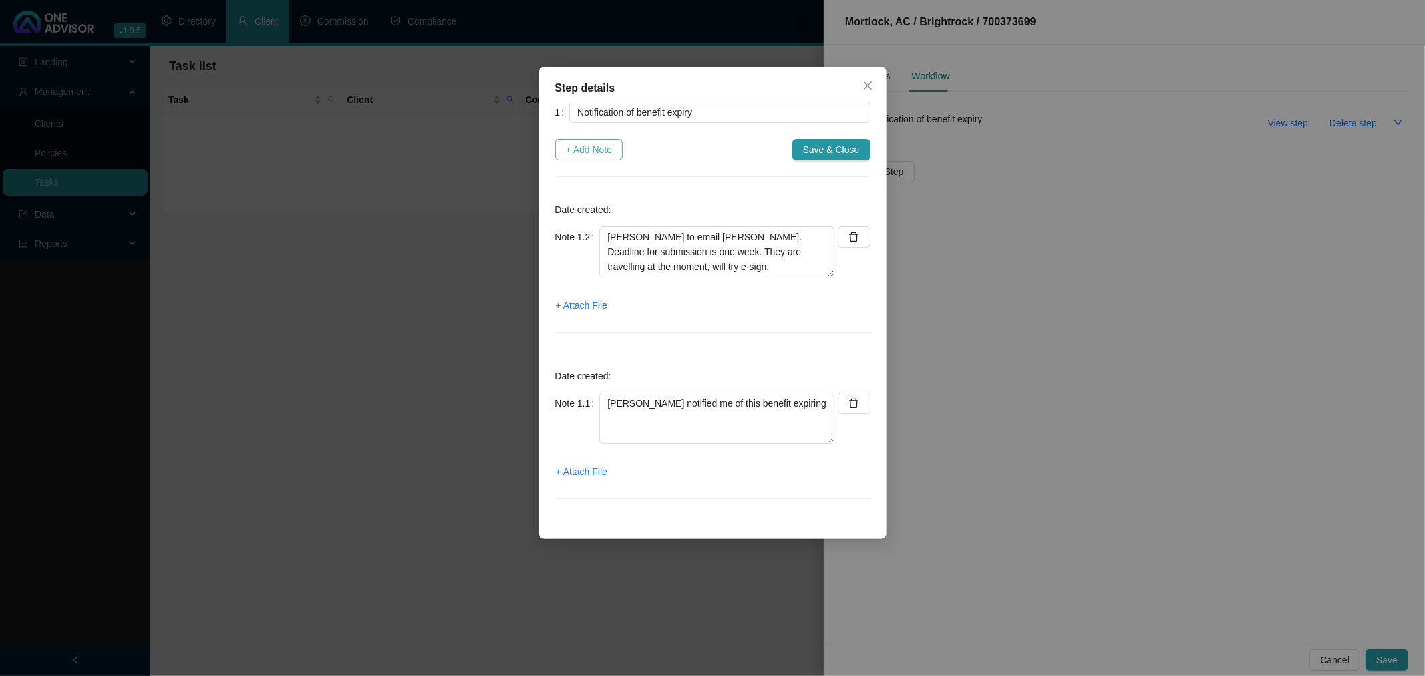
click at [601, 149] on span "+ Add Note" at bounding box center [589, 149] width 47 height 15
type textarea "[PERSON_NAME] to email [PERSON_NAME]. Deadline for submission is one week. They…"
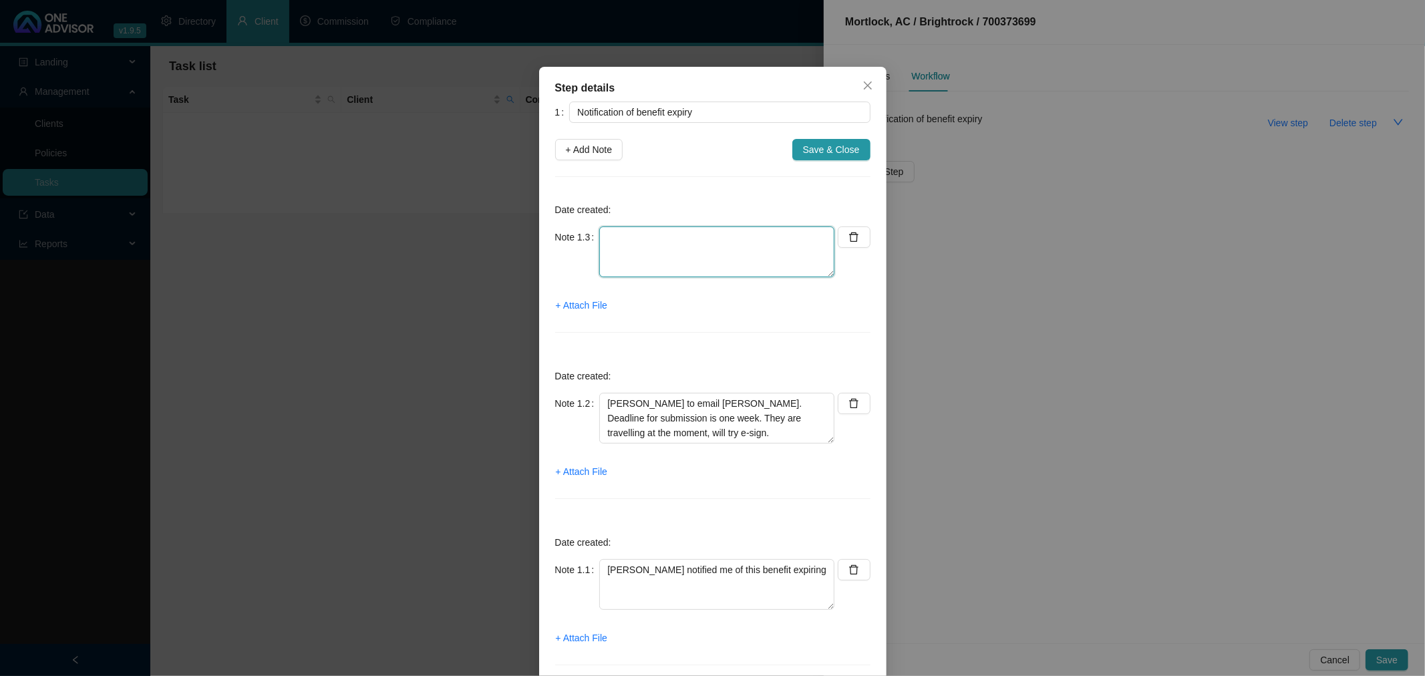
click at [633, 243] on textarea at bounding box center [716, 251] width 235 height 51
type textarea "WhatsApp'd [PERSON_NAME]"
click at [589, 304] on span "+ Attach File" at bounding box center [581, 305] width 51 height 15
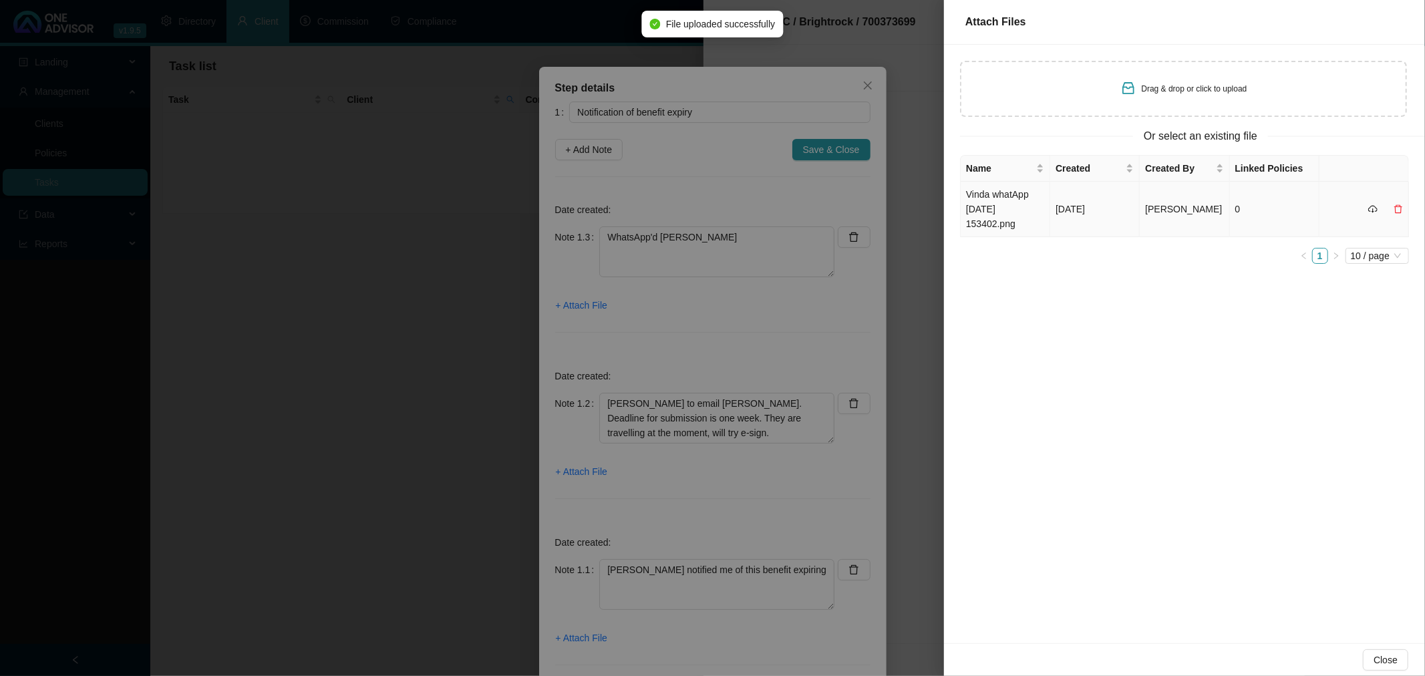
click at [986, 206] on td "Vinda whatApp [DATE] 153402.png" at bounding box center [1006, 209] width 90 height 55
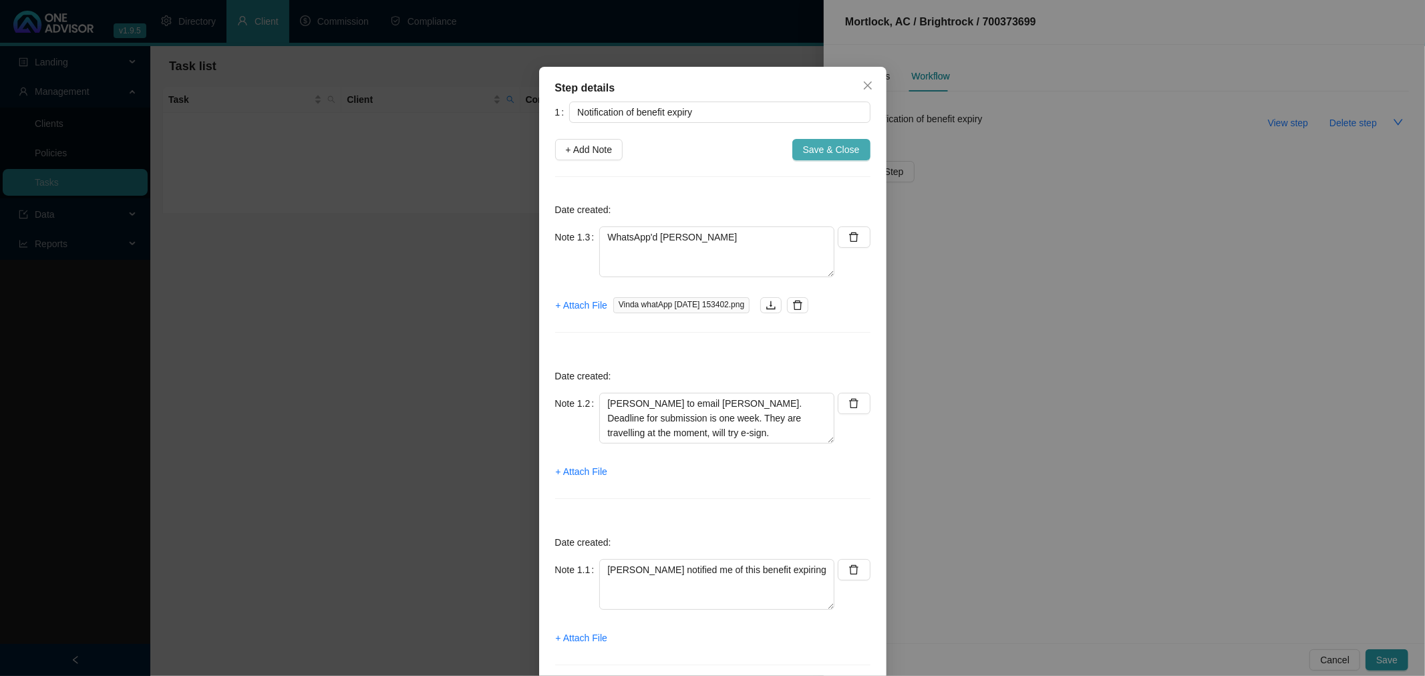
click at [835, 144] on span "Save & Close" at bounding box center [831, 149] width 57 height 15
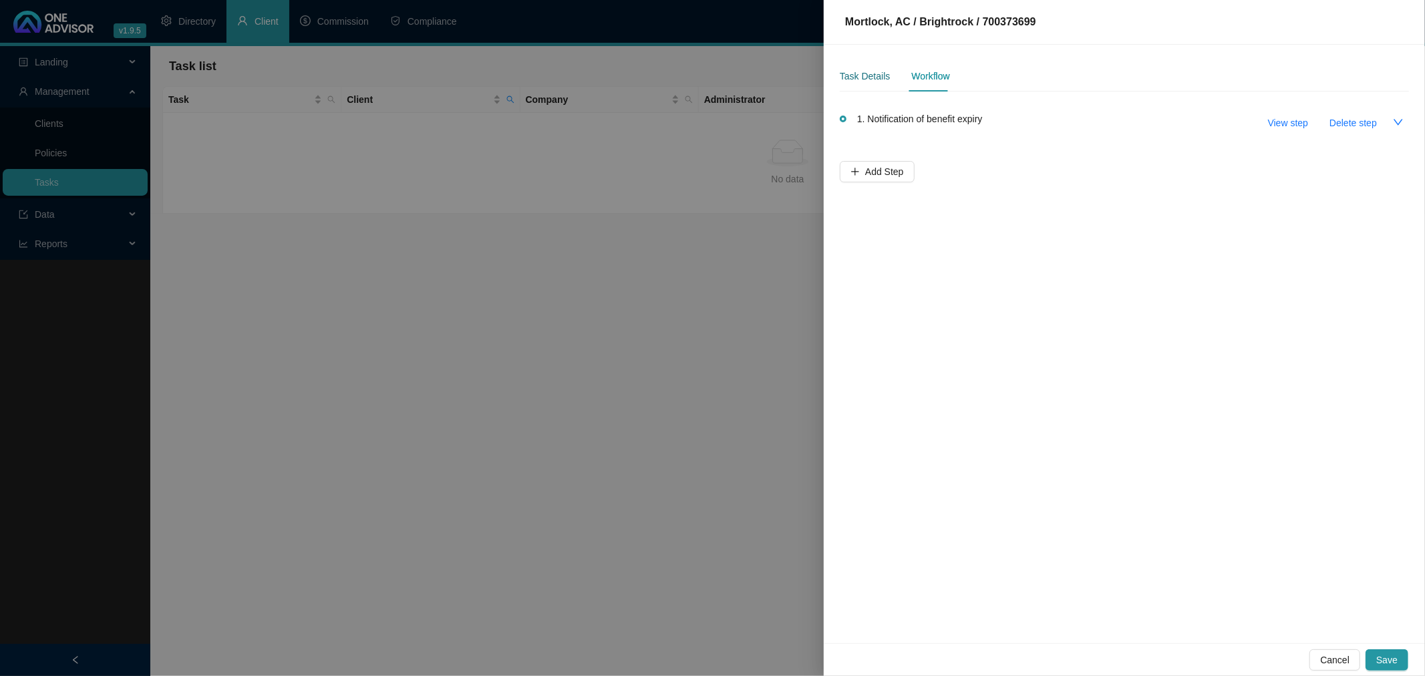
click at [856, 77] on div "Task Details" at bounding box center [865, 76] width 50 height 15
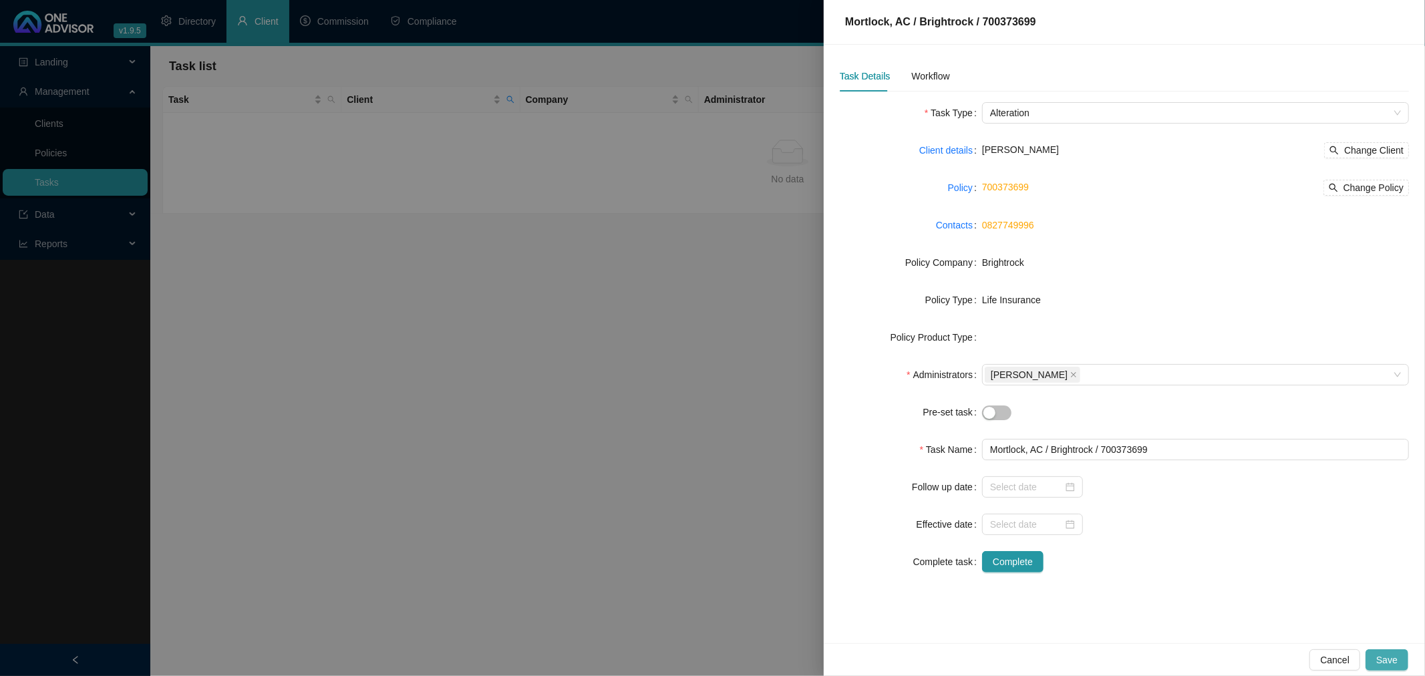
click at [1389, 655] on span "Save" at bounding box center [1386, 660] width 21 height 15
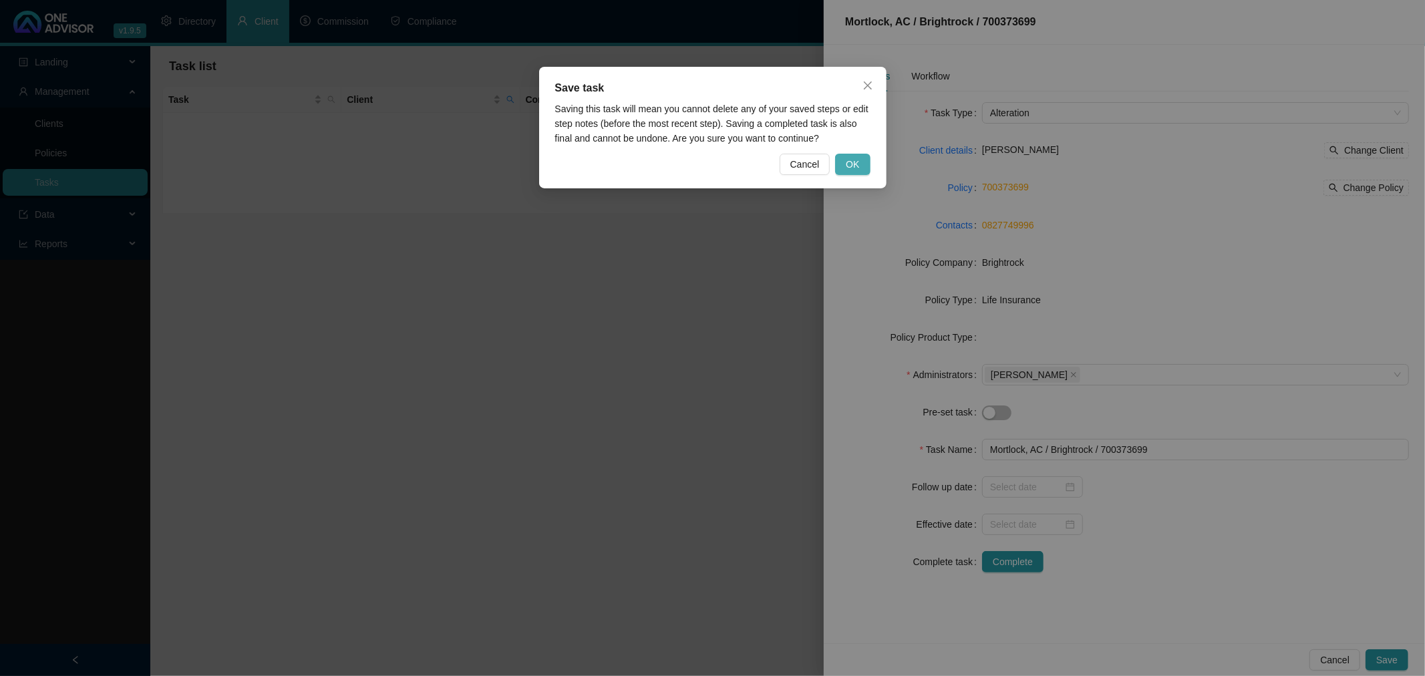
click at [856, 163] on span "OK" at bounding box center [852, 164] width 13 height 15
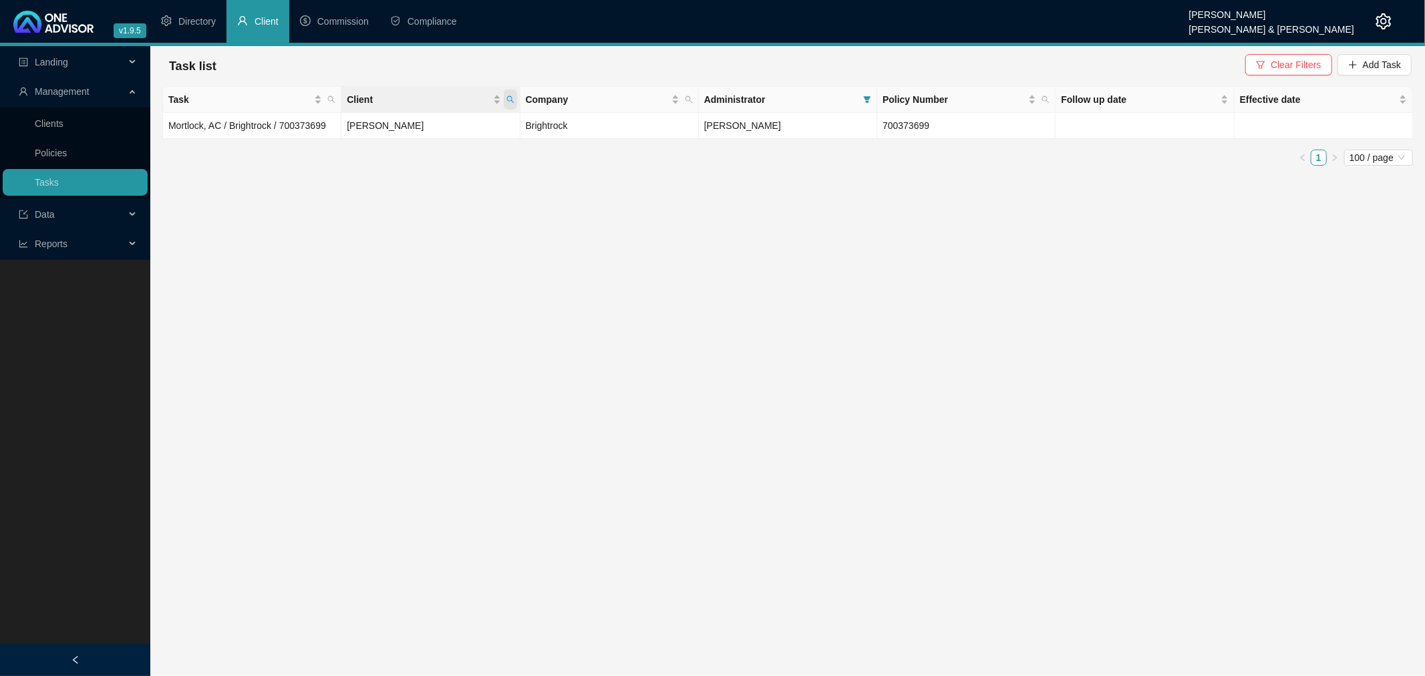
click at [506, 96] on icon "search" at bounding box center [510, 100] width 8 height 8
click at [455, 150] on button "Reset" at bounding box center [481, 152] width 60 height 16
click at [407, 150] on button "Search" at bounding box center [415, 152] width 60 height 16
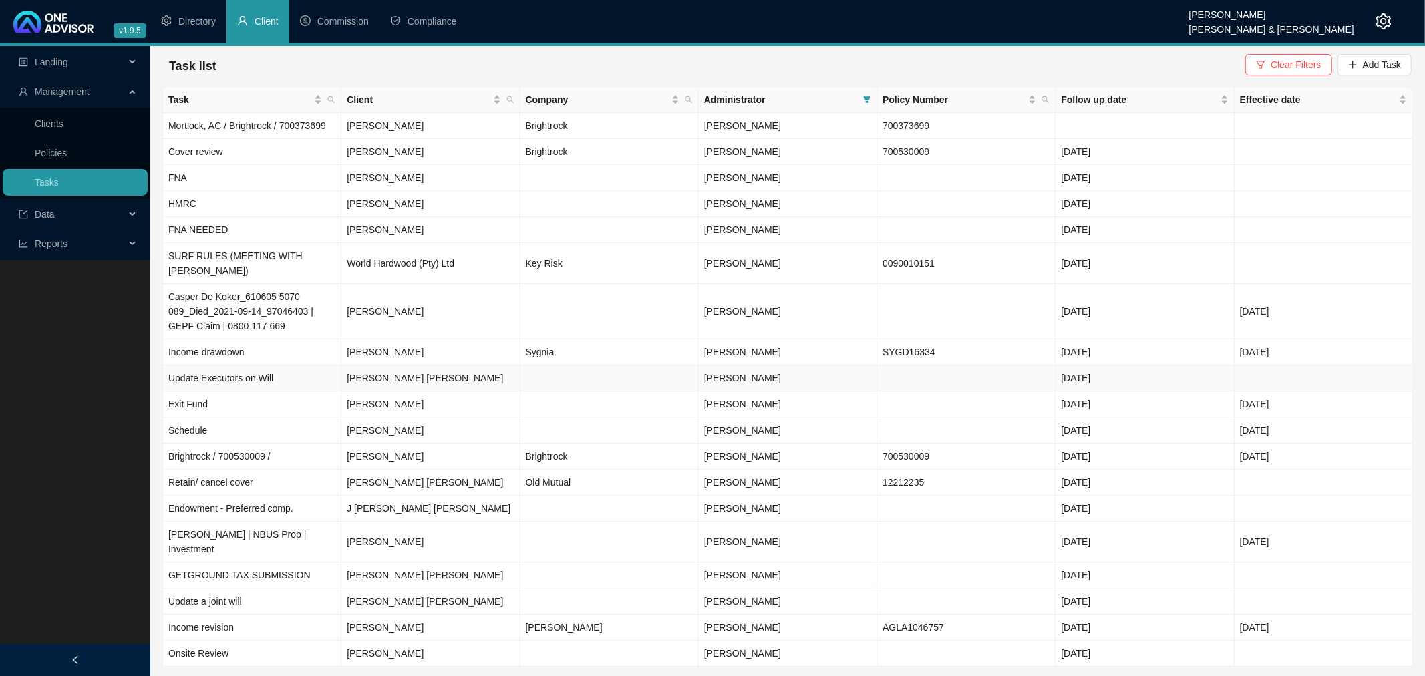
click at [422, 365] on td "[PERSON_NAME] [PERSON_NAME]" at bounding box center [430, 378] width 178 height 26
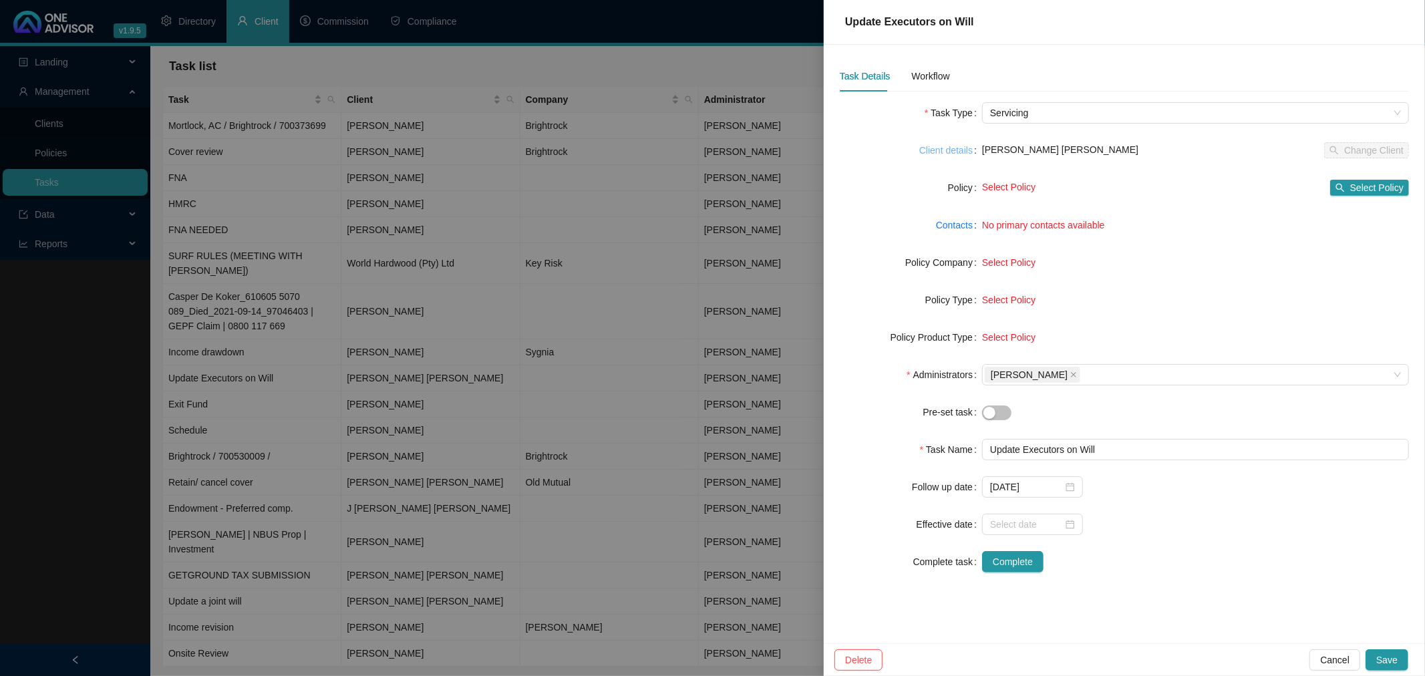
click at [940, 149] on link "Client details" at bounding box center [945, 150] width 53 height 15
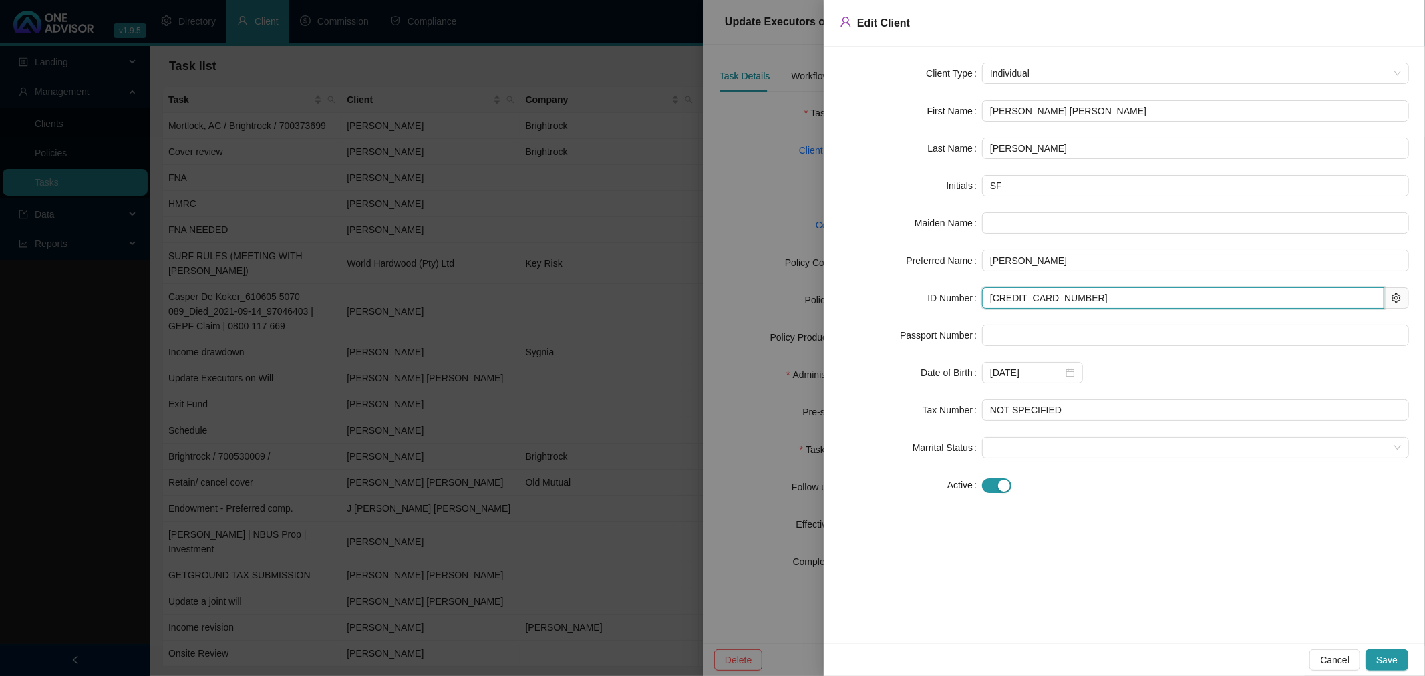
click at [1025, 296] on input "[CREDIT_CARD_NUMBER]" at bounding box center [1183, 297] width 402 height 21
click at [762, 572] on div at bounding box center [712, 338] width 1425 height 676
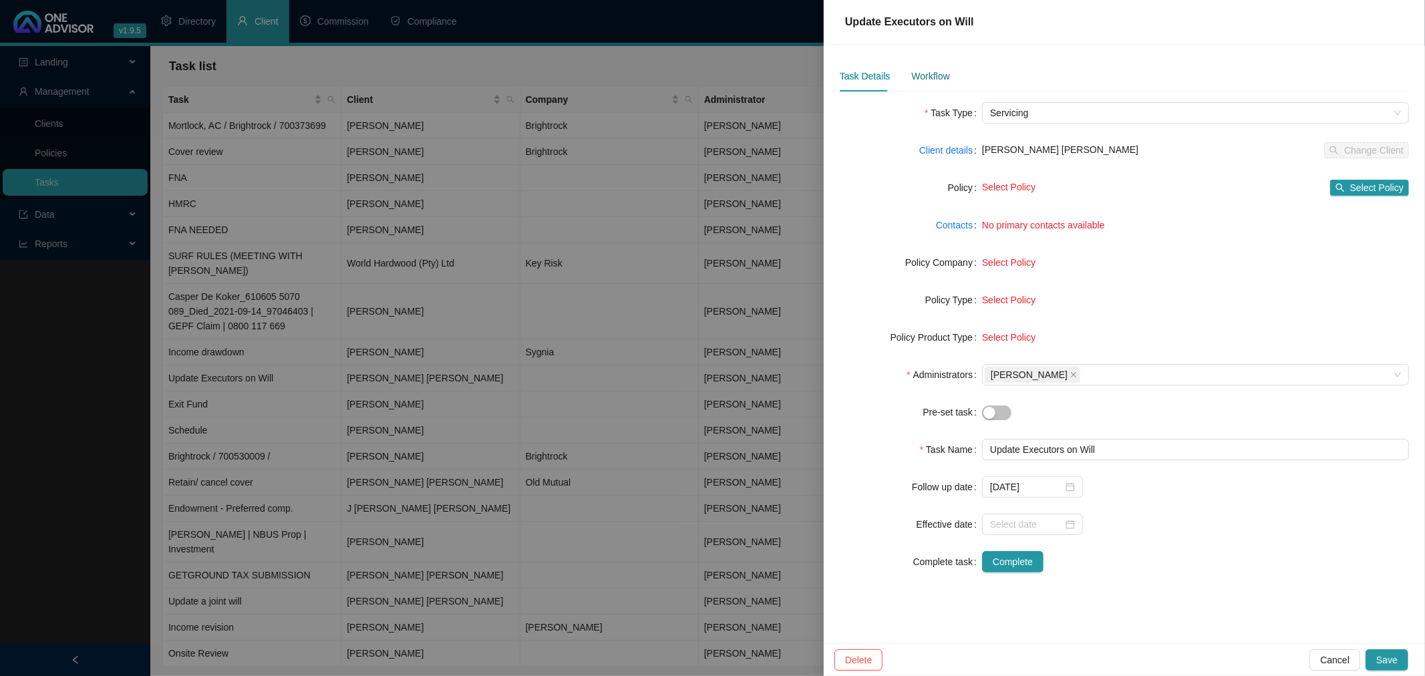
click at [929, 71] on div "Workflow" at bounding box center [930, 76] width 38 height 15
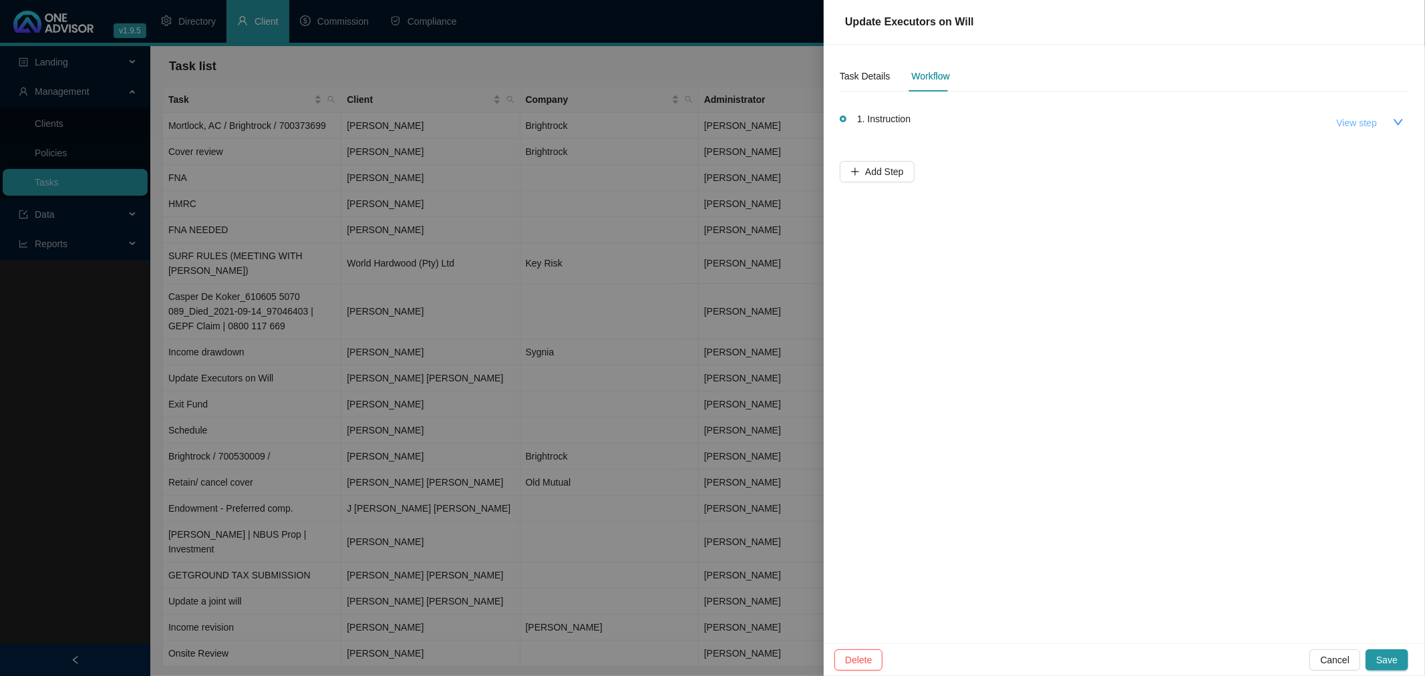
click at [1350, 121] on span "View step" at bounding box center [1357, 123] width 40 height 15
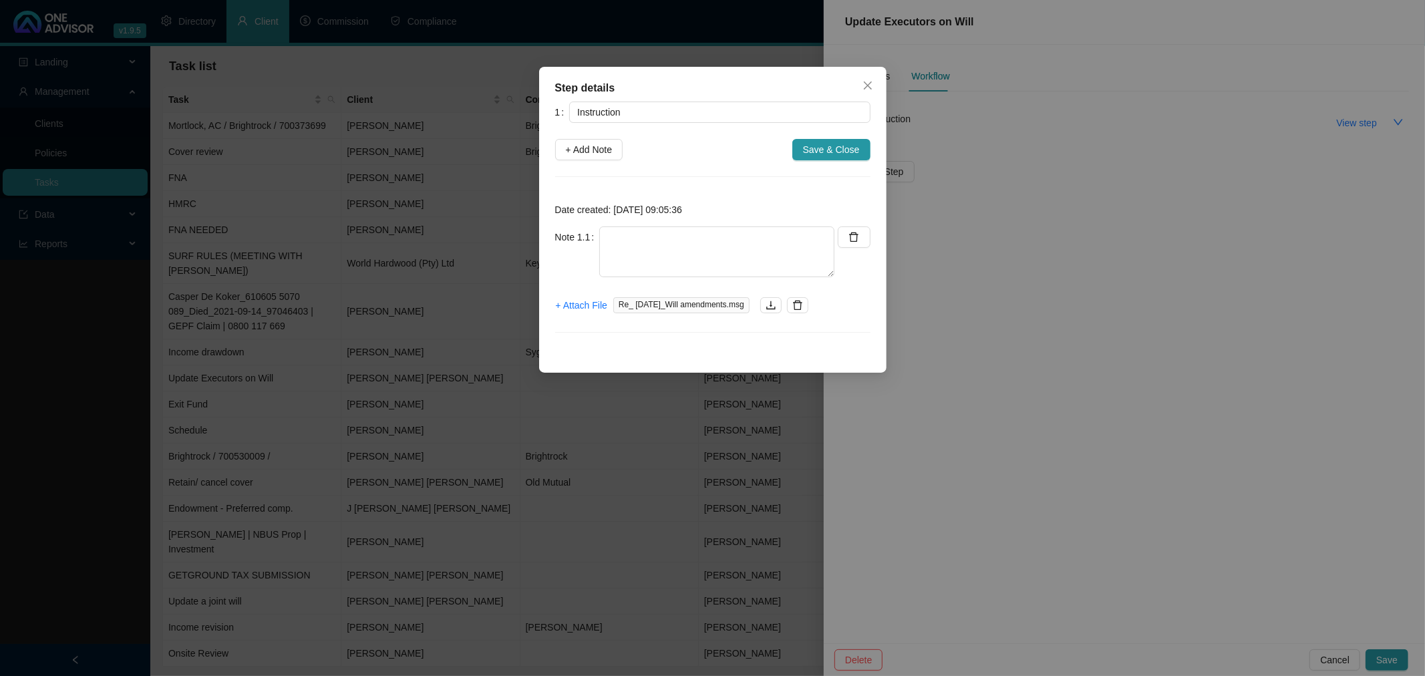
click at [764, 23] on div "Step details 1 Instruction + Add Note Save & Close Date created: [DATE] 09:05:3…" at bounding box center [712, 338] width 1425 height 676
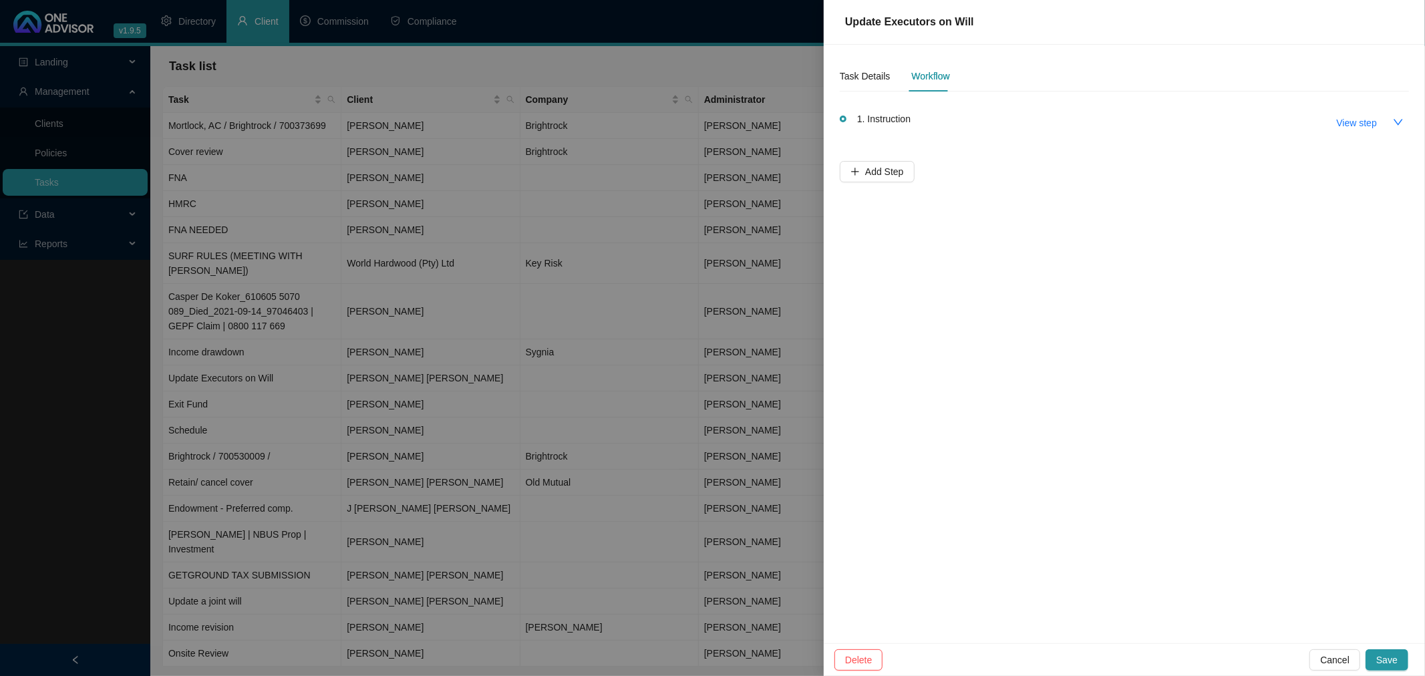
click at [766, 23] on div at bounding box center [712, 338] width 1425 height 676
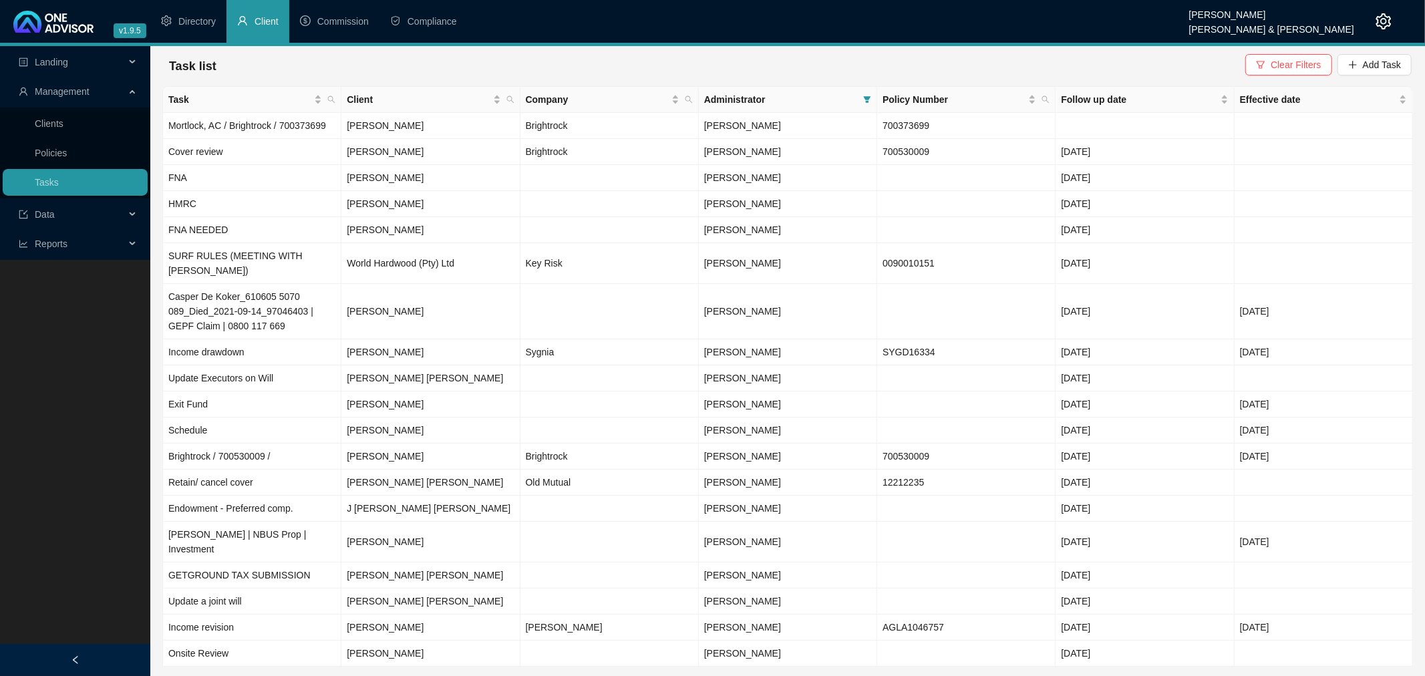
click at [328, 64] on div "Task list Clear Filters Add Task" at bounding box center [788, 65] width 1248 height 29
click at [1199, 98] on span "Follow up date" at bounding box center [1139, 99] width 156 height 15
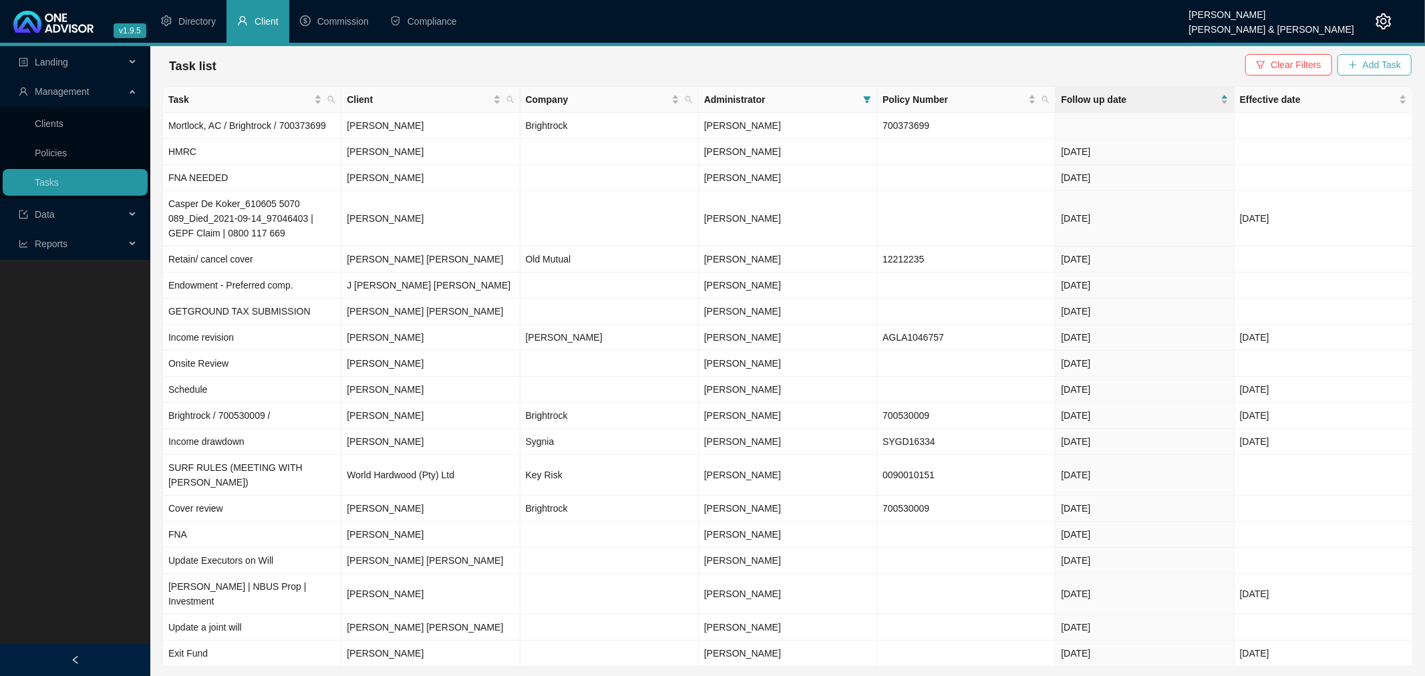
click at [1367, 59] on span "Add Task" at bounding box center [1382, 64] width 38 height 15
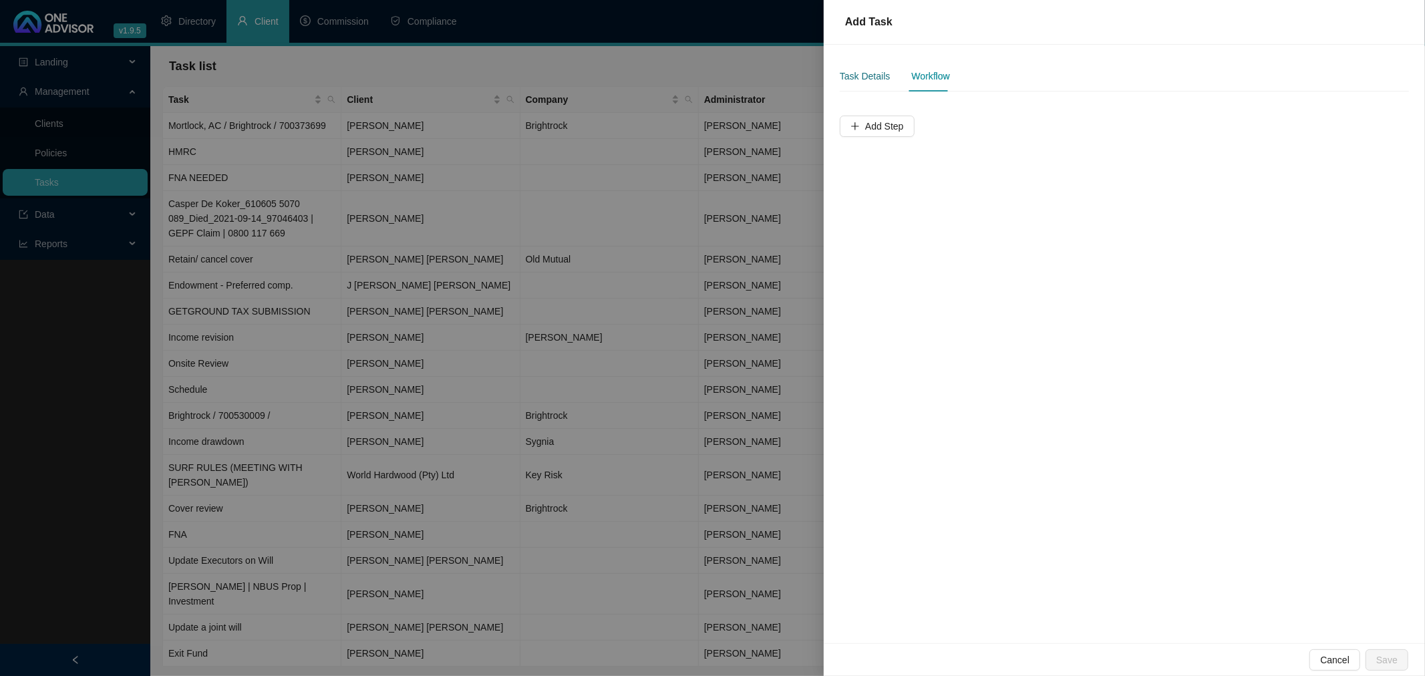
click at [866, 75] on div "Task Details" at bounding box center [865, 76] width 50 height 15
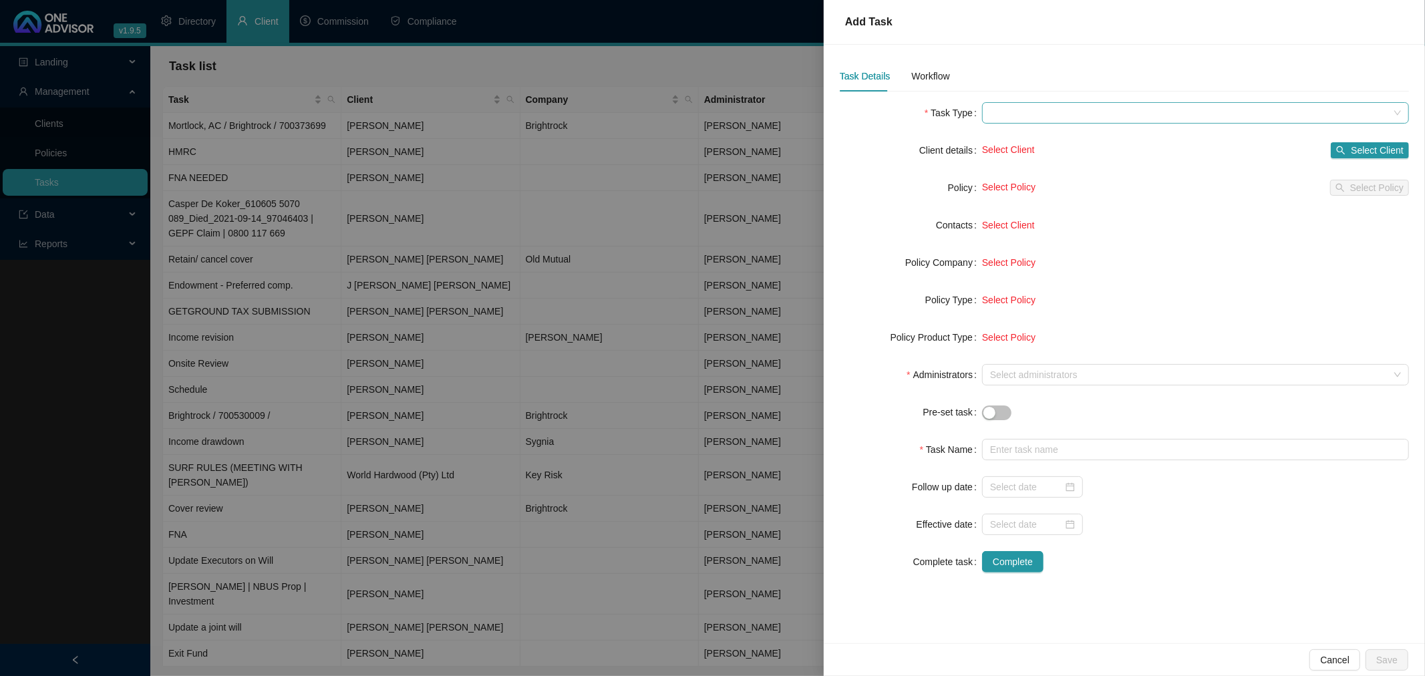
click at [1035, 114] on span at bounding box center [1195, 113] width 411 height 20
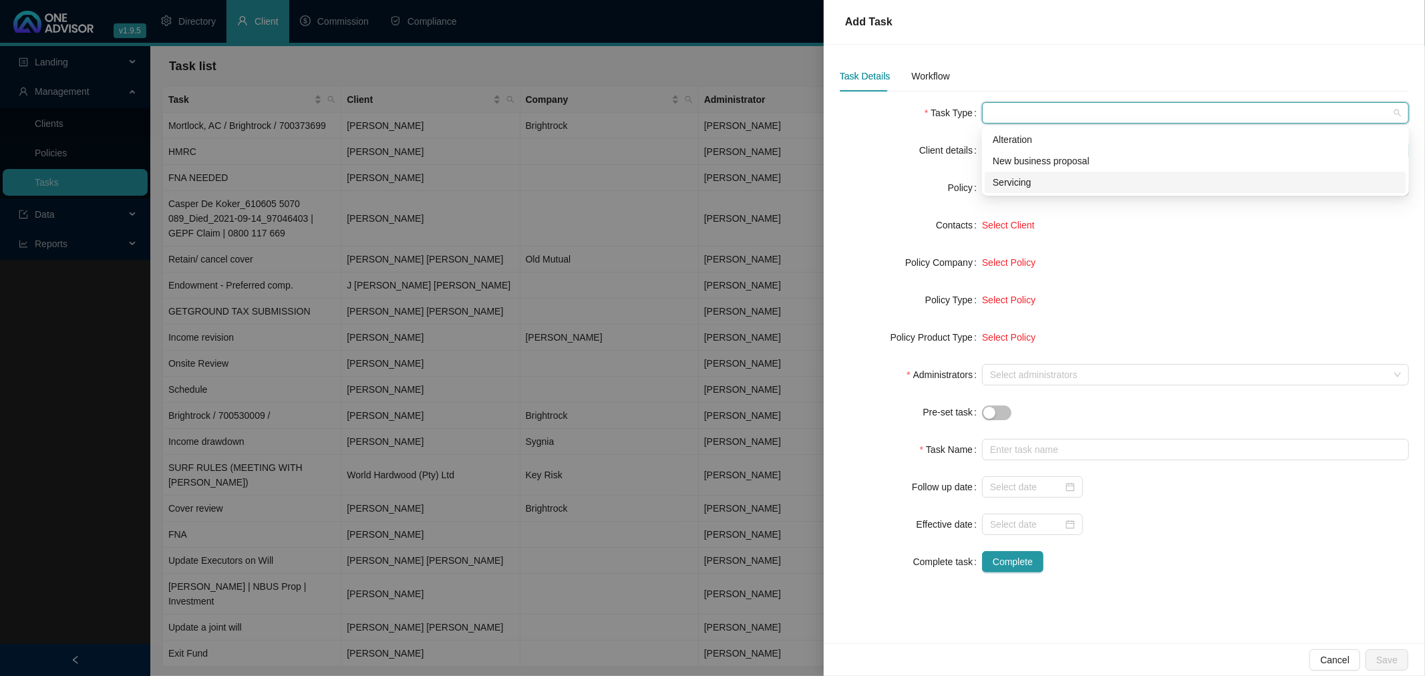
click at [1033, 179] on div "Servicing" at bounding box center [1195, 182] width 405 height 15
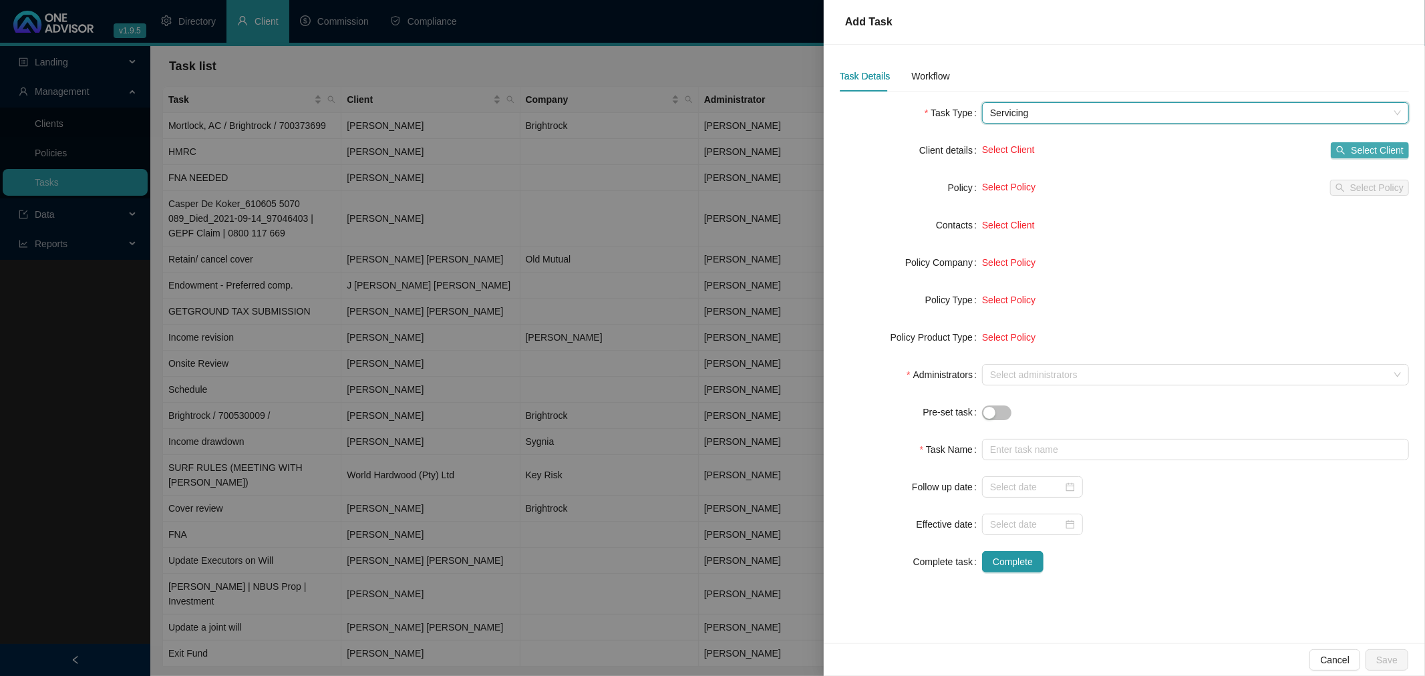
click at [1387, 150] on span "Select Client" at bounding box center [1377, 150] width 53 height 15
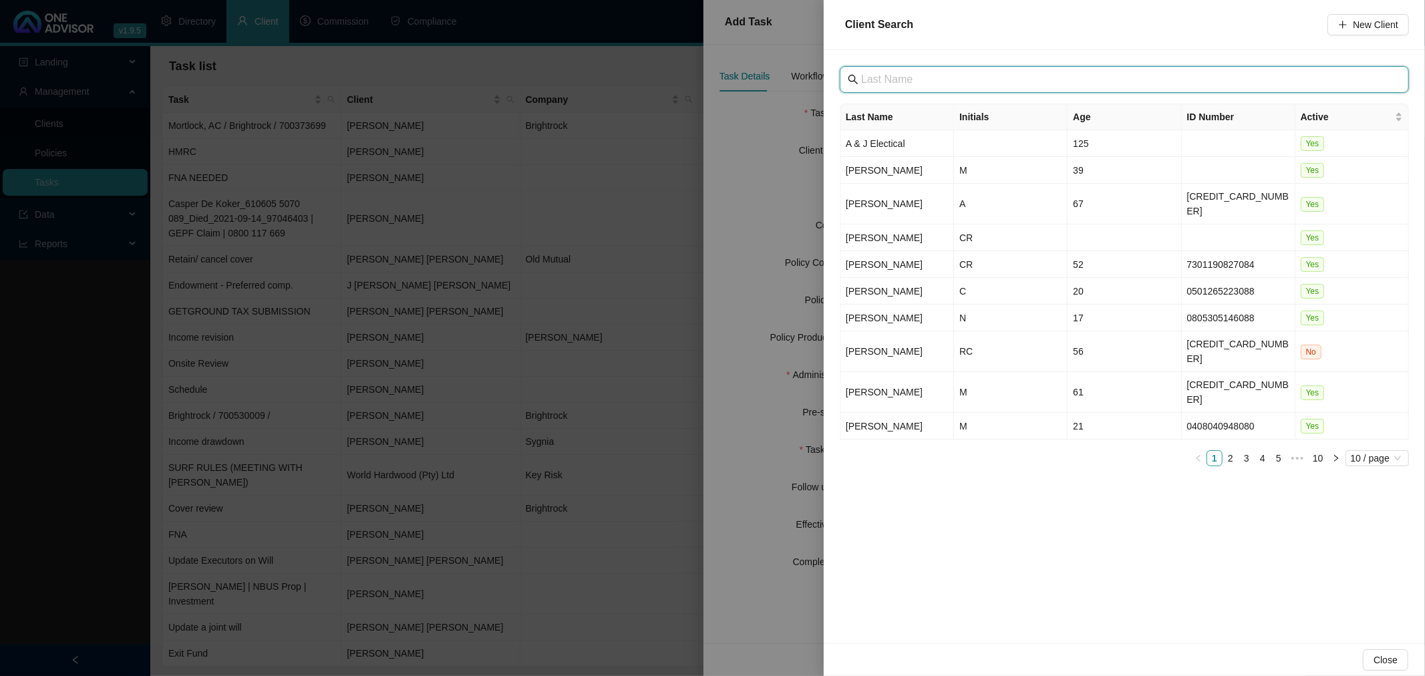
click at [923, 78] on input "text" at bounding box center [1125, 79] width 529 height 16
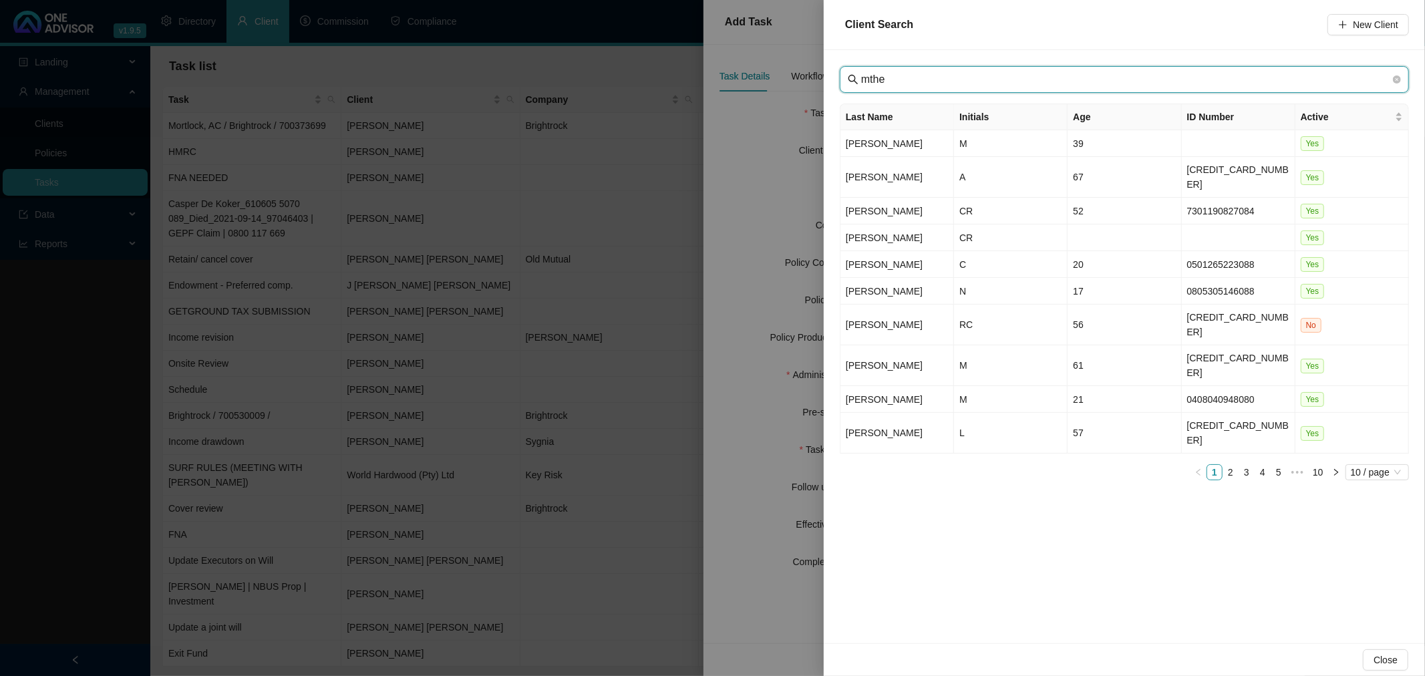
type input "mthem"
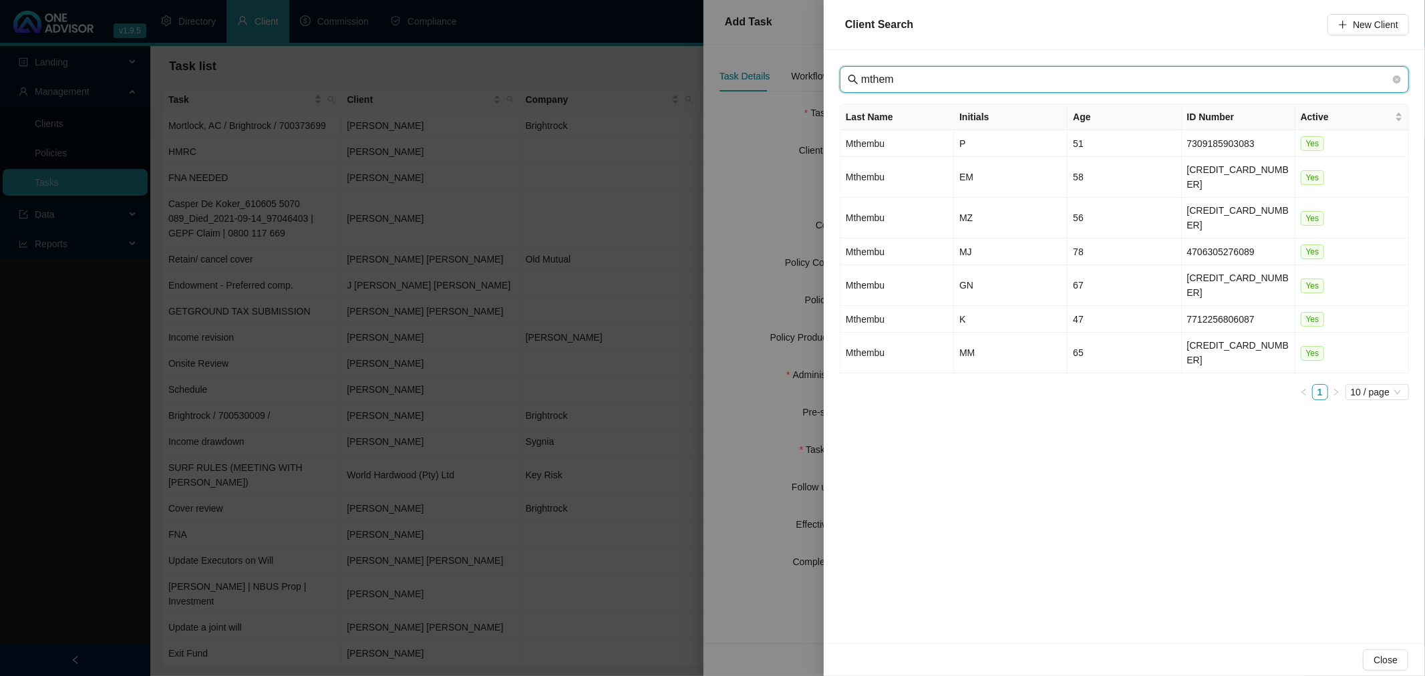
drag, startPoint x: 918, startPoint y: 77, endPoint x: 846, endPoint y: 77, distance: 72.1
click at [846, 77] on span "mthem" at bounding box center [1124, 79] width 569 height 27
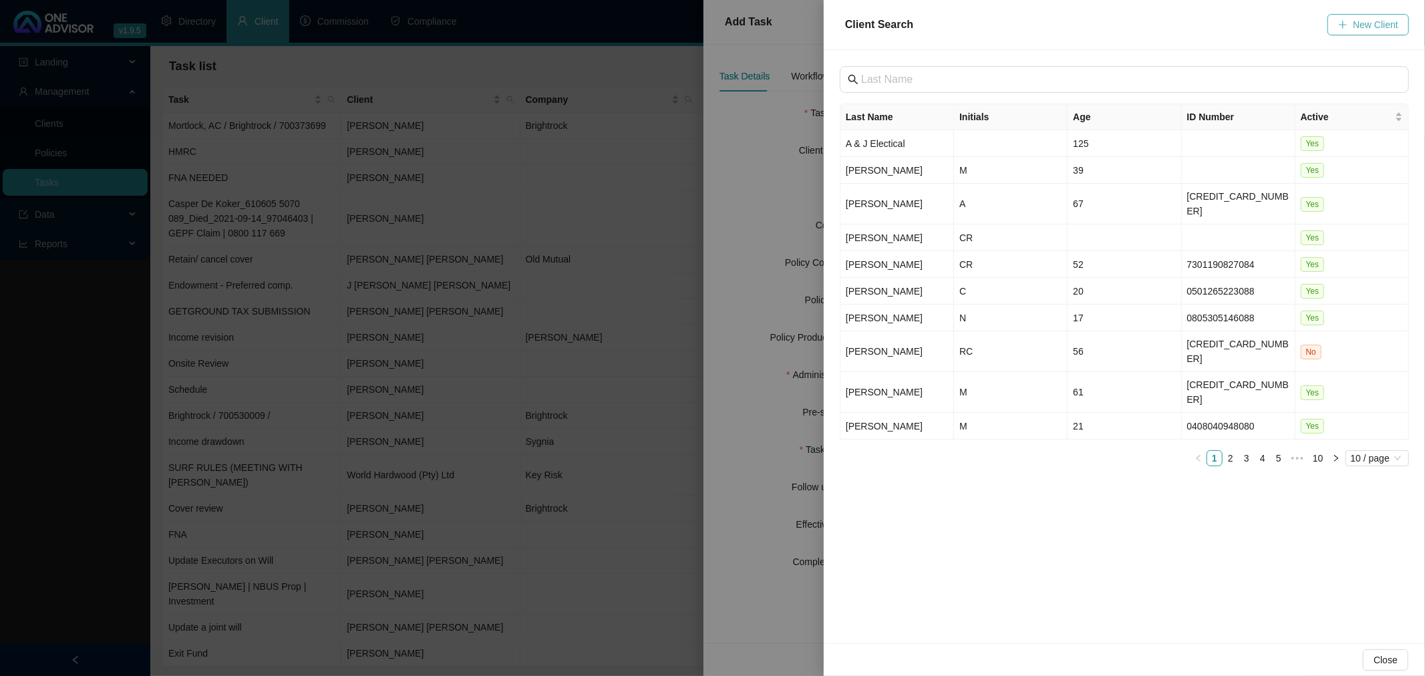
click at [1371, 23] on span "New Client" at bounding box center [1375, 24] width 45 height 15
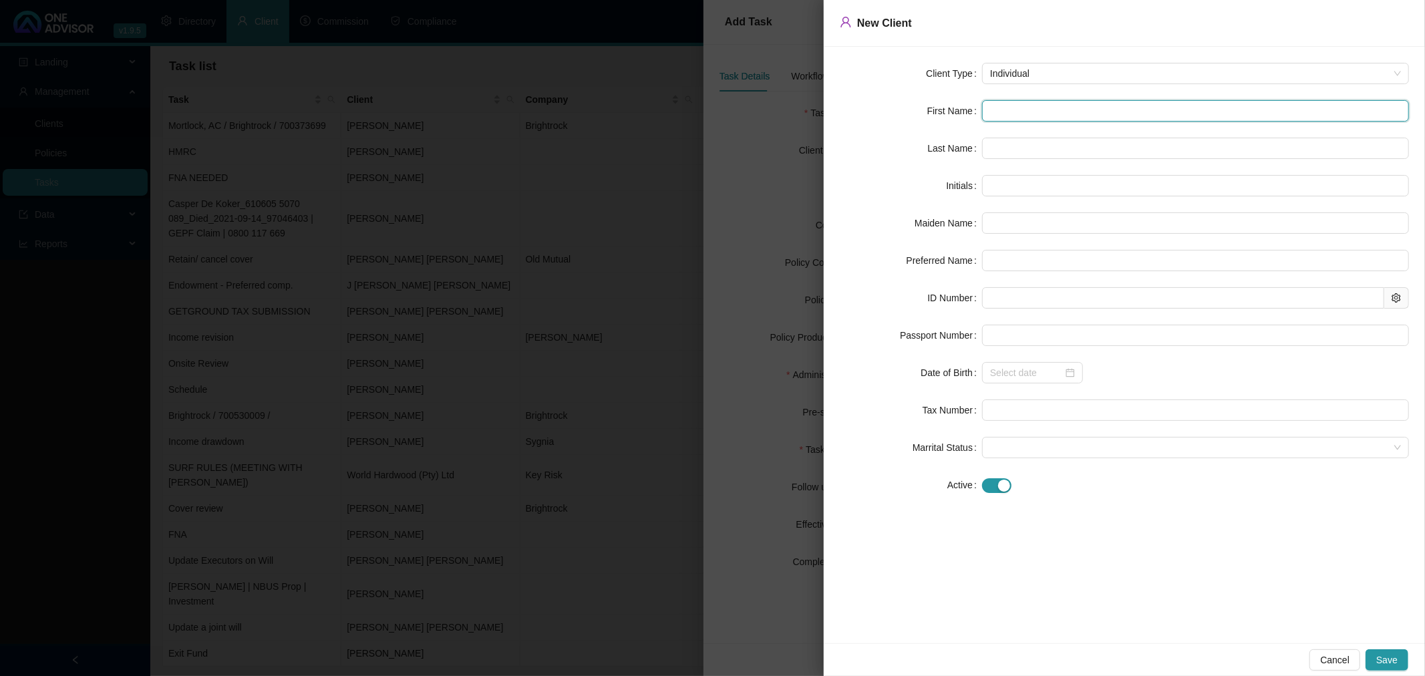
click at [1027, 114] on input "text" at bounding box center [1195, 110] width 427 height 21
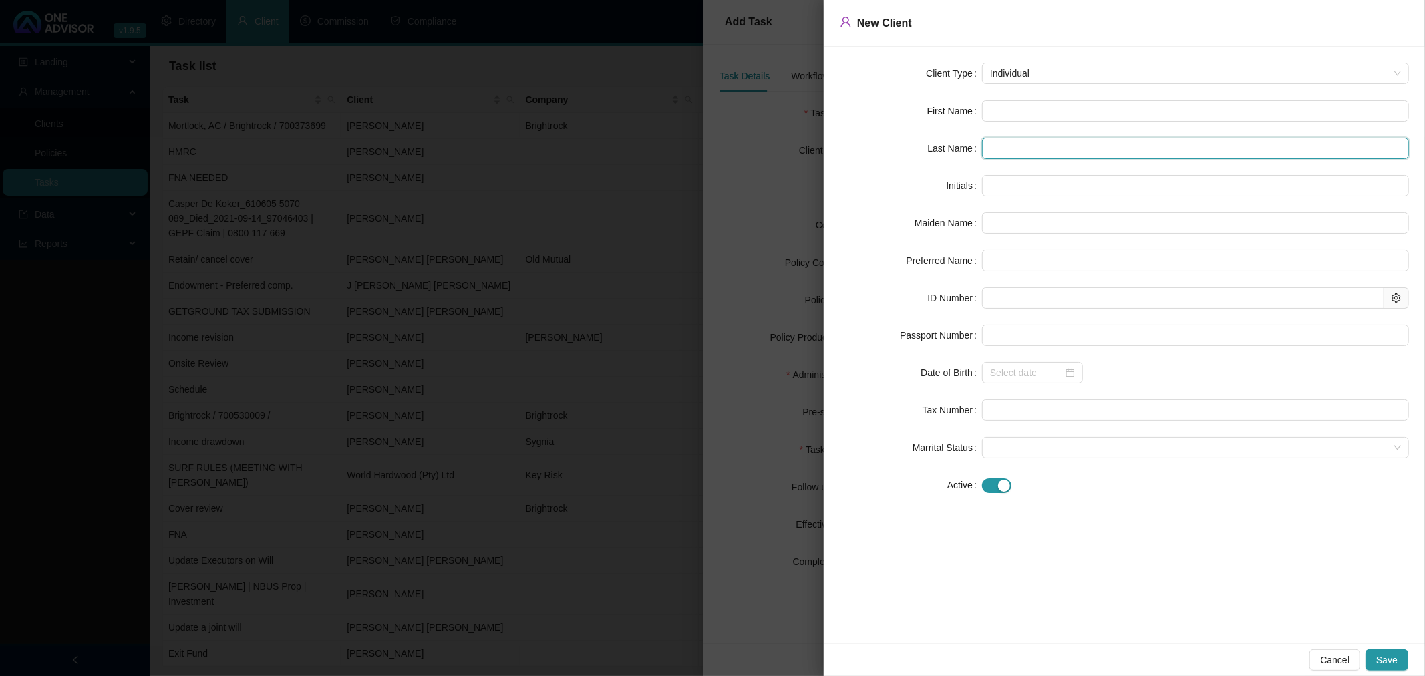
click at [1021, 154] on input "text" at bounding box center [1195, 148] width 427 height 21
type input "Mthembu"
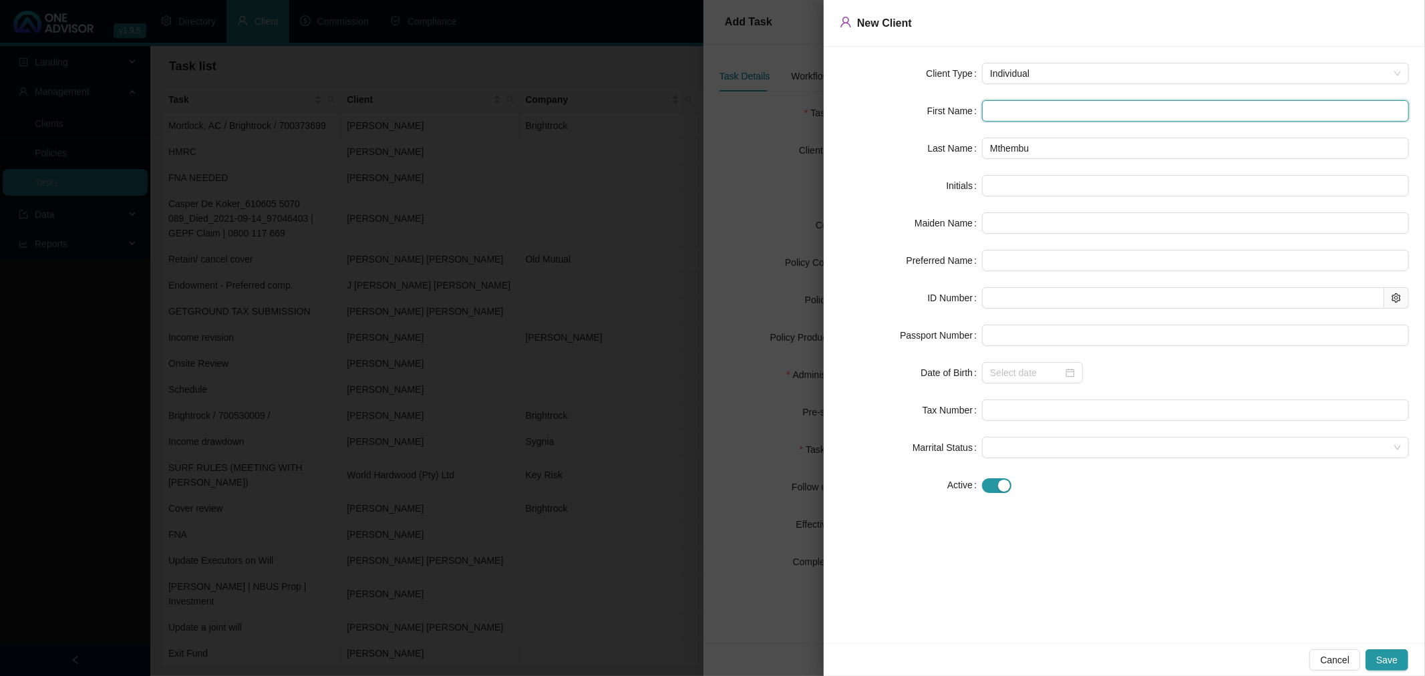
click at [1007, 108] on input "text" at bounding box center [1195, 110] width 427 height 21
type input "S"
type input "S A"
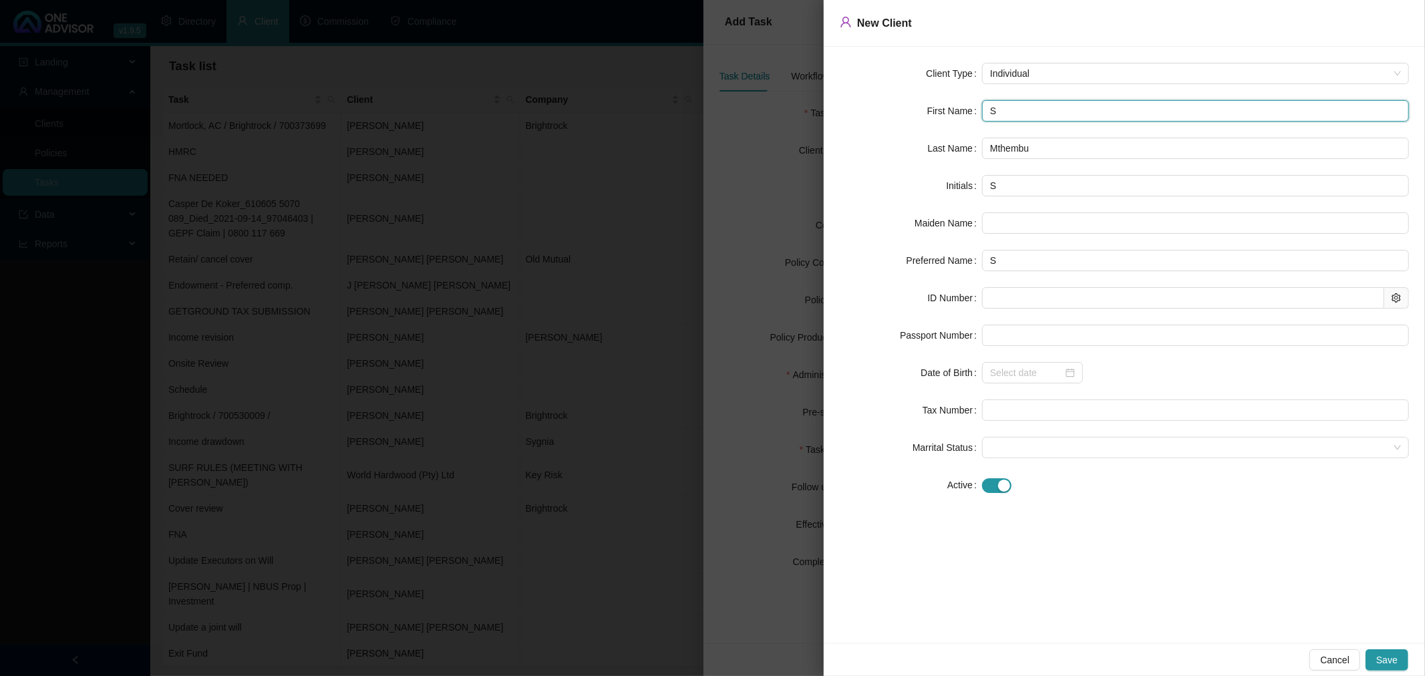
type input "SA"
click at [1049, 70] on span "Individual" at bounding box center [1195, 73] width 411 height 20
type input "S A"
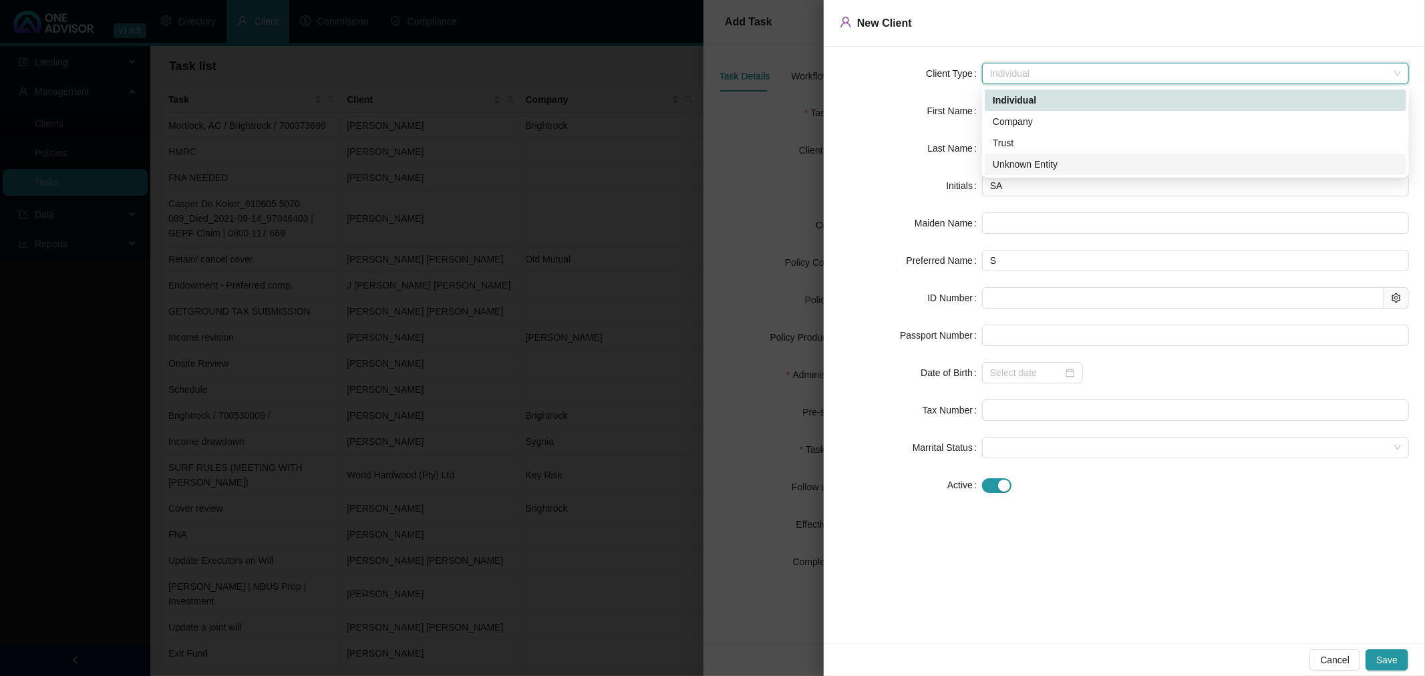
click at [1037, 160] on div "Unknown Entity" at bounding box center [1195, 164] width 405 height 15
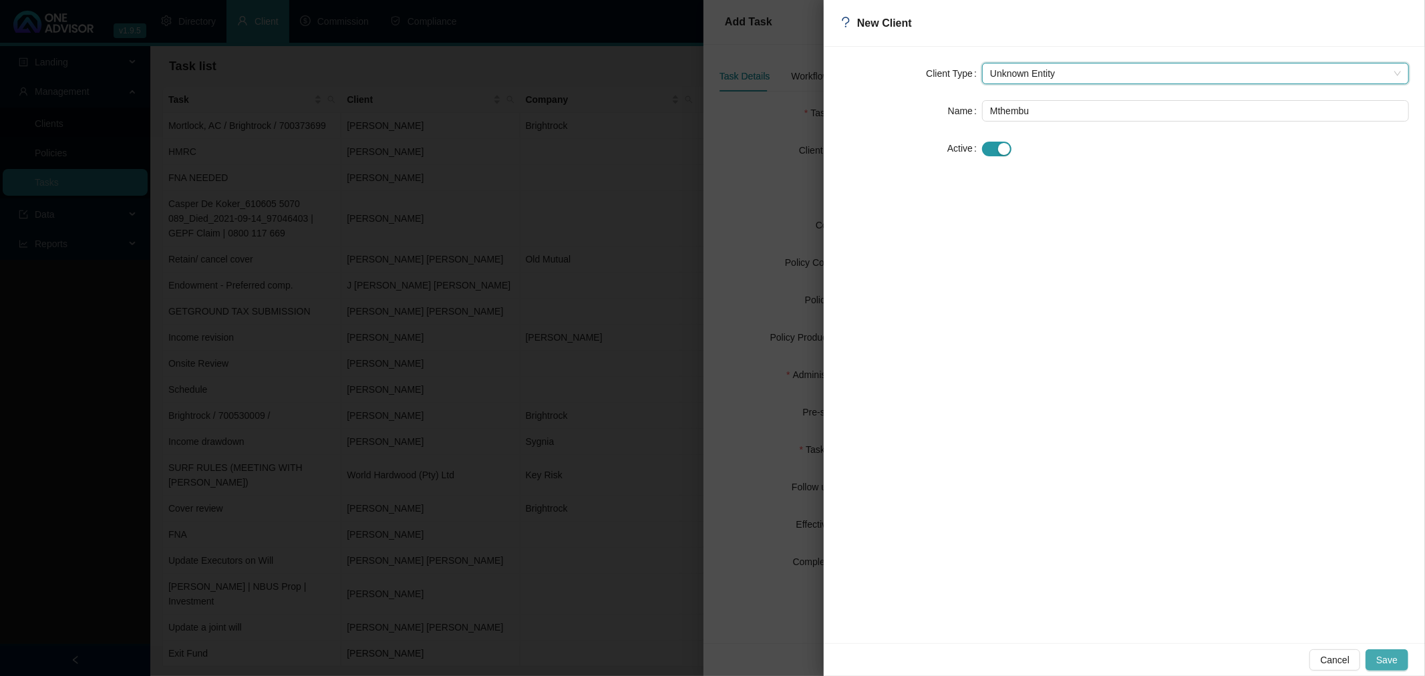
click at [1393, 659] on span "Save" at bounding box center [1386, 660] width 21 height 15
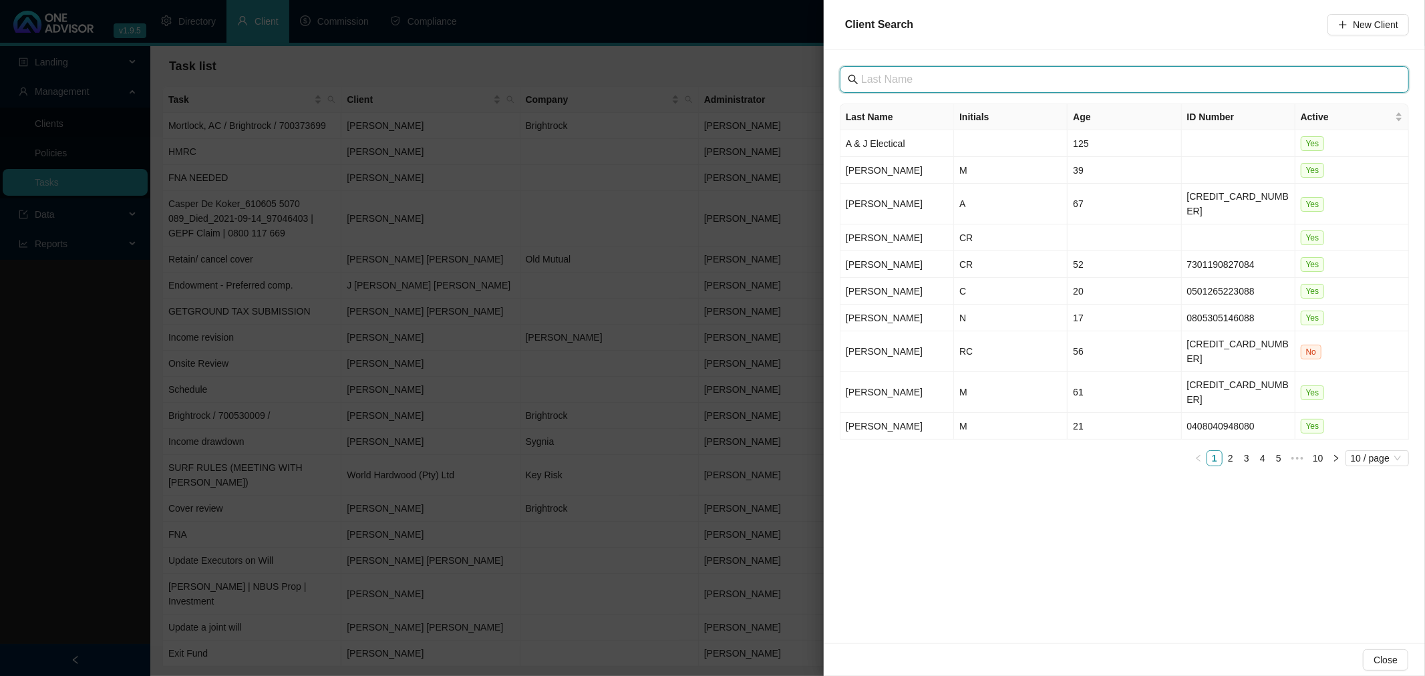
click at [920, 76] on input "text" at bounding box center [1125, 79] width 529 height 16
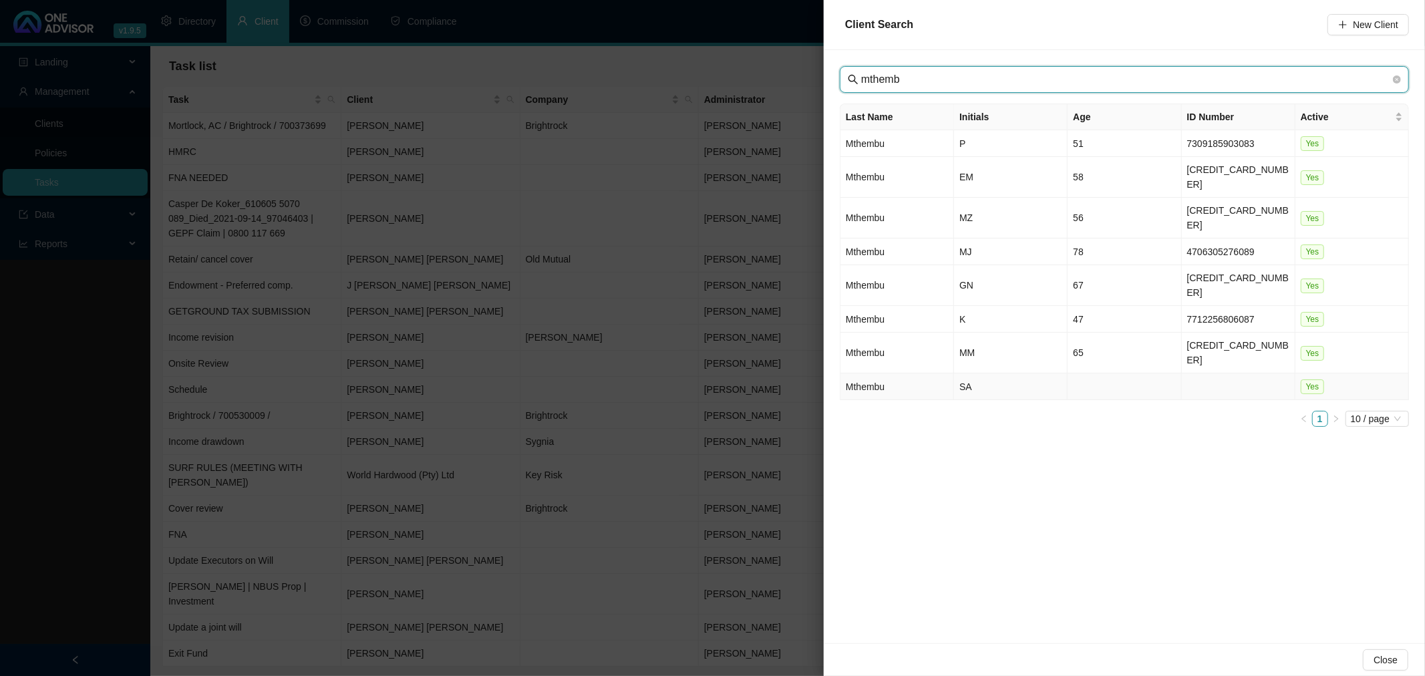
type input "mthemb"
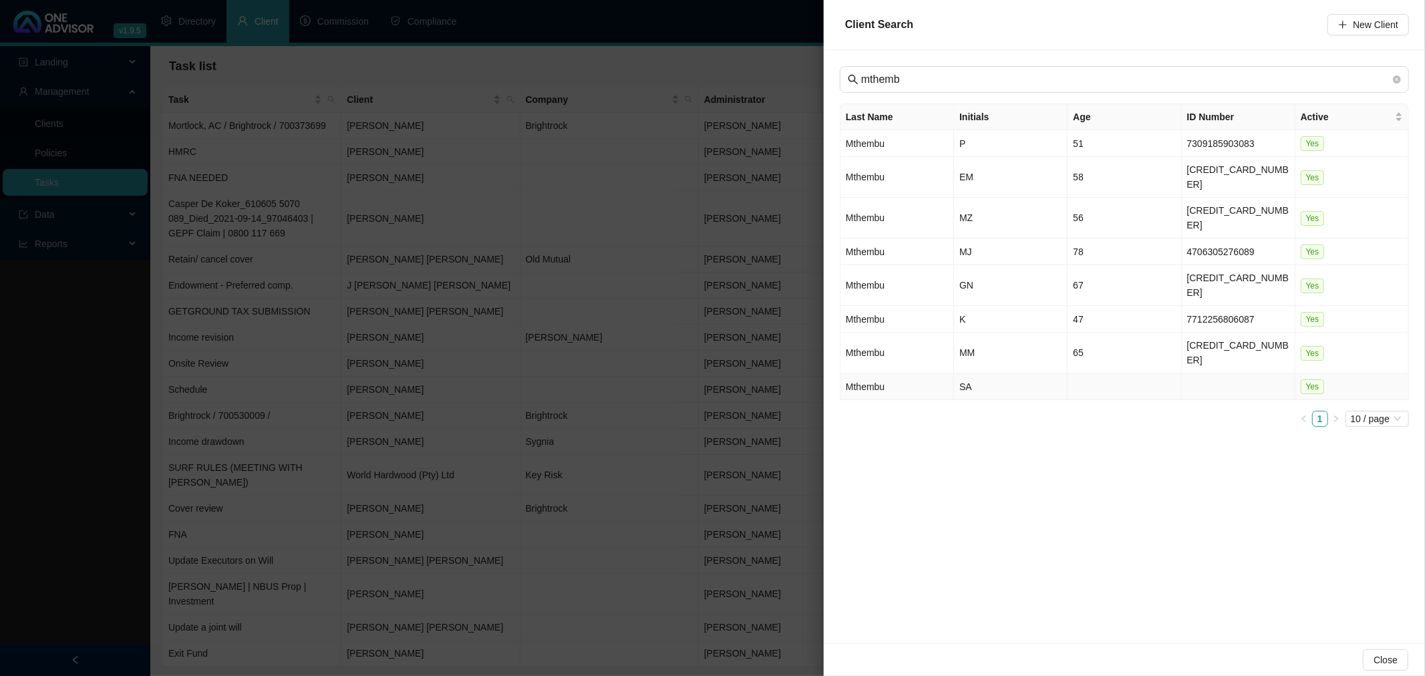
click at [1027, 373] on td "SA" at bounding box center [1011, 386] width 114 height 27
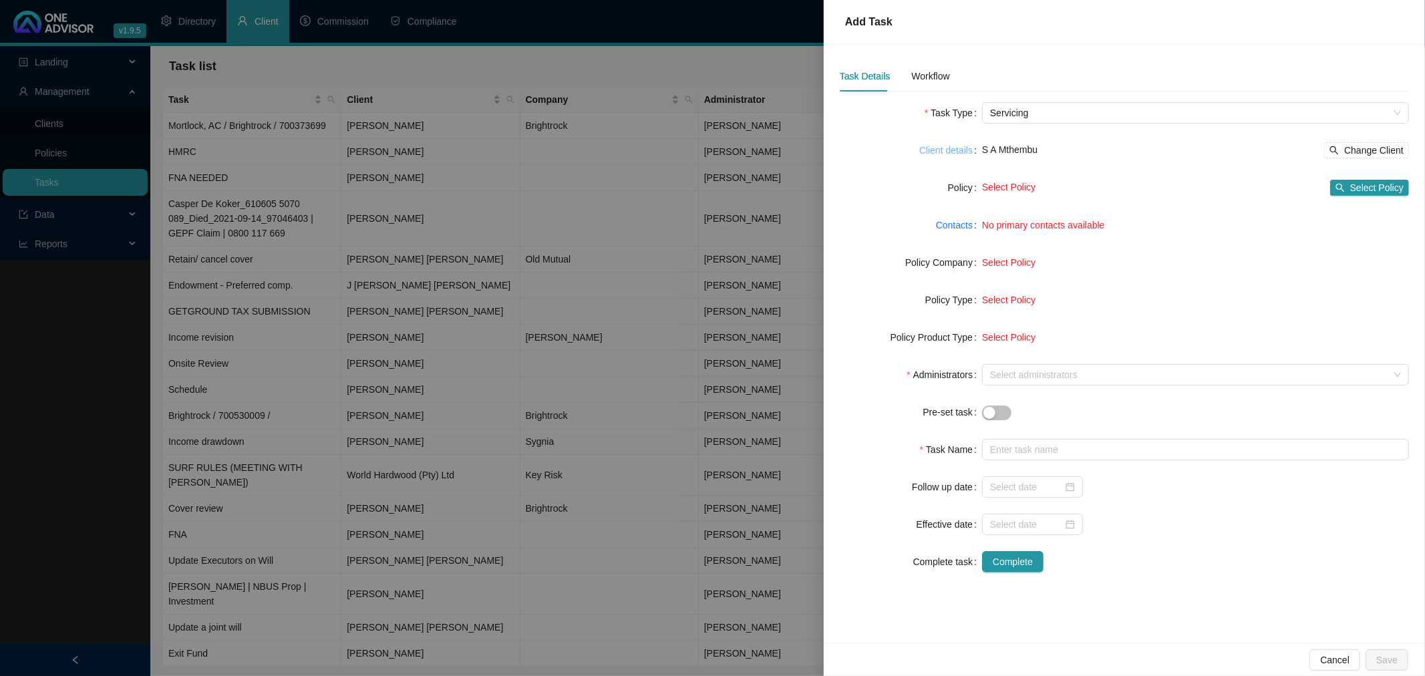
click at [951, 150] on link "Client details" at bounding box center [945, 150] width 53 height 15
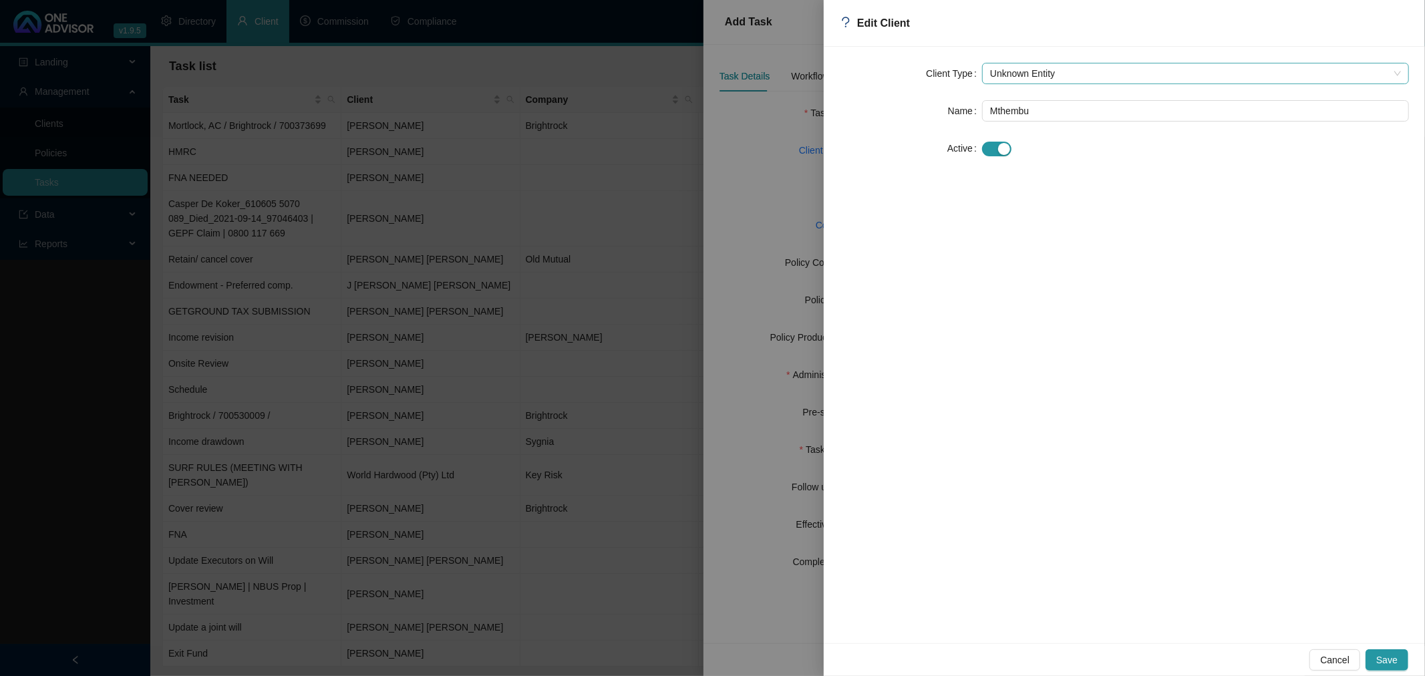
click at [1044, 74] on span "Unknown Entity" at bounding box center [1195, 73] width 411 height 20
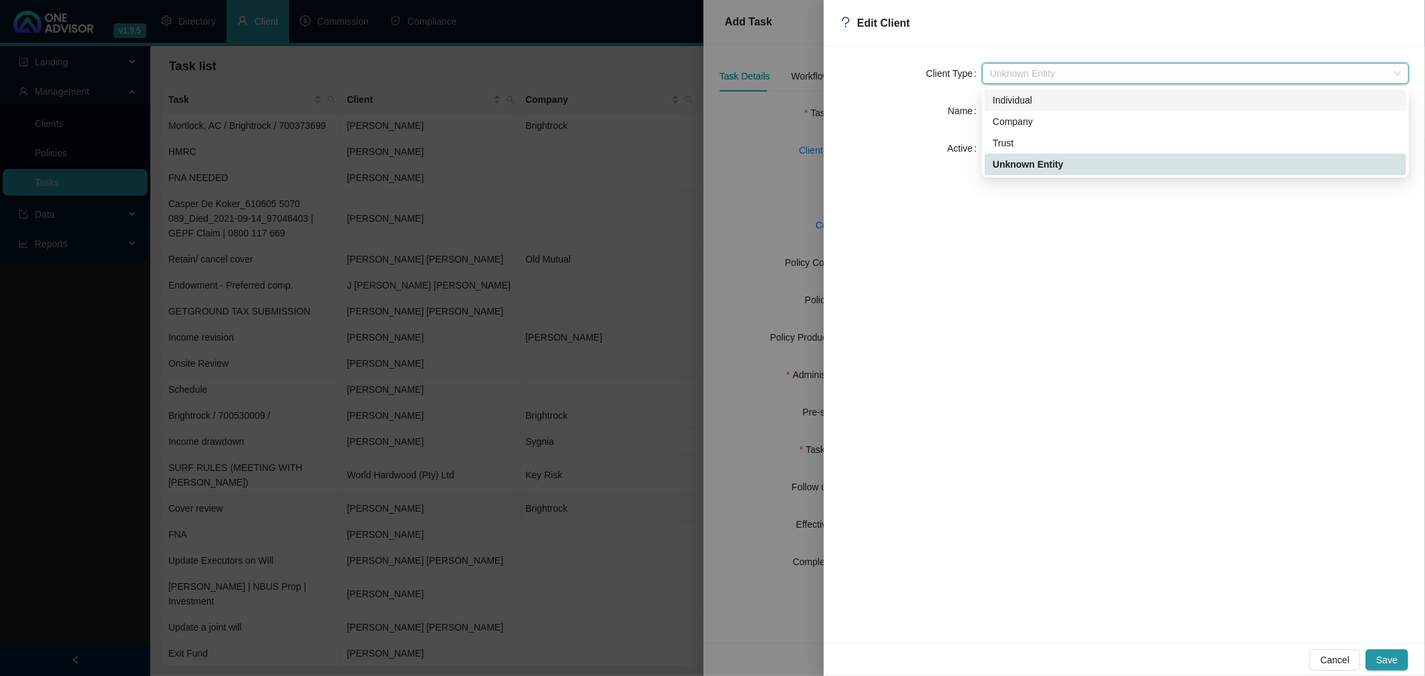
click at [1024, 98] on div "Individual" at bounding box center [1195, 100] width 405 height 15
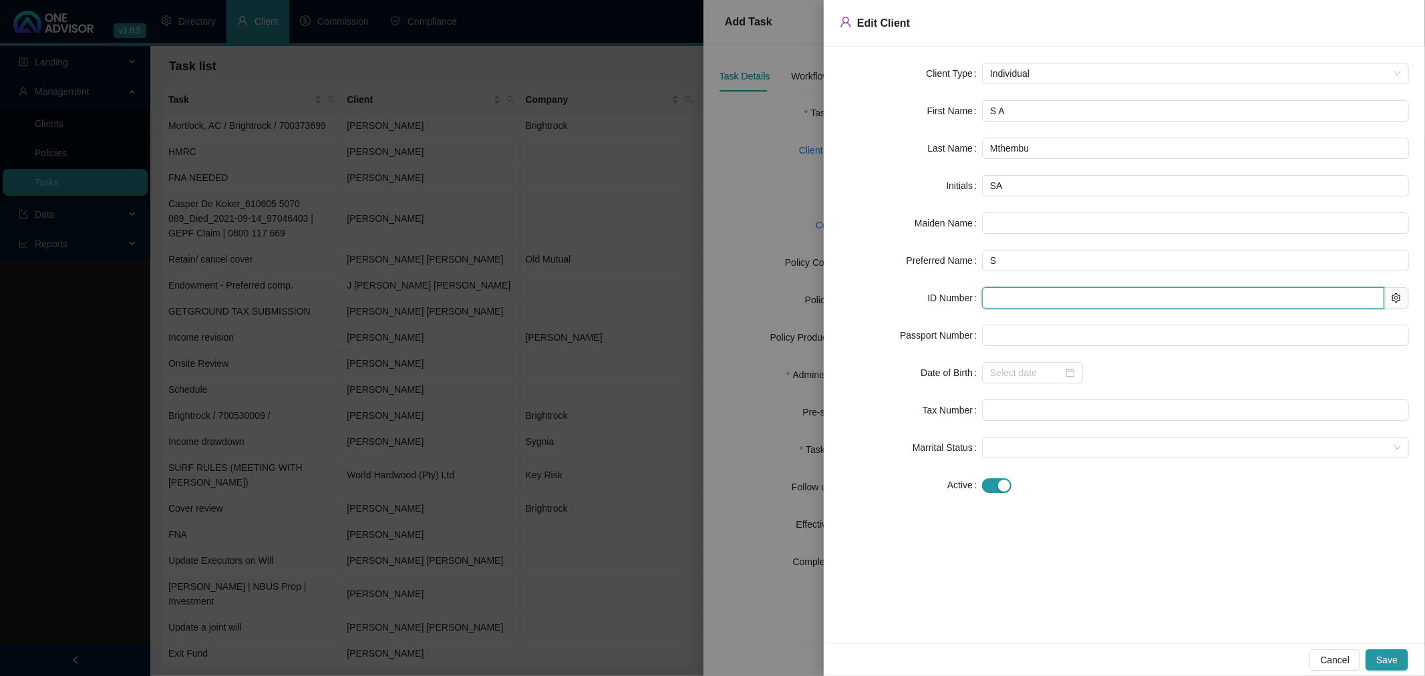
click at [1018, 299] on input "text" at bounding box center [1183, 297] width 402 height 21
type input "840801"
type input "[DATE]"
drag, startPoint x: 1019, startPoint y: 299, endPoint x: 1047, endPoint y: 299, distance: 27.4
click at [1047, 299] on input "84080125836087" at bounding box center [1183, 297] width 402 height 21
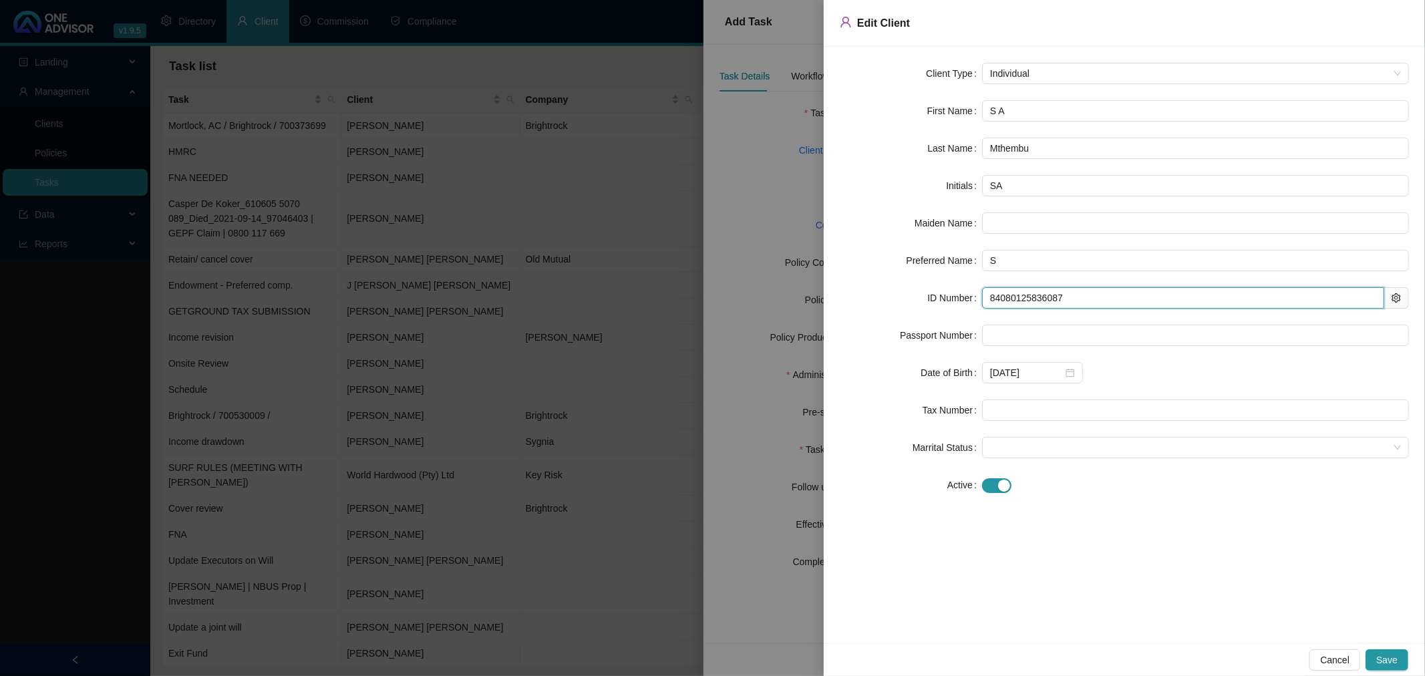
click at [1017, 299] on input "84080125836087" at bounding box center [1183, 297] width 402 height 21
type input "8408125836087"
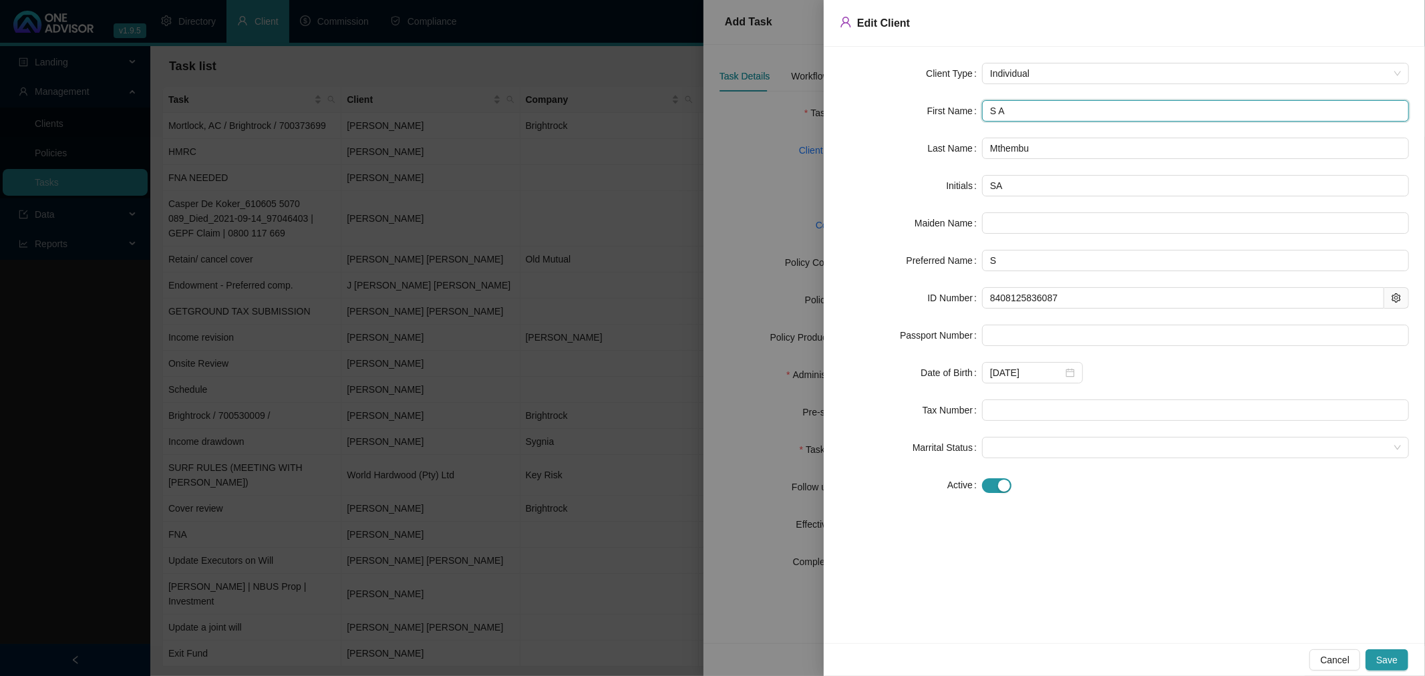
click at [994, 110] on input "S A" at bounding box center [1195, 110] width 427 height 21
type input "Sb A"
type input "Sb"
type input "Sbo A"
type input "Sbo"
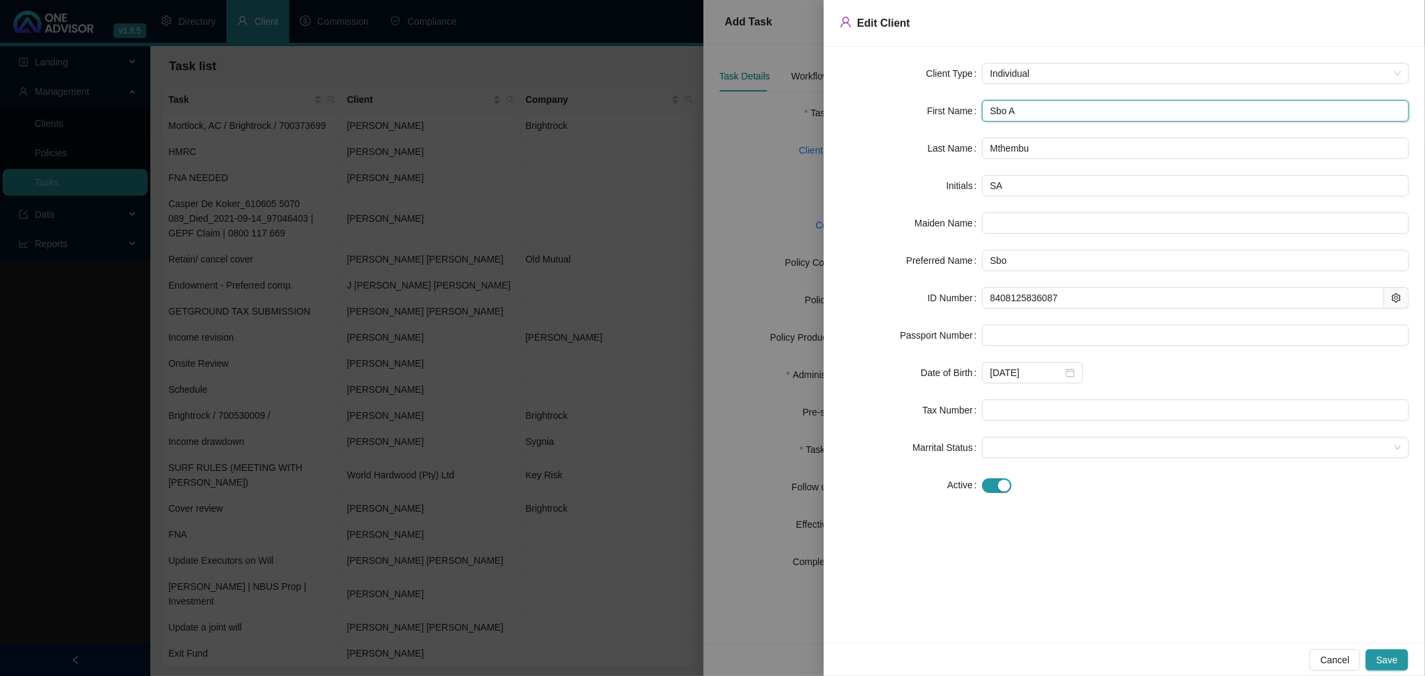
type input "Sbon A"
type input "Sbon"
type input "Sboni A"
type input "Sboni"
type input "Sbon A"
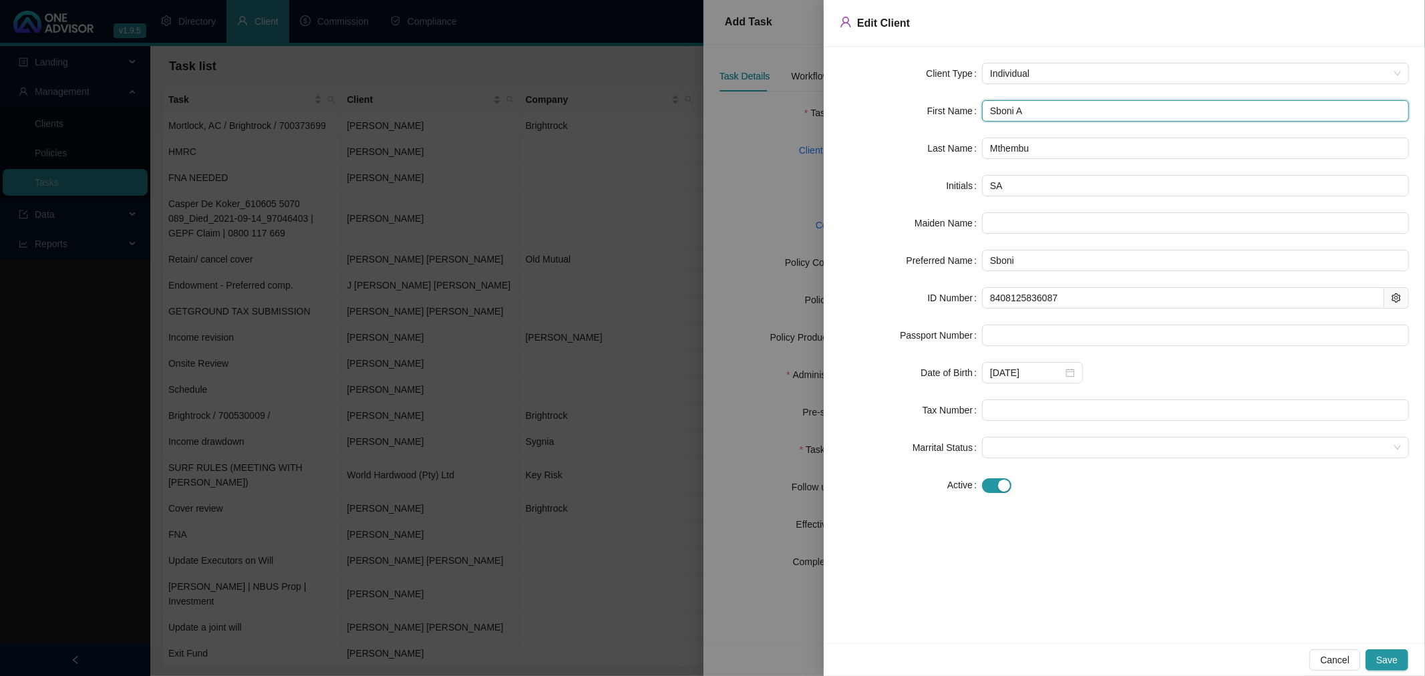
type input "Sbon"
type input "Sbone A"
type input "Sbone"
type input "Sbonel A"
type input "Sbonel"
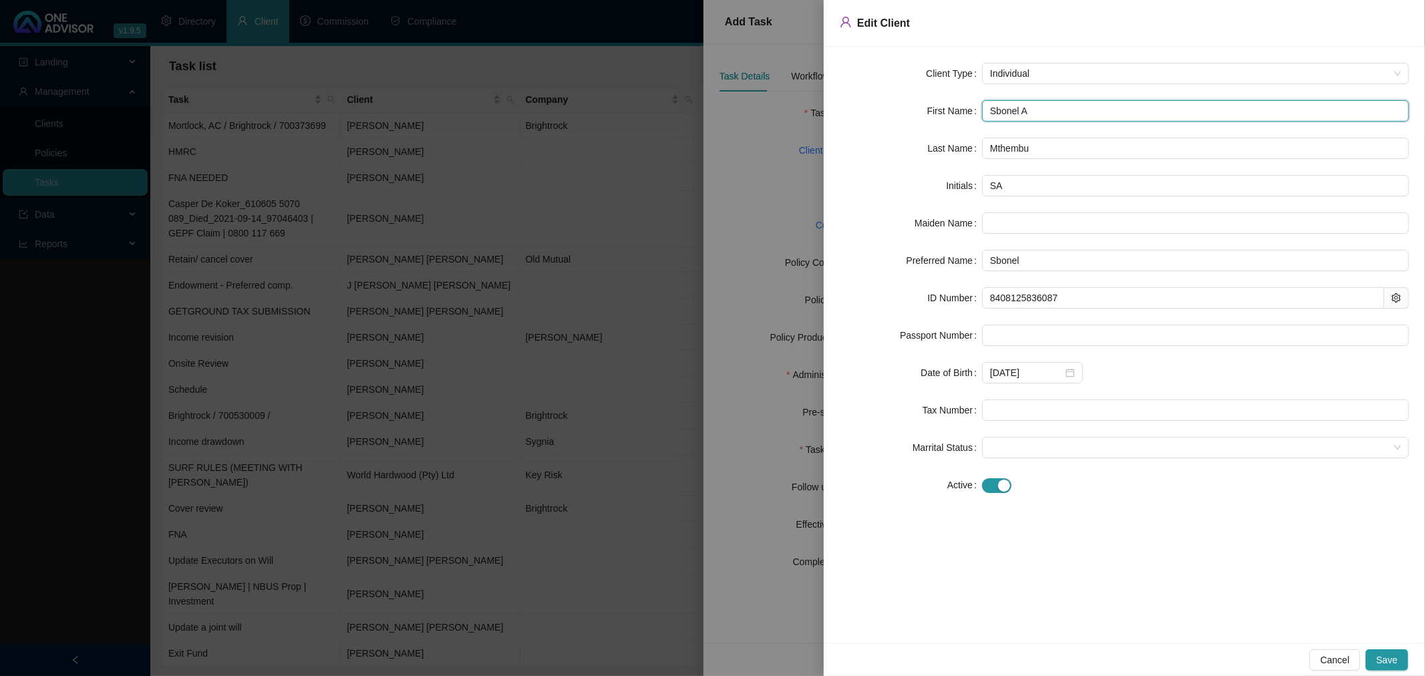
type input "Sbonelo A"
type input "Sbonelo"
click at [1064, 114] on input "Sbonelo A" at bounding box center [1195, 110] width 427 height 21
type input "[PERSON_NAME]"
click at [1397, 653] on span "Save" at bounding box center [1386, 660] width 21 height 15
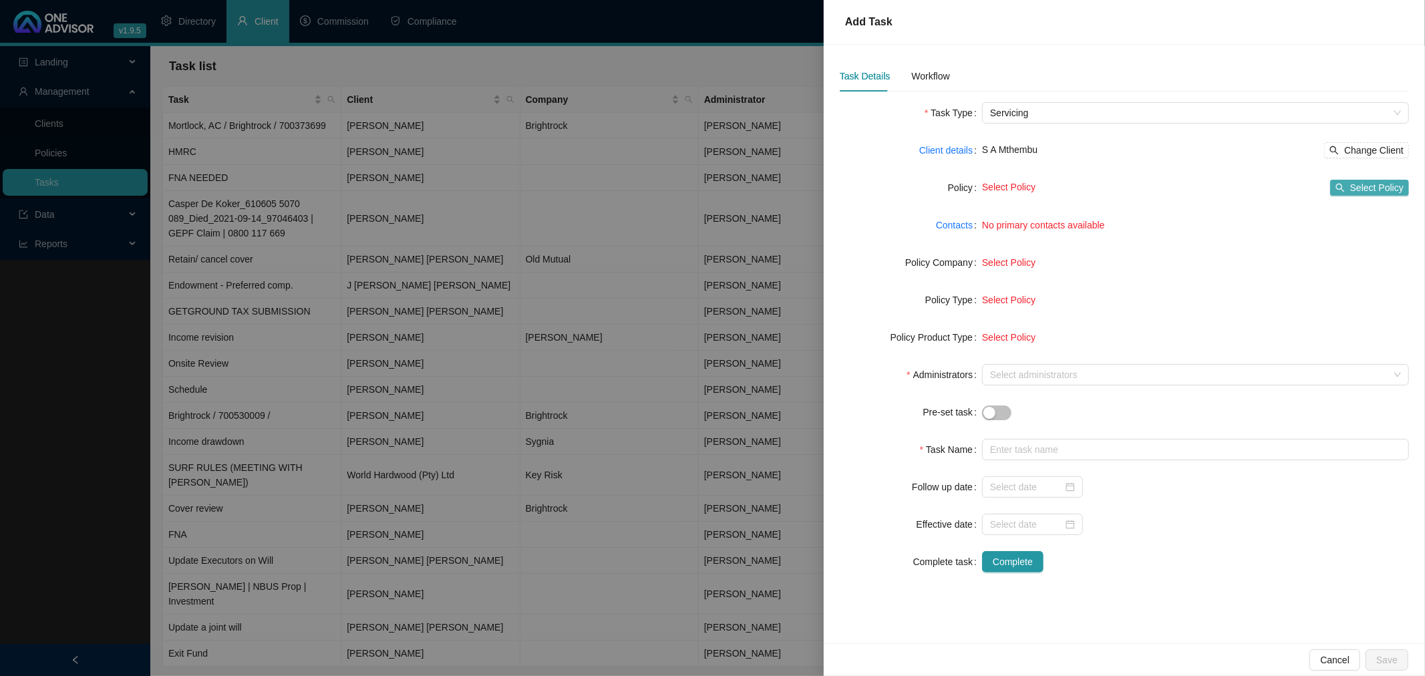
click at [1372, 184] on span "Select Policy" at bounding box center [1376, 187] width 53 height 15
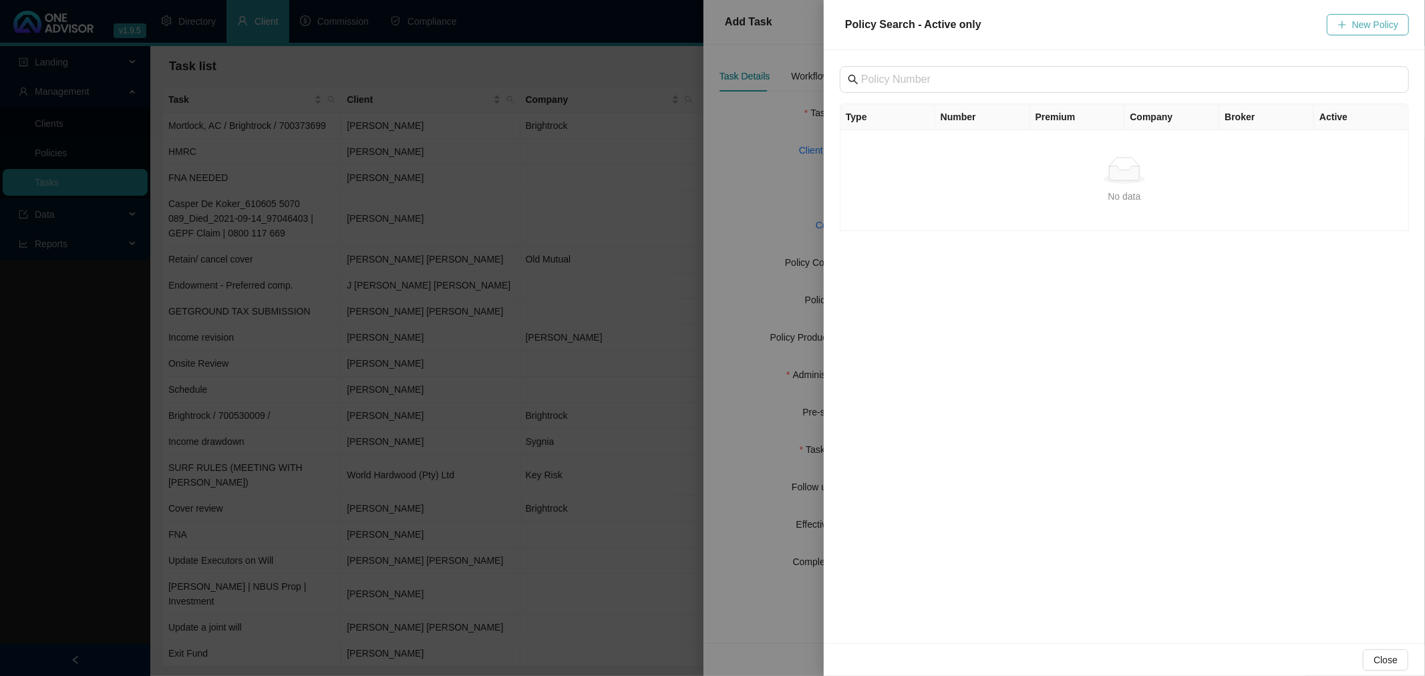
click at [1373, 21] on span "New Policy" at bounding box center [1375, 24] width 46 height 15
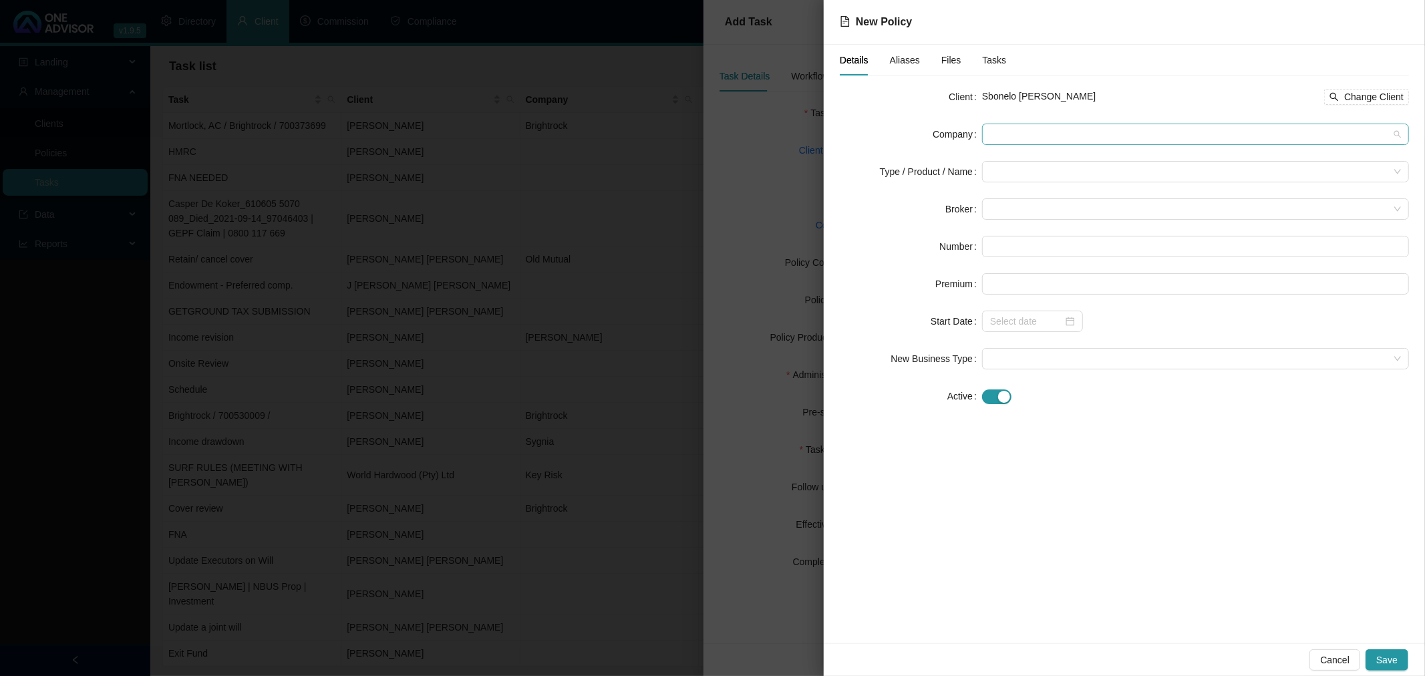
click at [997, 136] on span at bounding box center [1195, 134] width 411 height 20
type input "s"
type input "c"
type input "key"
click at [1014, 160] on div "Key Risk" at bounding box center [1195, 161] width 405 height 15
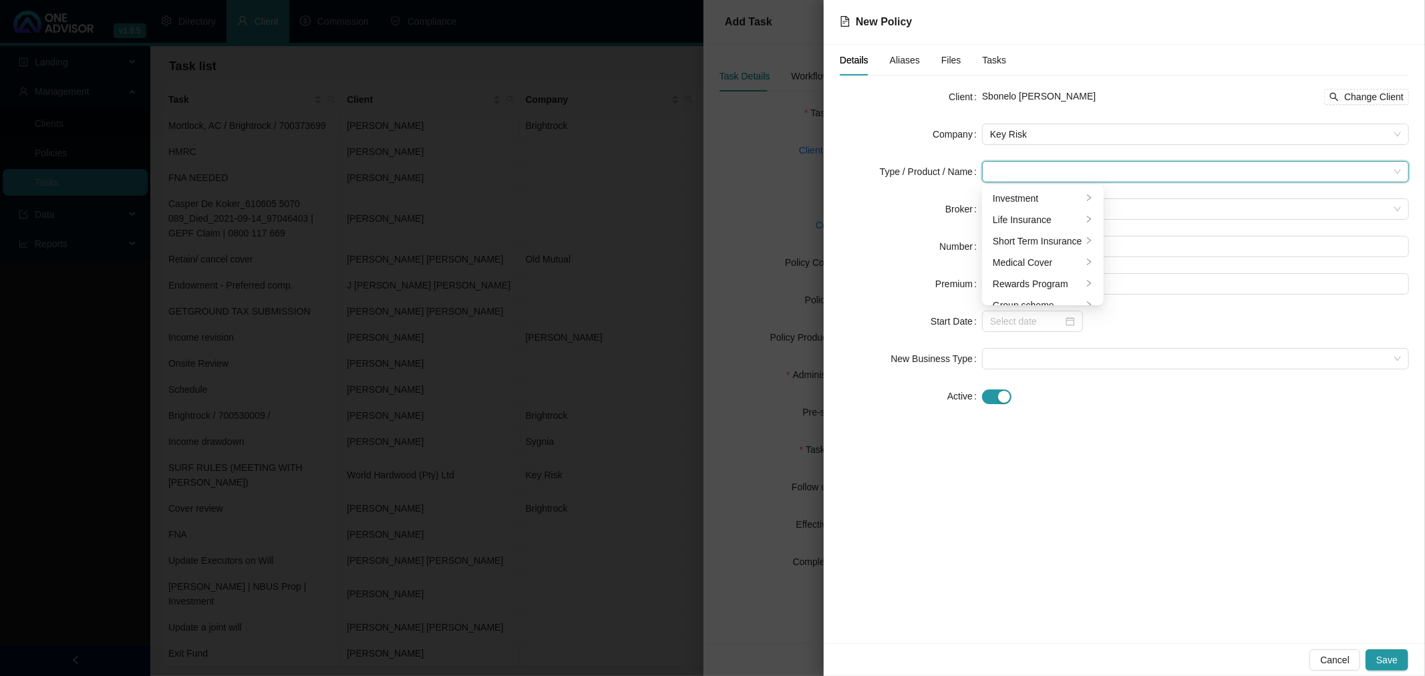
click at [1020, 169] on input "search" at bounding box center [1189, 172] width 399 height 20
click at [1055, 266] on div "Group scheme" at bounding box center [1038, 270] width 90 height 15
click at [852, 219] on div "Broker" at bounding box center [911, 208] width 142 height 21
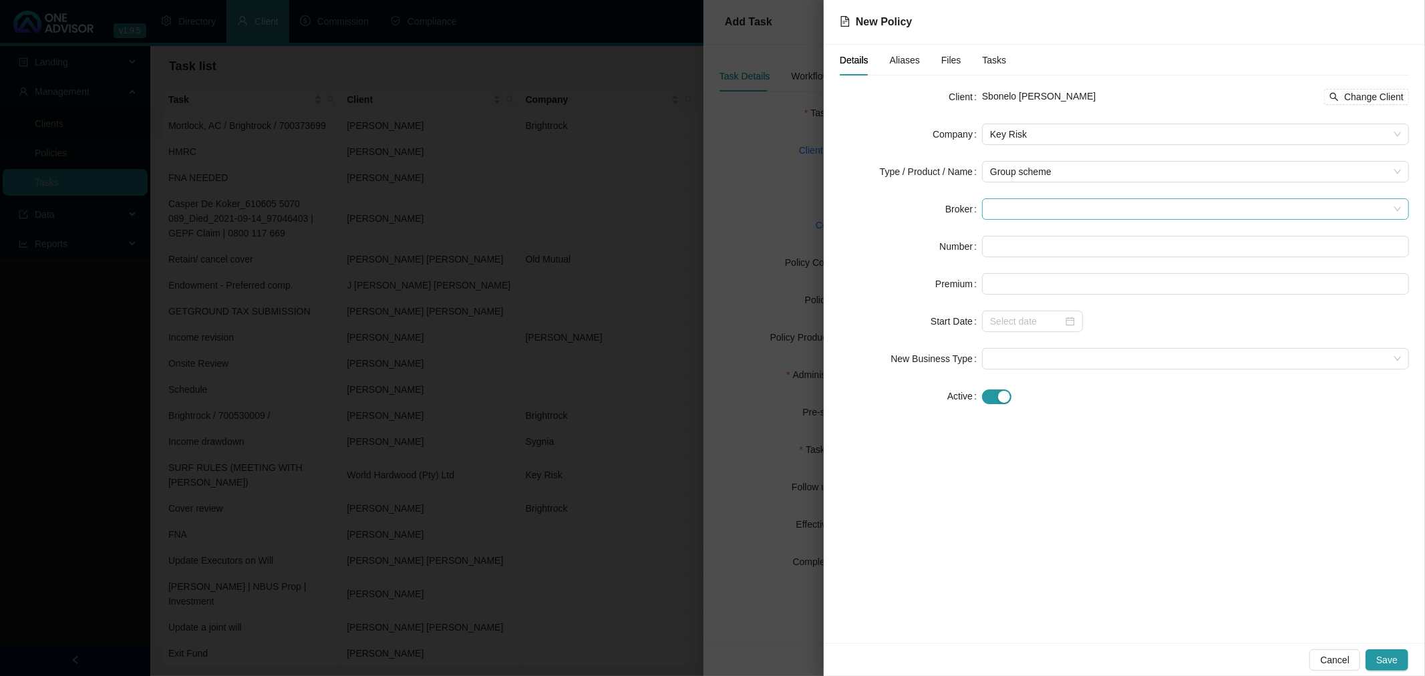
click at [996, 205] on span at bounding box center [1195, 209] width 411 height 20
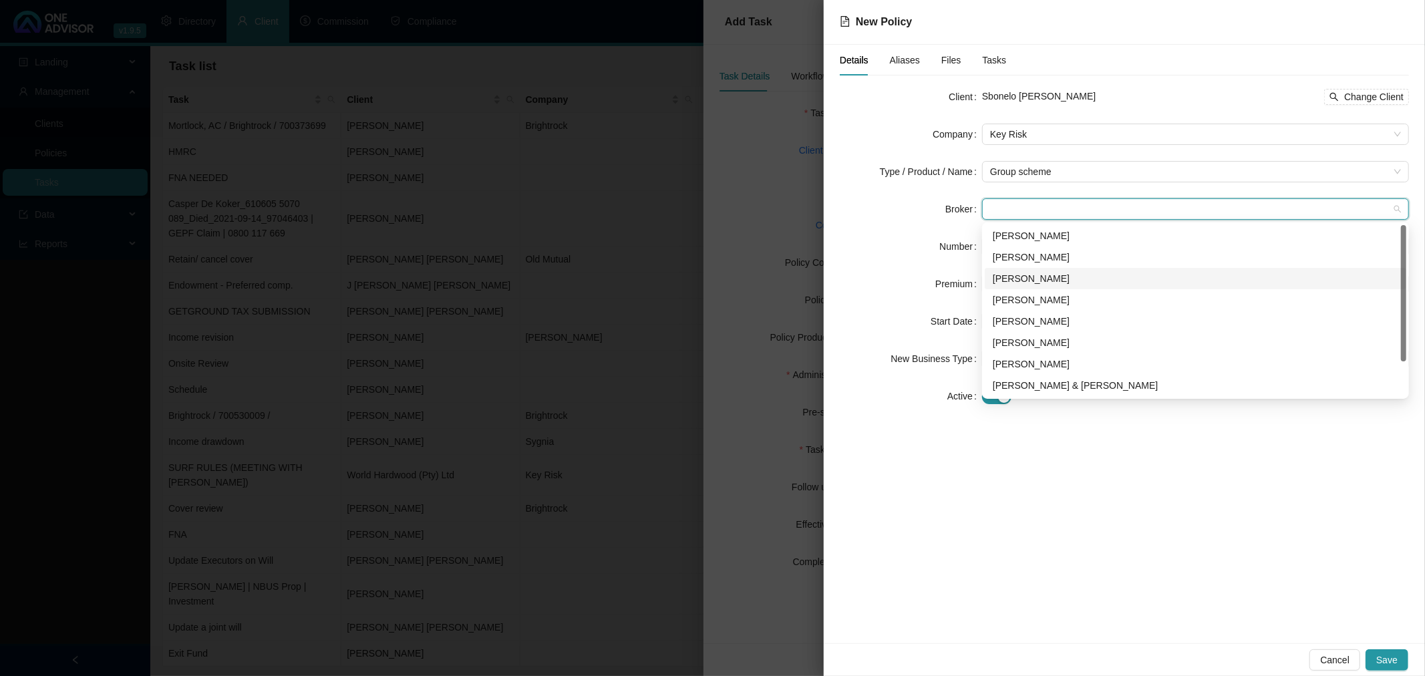
click at [1037, 271] on div "[PERSON_NAME]" at bounding box center [1195, 278] width 405 height 15
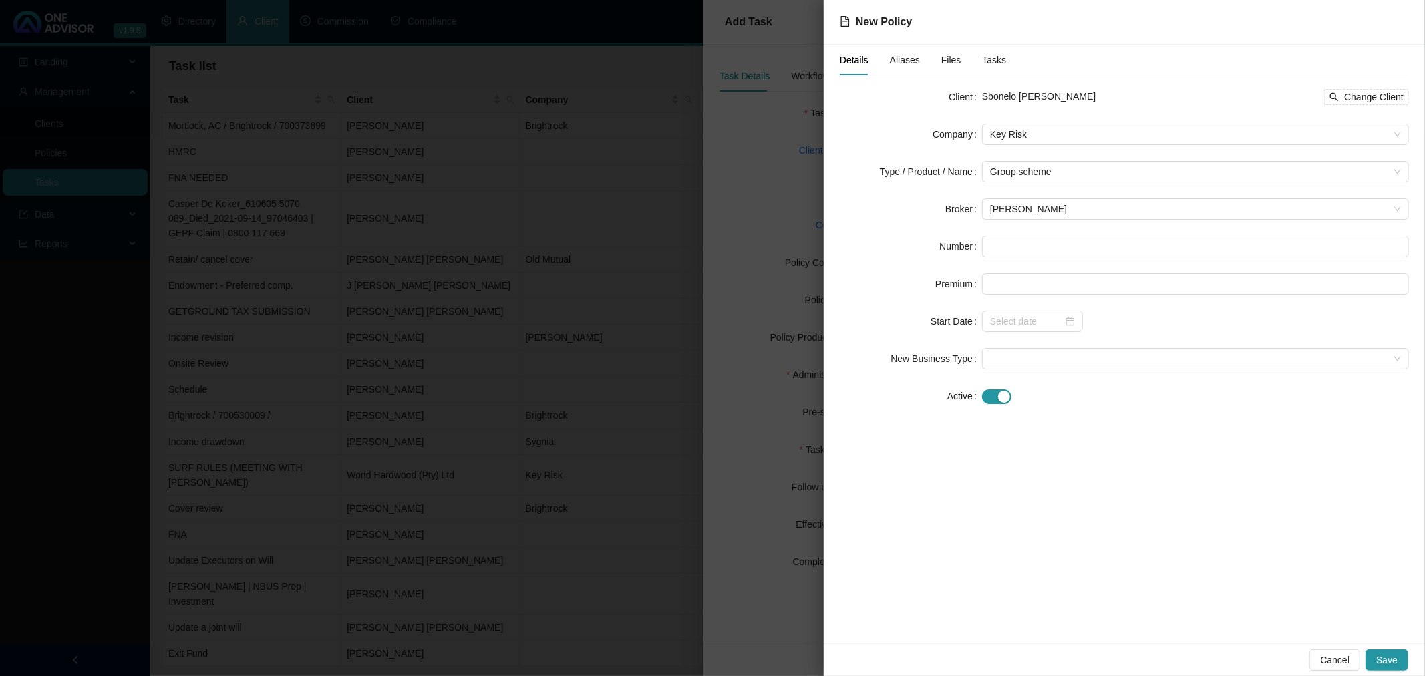
click at [910, 236] on div "Number" at bounding box center [911, 246] width 142 height 21
click at [997, 244] on input "text" at bounding box center [1195, 246] width 427 height 21
type input "FF078"
click at [1391, 661] on span "Save" at bounding box center [1386, 660] width 21 height 15
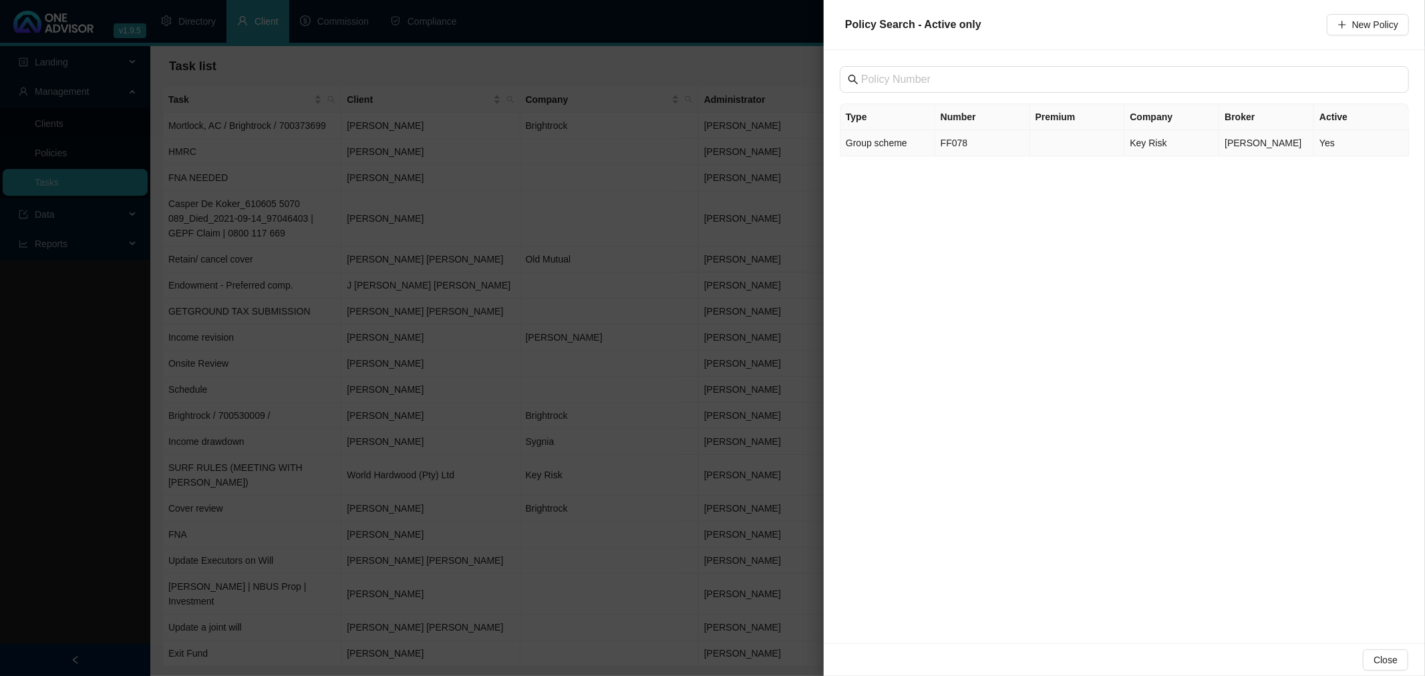
click at [889, 142] on span "Group scheme" at bounding box center [876, 143] width 61 height 11
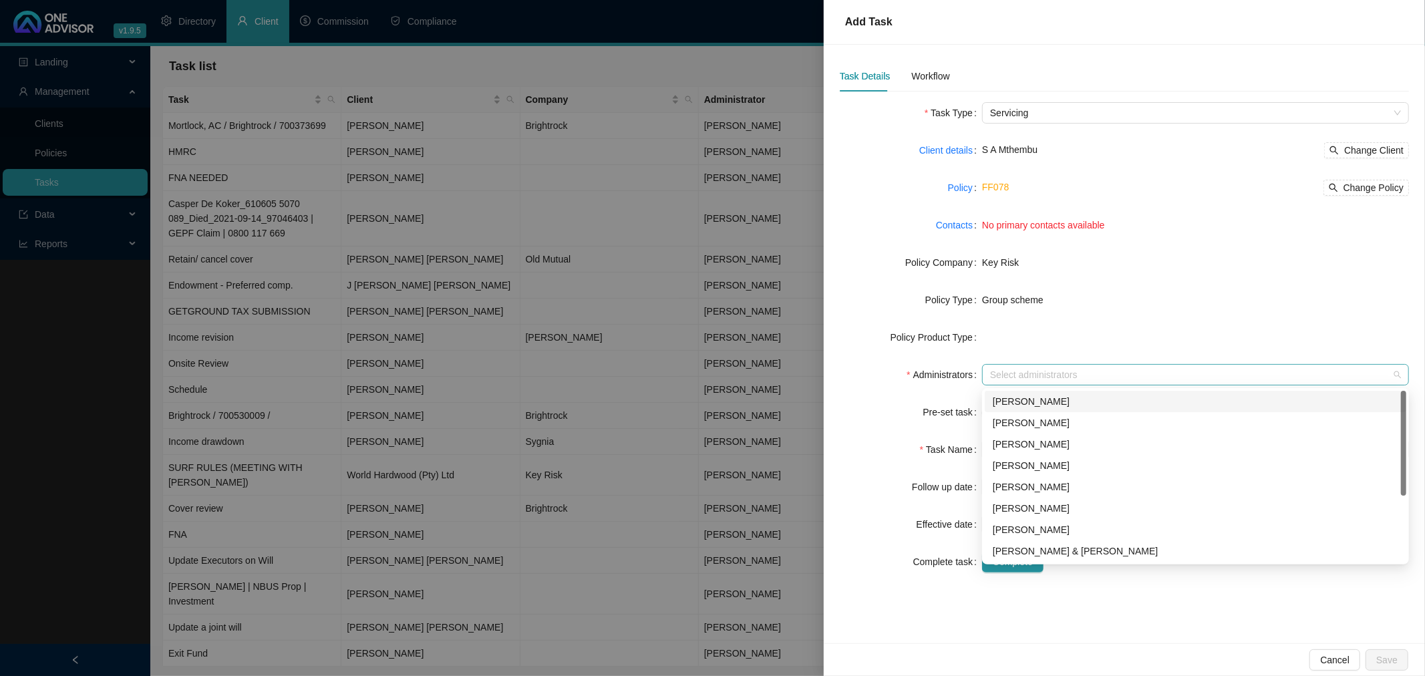
click at [1034, 372] on div at bounding box center [1188, 375] width 407 height 10
click at [1056, 448] on div "[PERSON_NAME]" at bounding box center [1195, 444] width 405 height 15
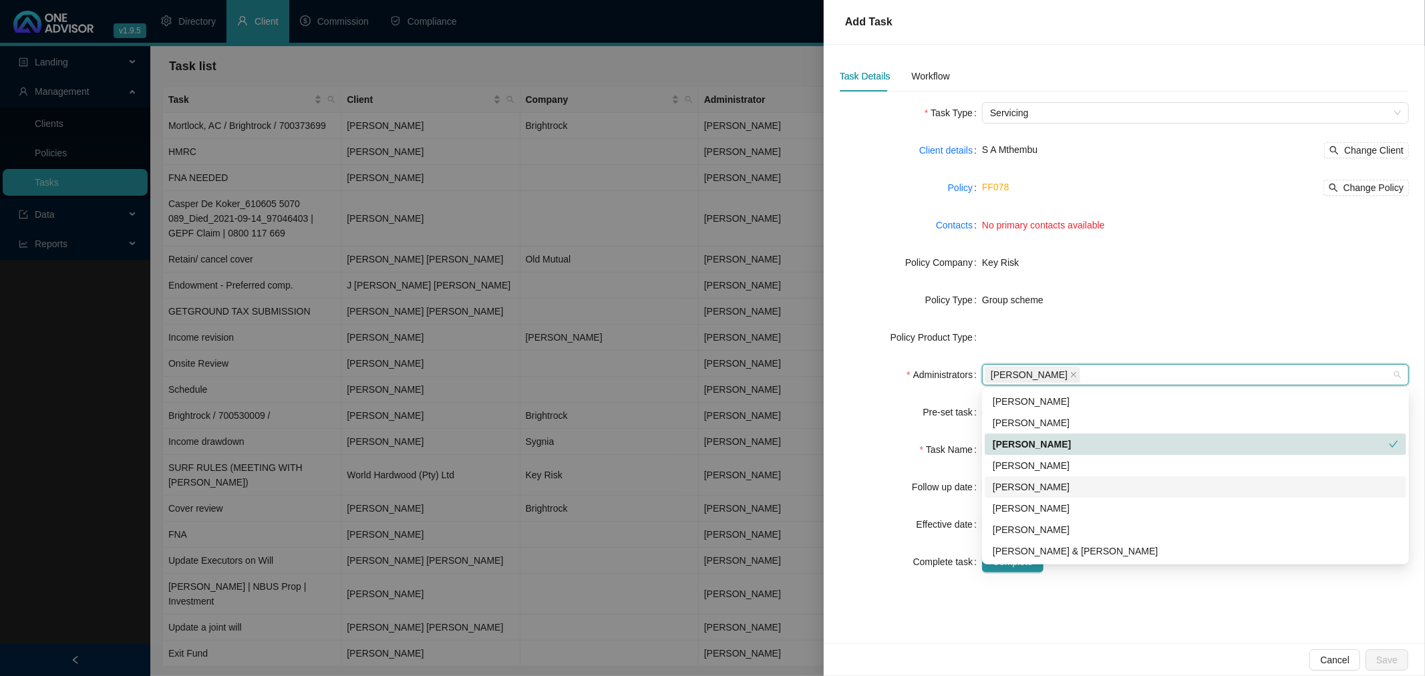
click at [1063, 488] on div "[PERSON_NAME]" at bounding box center [1195, 487] width 405 height 15
click at [910, 397] on form "Task Type Servicing Client details S A Mthembu Change Client Policy FF078 Chang…" at bounding box center [1124, 337] width 569 height 470
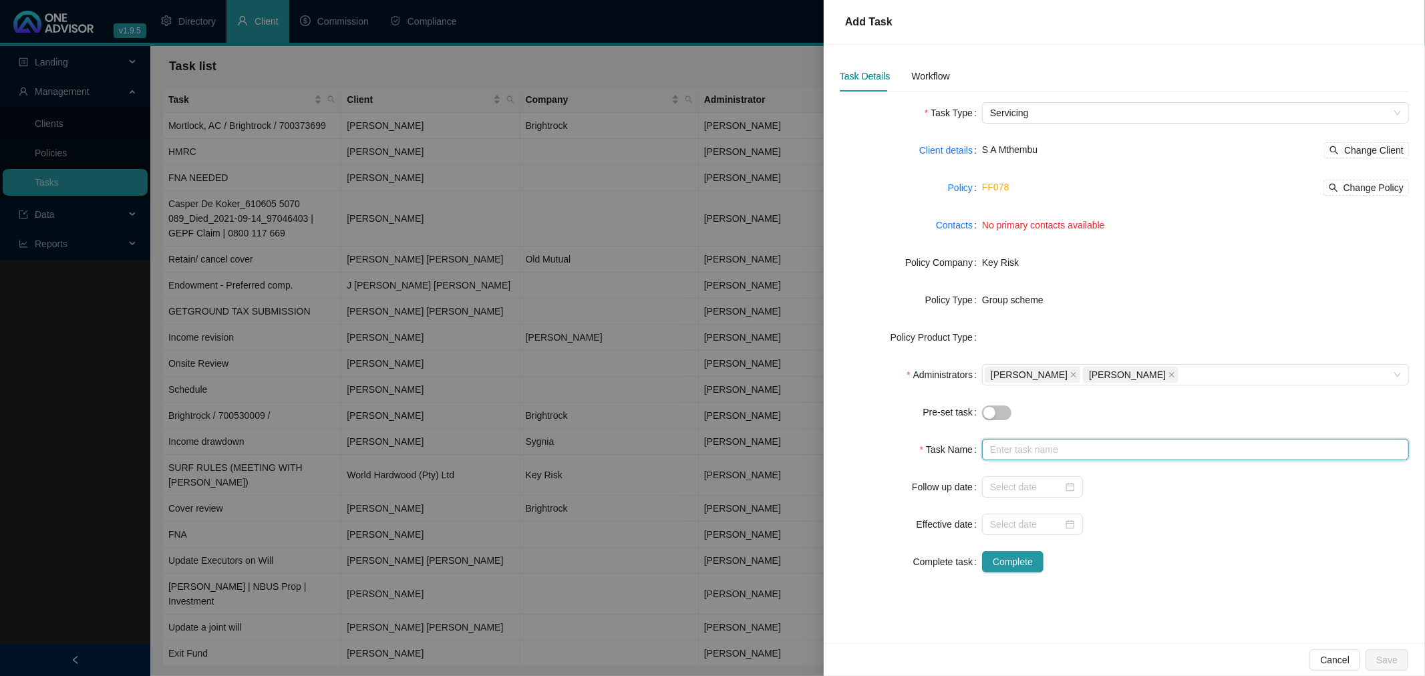
click at [1025, 453] on input "text" at bounding box center [1195, 449] width 427 height 21
drag, startPoint x: 1044, startPoint y: 150, endPoint x: 1037, endPoint y: 149, distance: 6.8
click at [1037, 149] on div "S A Mthembu Change Client" at bounding box center [1195, 150] width 427 height 16
click at [1027, 150] on span "S A Mthembu" at bounding box center [1009, 149] width 55 height 11
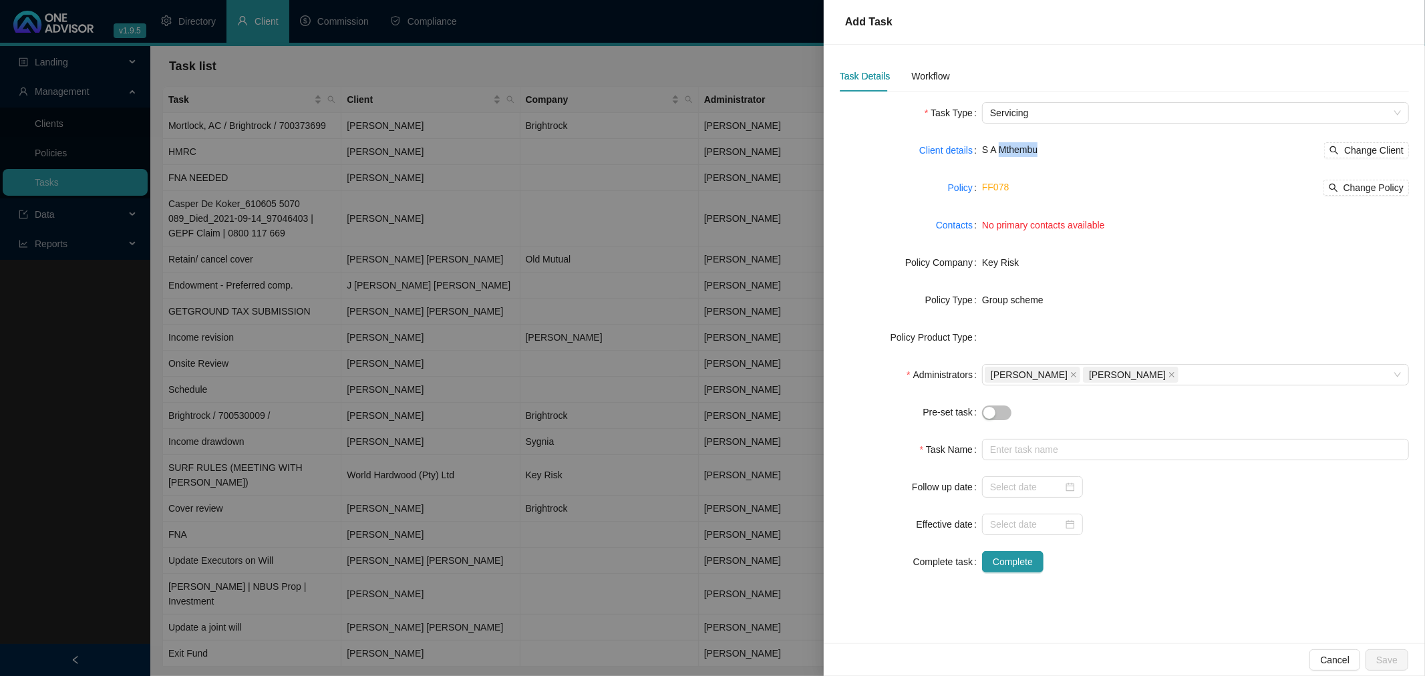
copy span "Mthembu"
click at [1002, 456] on input "text" at bounding box center [1195, 449] width 427 height 21
paste input "Mthembu"
click at [994, 184] on link "FF078" at bounding box center [995, 187] width 27 height 11
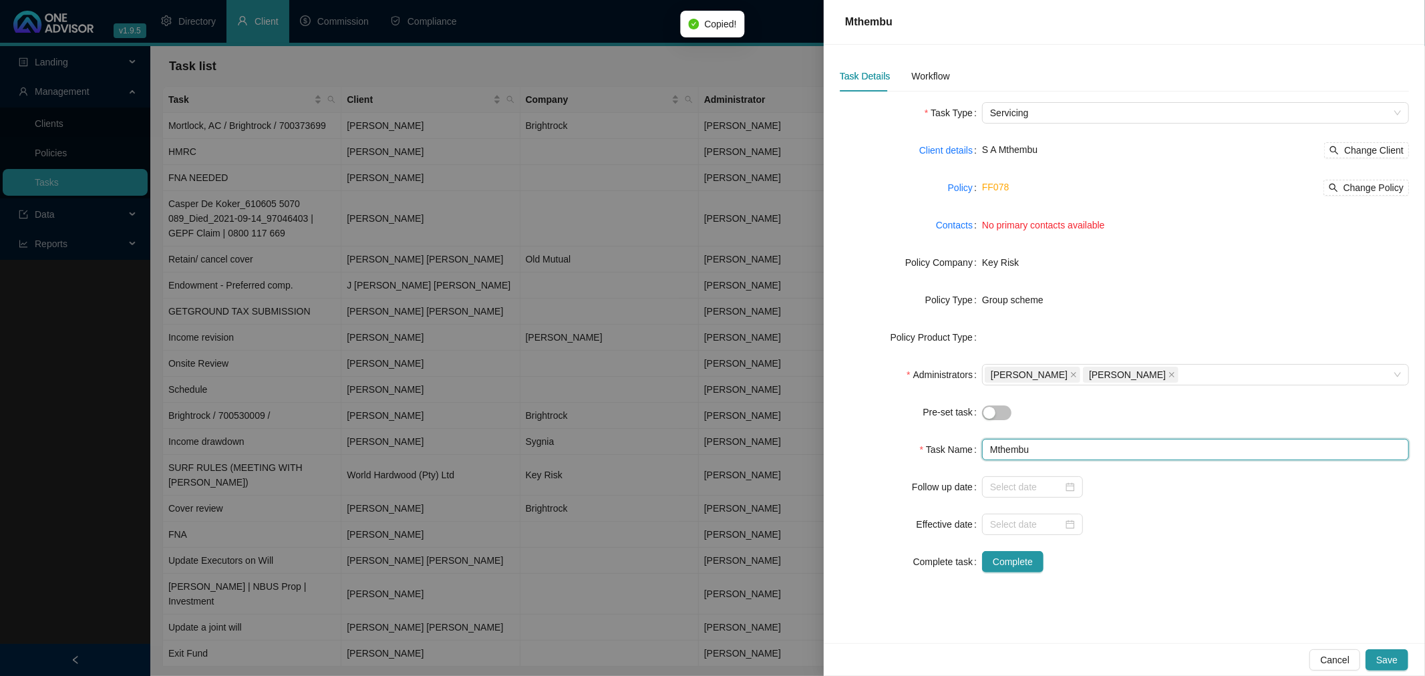
click at [1053, 448] on input "Mthembu" at bounding box center [1195, 449] width 427 height 21
paste input "FF078"
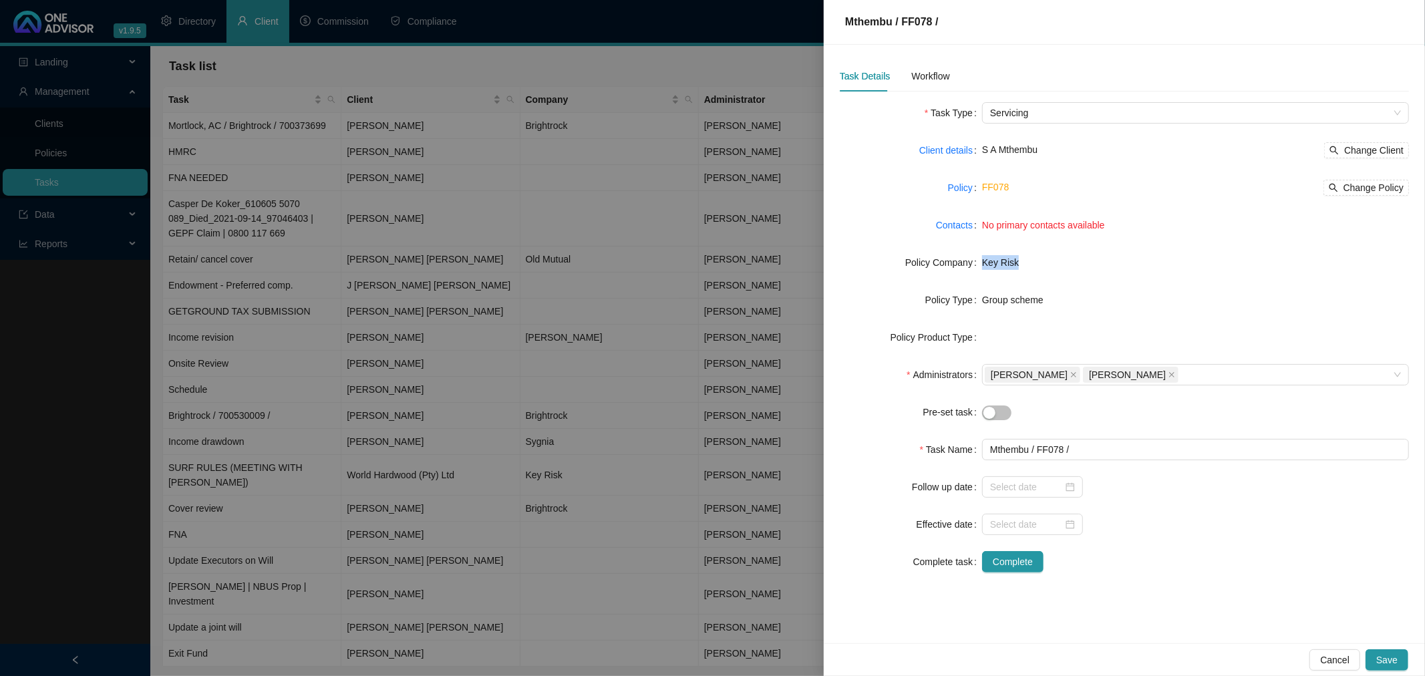
drag, startPoint x: 1023, startPoint y: 259, endPoint x: 980, endPoint y: 258, distance: 43.4
click at [980, 258] on div "Policy Company Key Risk" at bounding box center [1124, 262] width 569 height 21
copy div "Key Risk"
click at [1101, 448] on input "Mthembu / FF078 /" at bounding box center [1195, 449] width 427 height 21
paste input "Key Risk"
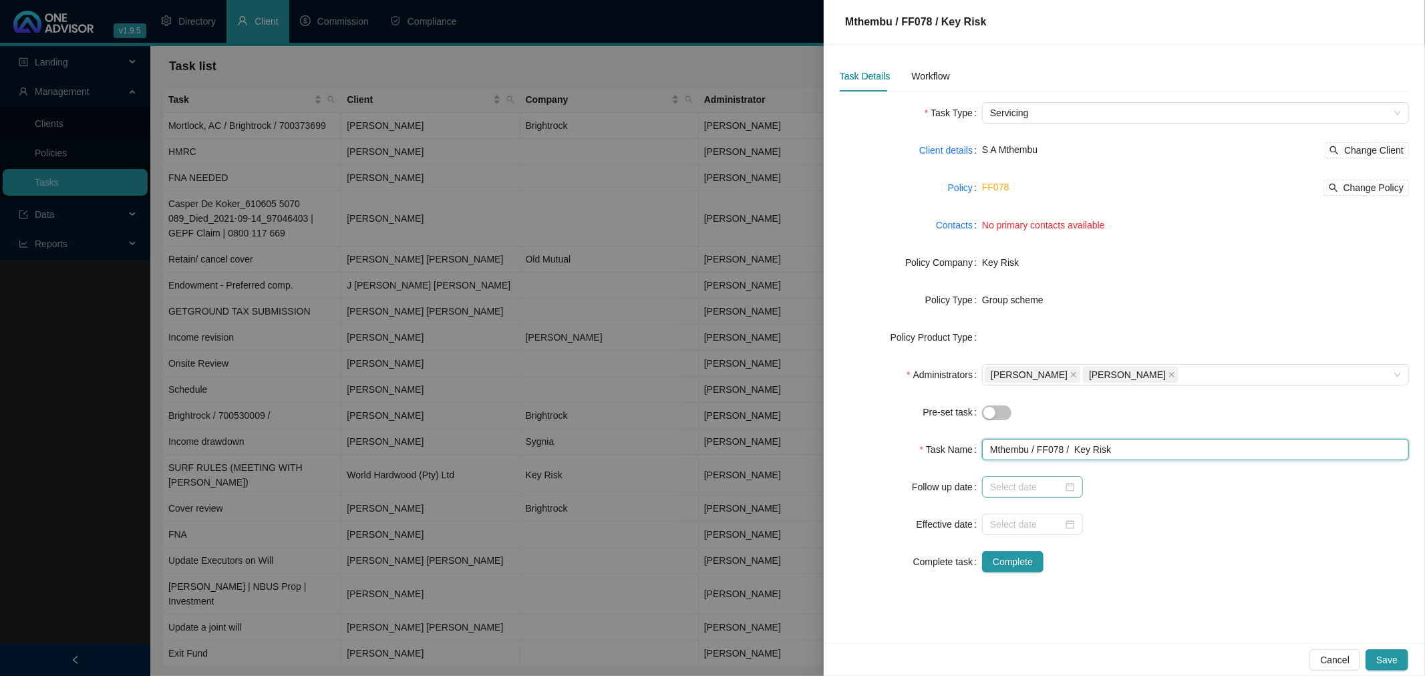
click at [1071, 486] on div at bounding box center [1032, 487] width 85 height 15
type input "Mthembu / FF078 / Key Risk"
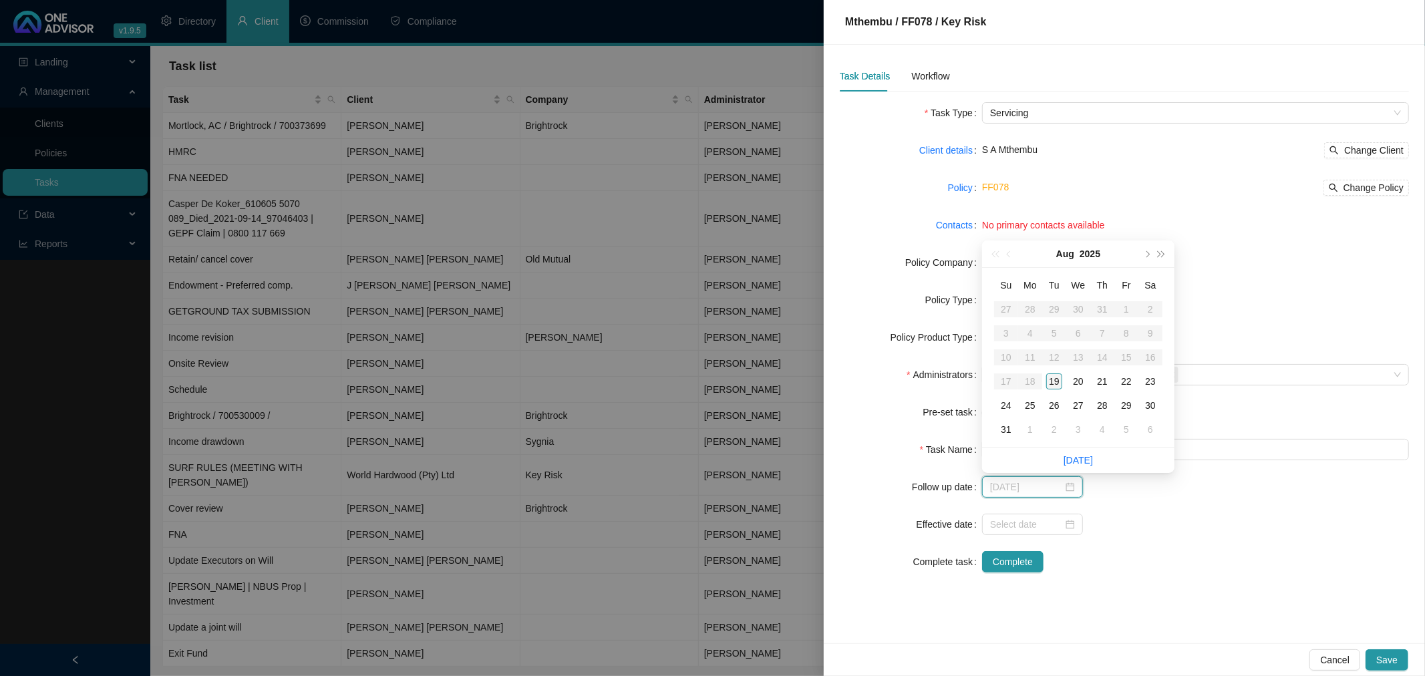
type input "[DATE]"
click at [1076, 381] on div "20" at bounding box center [1078, 381] width 16 height 16
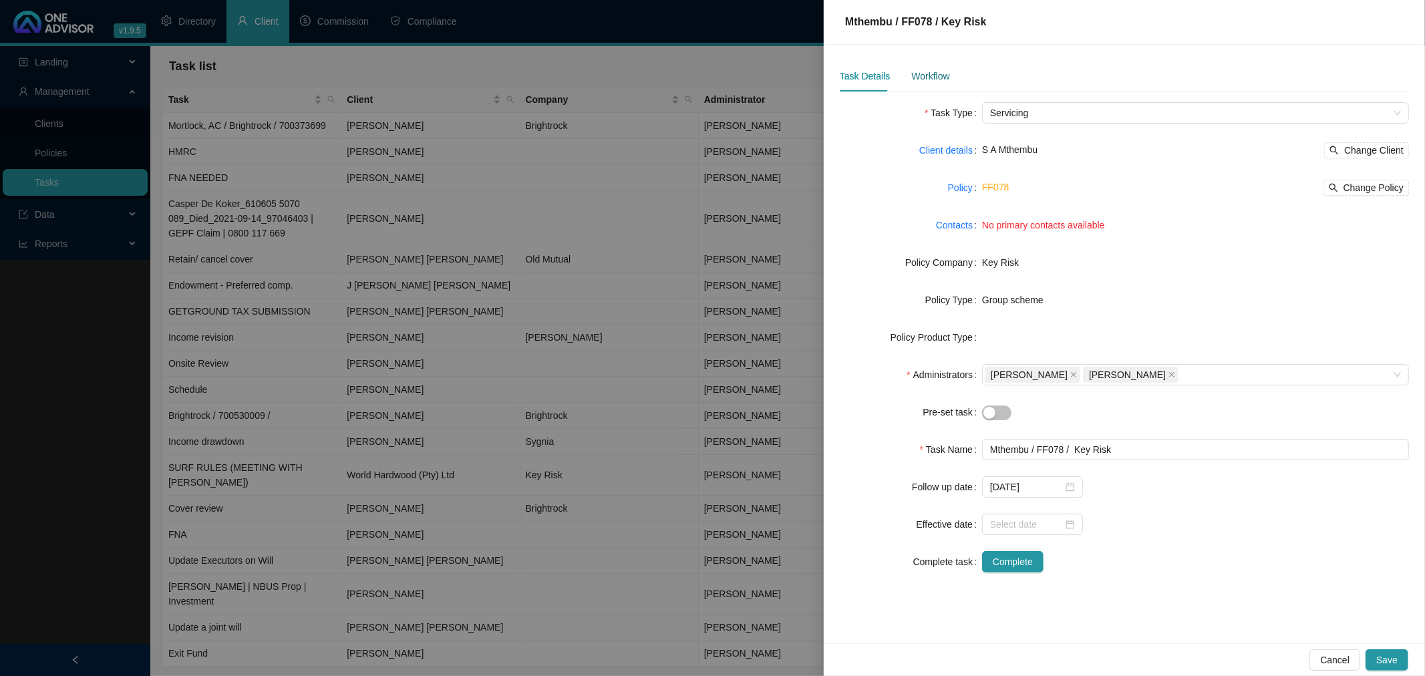
click at [924, 70] on div "Workflow" at bounding box center [930, 76] width 38 height 15
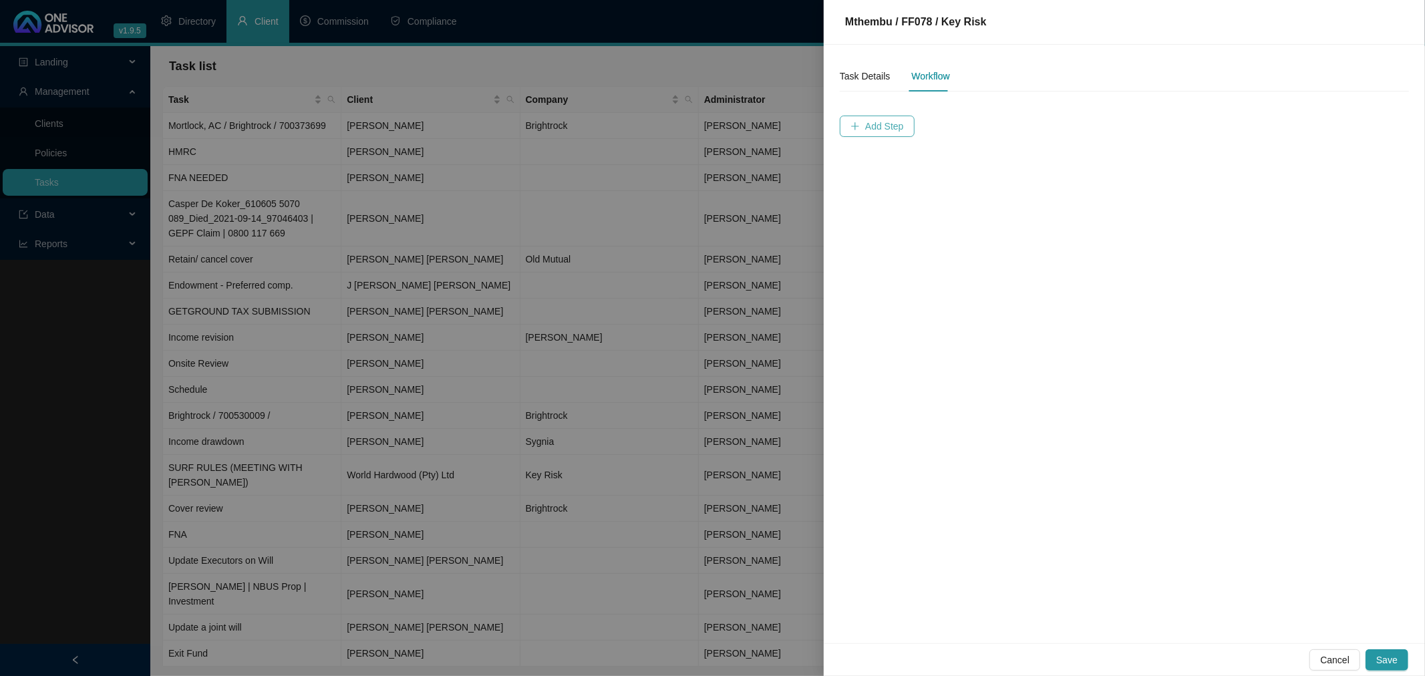
click at [878, 119] on span "Add Step" at bounding box center [884, 126] width 39 height 15
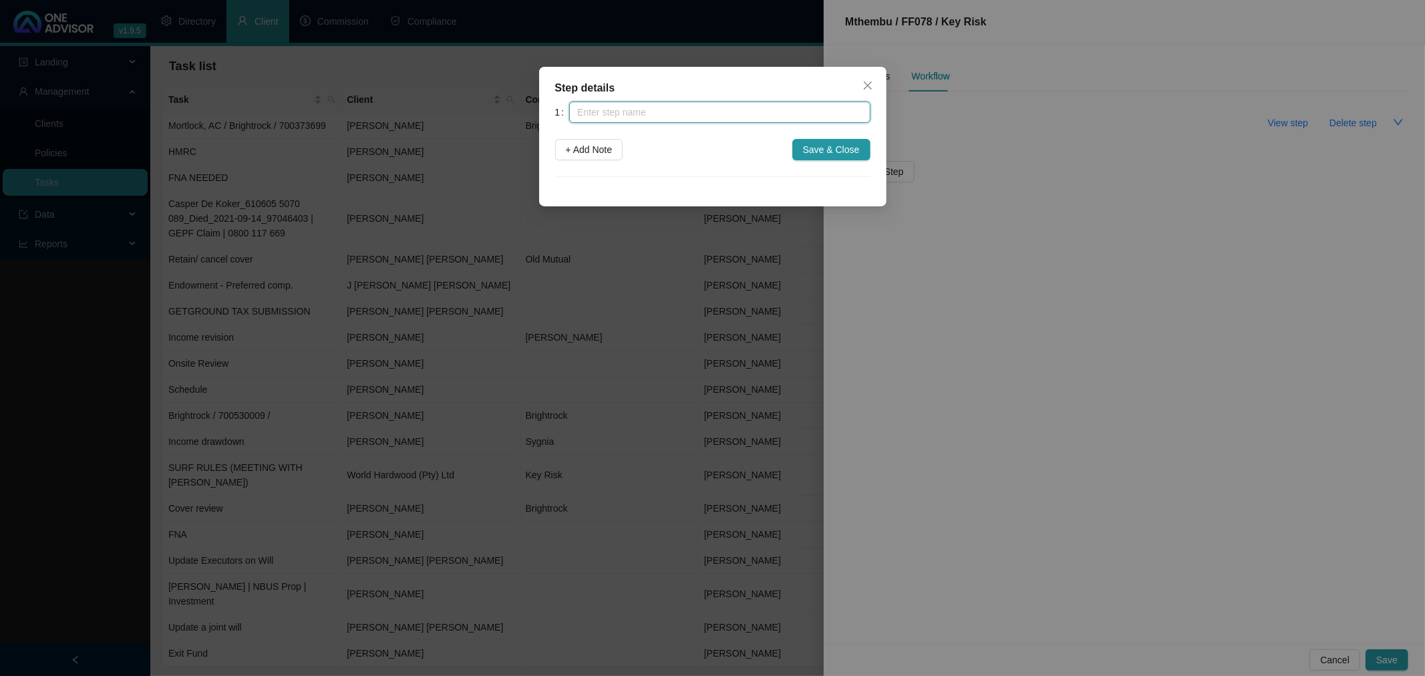
click at [666, 109] on input "text" at bounding box center [719, 112] width 301 height 21
click at [597, 148] on span "+ Add Note" at bounding box center [589, 149] width 47 height 15
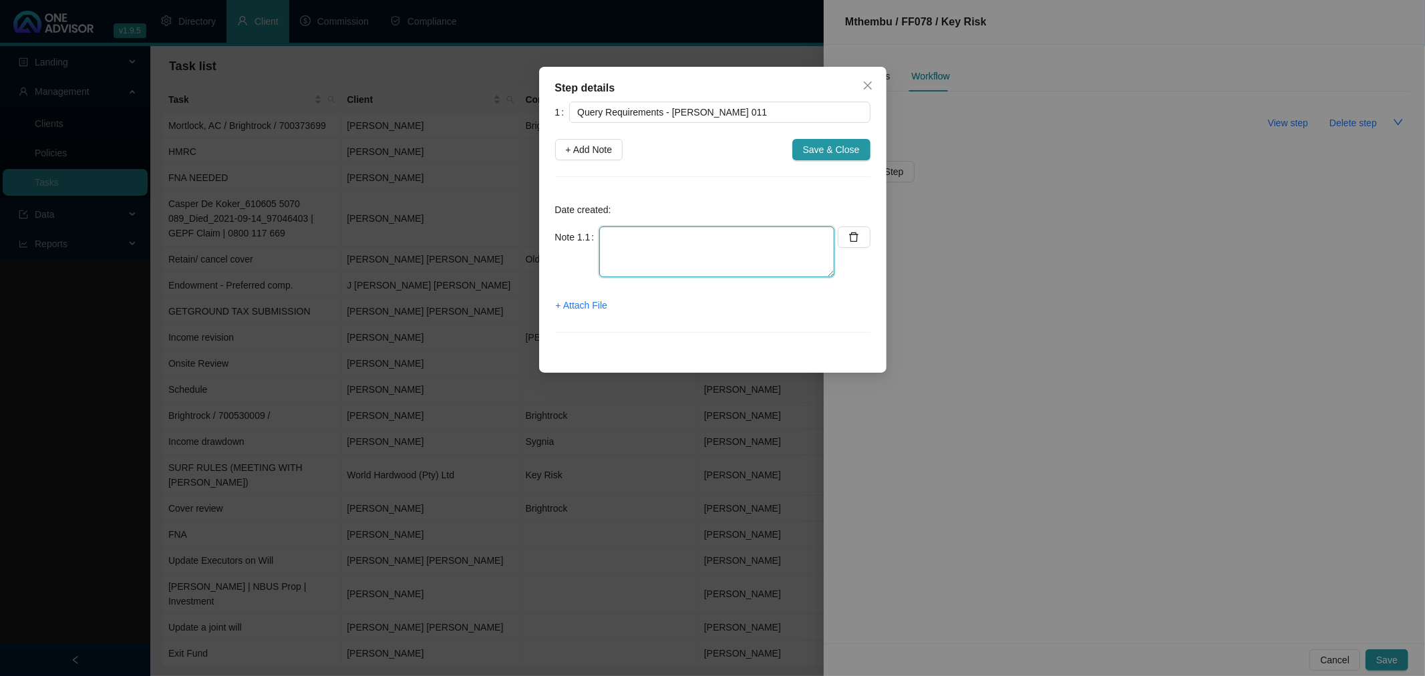
click at [621, 238] on textarea at bounding box center [716, 251] width 235 height 51
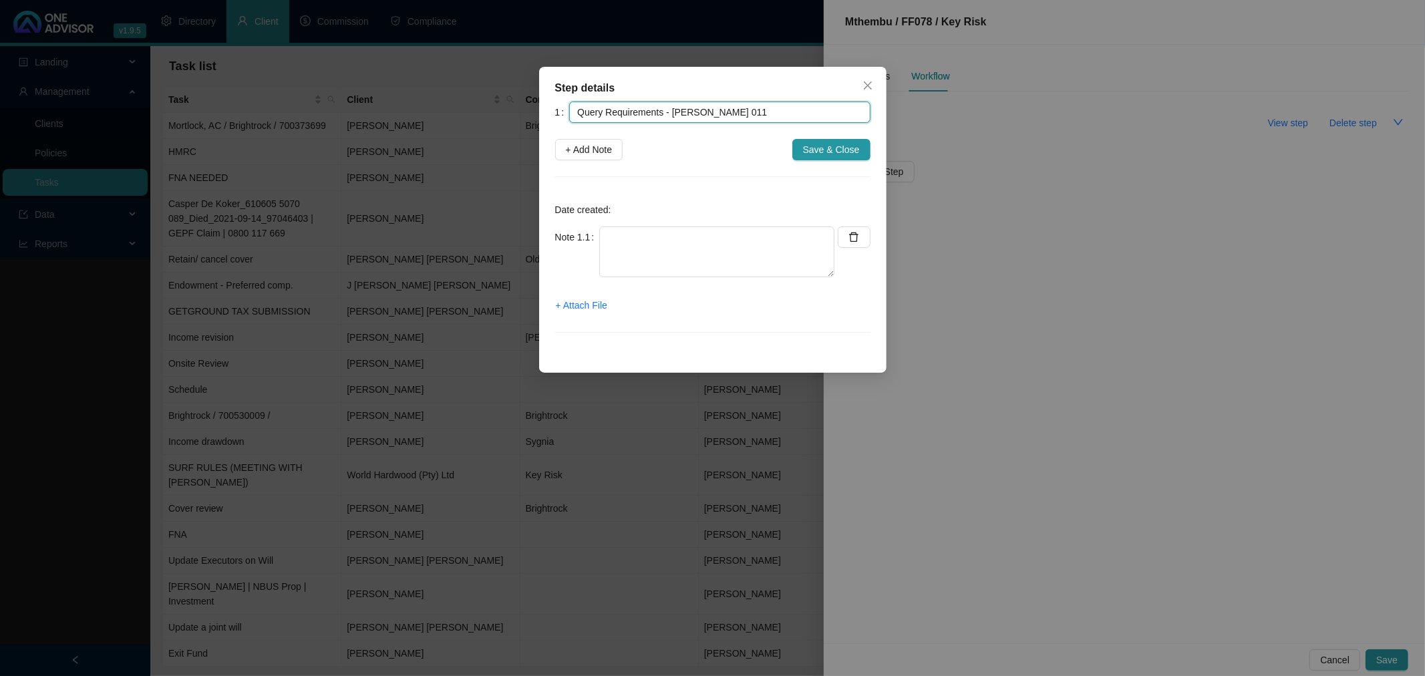
click at [784, 116] on input "Query Requirements - [PERSON_NAME] 011" at bounding box center [719, 112] width 301 height 21
type input "Query Requirements - [PERSON_NAME] 011 408 1559"
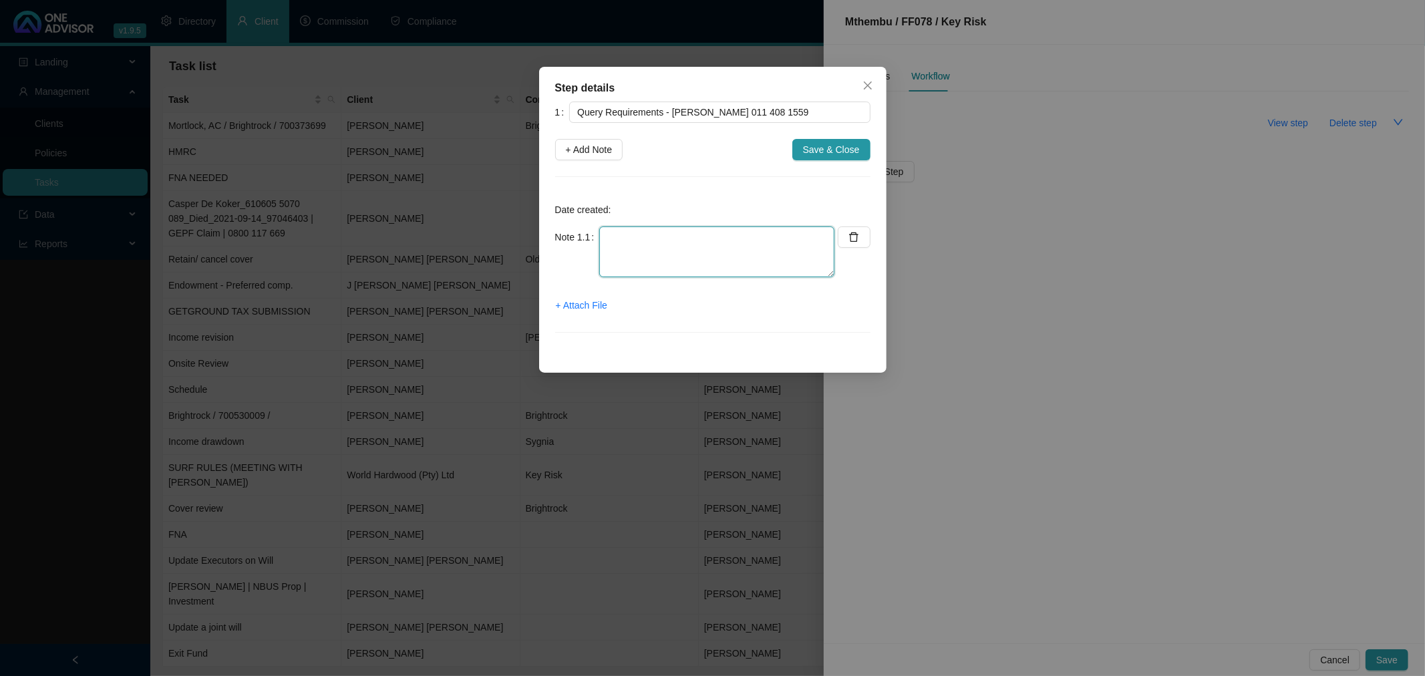
click at [615, 237] on textarea at bounding box center [716, 251] width 235 height 51
click at [623, 254] on textarea "Key Risk want [MEDICAL_DATA] report Physion report / Who pays?" at bounding box center [716, 251] width 235 height 51
click at [675, 255] on textarea "Key Risk want [MEDICAL_DATA] report Physio report / Who pays?" at bounding box center [716, 251] width 235 height 51
click at [690, 243] on textarea "Key Risk want [MEDICAL_DATA] report Physio report / / Who pays?" at bounding box center [716, 251] width 235 height 51
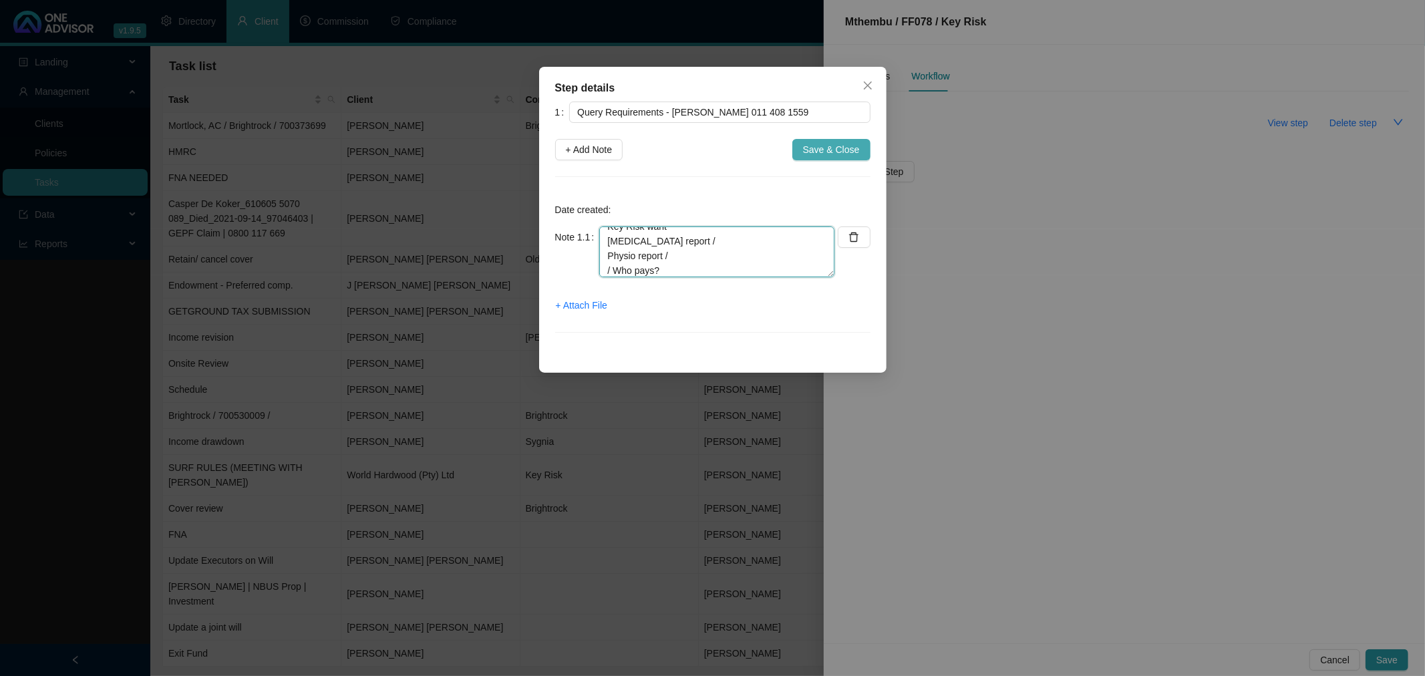
type textarea "Key Risk want [MEDICAL_DATA] report / Physio report / / Who pays?"
click at [823, 148] on span "Save & Close" at bounding box center [831, 149] width 57 height 15
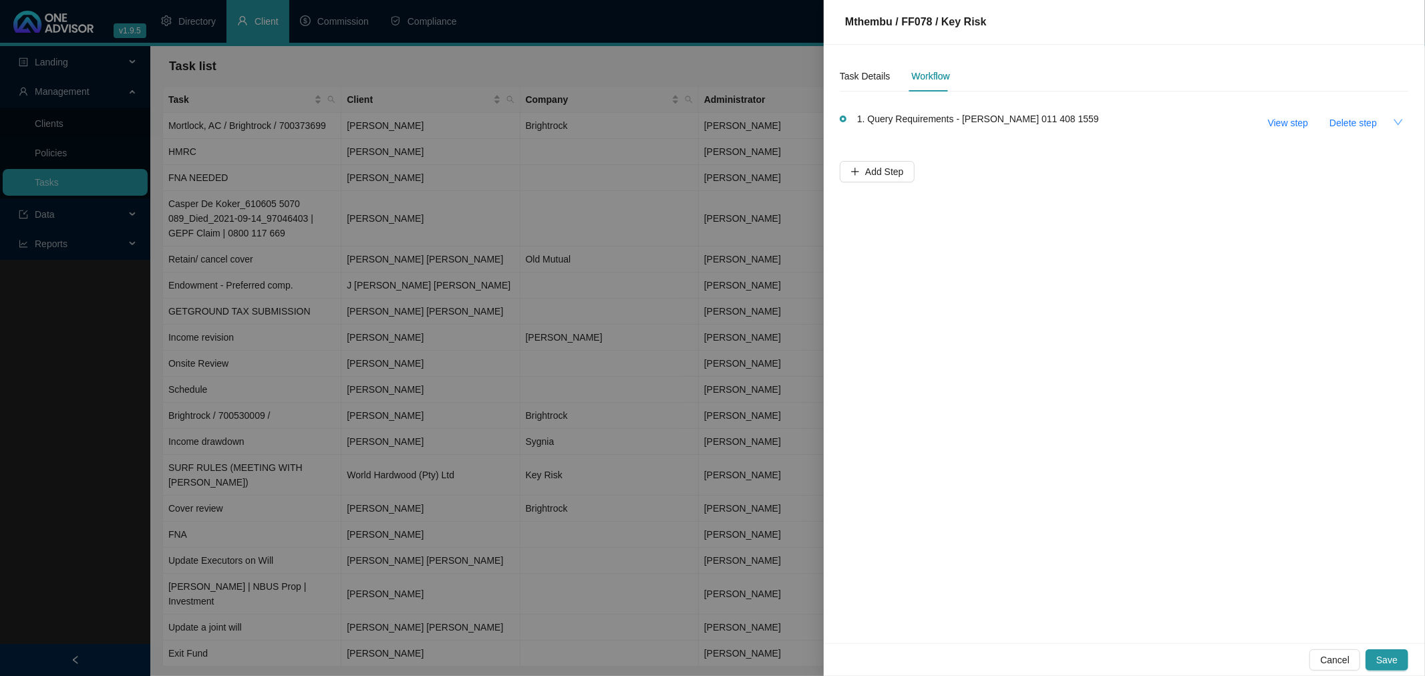
click at [1403, 121] on icon "down" at bounding box center [1398, 122] width 11 height 11
click at [1291, 121] on span "View step" at bounding box center [1288, 123] width 40 height 15
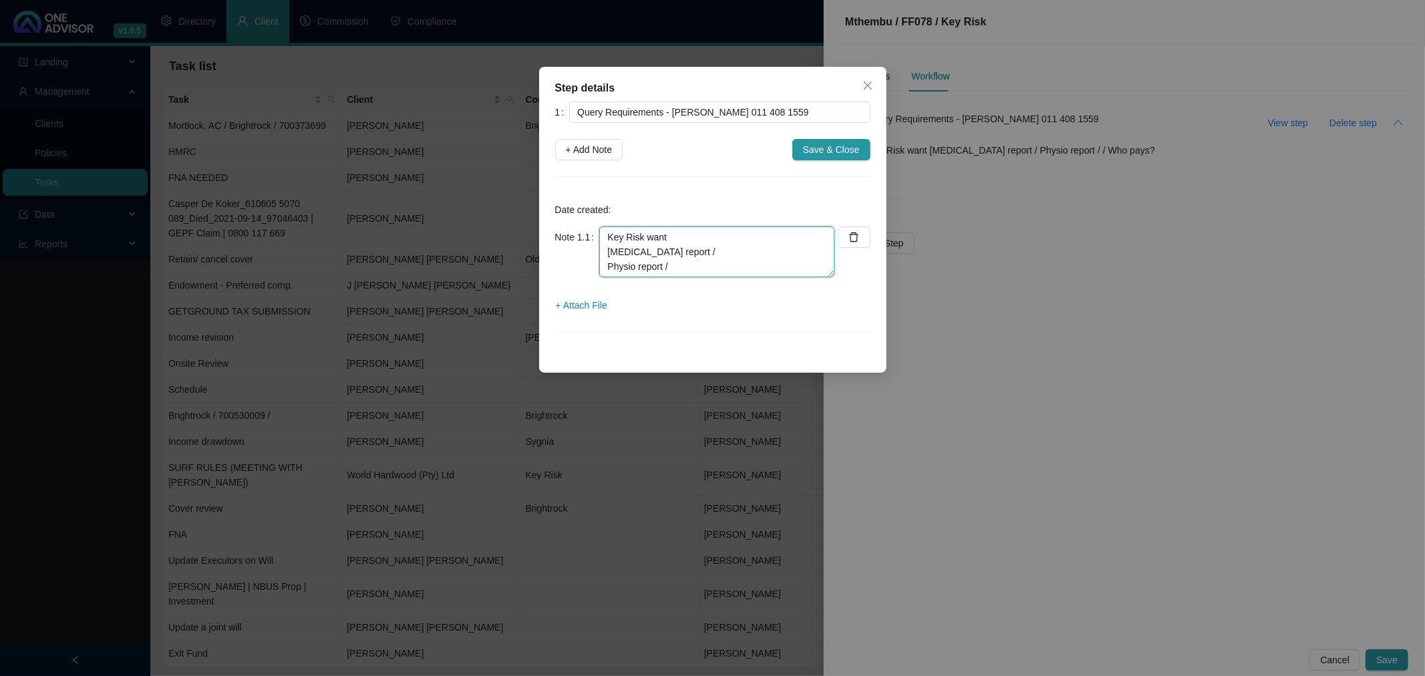
click at [673, 271] on textarea "Key Risk want [MEDICAL_DATA] report / Physio report / / Who pays?" at bounding box center [716, 251] width 235 height 51
click at [782, 270] on textarea "Key Risk want [MEDICAL_DATA] report / Physio report / / Who pays? He lives in […" at bounding box center [716, 251] width 235 height 51
click at [633, 269] on textarea "Key Risk want [MEDICAL_DATA] report / Physio report / / Who pays? He lives in […" at bounding box center [716, 251] width 235 height 51
click at [797, 272] on textarea "Key Risk want [MEDICAL_DATA] report / Physio report / / Who pays? He lives in […" at bounding box center [716, 251] width 235 height 51
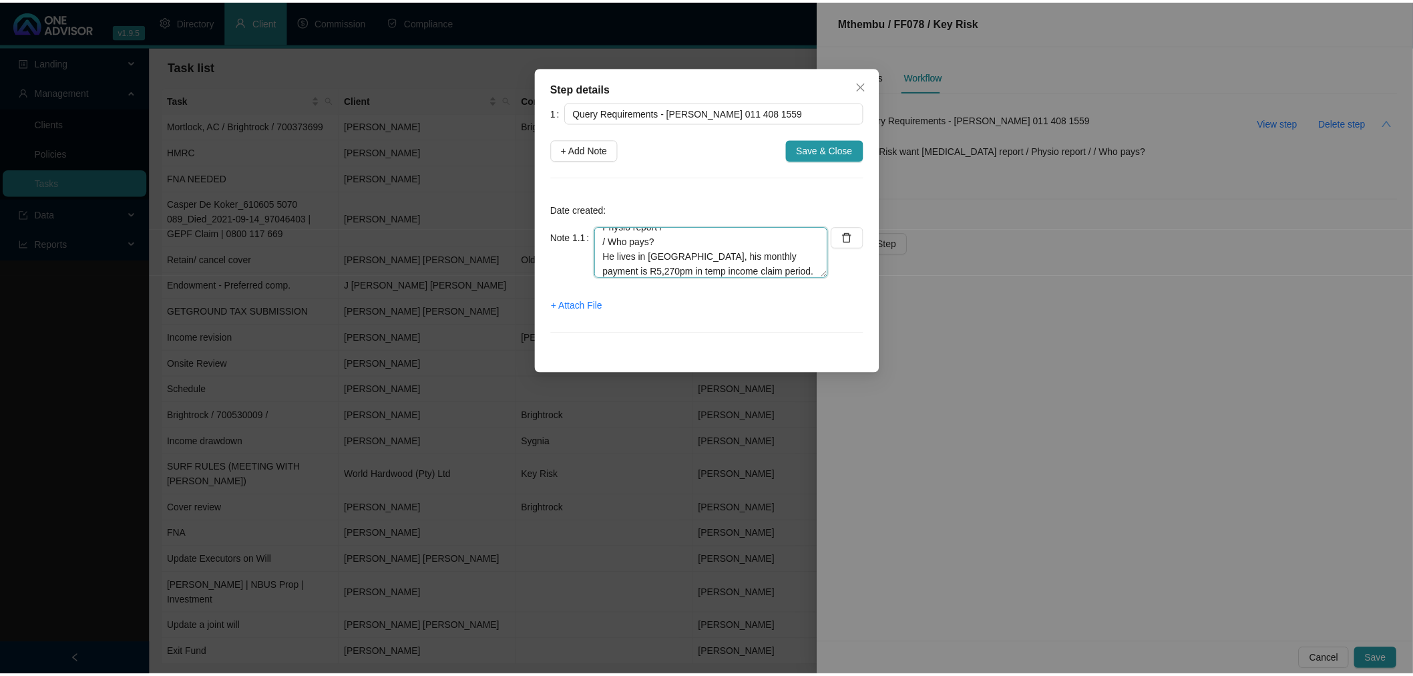
scroll to position [55, 0]
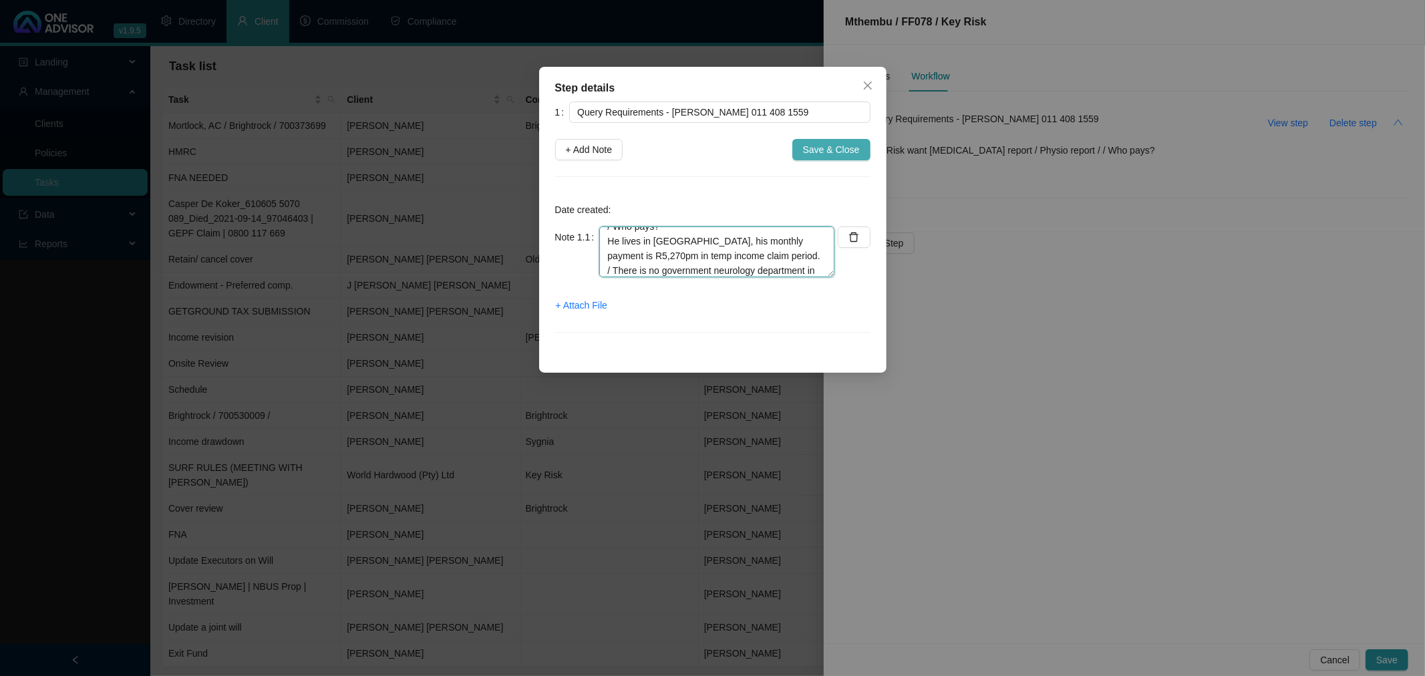
type textarea "Key Risk want [MEDICAL_DATA] report / Physio report / / Who pays? He lives in […"
click at [825, 144] on span "Save & Close" at bounding box center [831, 149] width 57 height 15
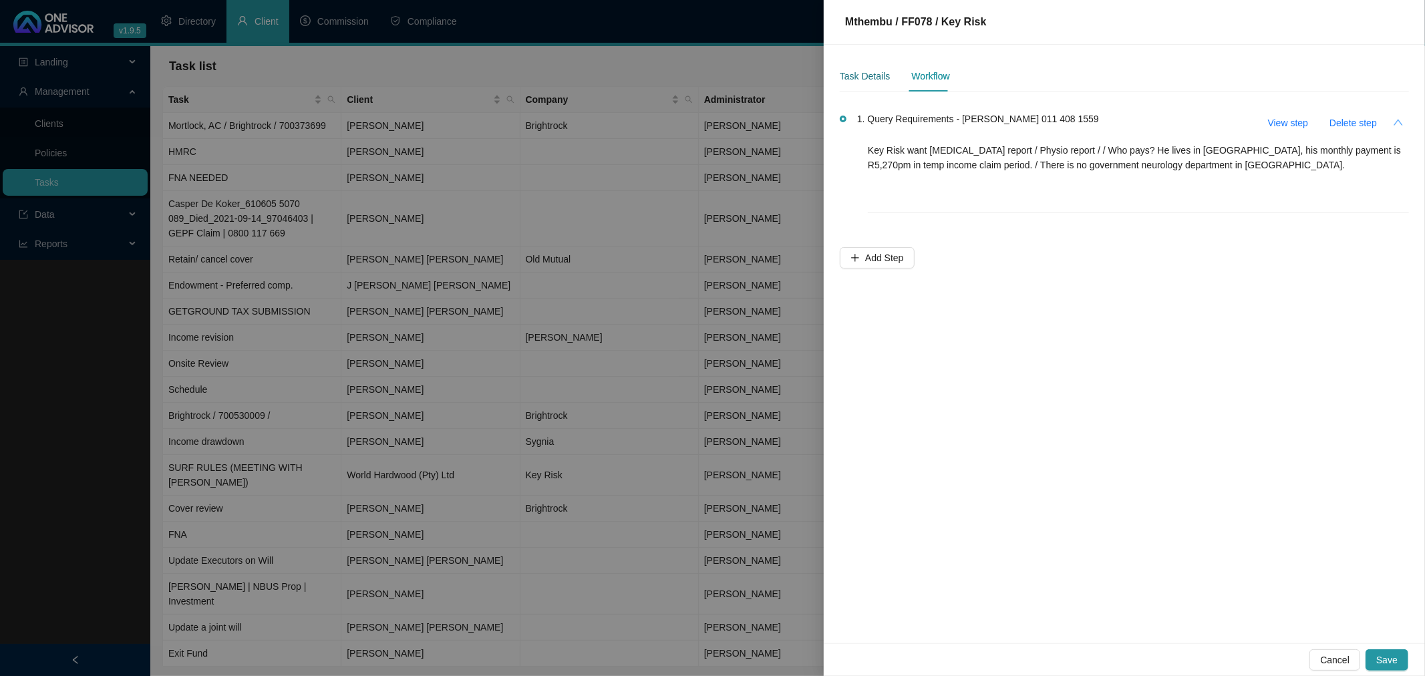
click at [860, 75] on div "Task Details" at bounding box center [865, 76] width 50 height 15
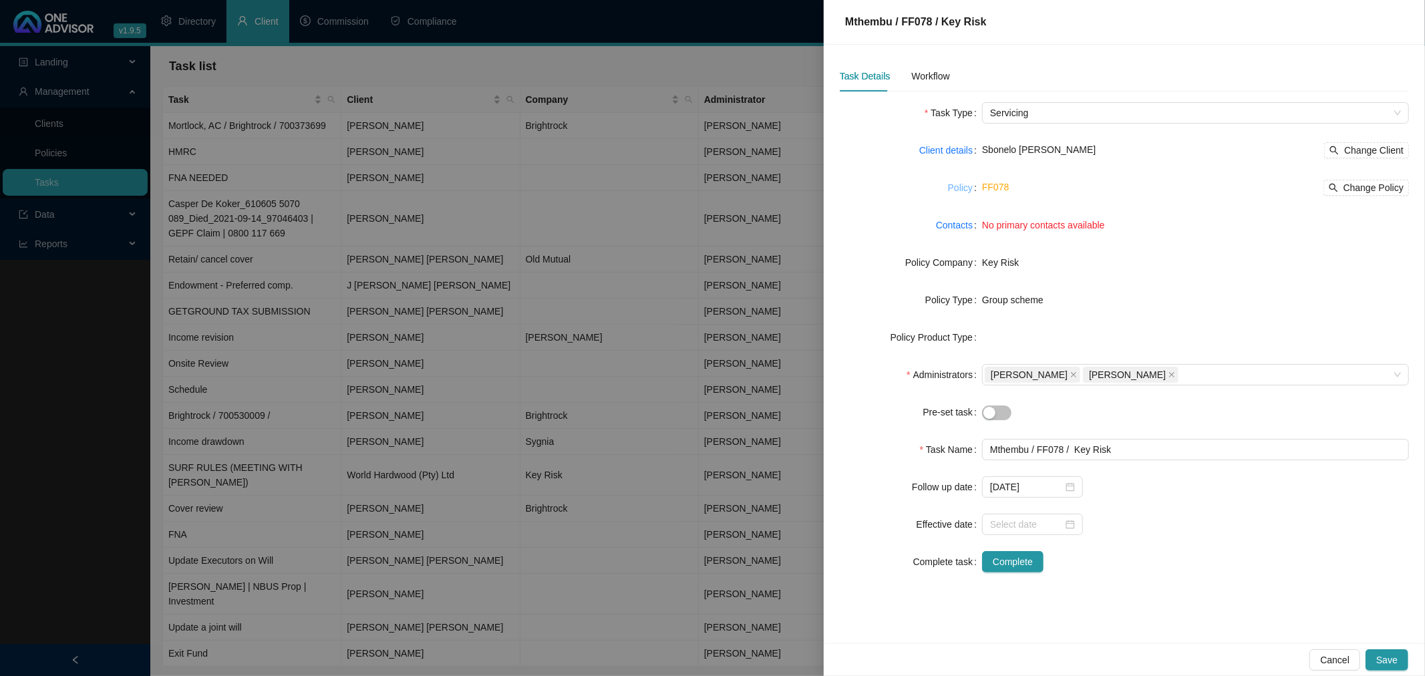
click at [963, 185] on link "Policy" at bounding box center [960, 187] width 25 height 15
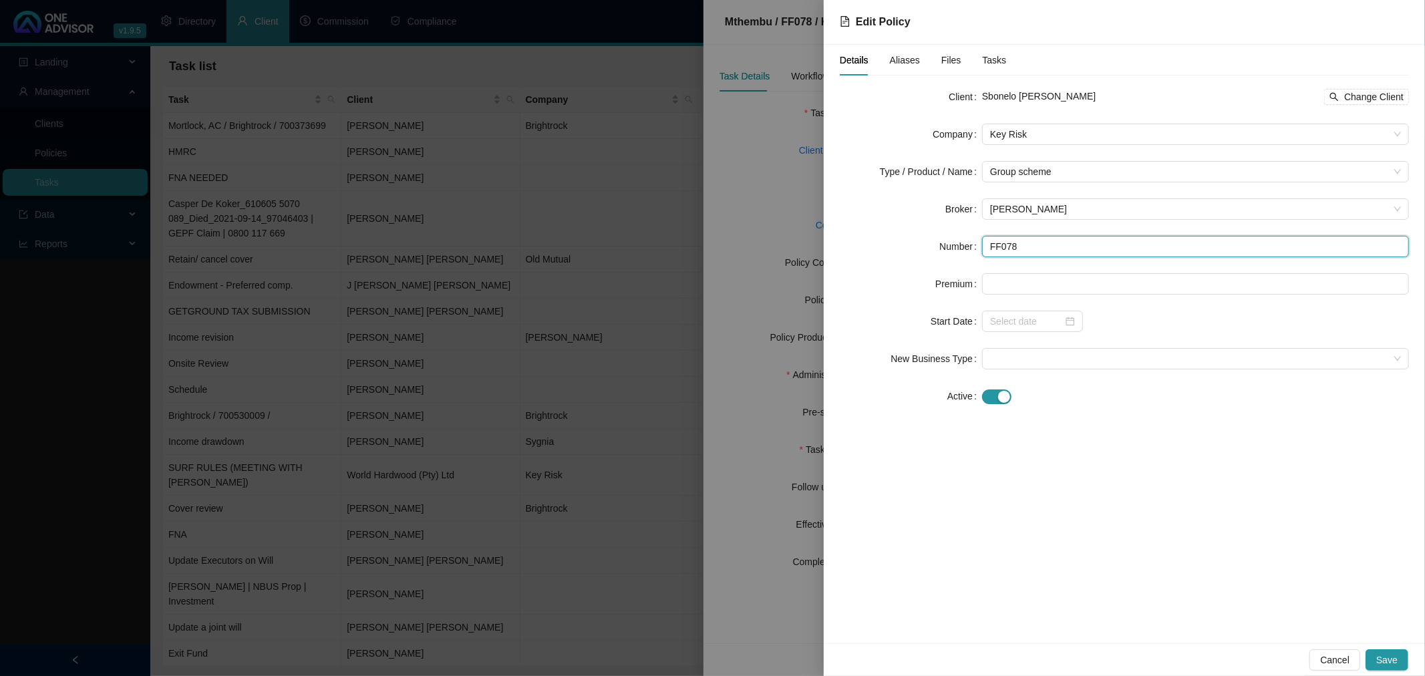
click at [989, 245] on input "FF078" at bounding box center [1195, 246] width 427 height 21
click at [1091, 247] on input "0090010151 - FF078" at bounding box center [1195, 246] width 427 height 21
drag, startPoint x: 1091, startPoint y: 247, endPoint x: 1051, endPoint y: 246, distance: 39.4
click at [1051, 246] on input "0090010151 - FF078" at bounding box center [1195, 246] width 427 height 21
type input "0090010151 - U833122E"
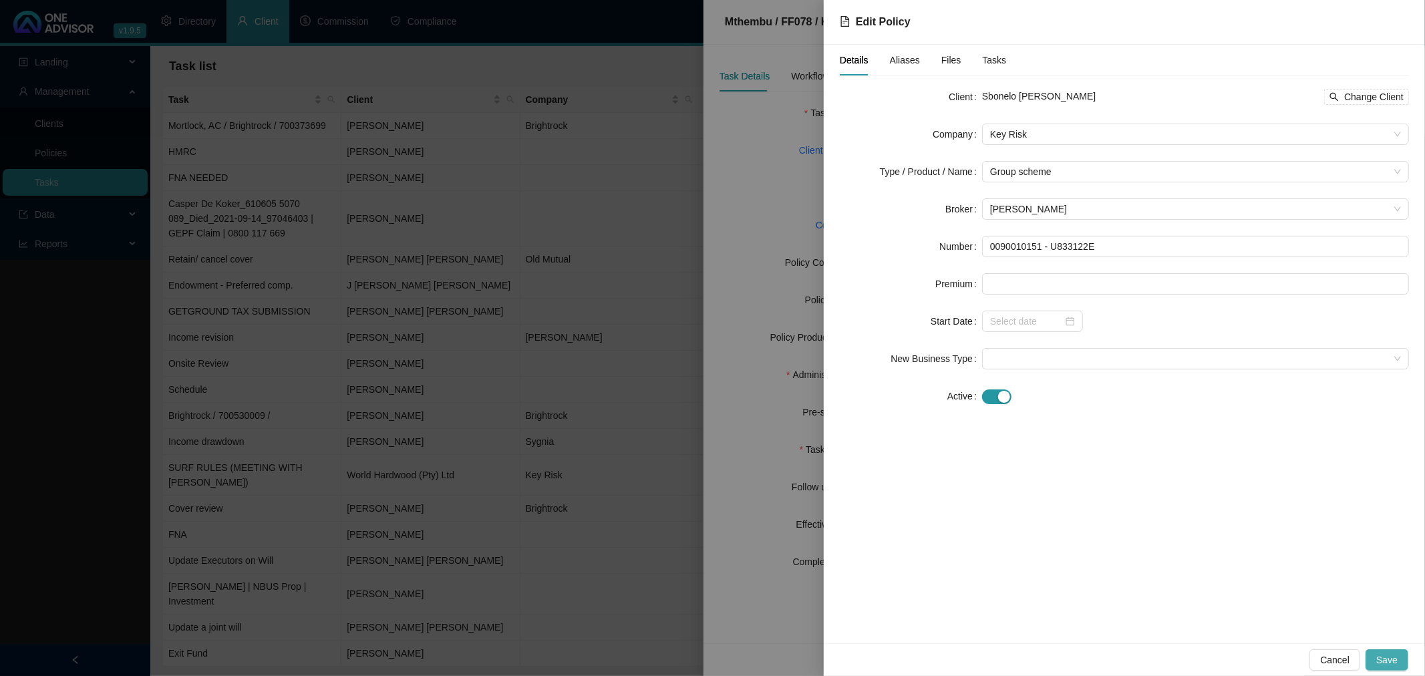
click at [1387, 659] on span "Save" at bounding box center [1386, 660] width 21 height 15
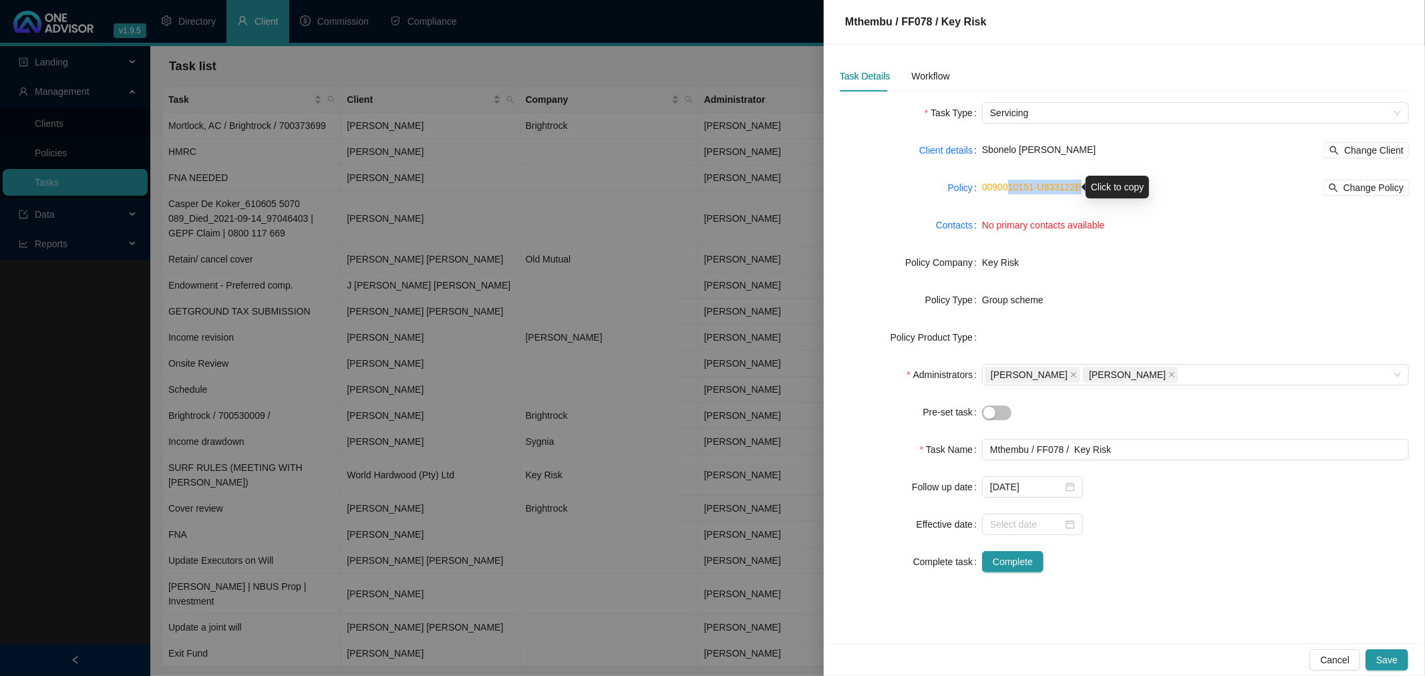
drag, startPoint x: 1055, startPoint y: 187, endPoint x: 1009, endPoint y: 188, distance: 46.1
click at [1009, 188] on div "0090010151-U833122E Change Policy" at bounding box center [1195, 188] width 427 height 16
click at [1192, 238] on form "Task Type Servicing Client details Sbonelo [PERSON_NAME] Change Client Policy 0…" at bounding box center [1124, 337] width 569 height 470
click at [1046, 185] on link "0090010151-U833122E" at bounding box center [1032, 187] width 100 height 11
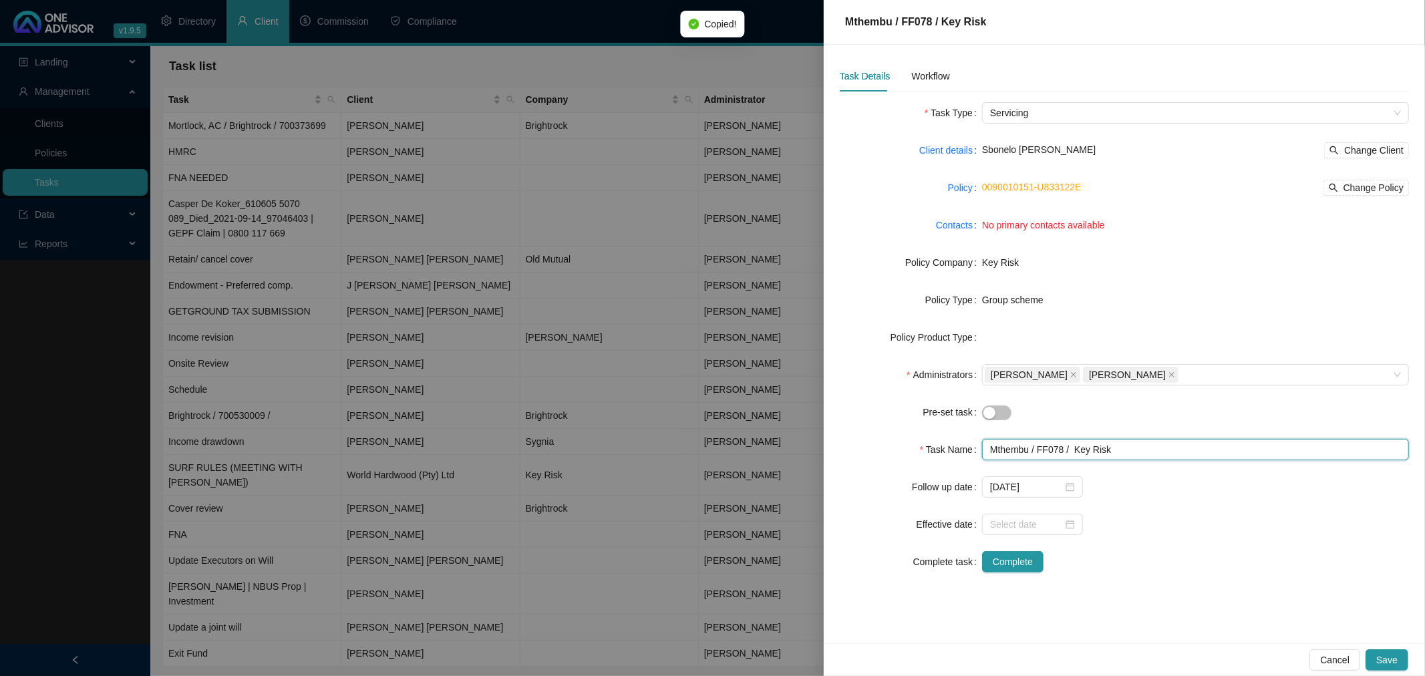
click at [1052, 446] on input "Mthembu / FF078 / Key Risk" at bounding box center [1195, 449] width 427 height 21
paste input "0090010151-U833122E"
type input "Mthembu / 0090010151-U833122E / Key Risk"
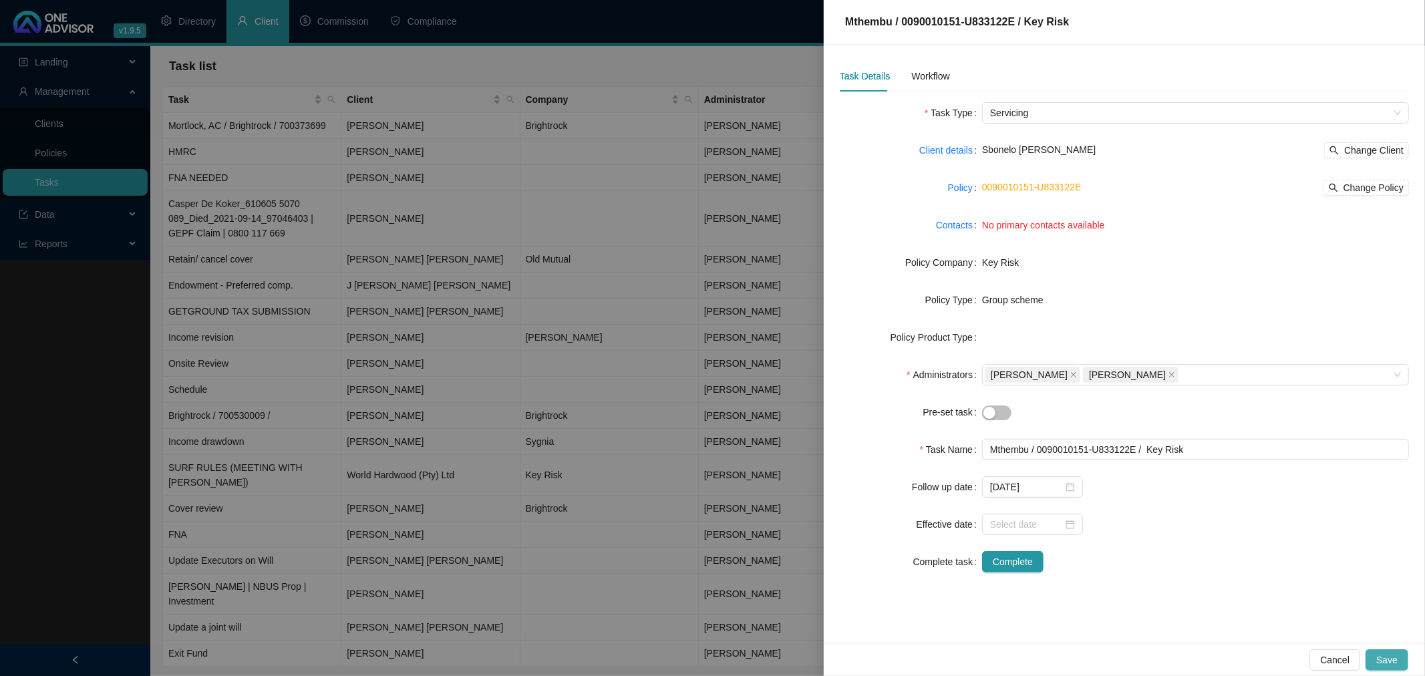
click at [1394, 659] on span "Save" at bounding box center [1386, 660] width 21 height 15
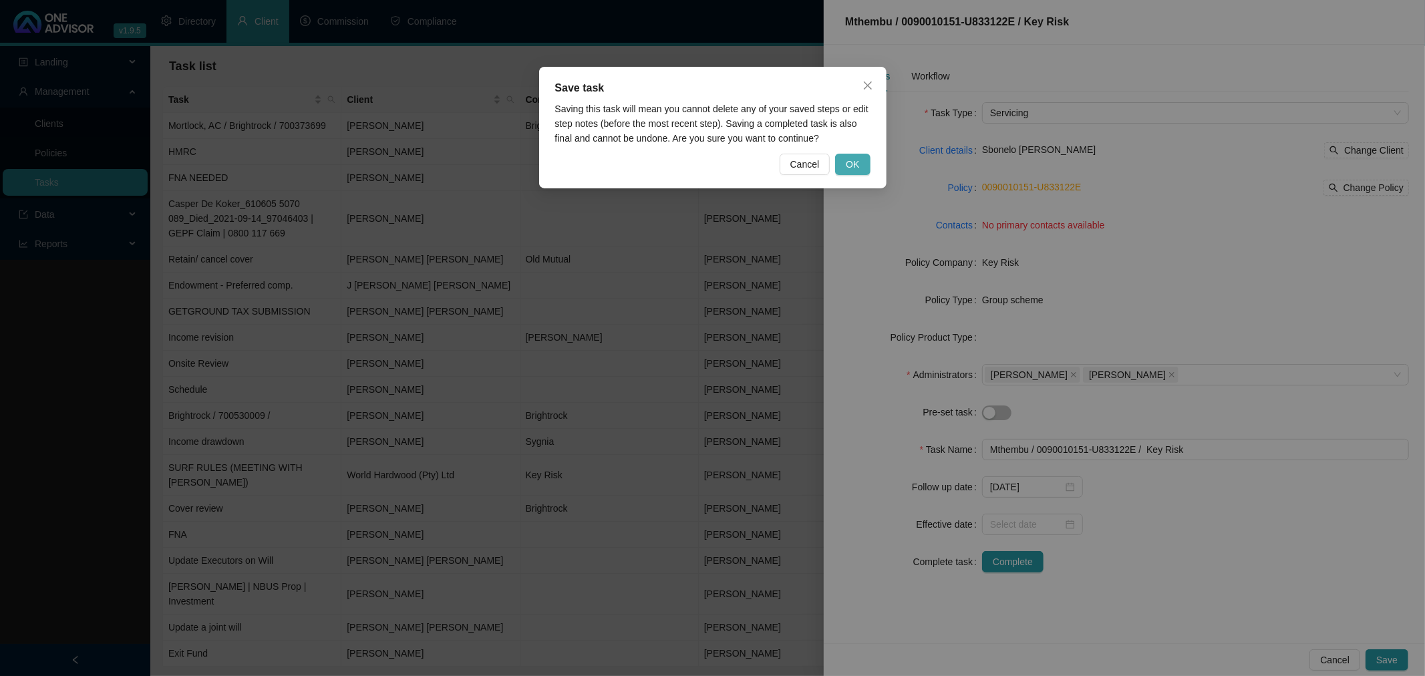
click at [858, 162] on span "OK" at bounding box center [852, 164] width 13 height 15
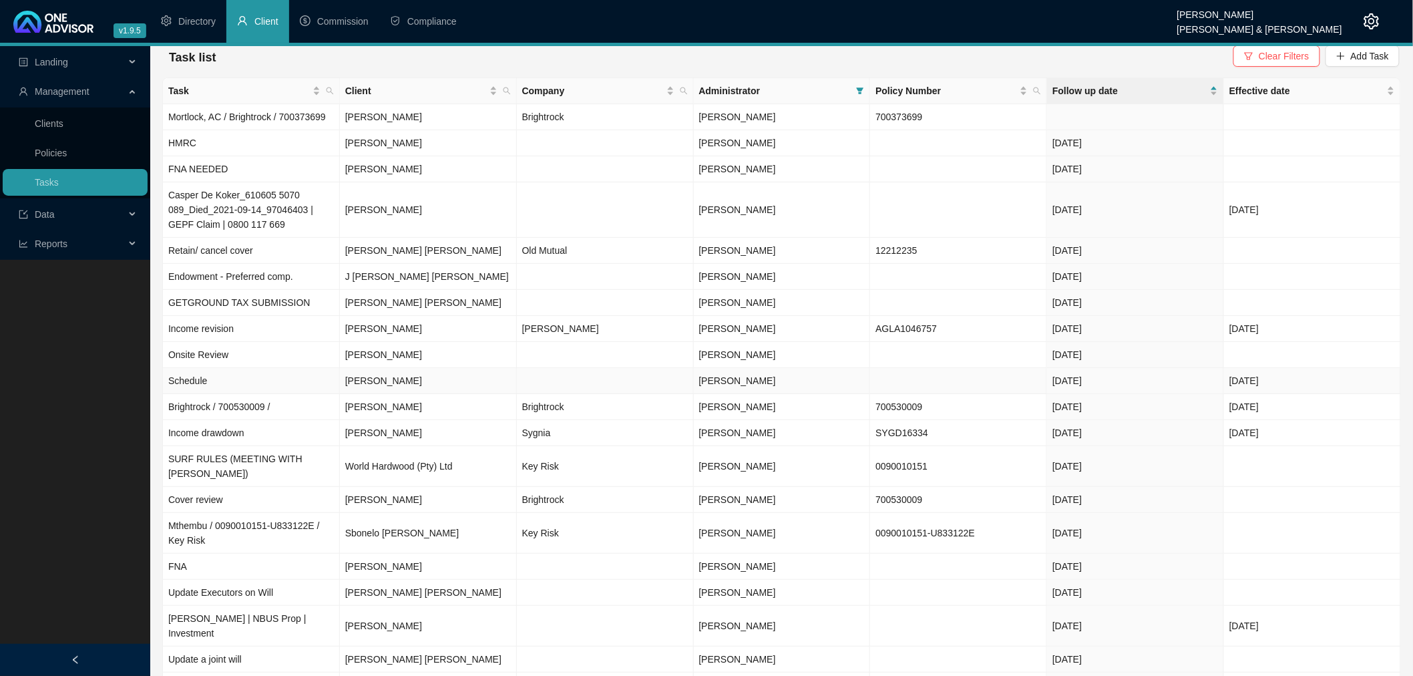
scroll to position [0, 0]
